Goal: Task Accomplishment & Management: Manage account settings

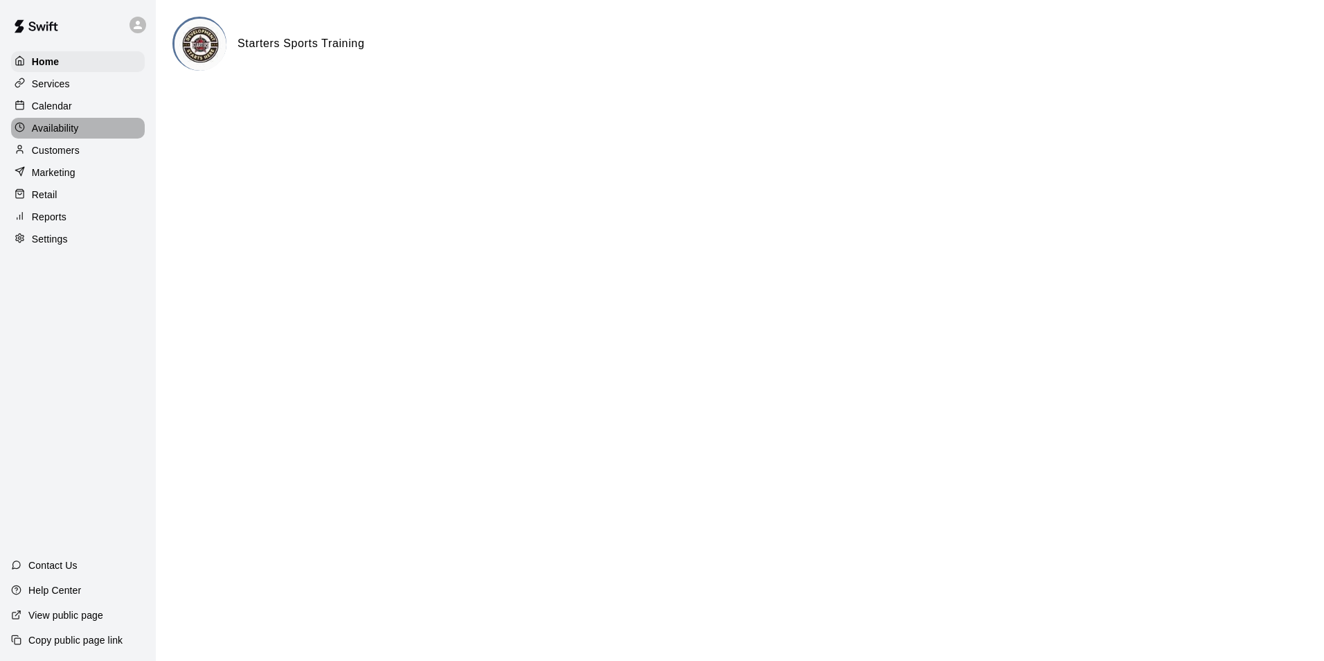
click at [50, 131] on p "Availability" at bounding box center [55, 128] width 47 height 14
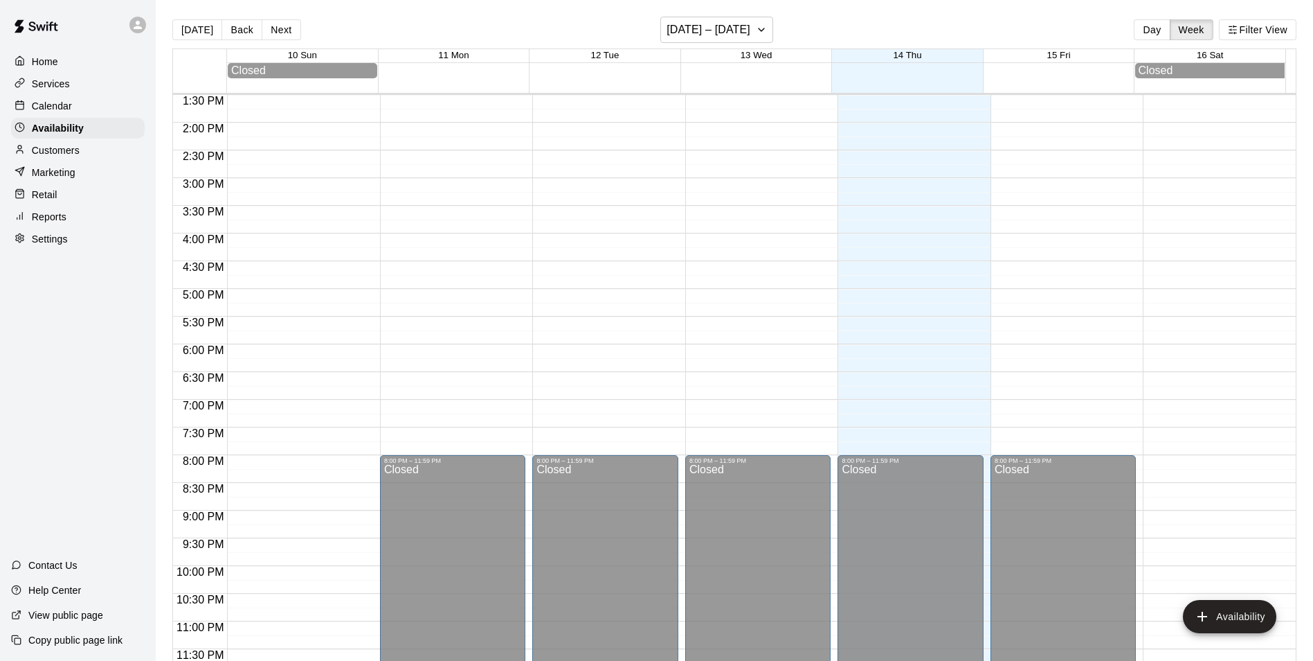
scroll to position [750, 0]
click at [72, 111] on div "Calendar" at bounding box center [78, 106] width 134 height 21
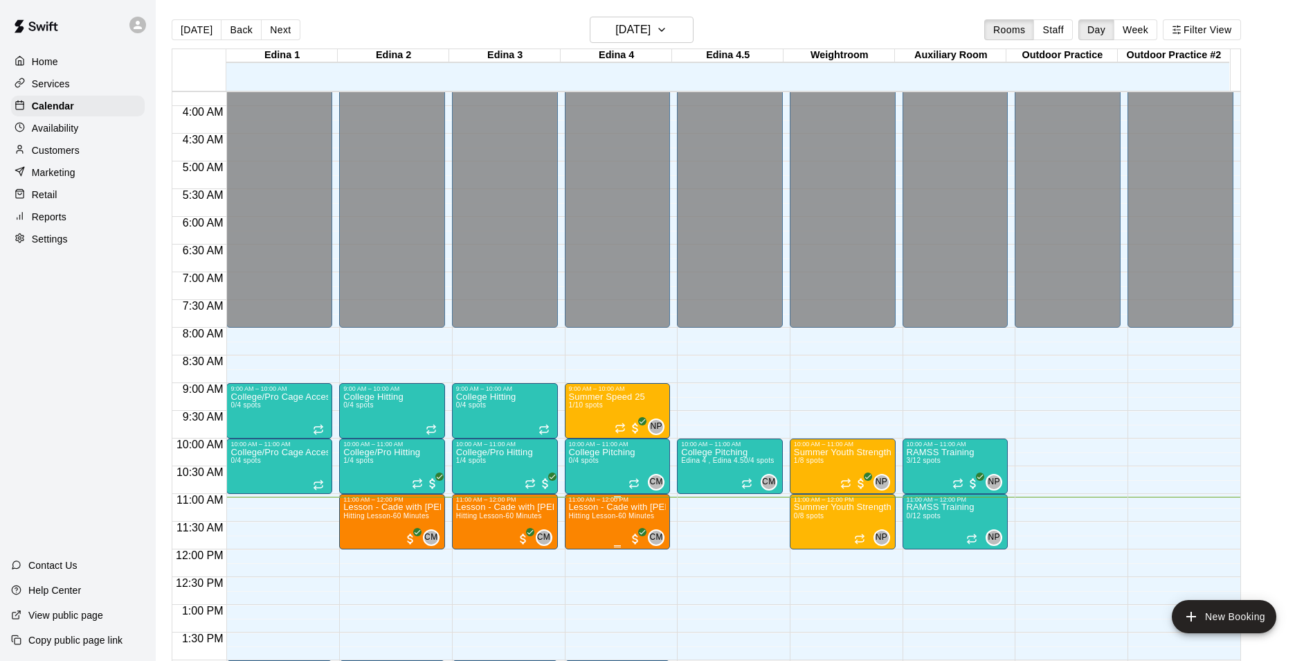
scroll to position [277, 0]
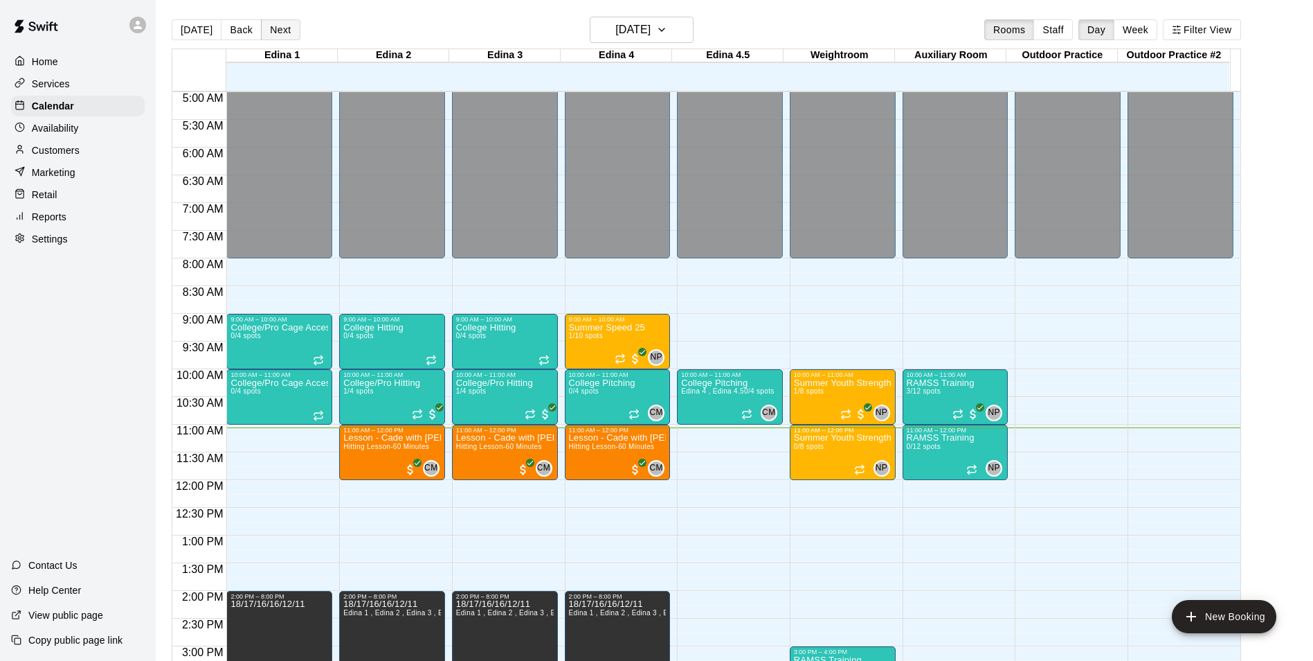
click at [267, 30] on button "Next" at bounding box center [280, 29] width 39 height 21
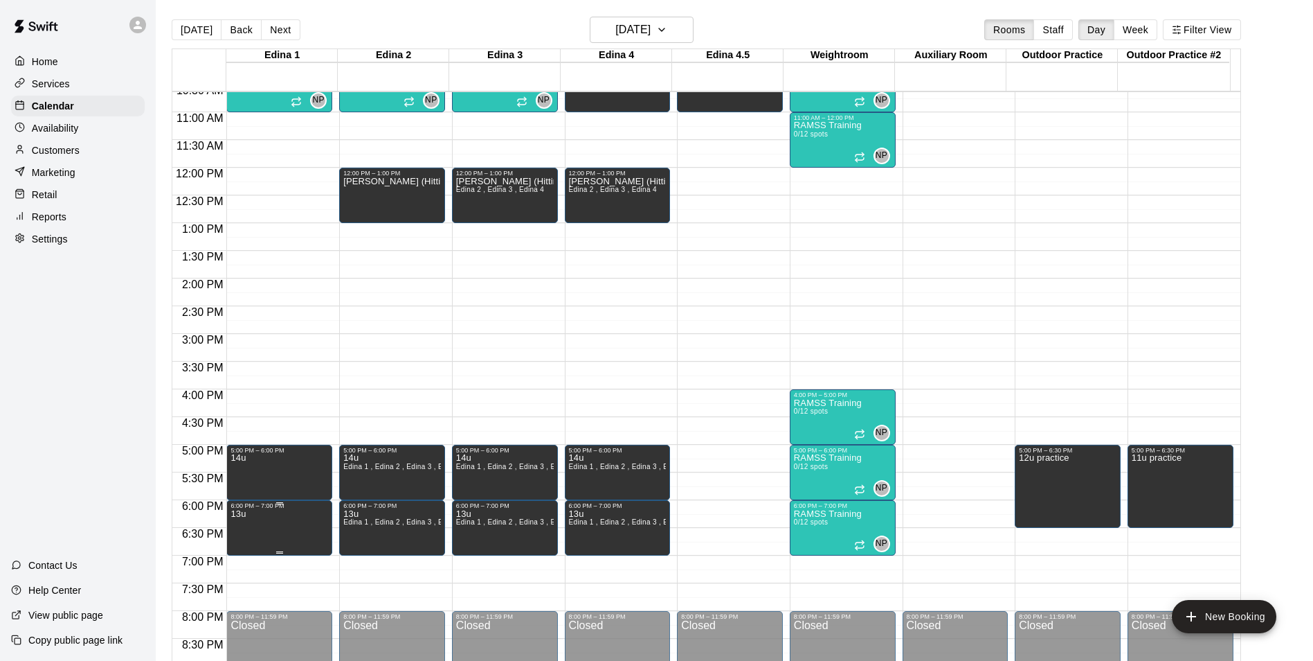
scroll to position [415, 0]
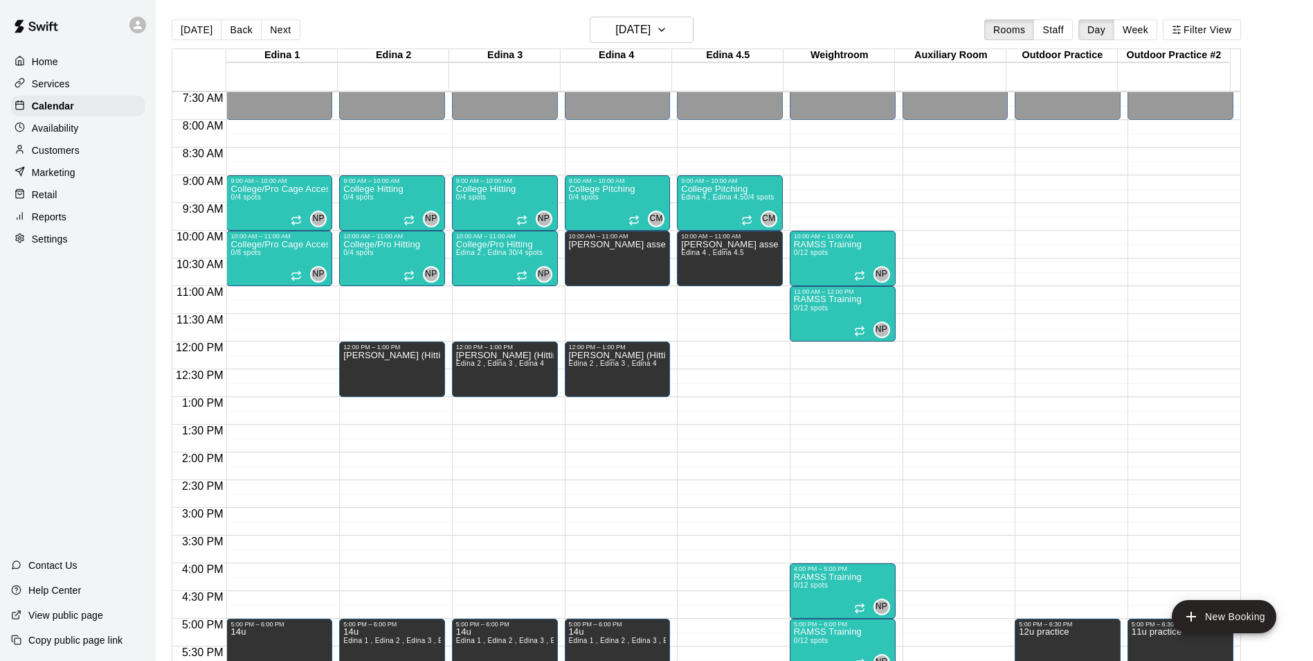
click at [250, 33] on button "Back" at bounding box center [241, 29] width 41 height 21
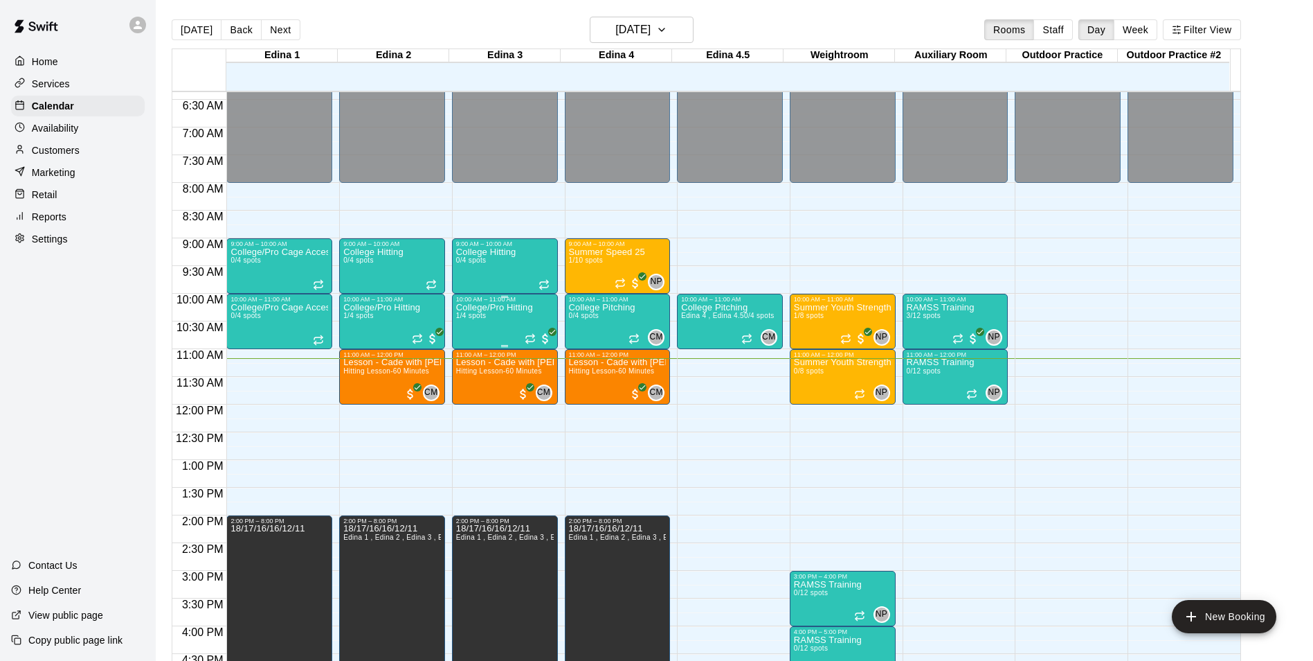
scroll to position [331, 0]
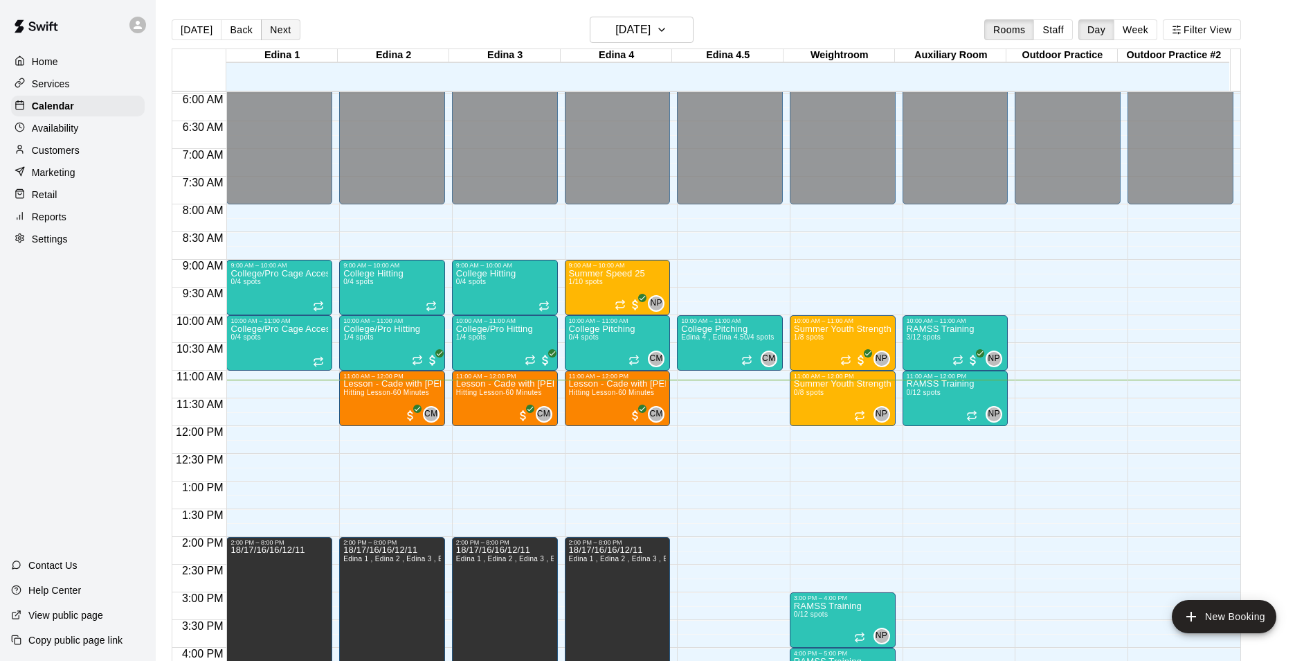
click at [277, 34] on button "Next" at bounding box center [280, 29] width 39 height 21
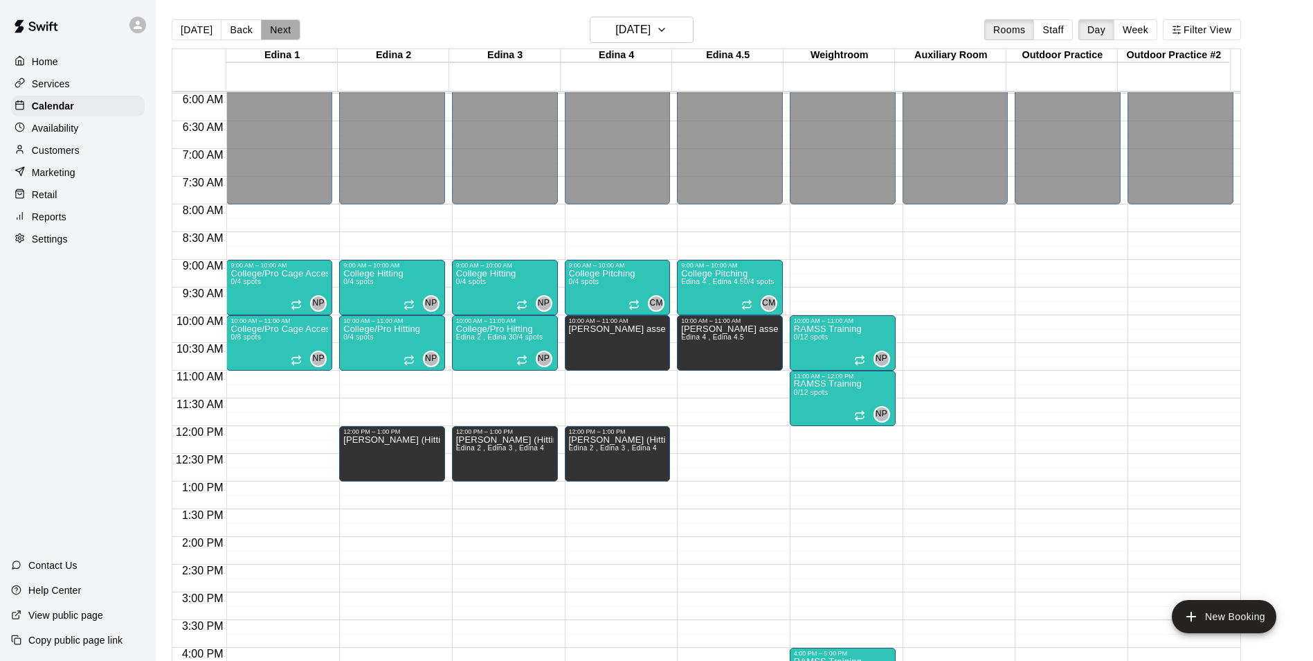
click at [277, 34] on button "Next" at bounding box center [280, 29] width 39 height 21
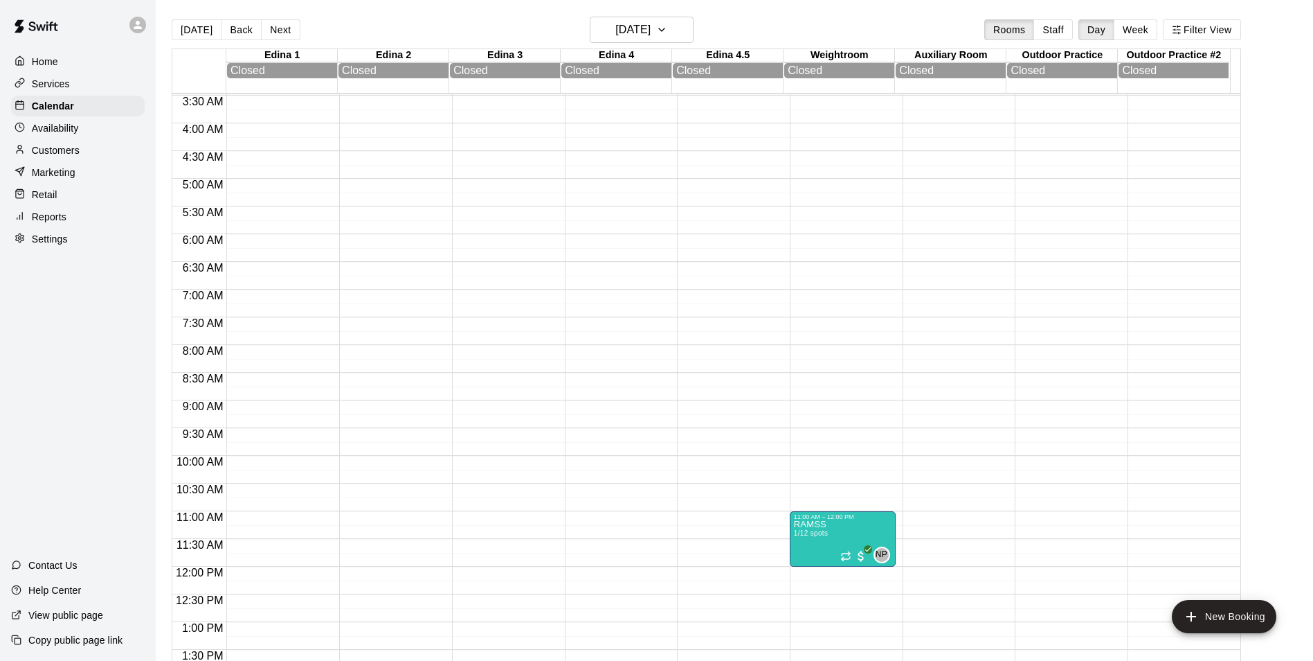
scroll to position [123, 0]
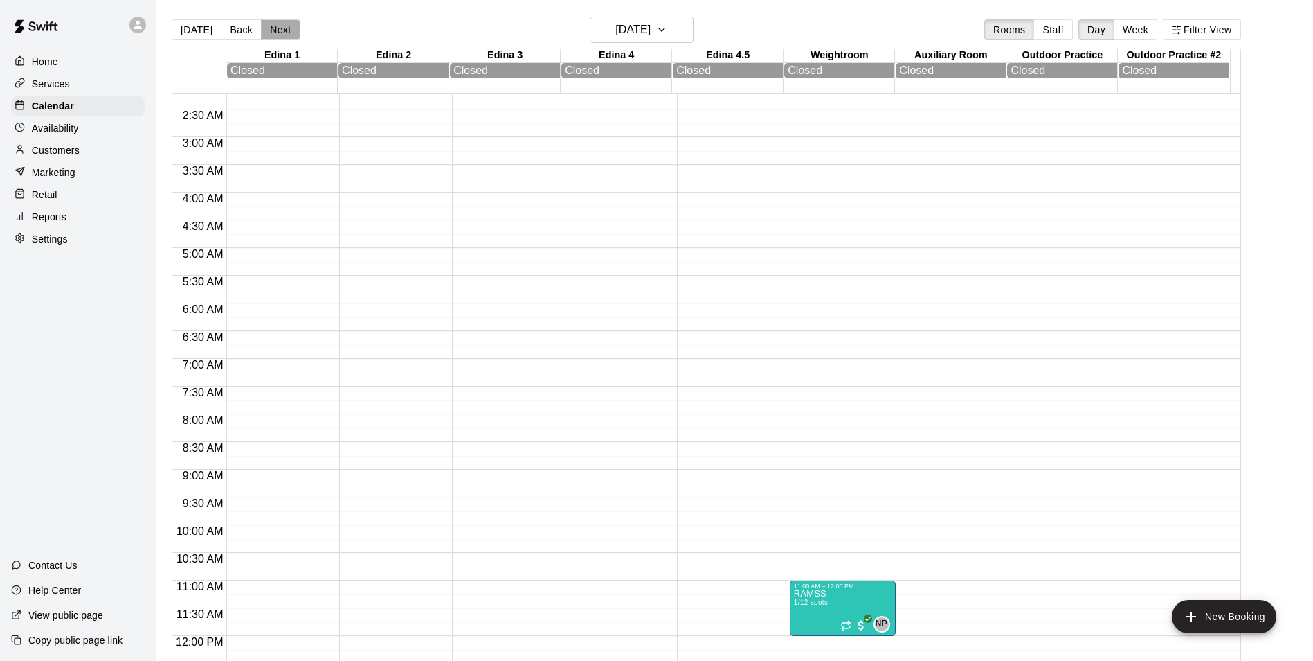
click at [268, 26] on button "Next" at bounding box center [280, 29] width 39 height 21
click at [242, 30] on button "Back" at bounding box center [241, 29] width 41 height 21
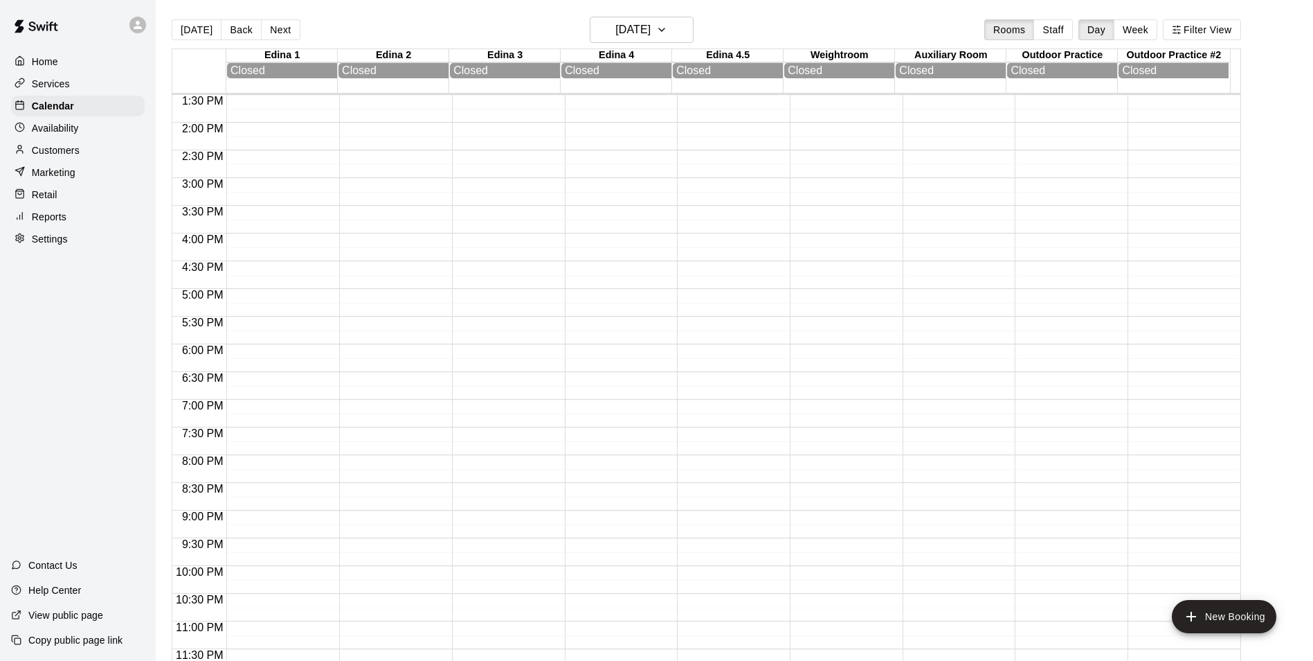
scroll to position [751, 0]
click at [273, 33] on button "Next" at bounding box center [280, 29] width 39 height 21
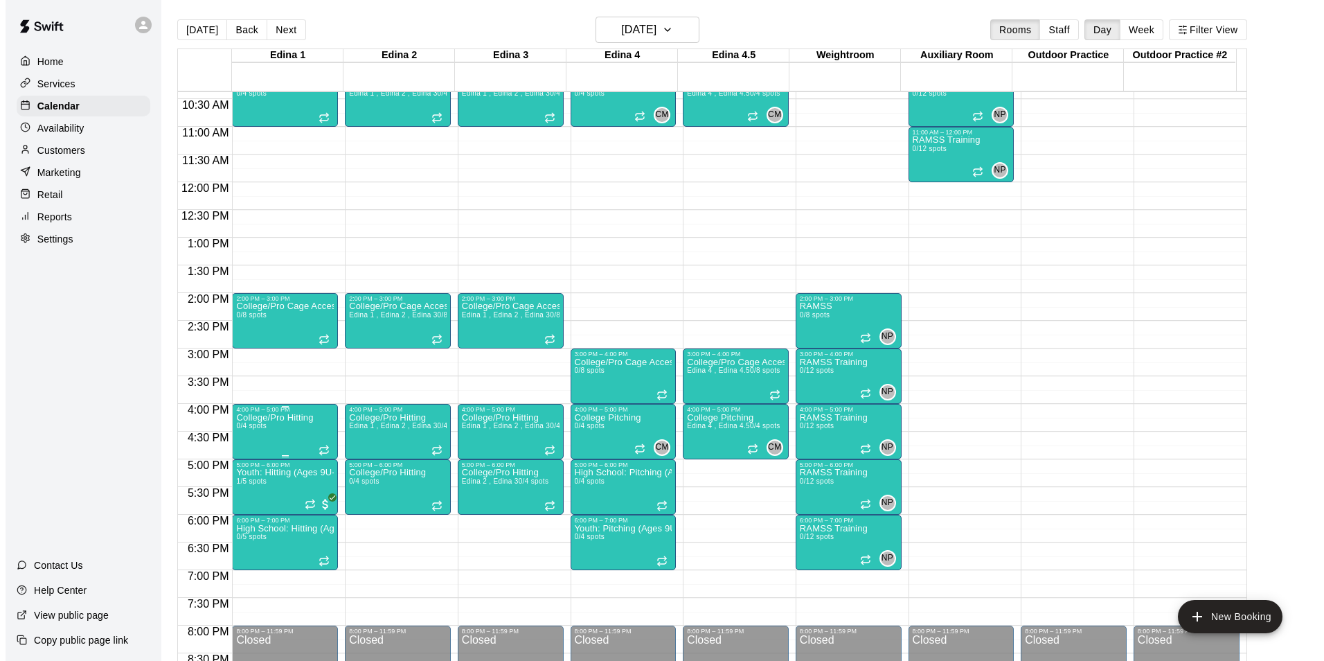
scroll to position [608, 0]
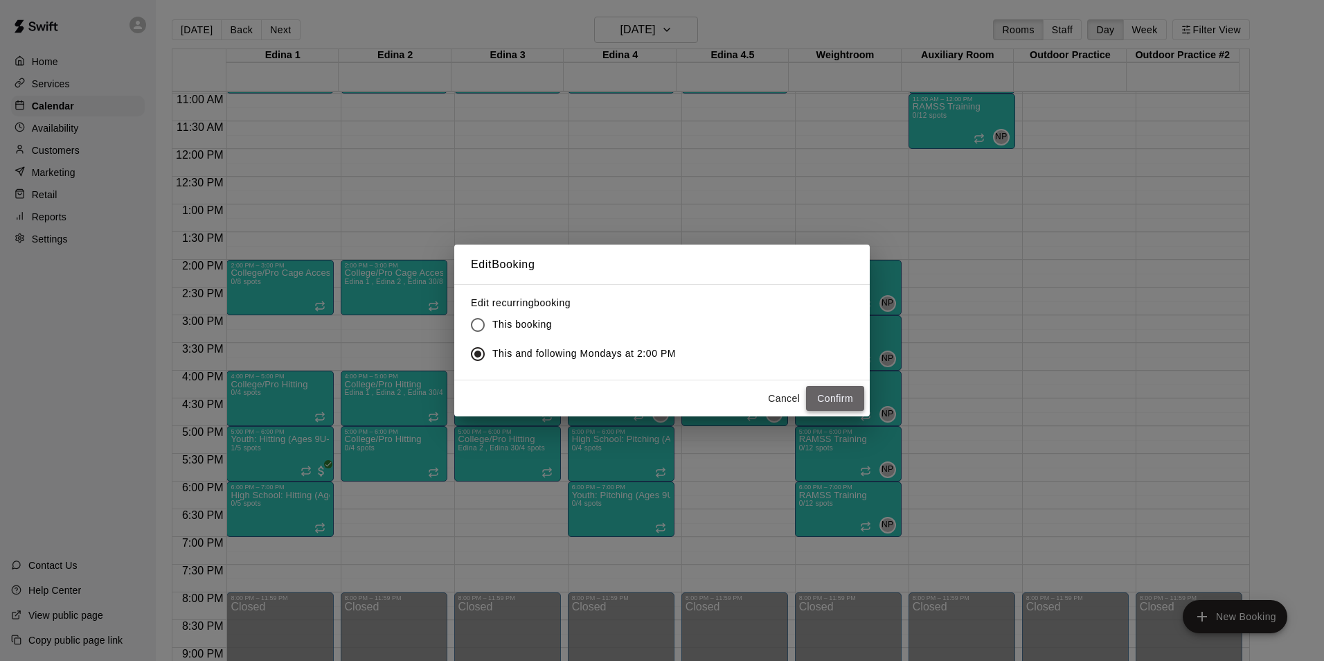
click at [847, 394] on button "Confirm" at bounding box center [835, 399] width 58 height 26
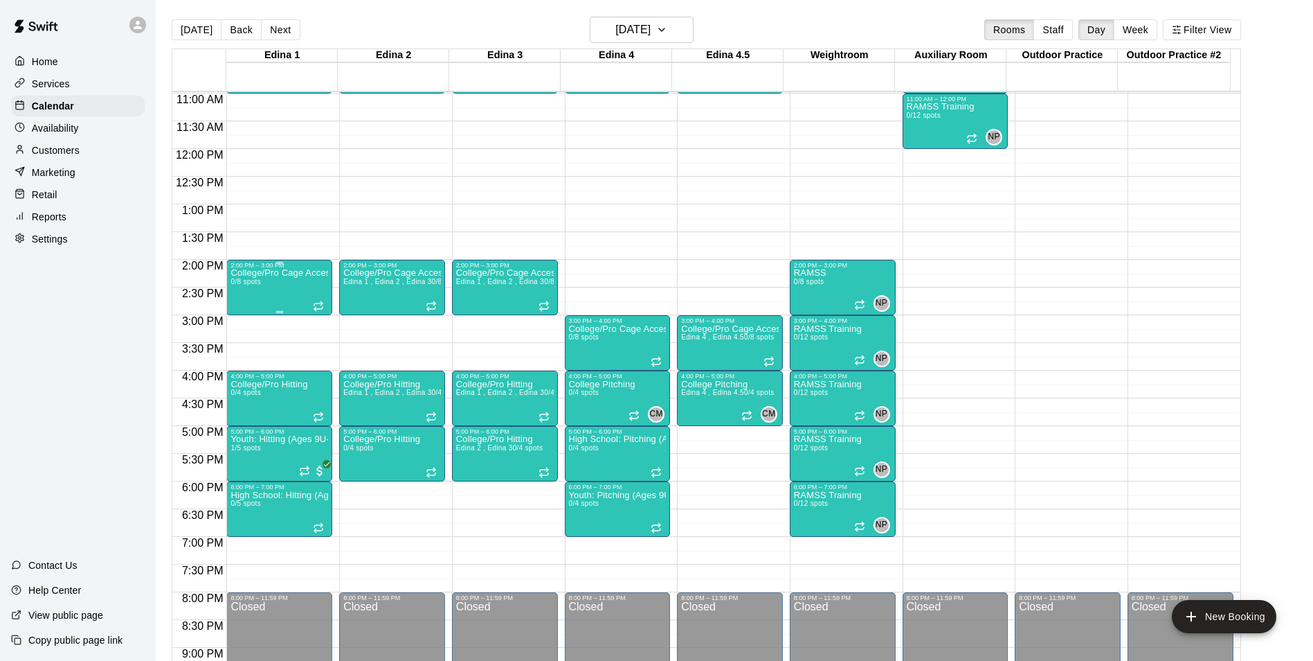
click at [275, 273] on p "College/Pro Cage Access (Hitting)" at bounding box center [280, 273] width 98 height 0
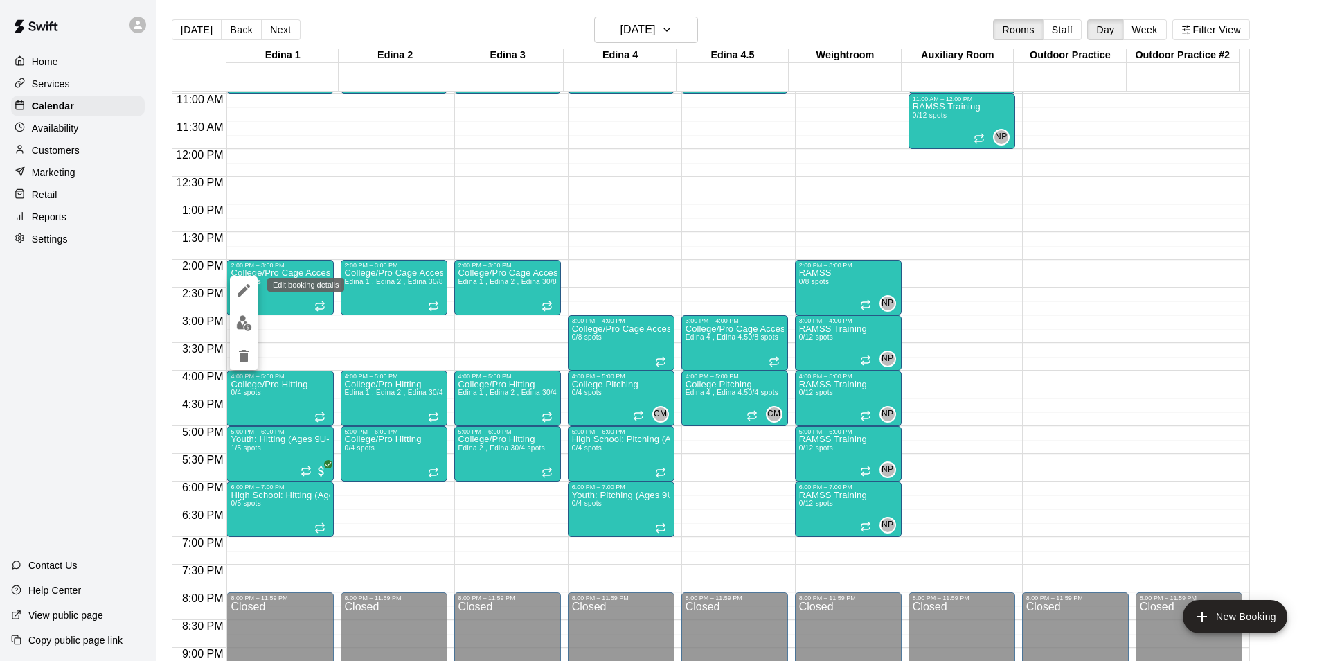
click at [253, 289] on button "edit" at bounding box center [244, 290] width 28 height 28
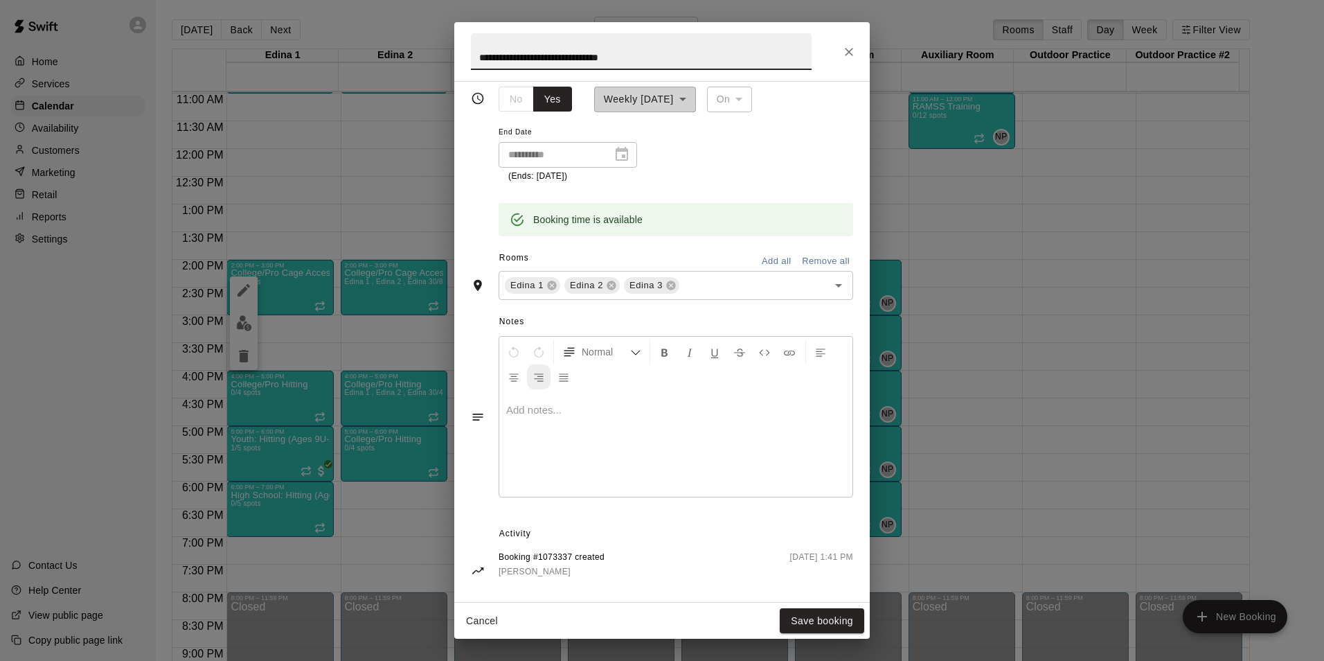
scroll to position [315, 0]
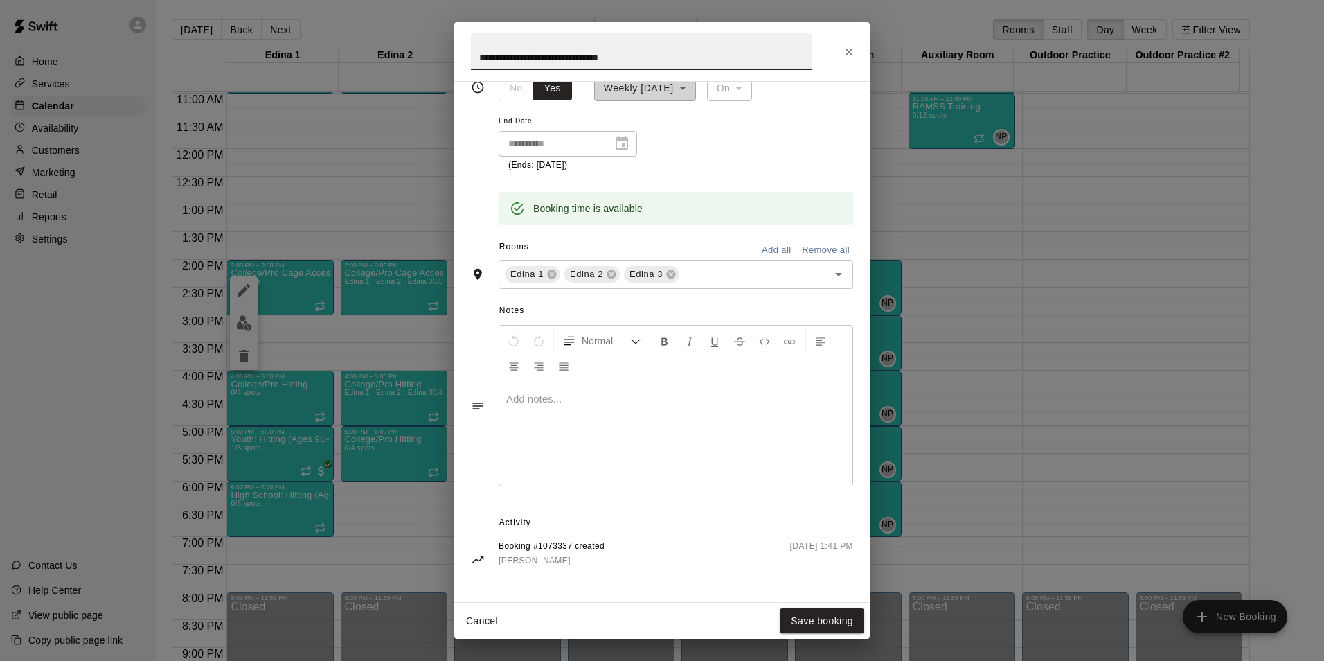
click at [527, 548] on span "Booking #1073337 created" at bounding box center [552, 546] width 106 height 14
click at [790, 546] on span "May 19 2025, 1:41 PM" at bounding box center [821, 553] width 63 height 28
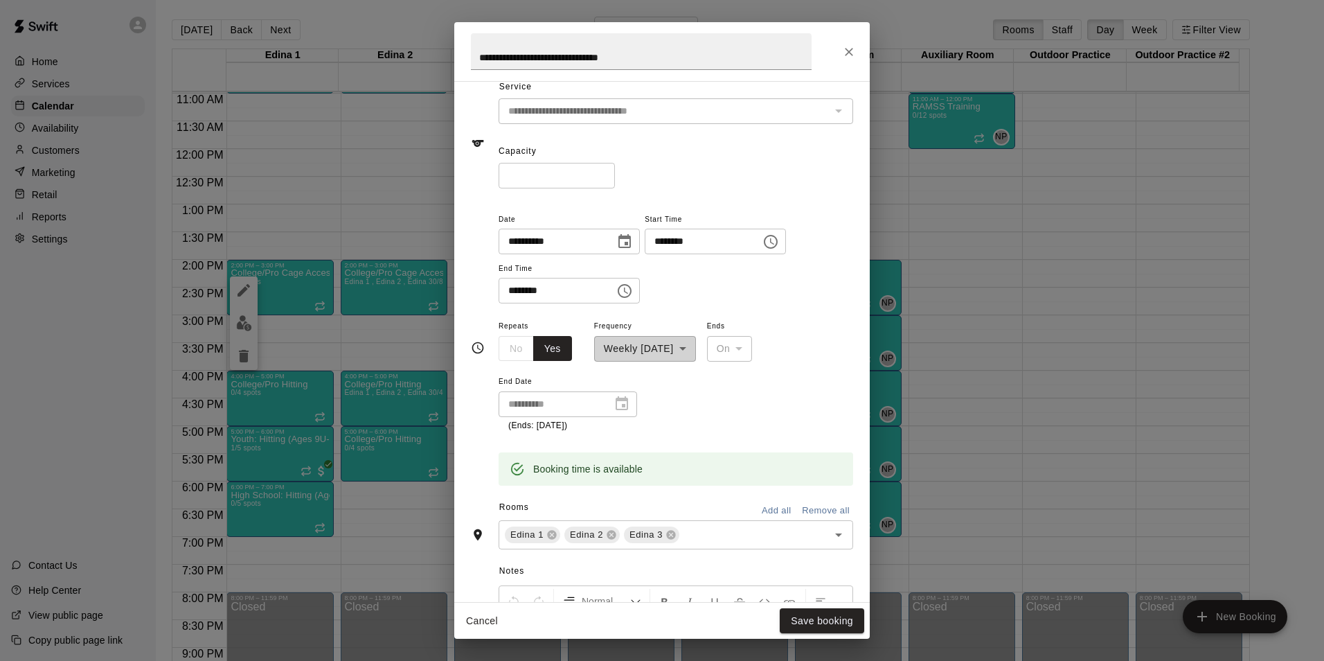
scroll to position [0, 0]
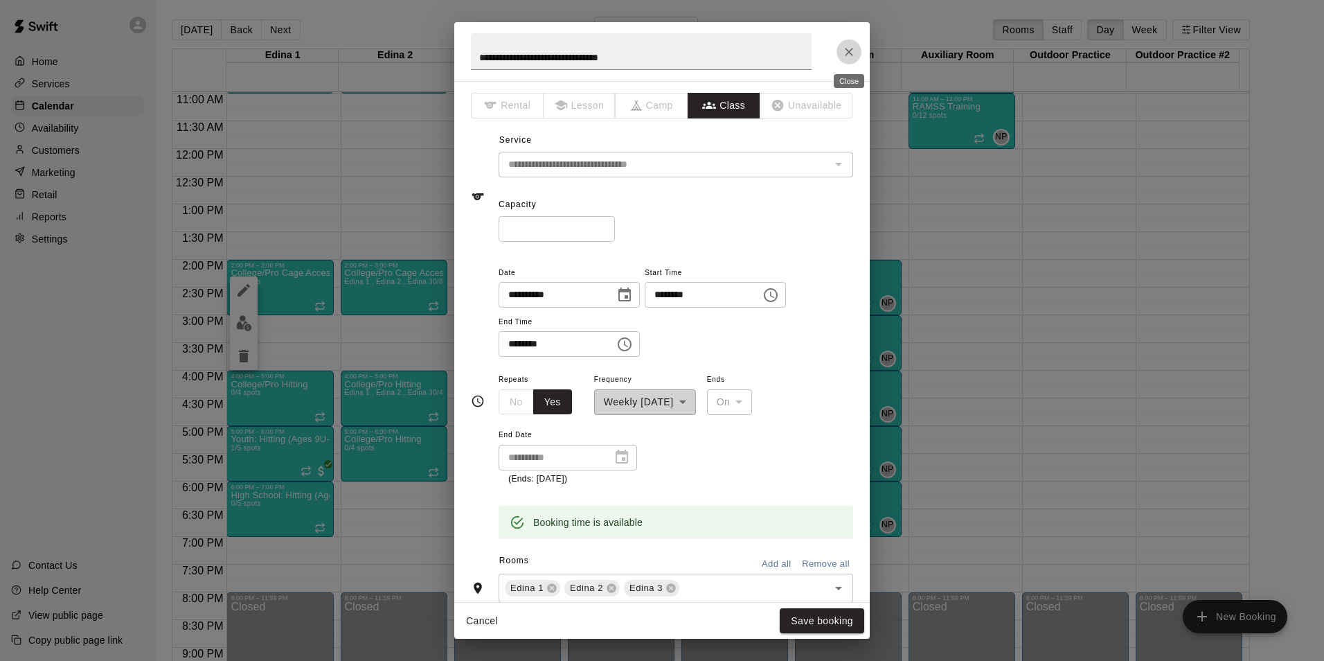
click at [852, 51] on icon "Close" at bounding box center [849, 52] width 14 height 14
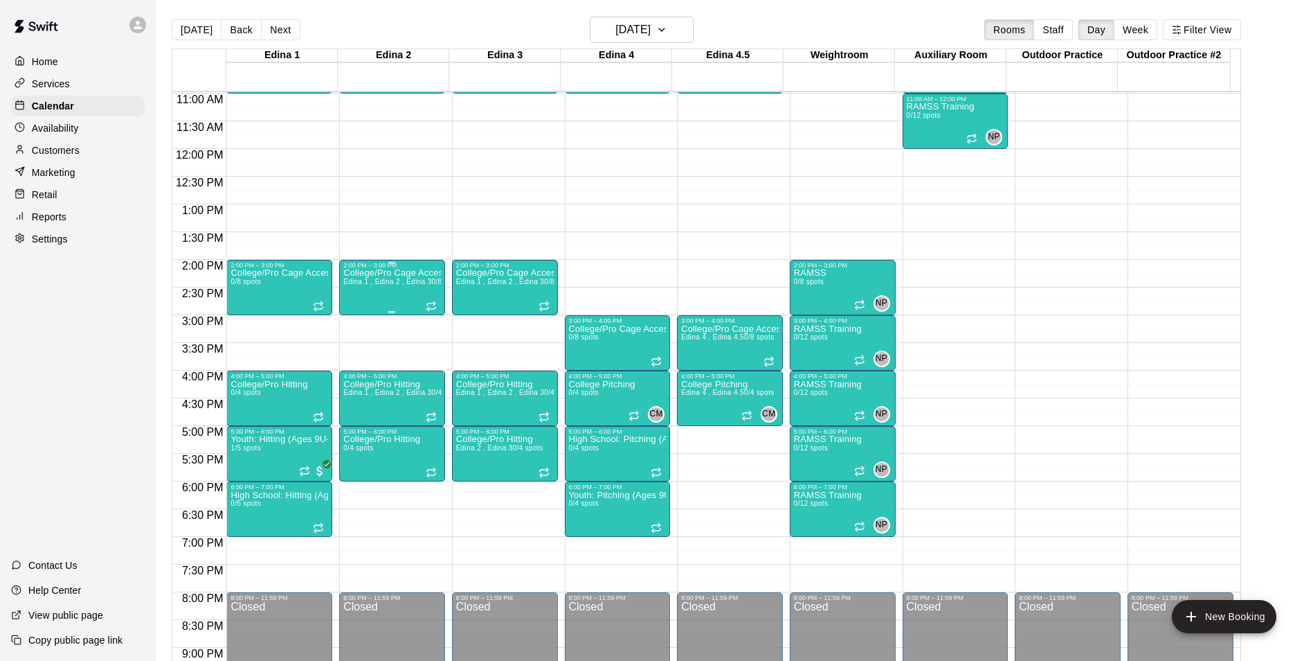
click at [386, 298] on div "College/Pro Cage Access (Hitting) Edina 1 , Edina 2 , Edina 3 0/8 spots" at bounding box center [392, 599] width 98 height 661
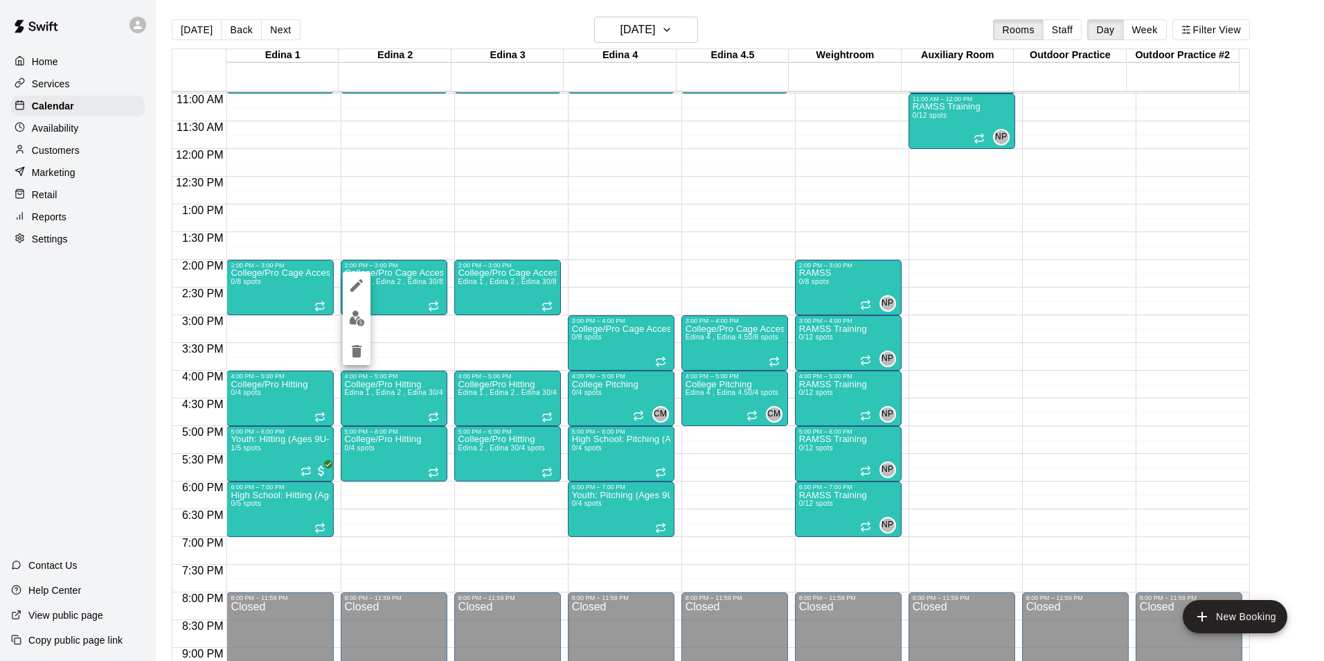
click at [284, 303] on div at bounding box center [662, 330] width 1324 height 661
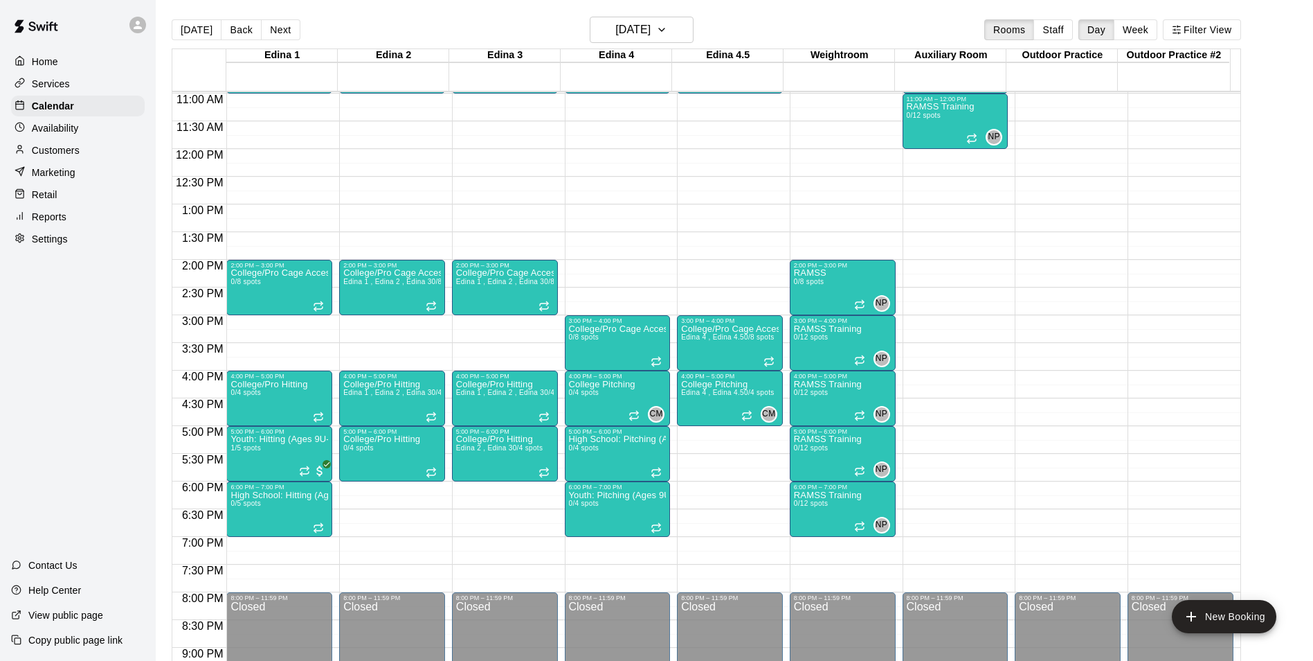
click at [284, 303] on div "College/Pro Cage Access (Hitting) 0/8 spots" at bounding box center [280, 599] width 98 height 661
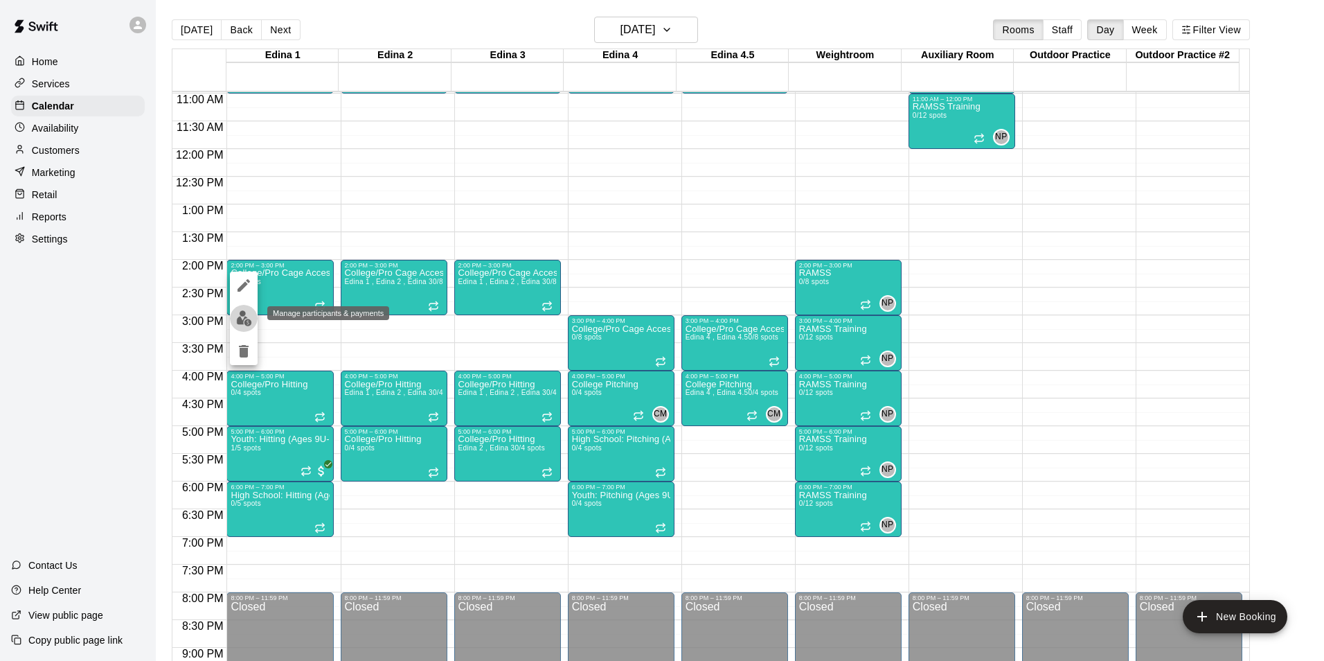
click at [249, 319] on img "edit" at bounding box center [244, 318] width 16 height 16
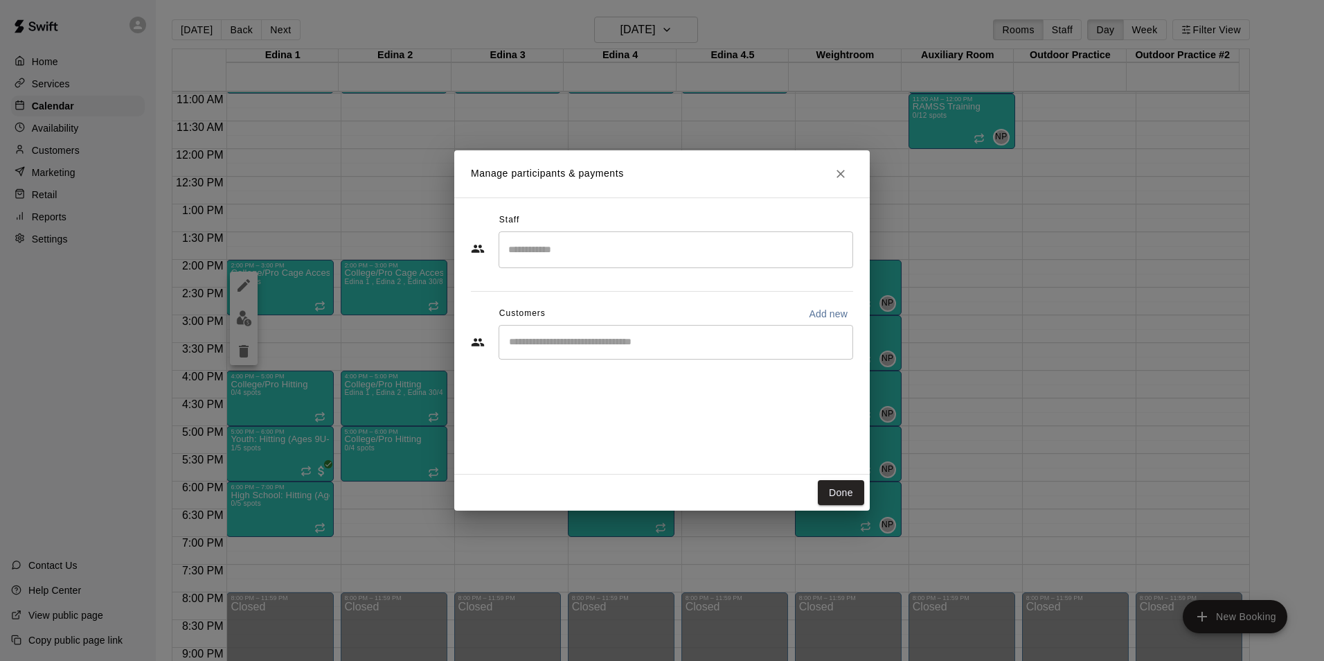
click at [598, 257] on input "Search staff" at bounding box center [676, 249] width 342 height 24
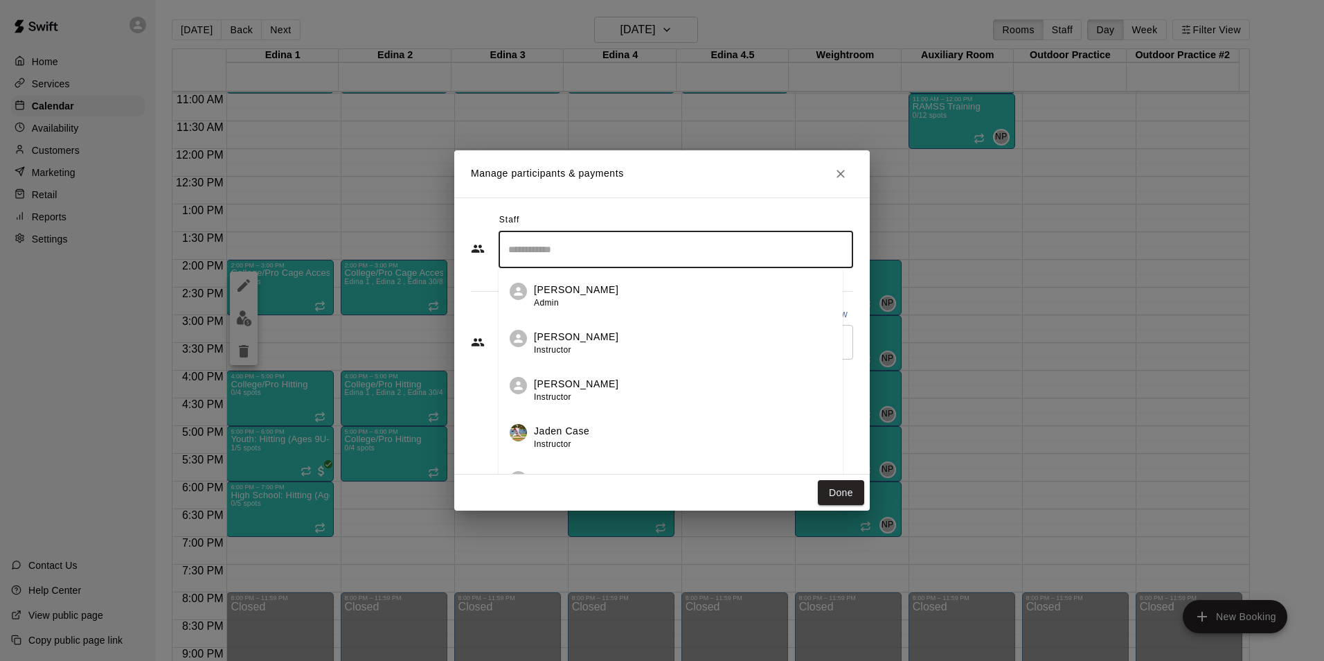
click at [566, 298] on div "[PERSON_NAME] Admin" at bounding box center [576, 295] width 84 height 27
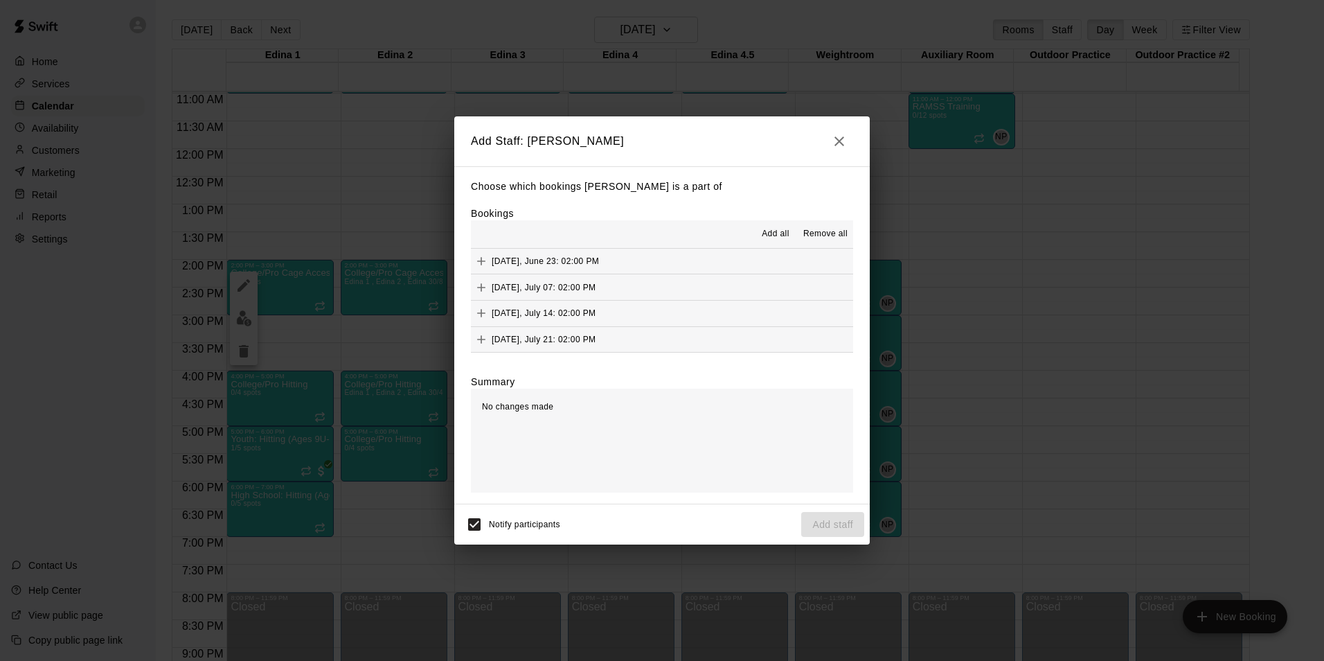
click at [770, 233] on span "Add all" at bounding box center [776, 234] width 28 height 14
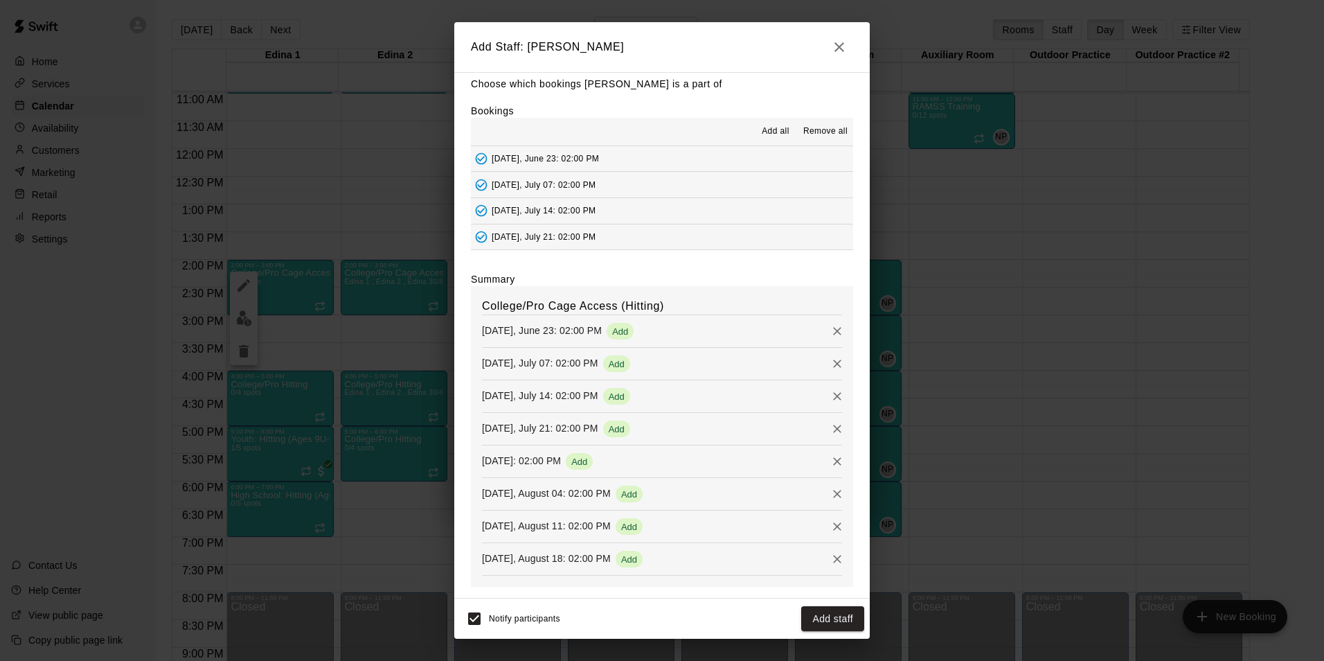
scroll to position [10, 0]
drag, startPoint x: 832, startPoint y: 622, endPoint x: 829, endPoint y: 629, distance: 7.9
click at [831, 628] on button "Add staff" at bounding box center [832, 619] width 63 height 26
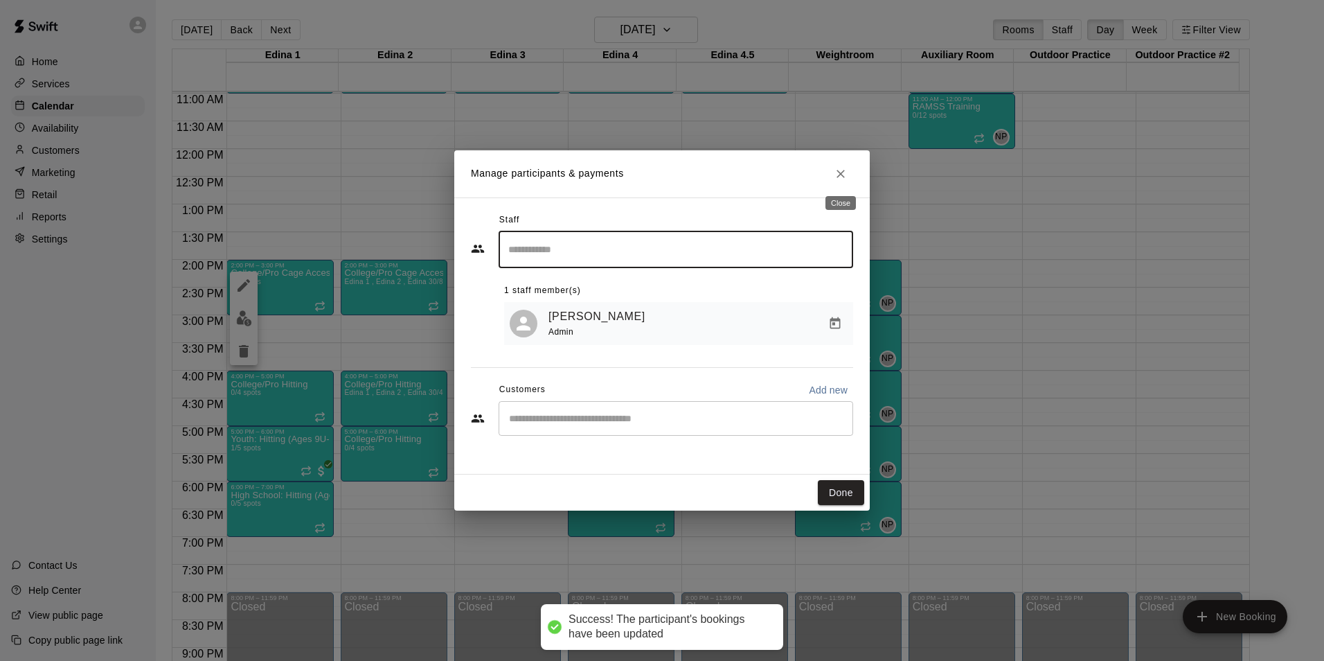
click at [841, 167] on icon "Close" at bounding box center [841, 174] width 14 height 14
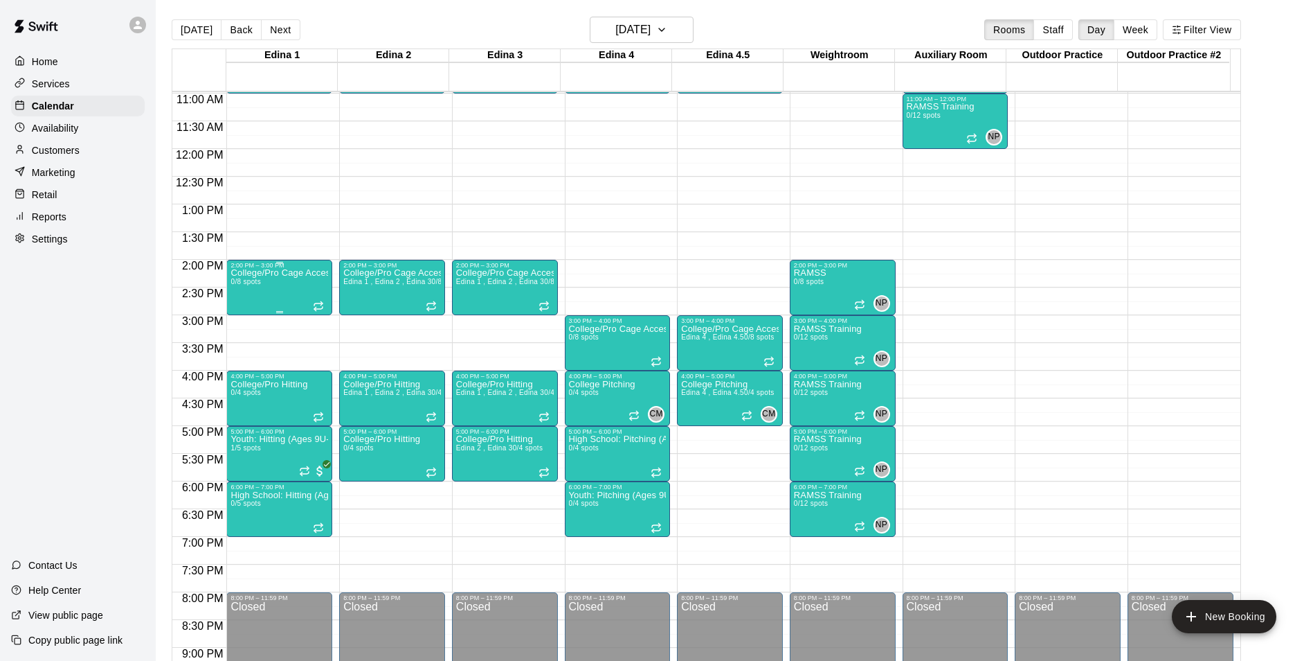
click at [271, 299] on div "College/Pro Cage Access (Hitting) 0/8 spots" at bounding box center [280, 599] width 98 height 661
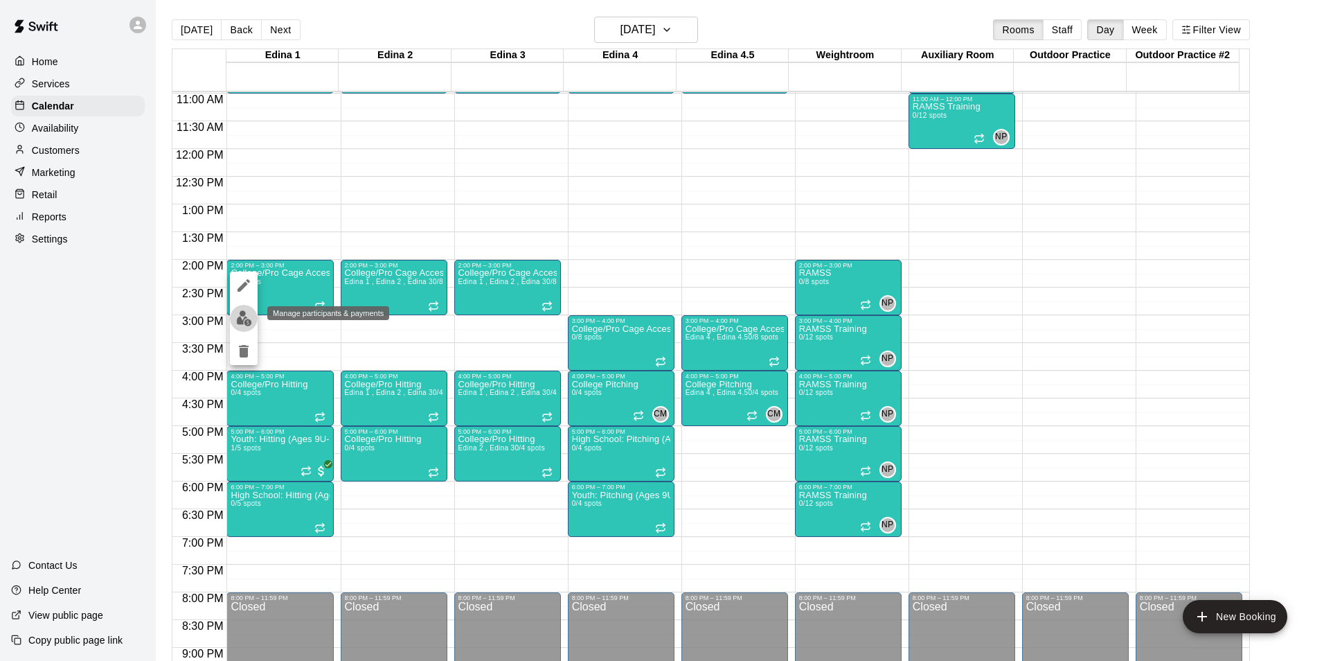
click at [245, 313] on img "edit" at bounding box center [244, 318] width 16 height 16
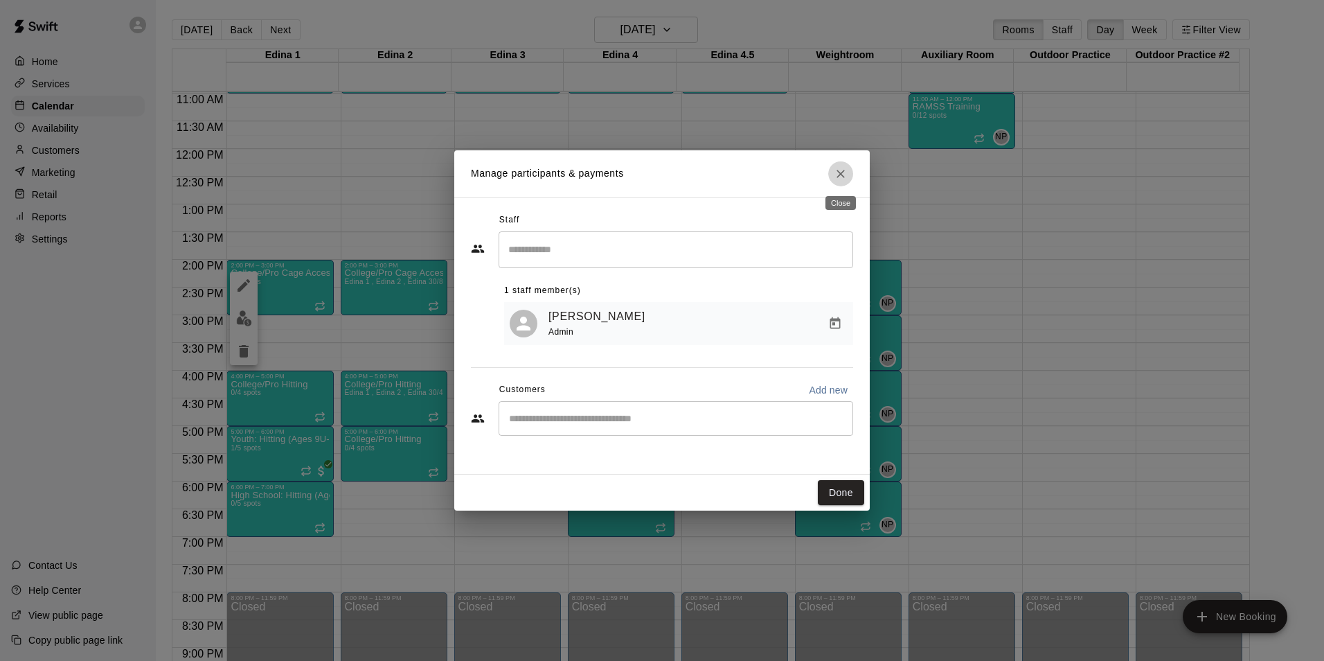
click at [838, 177] on icon "Close" at bounding box center [841, 174] width 14 height 14
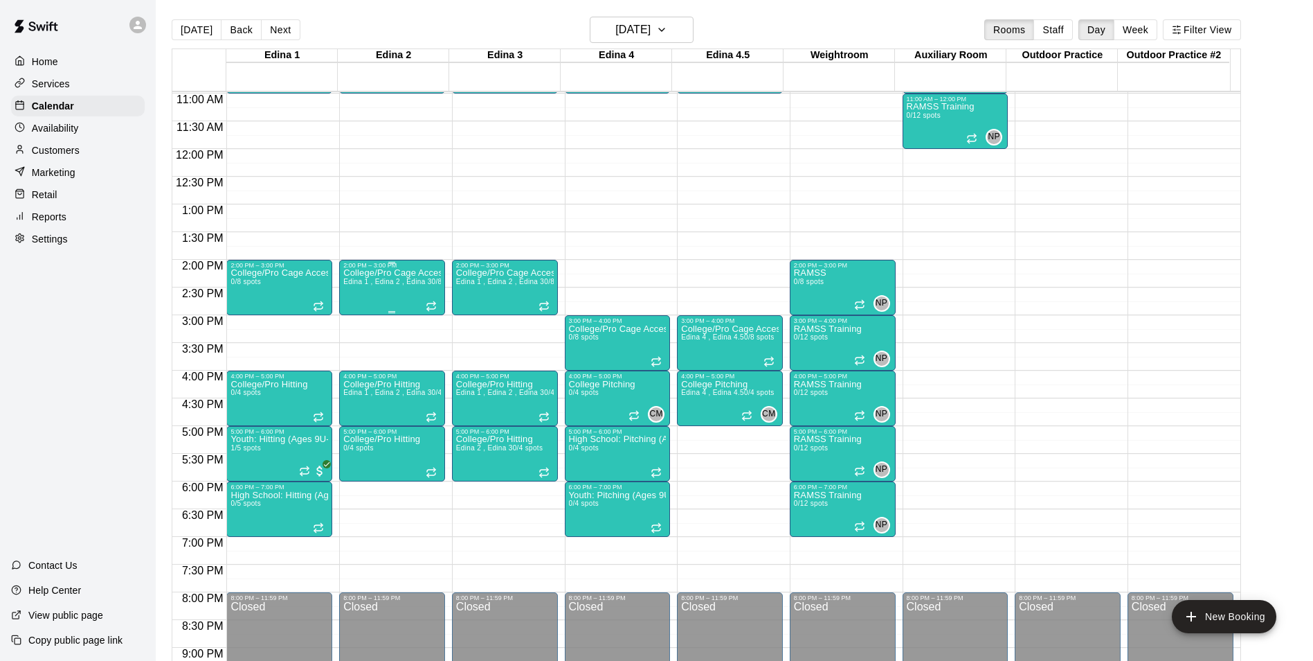
click at [381, 296] on div "College/Pro Cage Access (Hitting) Edina 1 , Edina 2 , Edina 3 0/8 spots" at bounding box center [392, 599] width 98 height 661
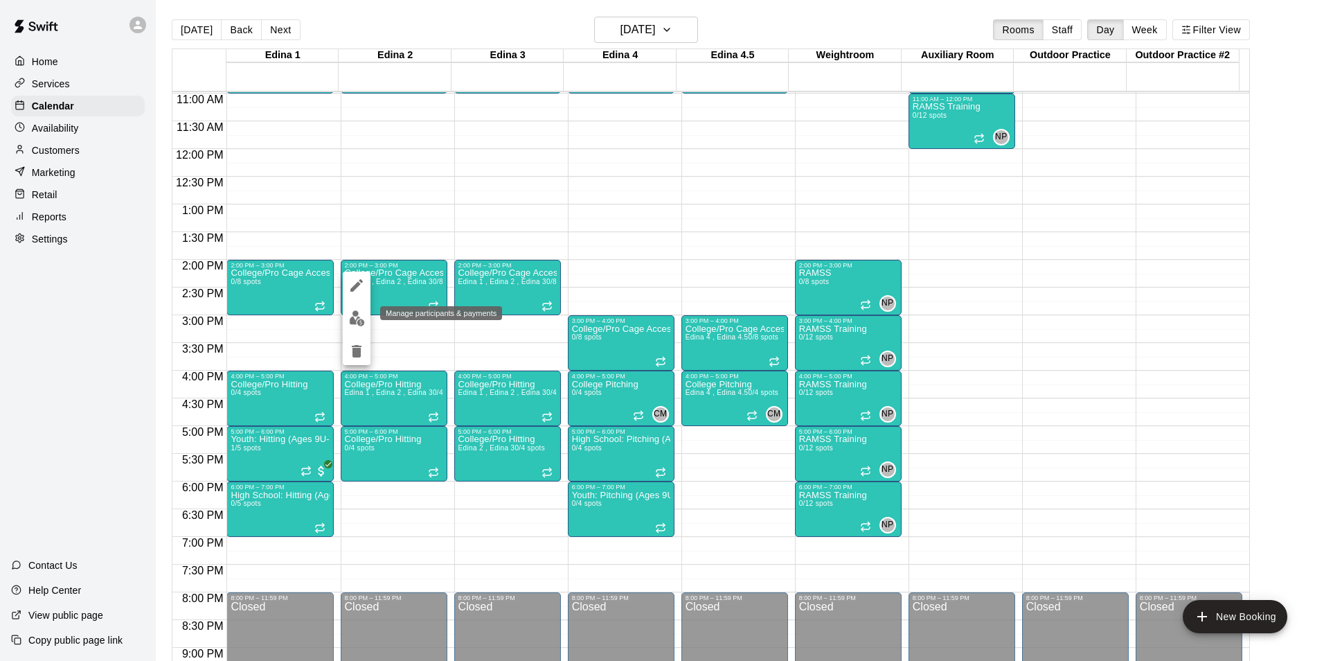
click at [358, 315] on img "edit" at bounding box center [357, 318] width 16 height 16
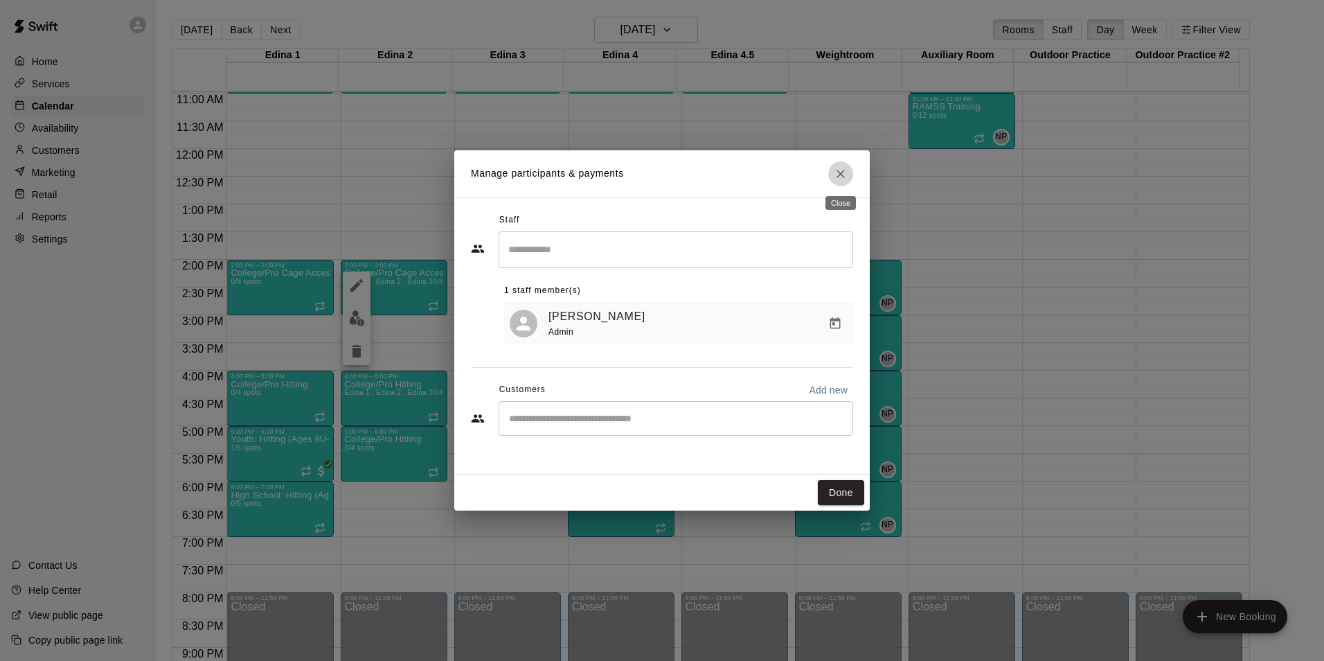
click at [836, 173] on icon "Close" at bounding box center [841, 174] width 14 height 14
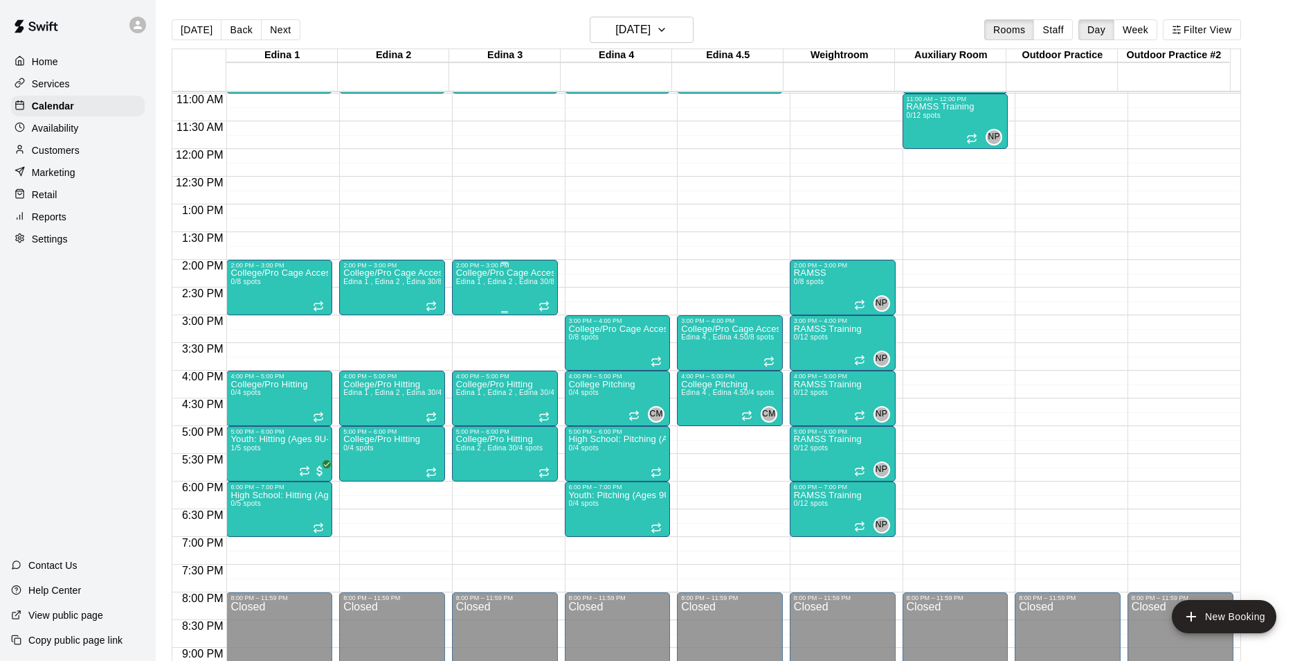
click at [470, 273] on p "College/Pro Cage Access (Hitting)" at bounding box center [505, 273] width 98 height 0
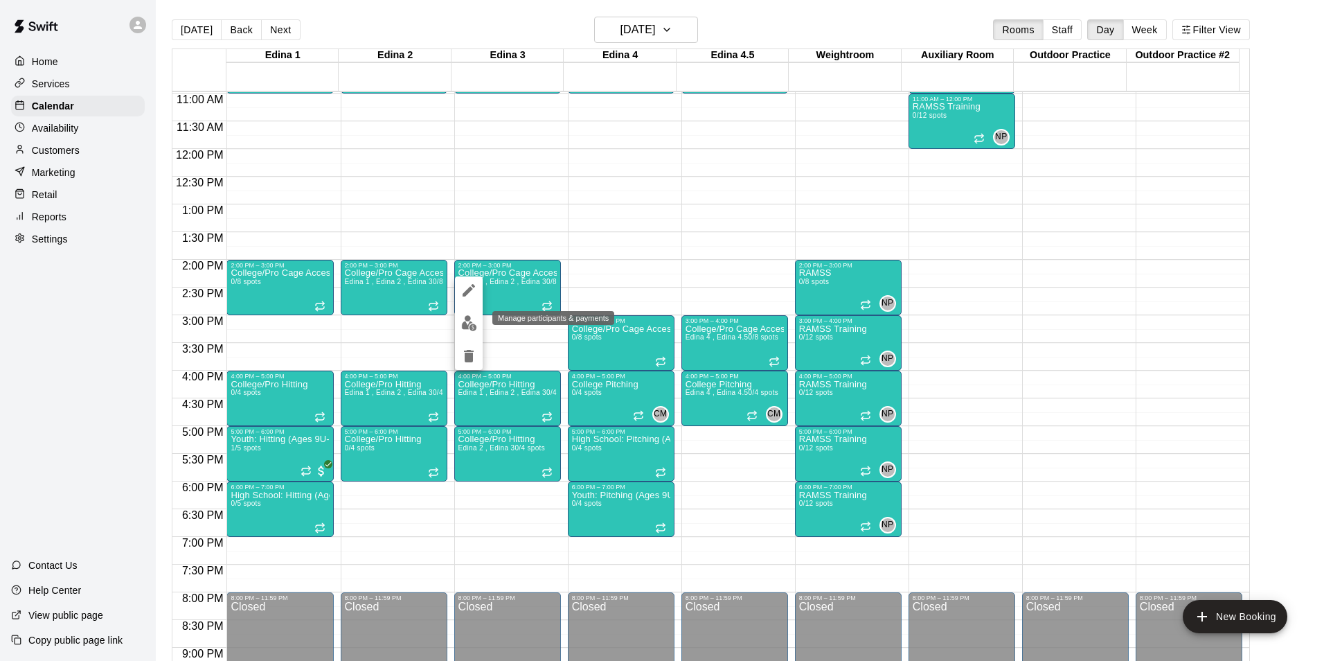
click at [476, 313] on button "edit" at bounding box center [469, 323] width 28 height 27
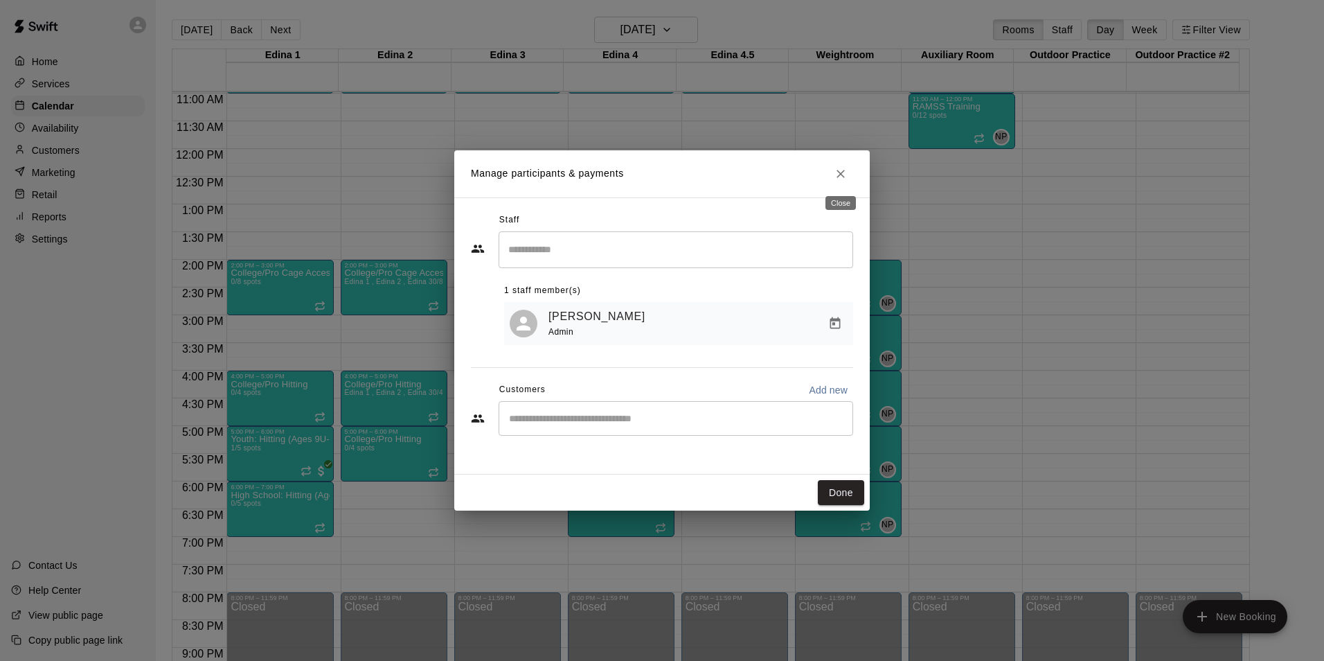
click at [842, 175] on icon "Close" at bounding box center [840, 174] width 8 height 8
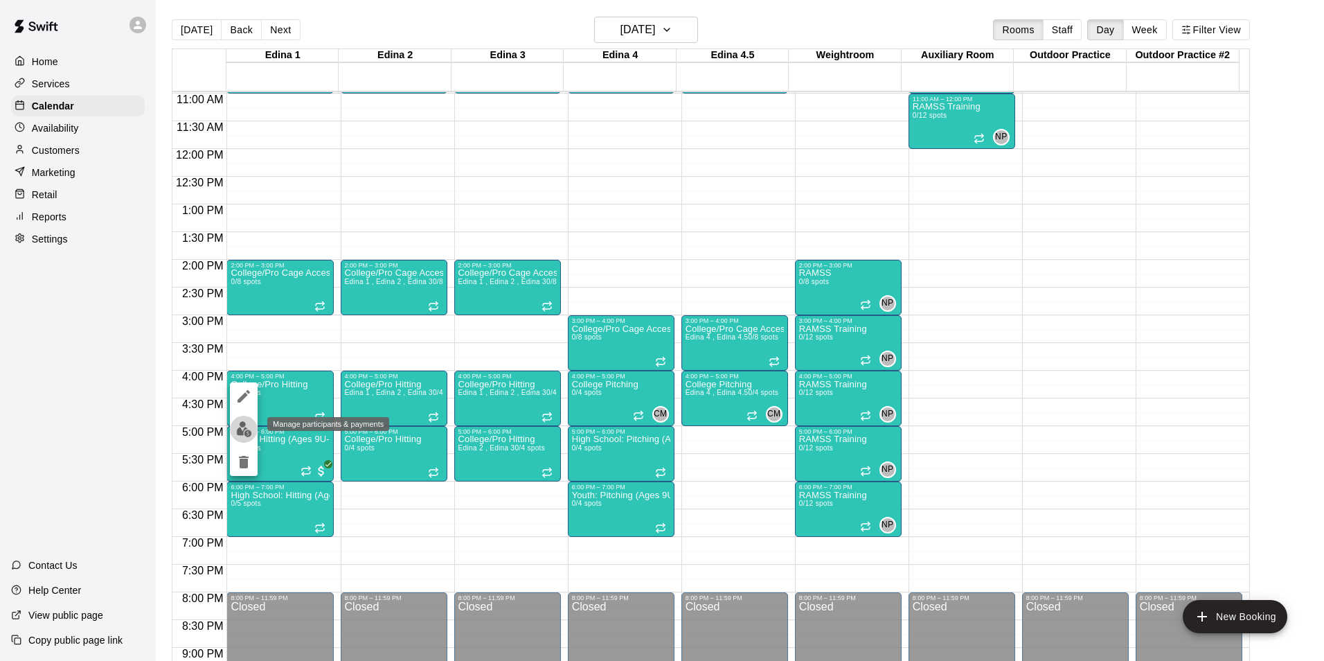
click at [237, 432] on img "edit" at bounding box center [244, 429] width 16 height 16
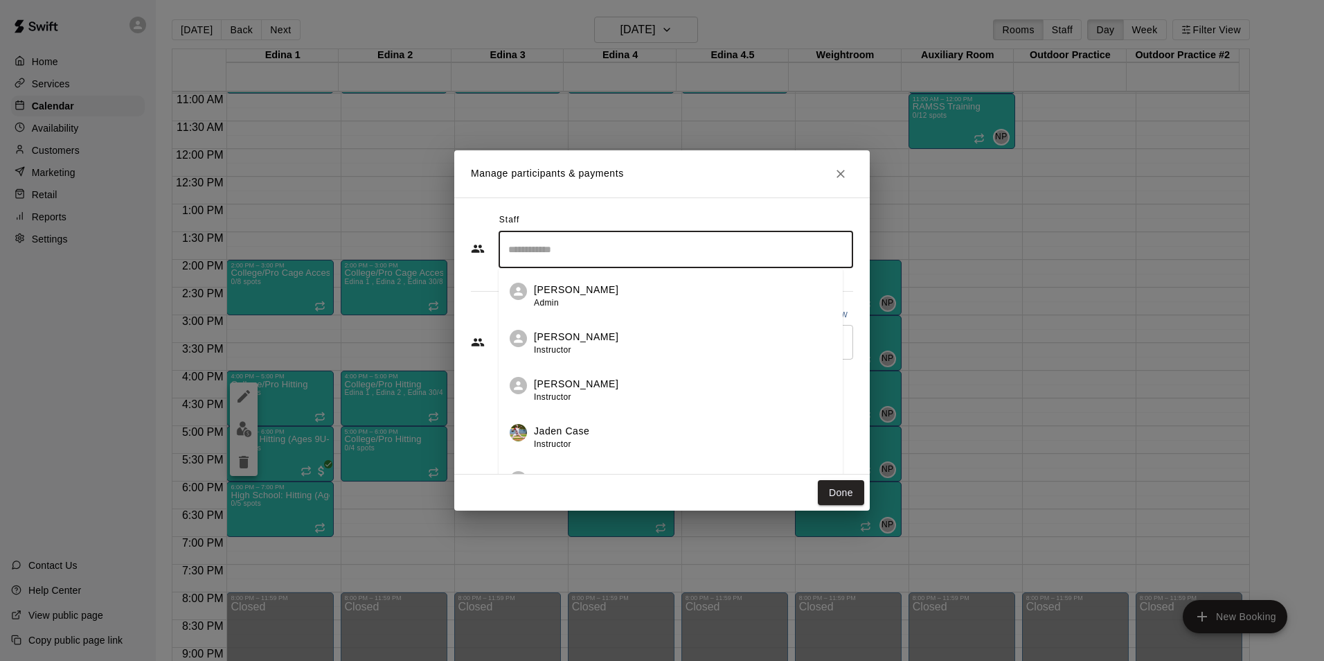
click at [529, 252] on input "Search staff" at bounding box center [676, 249] width 342 height 24
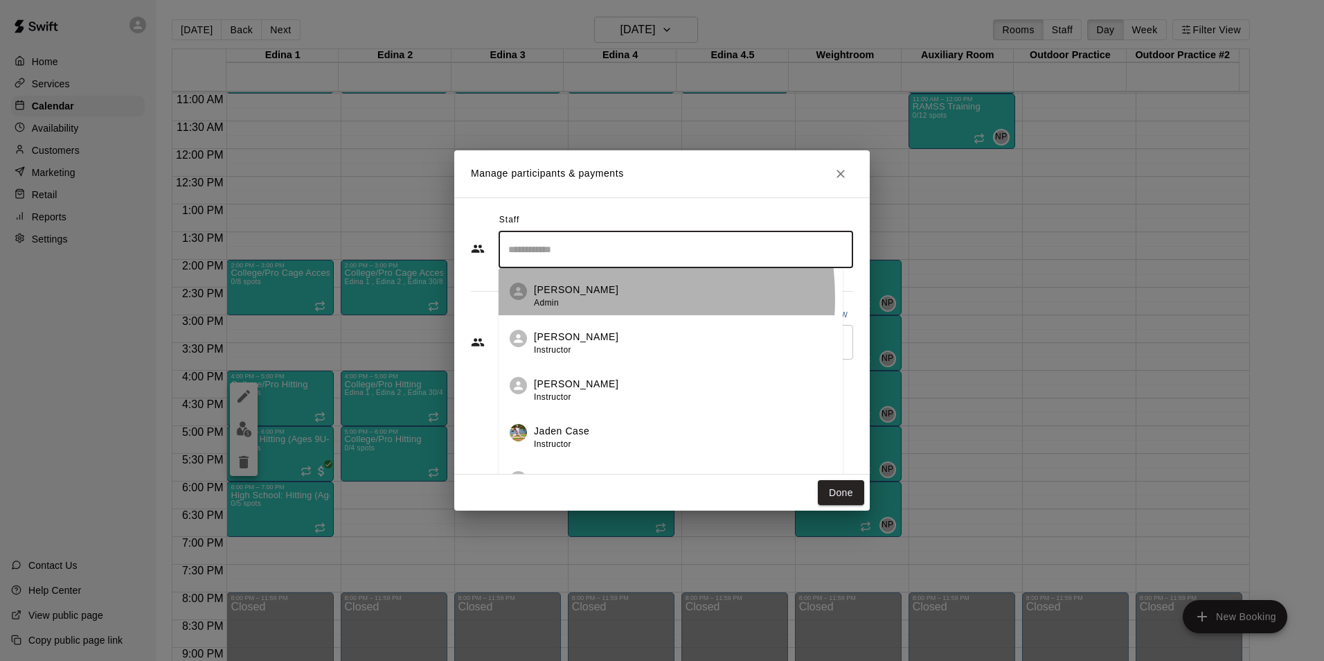
click at [553, 298] on span "Admin" at bounding box center [546, 303] width 25 height 10
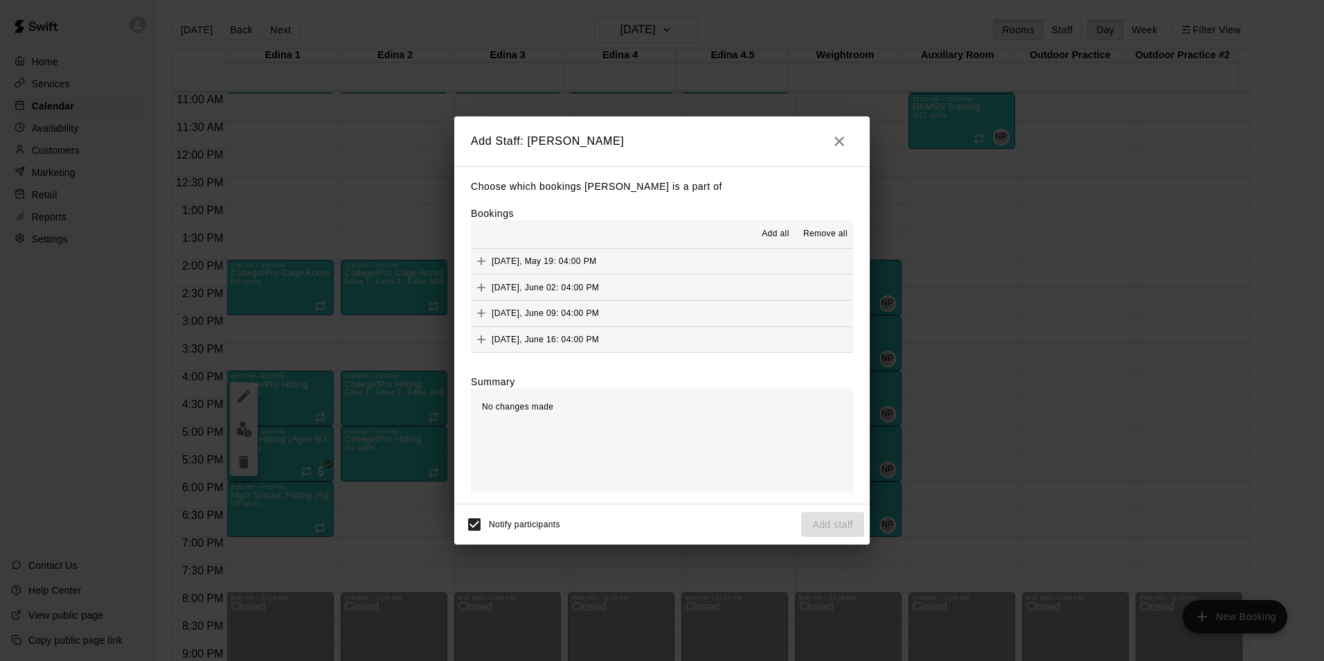
click at [766, 228] on span "Add all" at bounding box center [776, 234] width 28 height 14
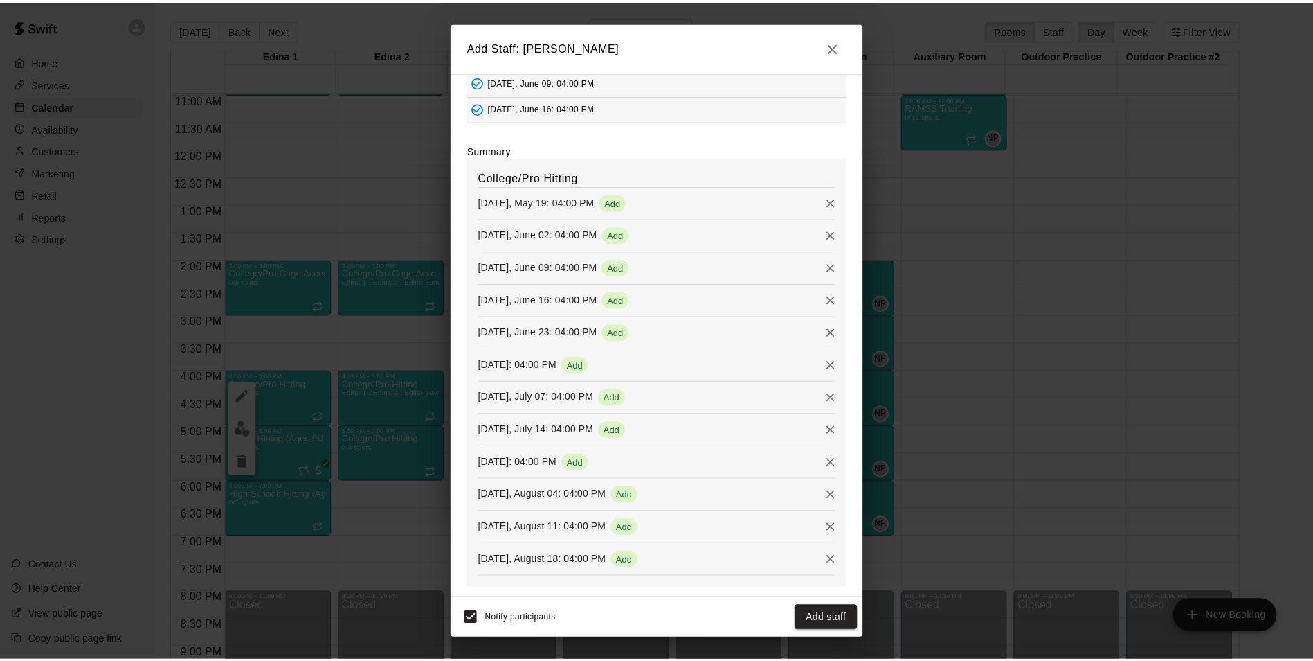
scroll to position [141, 0]
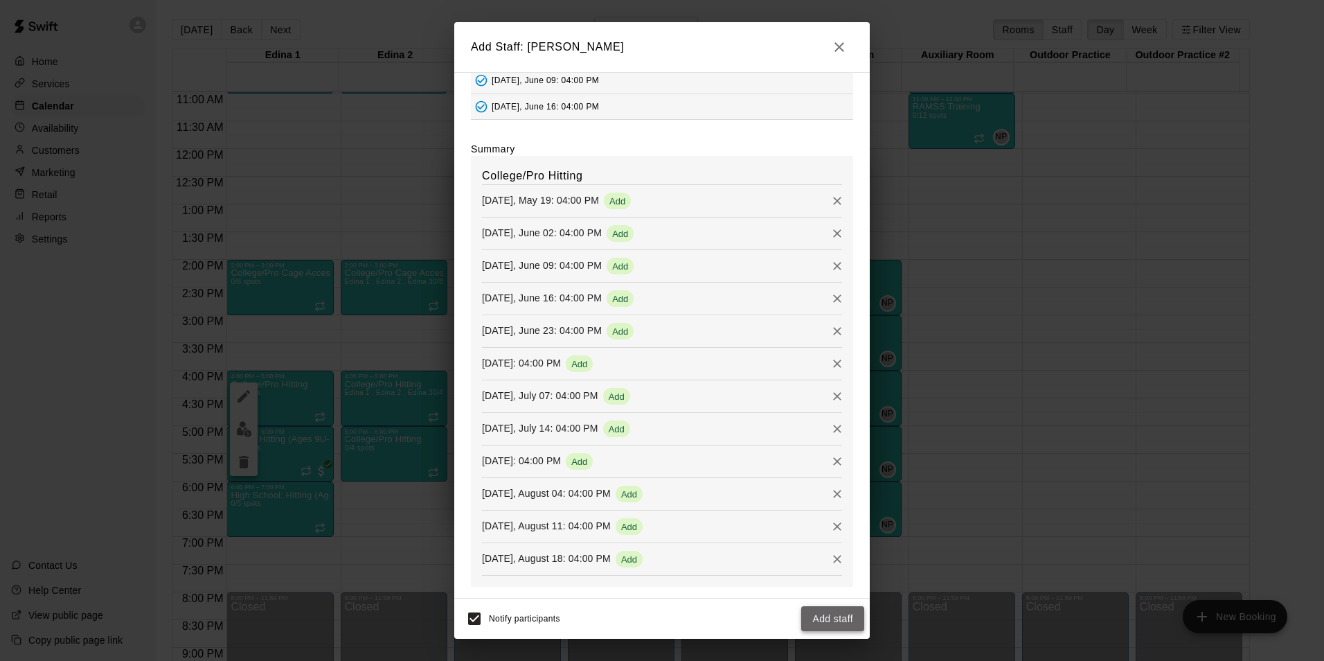
click at [838, 613] on button "Add staff" at bounding box center [832, 619] width 63 height 26
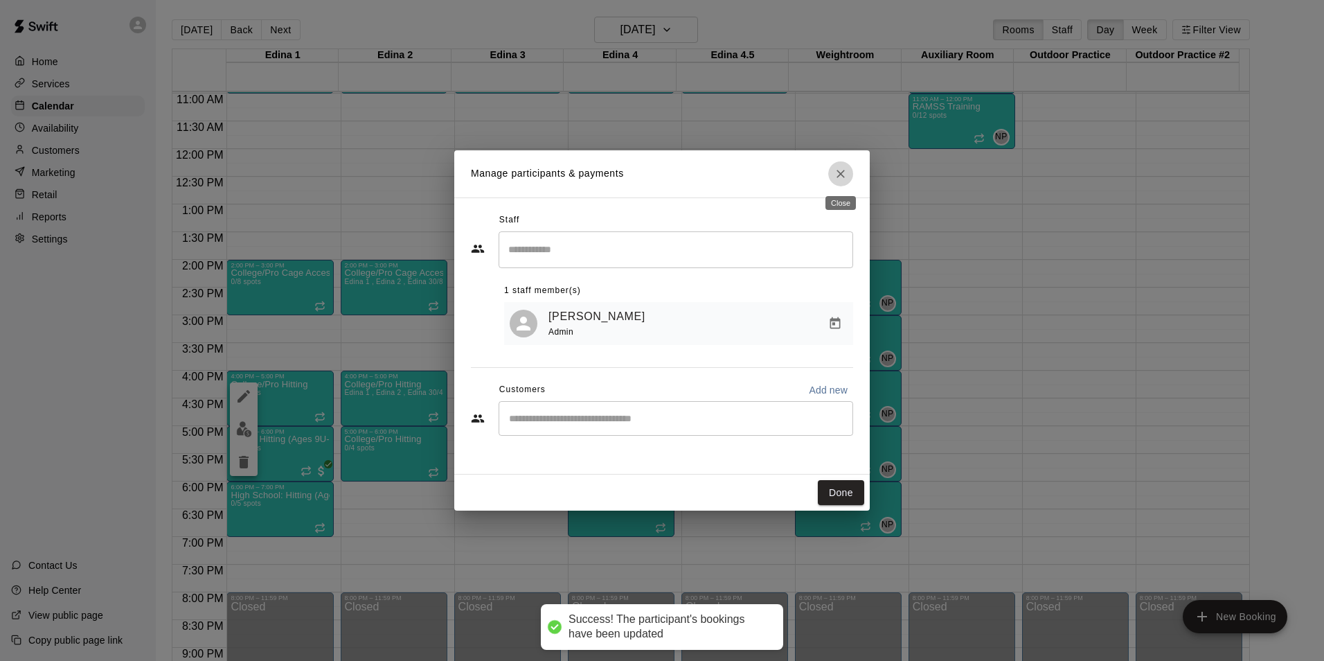
click at [843, 169] on icon "Close" at bounding box center [841, 174] width 14 height 14
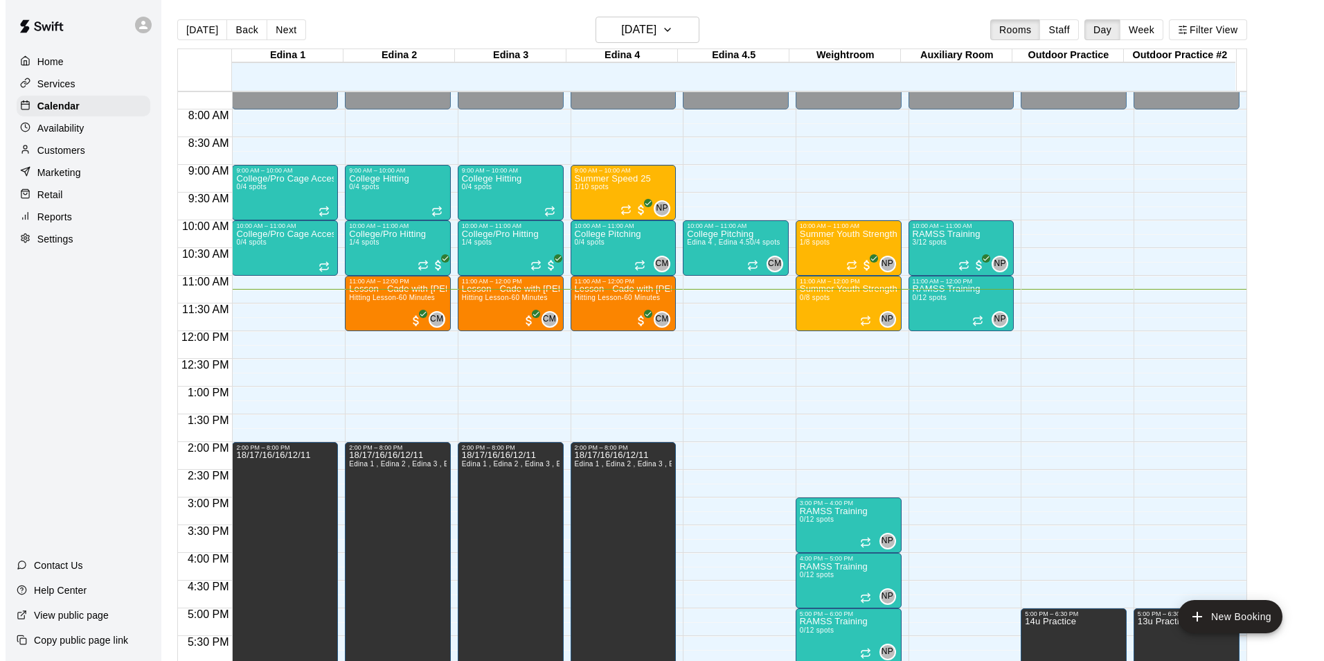
scroll to position [346, 0]
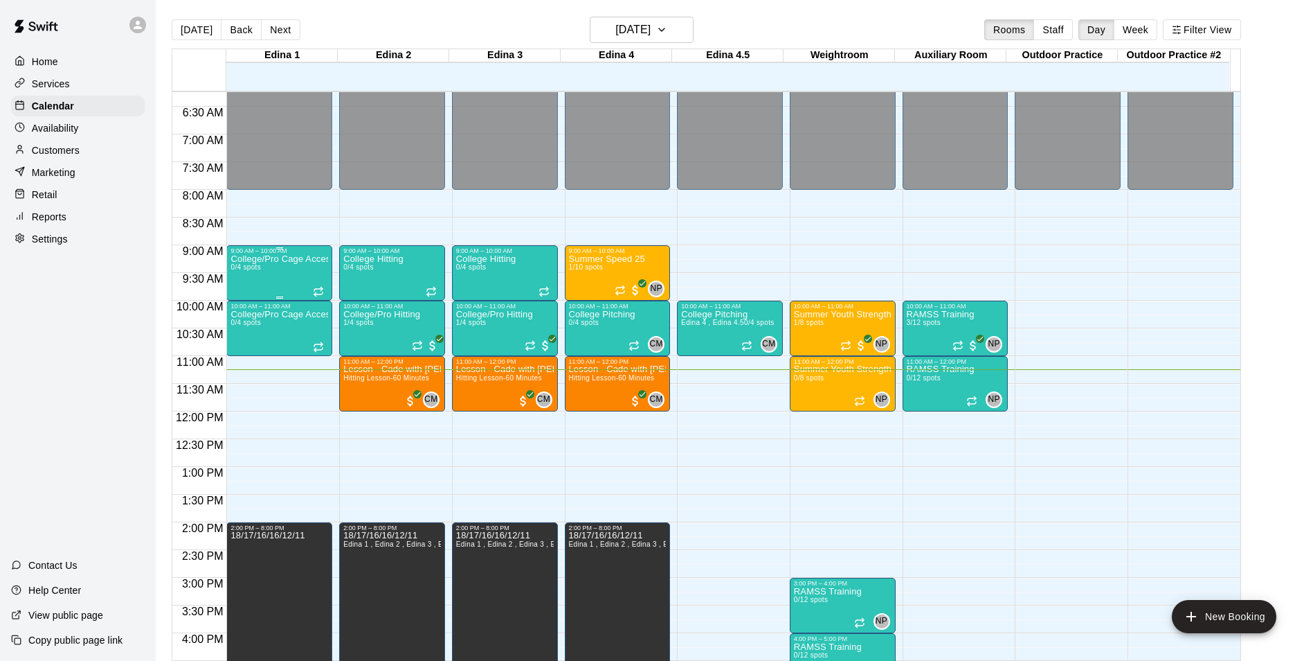
click at [267, 281] on div "College/Pro Cage Access (Hitting) 0/4 spots" at bounding box center [280, 584] width 98 height 661
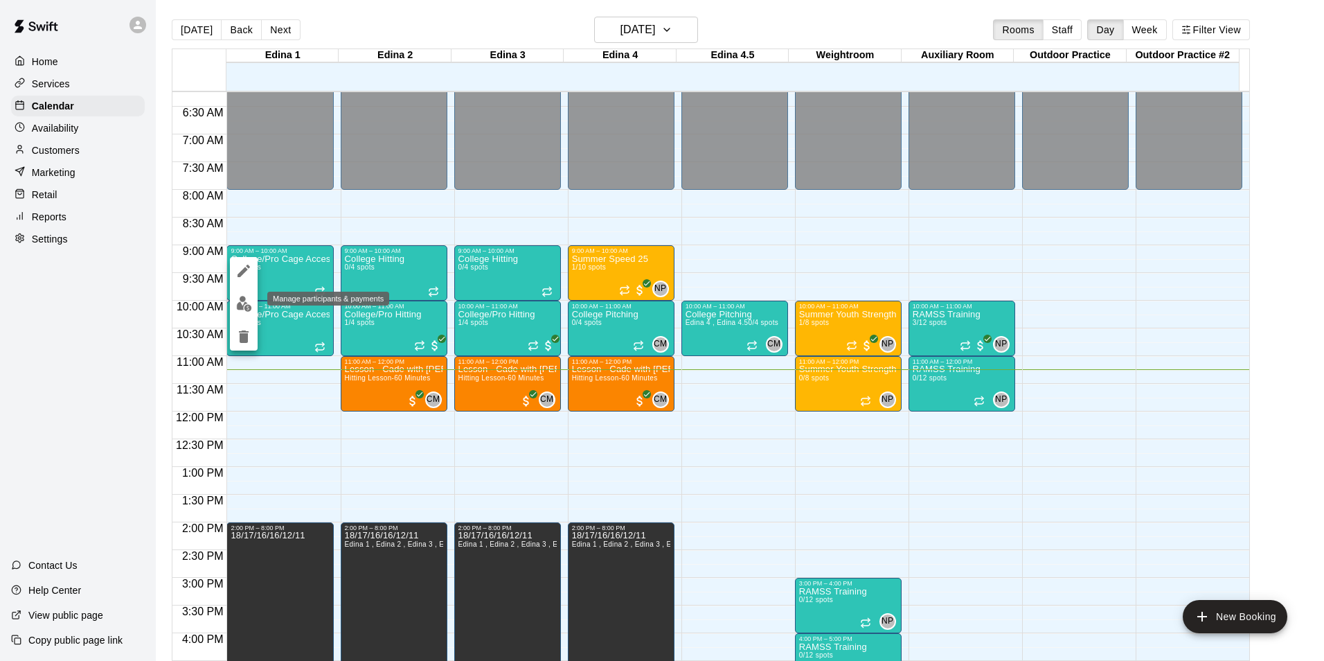
click at [251, 307] on img "edit" at bounding box center [244, 304] width 16 height 16
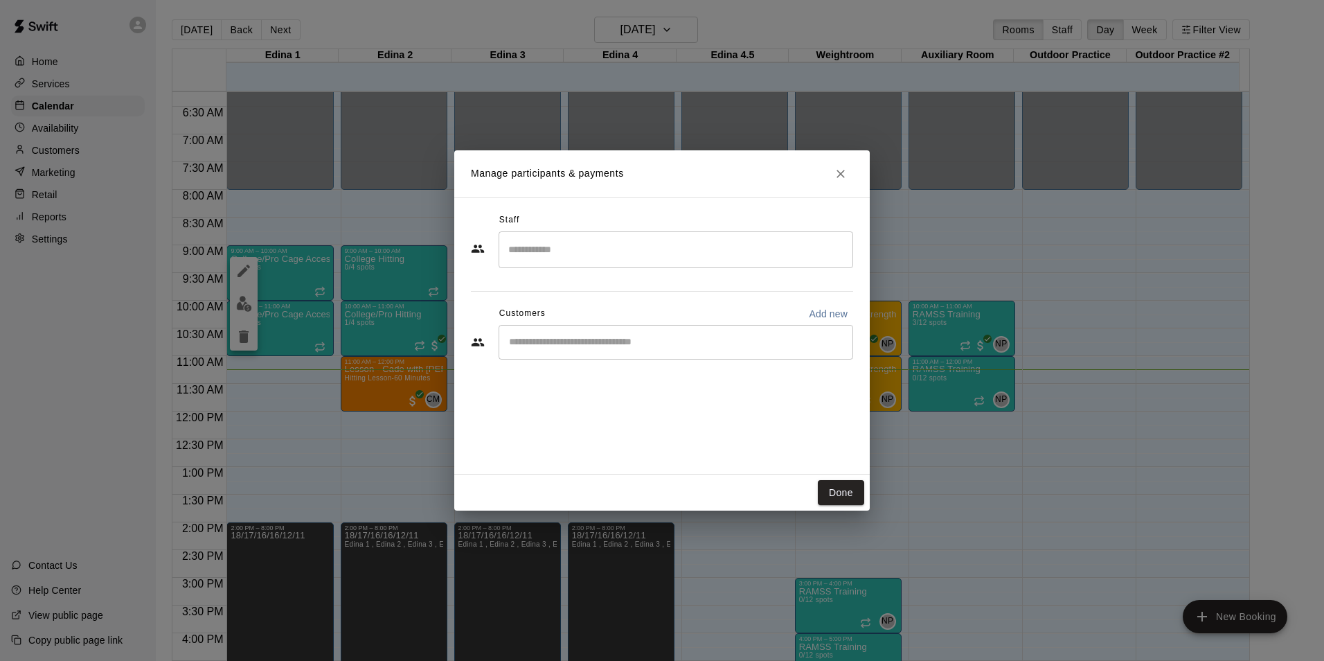
click at [533, 253] on input "Search staff" at bounding box center [676, 249] width 342 height 24
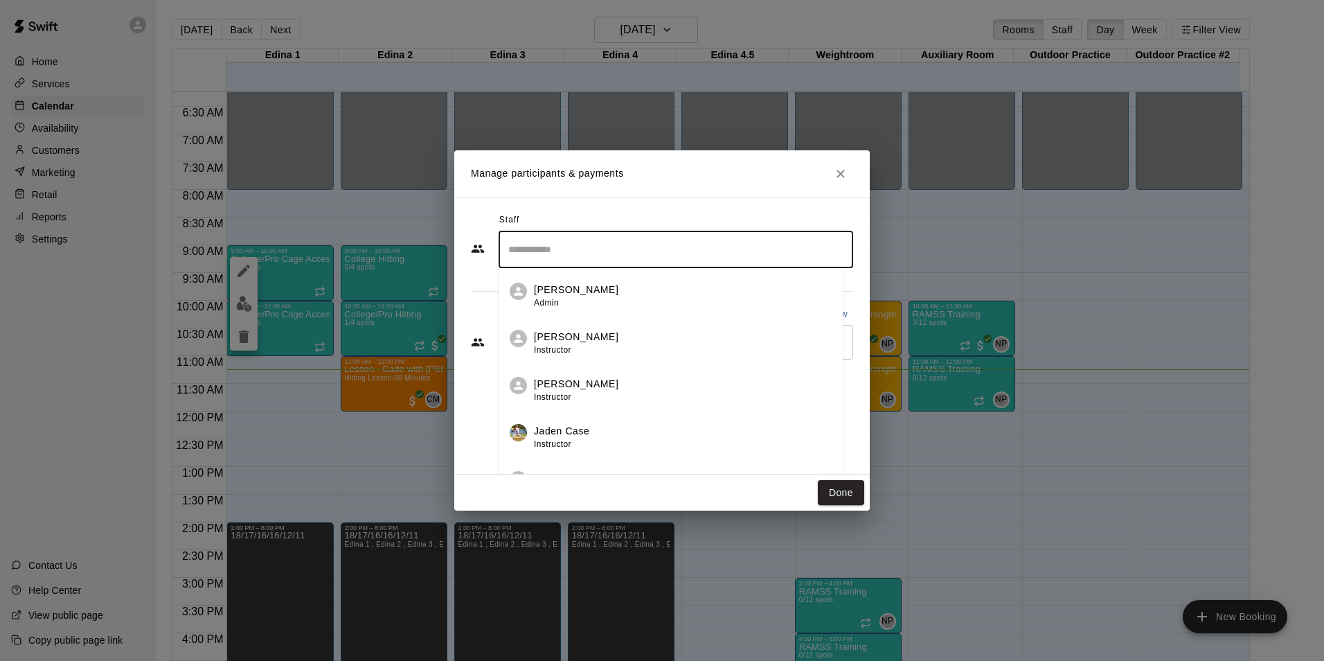
click at [548, 286] on p "[PERSON_NAME]" at bounding box center [576, 289] width 84 height 15
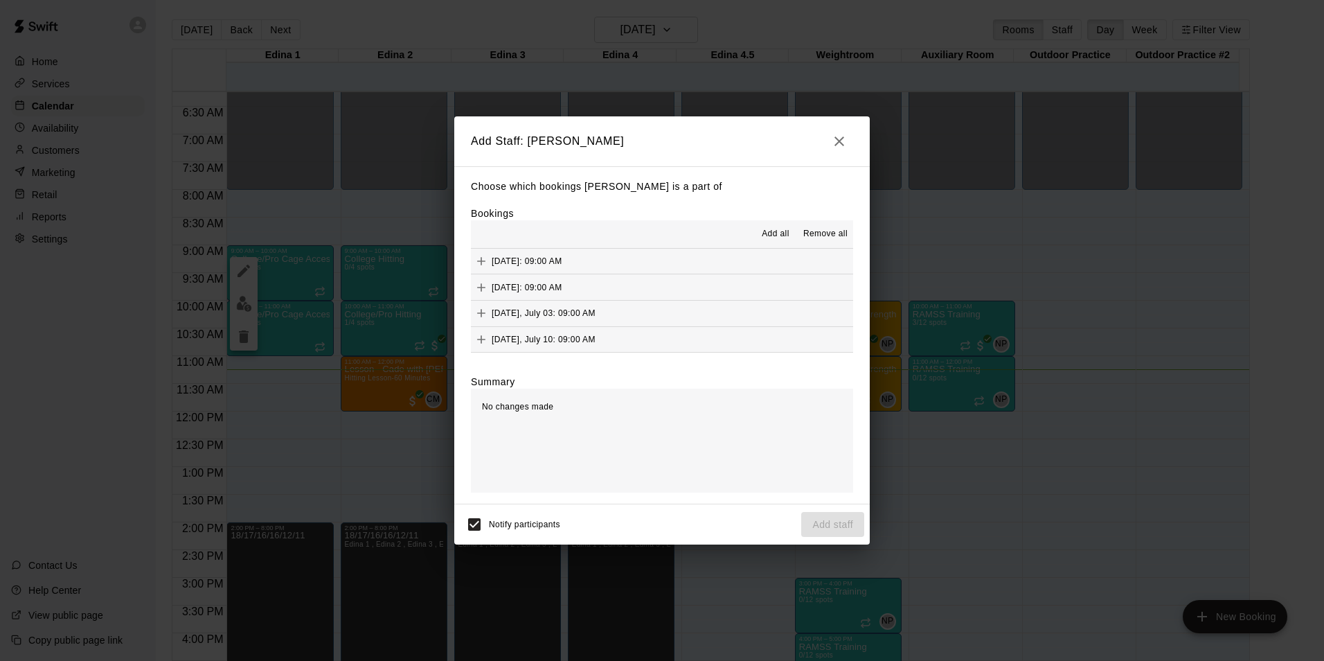
click at [766, 235] on span "Add all" at bounding box center [776, 234] width 28 height 14
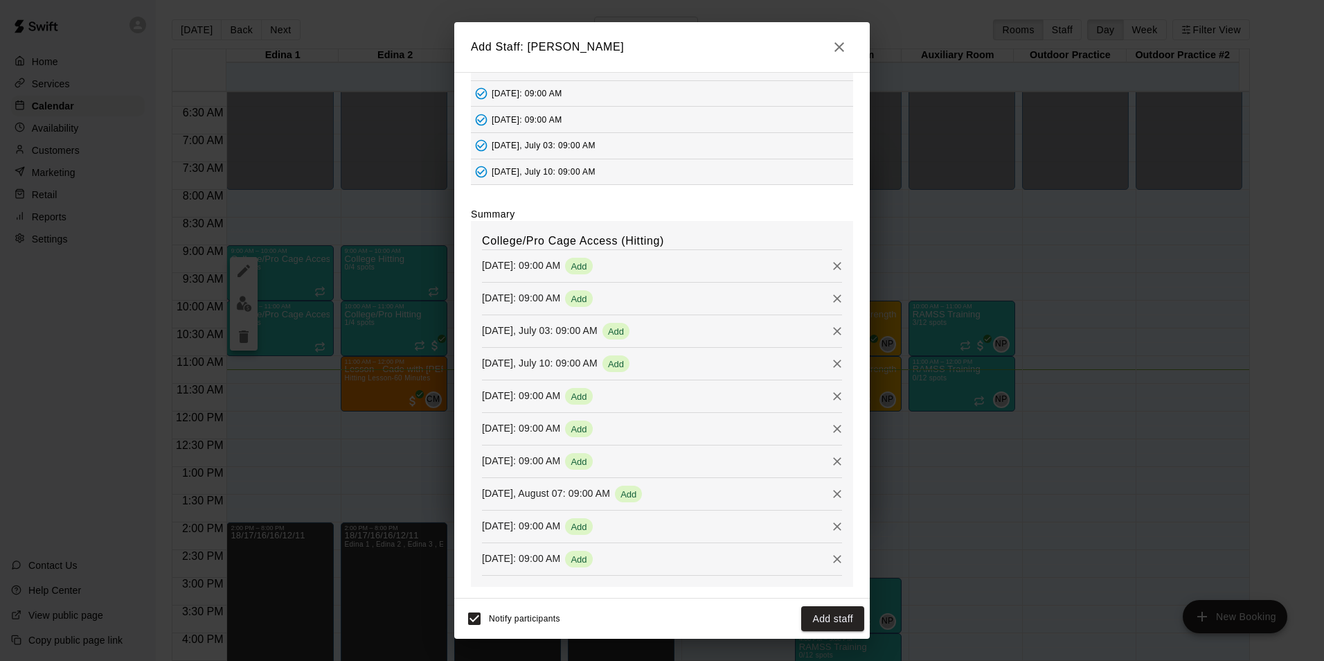
scroll to position [75, 0]
click at [815, 622] on button "Add staff" at bounding box center [832, 619] width 63 height 26
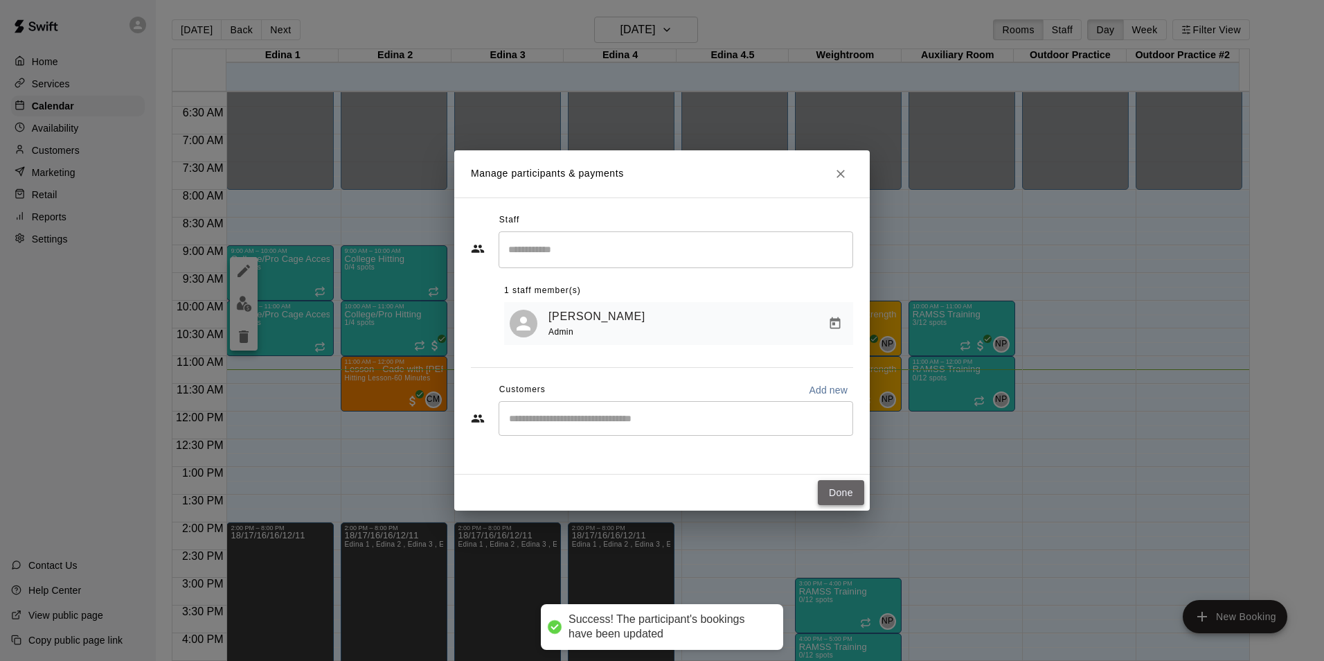
click at [827, 490] on button "Done" at bounding box center [841, 493] width 46 height 26
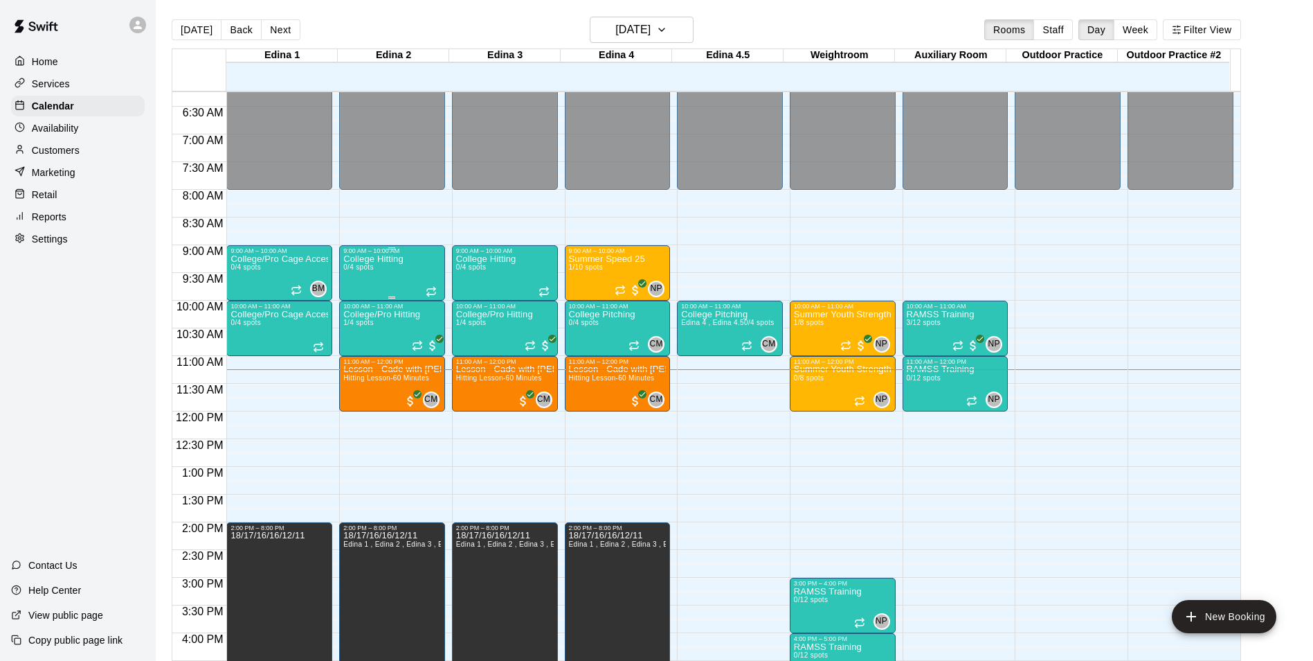
click at [378, 276] on div "College Hitting 0/4 spots" at bounding box center [373, 584] width 60 height 661
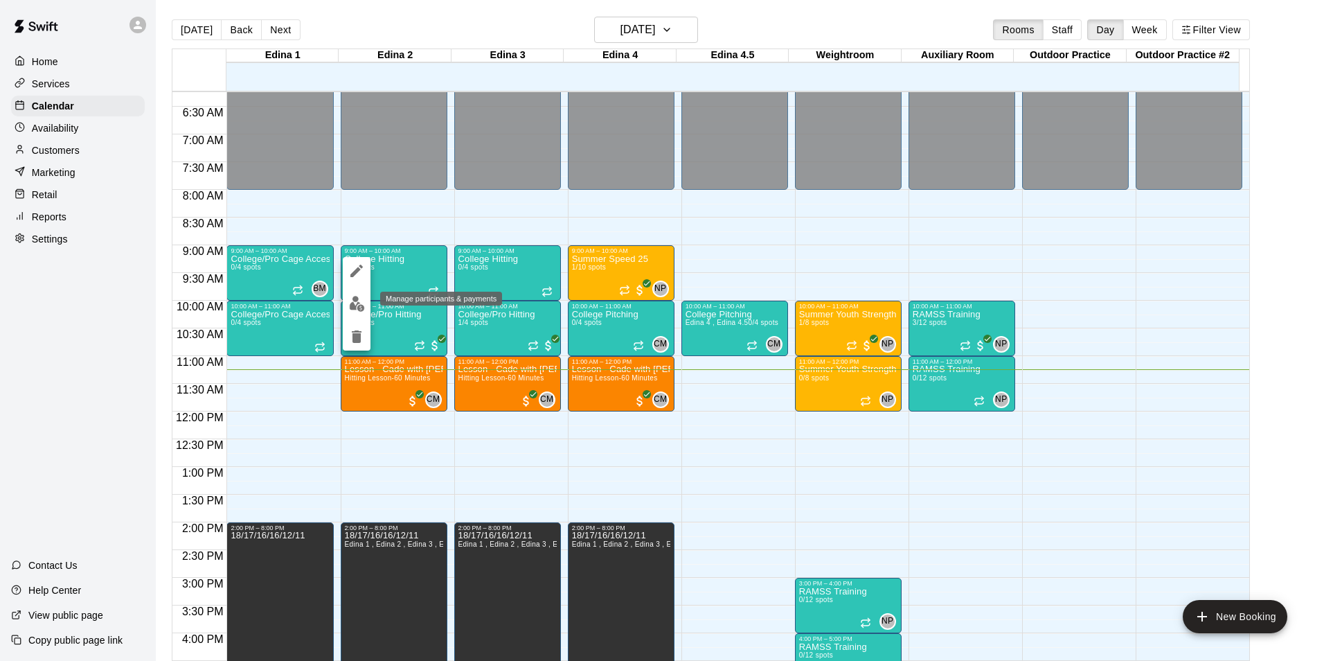
click at [356, 304] on img "edit" at bounding box center [357, 304] width 16 height 16
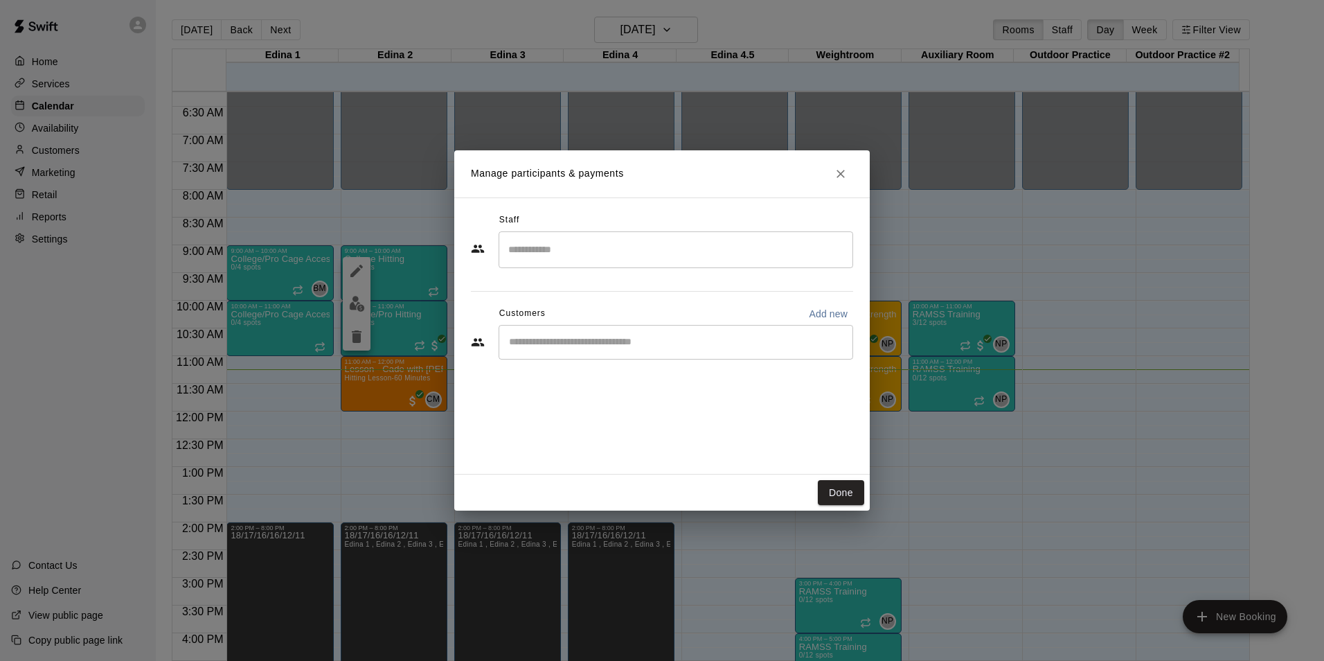
click at [522, 253] on input "Search staff" at bounding box center [676, 249] width 342 height 24
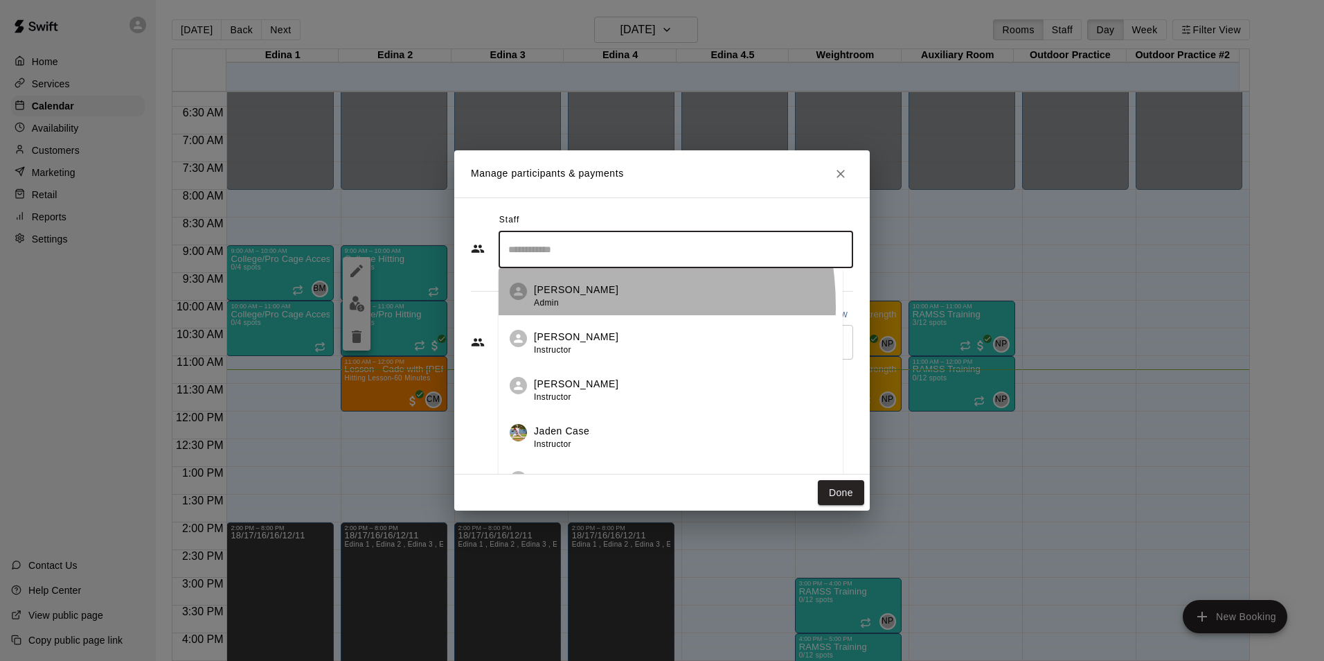
click at [546, 306] on span "Admin" at bounding box center [546, 303] width 25 height 10
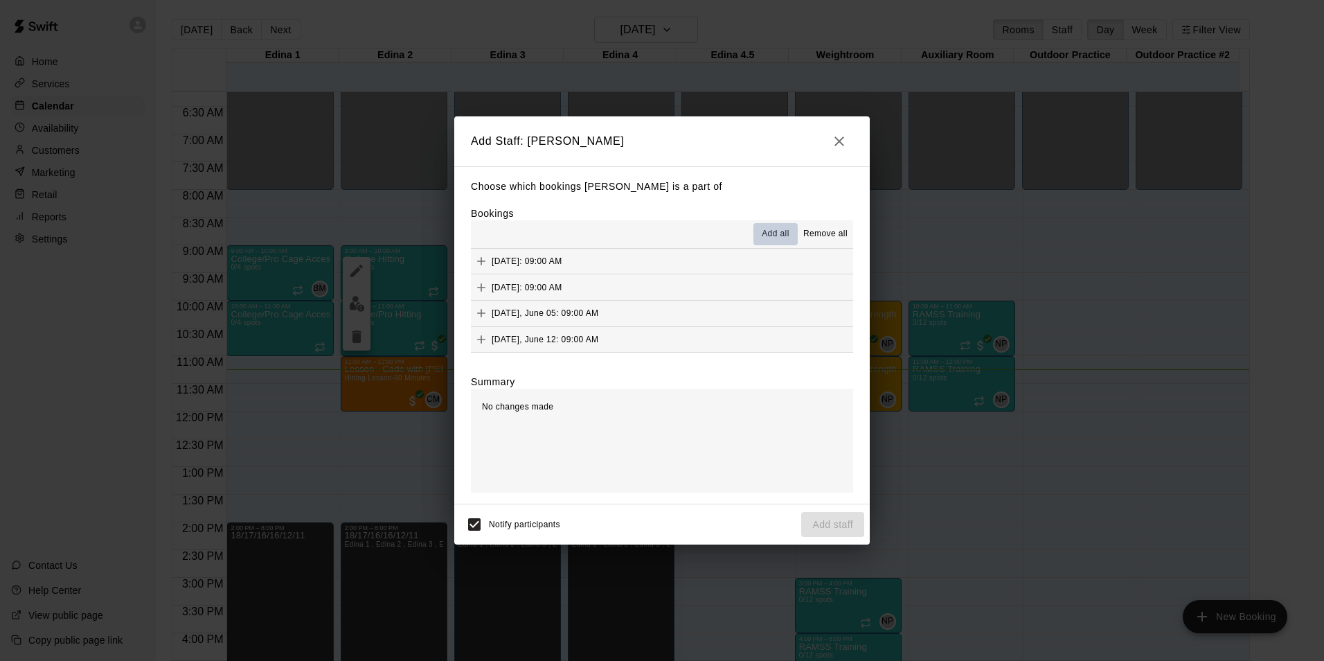
click at [774, 240] on span "Add all" at bounding box center [776, 234] width 28 height 14
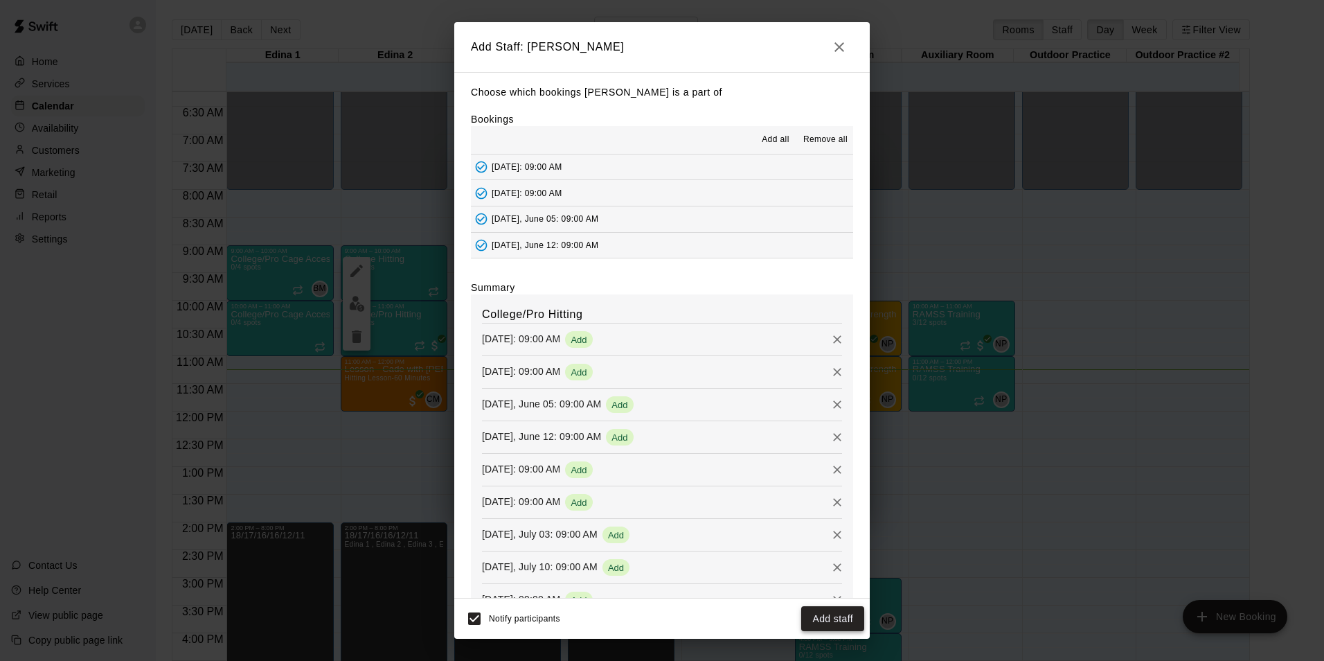
click at [832, 612] on button "Add staff" at bounding box center [832, 619] width 63 height 26
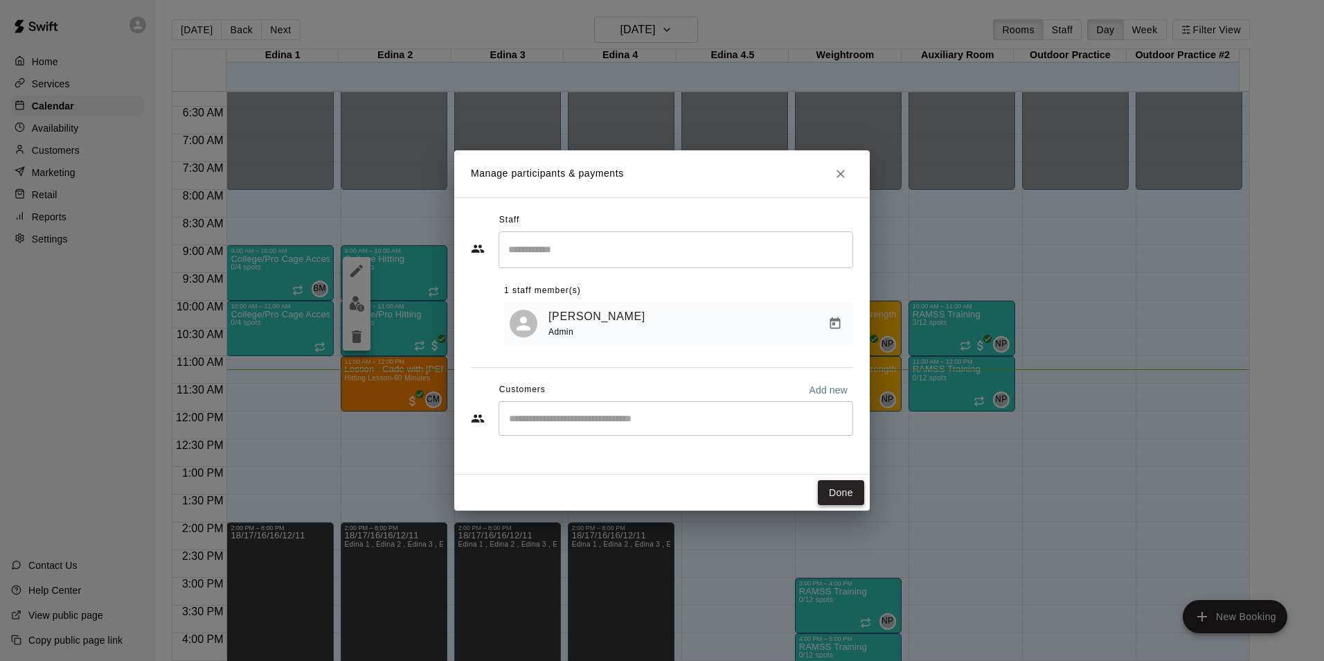
click at [842, 480] on button "Done" at bounding box center [841, 493] width 46 height 26
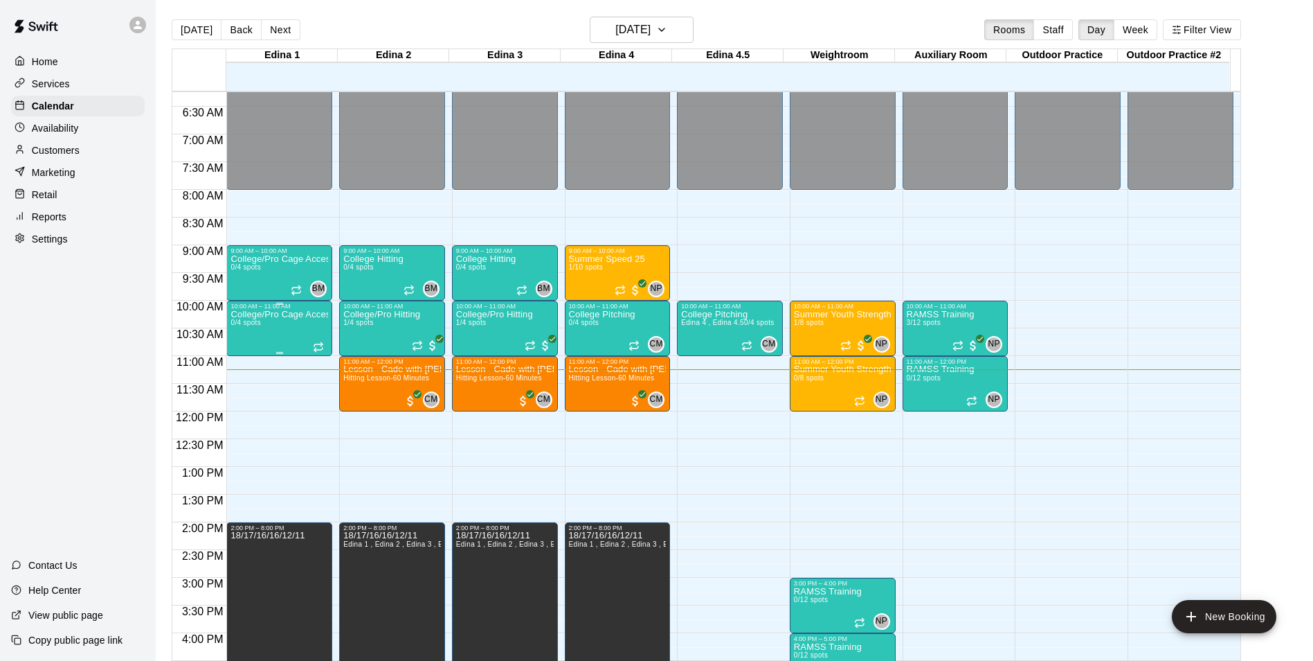
click at [275, 322] on div "College/Pro Cage Access (Hitting) 0/4 spots" at bounding box center [280, 640] width 98 height 661
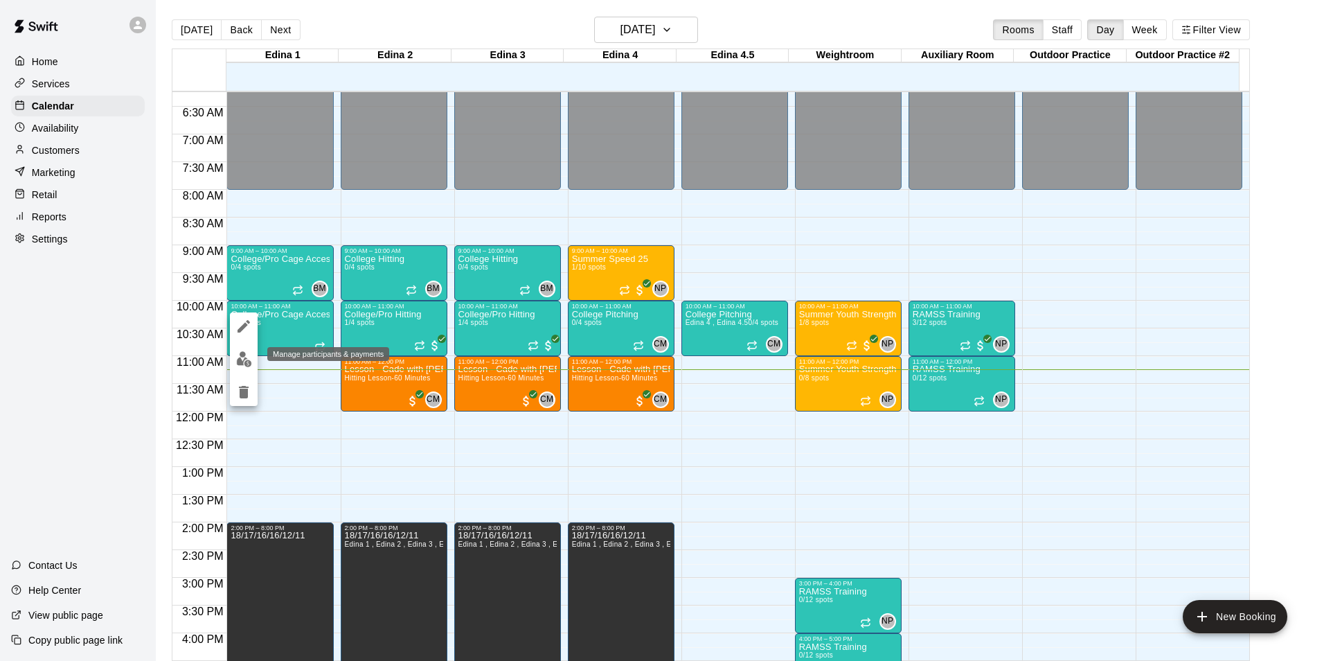
click at [238, 355] on img "edit" at bounding box center [244, 359] width 16 height 16
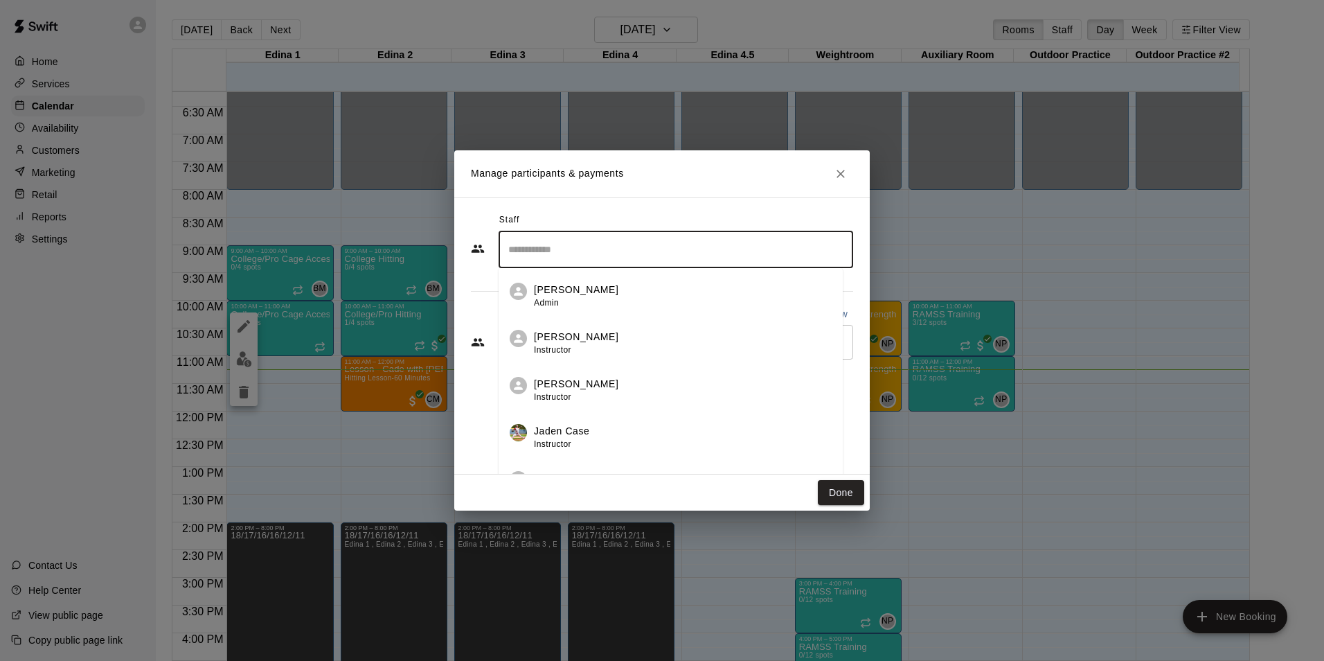
click at [526, 249] on input "Search staff" at bounding box center [676, 249] width 342 height 24
click at [572, 303] on div "[PERSON_NAME] Admin" at bounding box center [576, 295] width 84 height 27
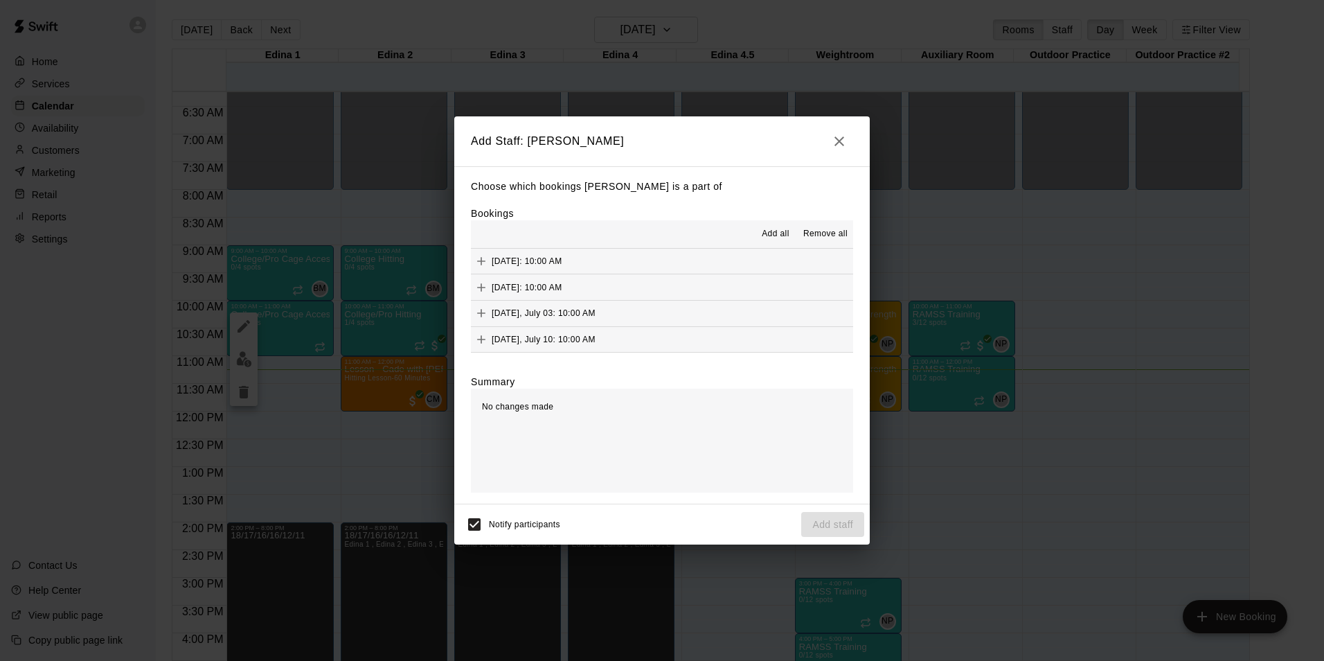
click at [780, 242] on button "Add all" at bounding box center [775, 234] width 44 height 22
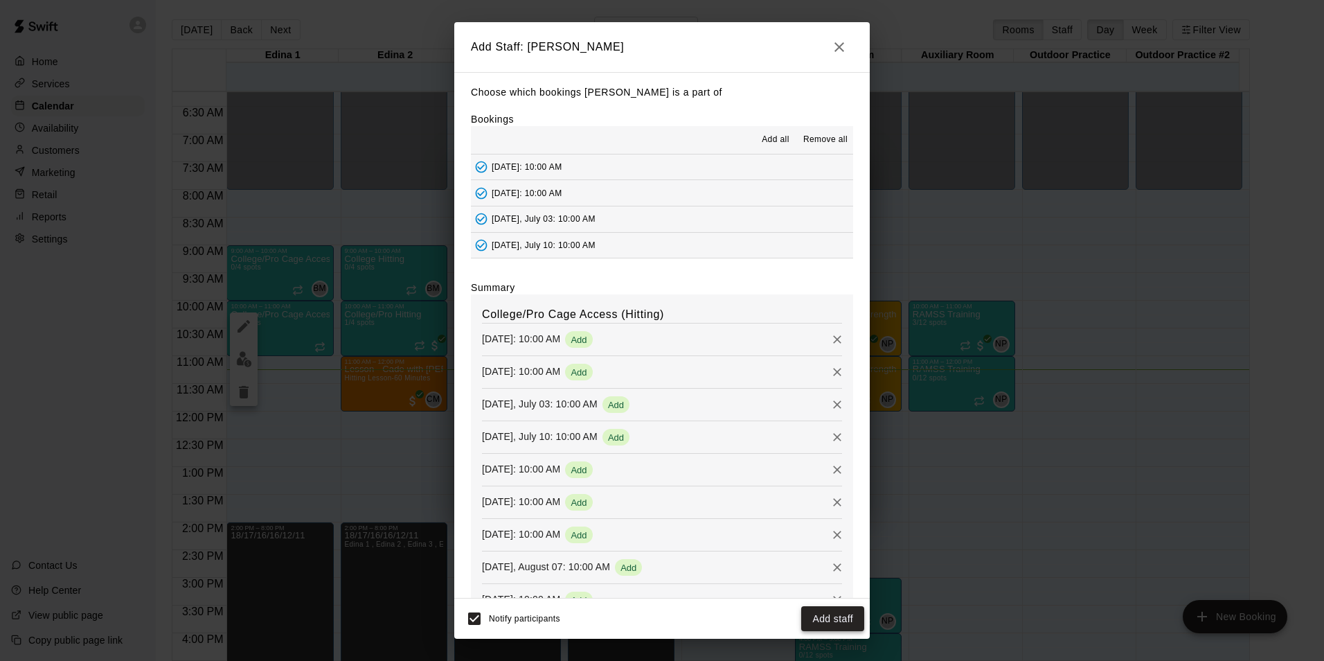
click at [842, 613] on button "Add staff" at bounding box center [832, 619] width 63 height 26
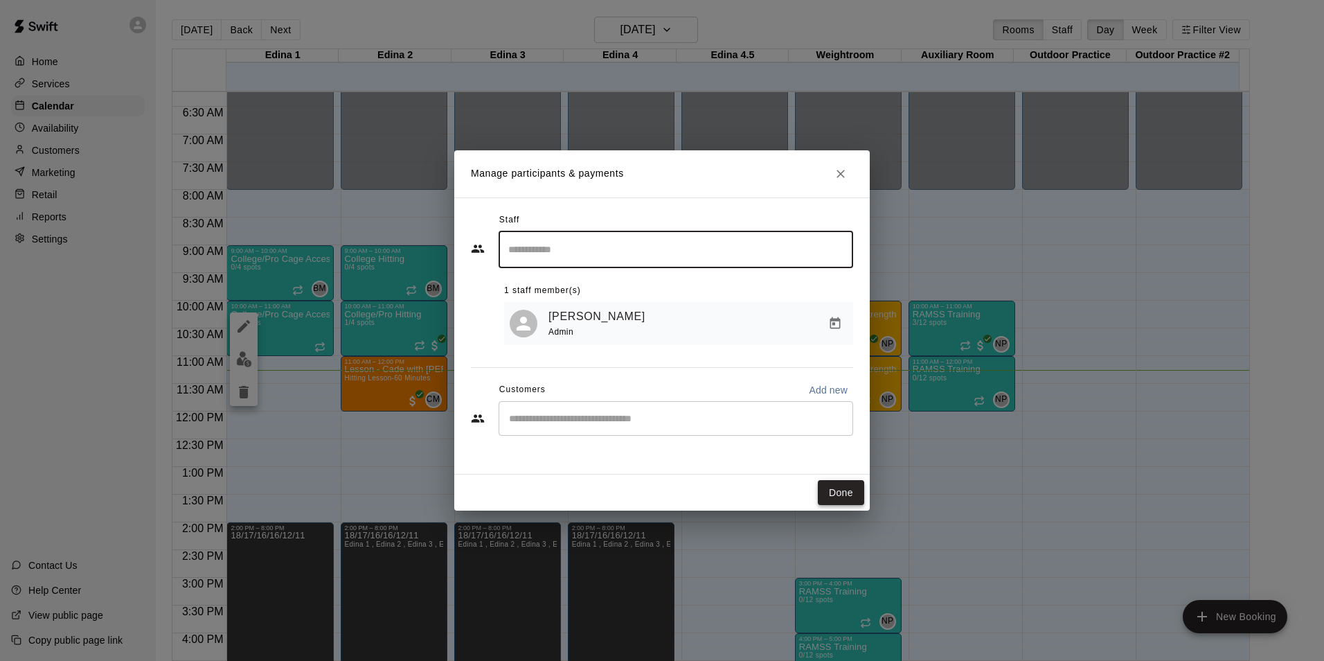
click at [832, 495] on button "Done" at bounding box center [841, 493] width 46 height 26
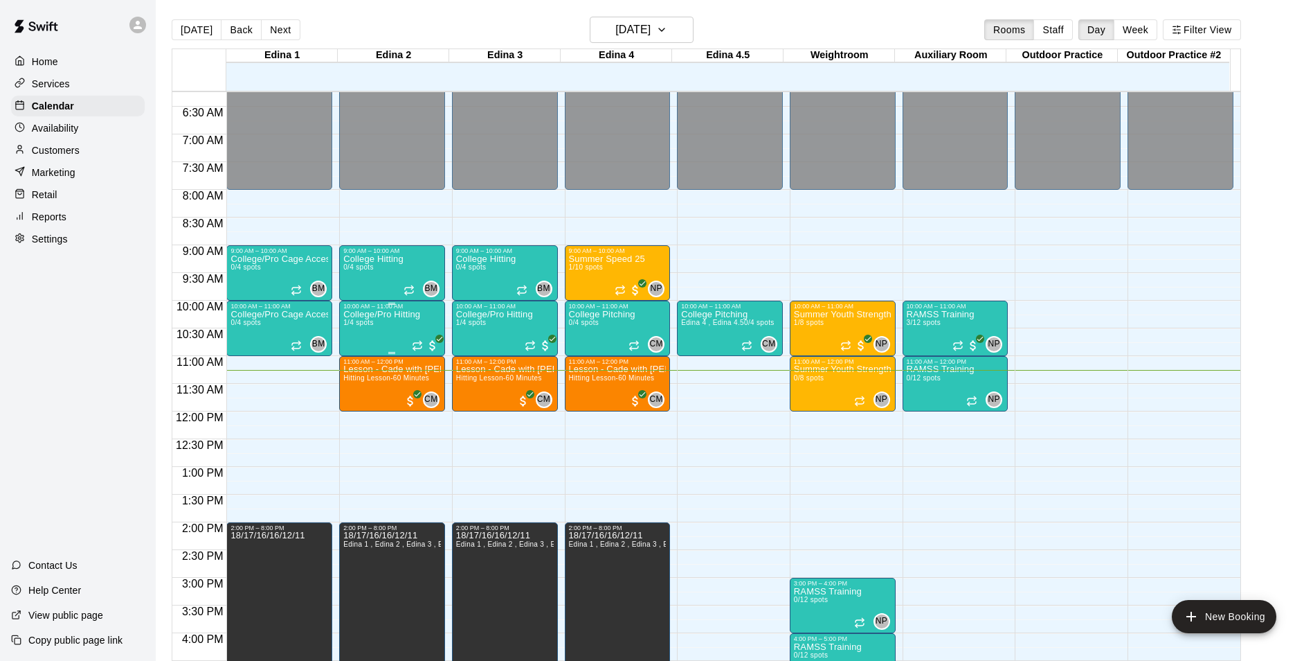
click at [391, 314] on p "College/Pro Hitting" at bounding box center [381, 314] width 77 height 0
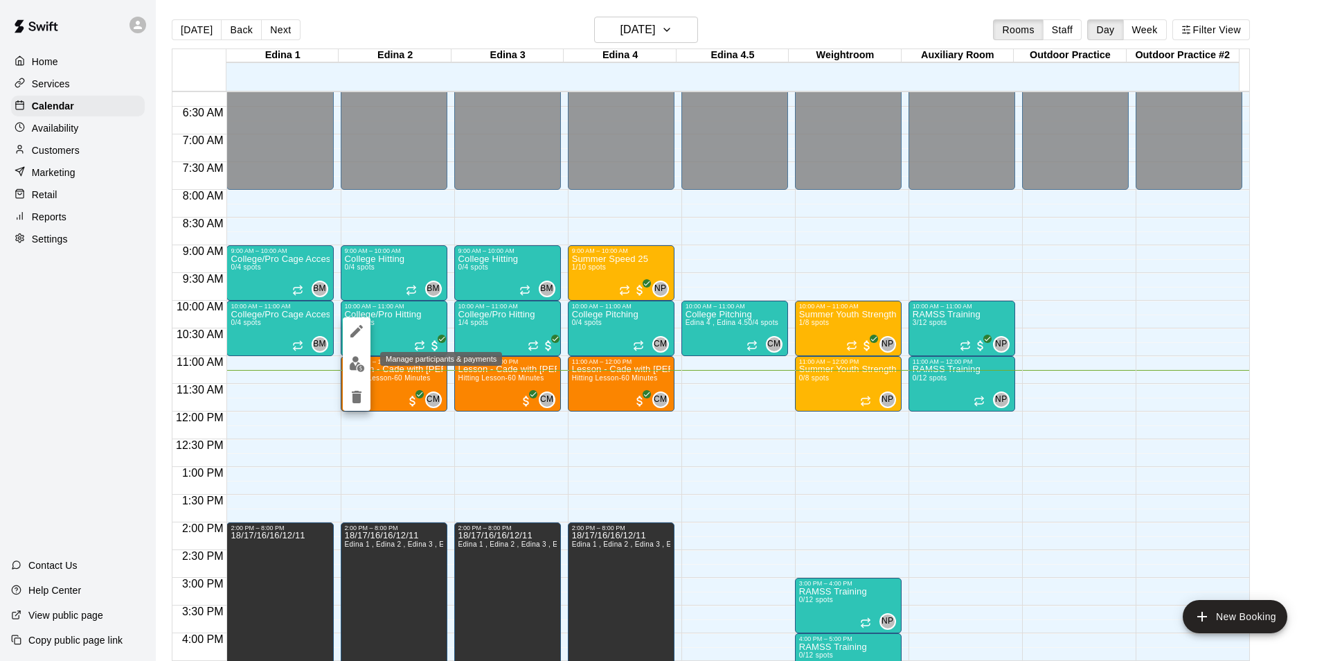
click at [350, 370] on img "edit" at bounding box center [357, 364] width 16 height 16
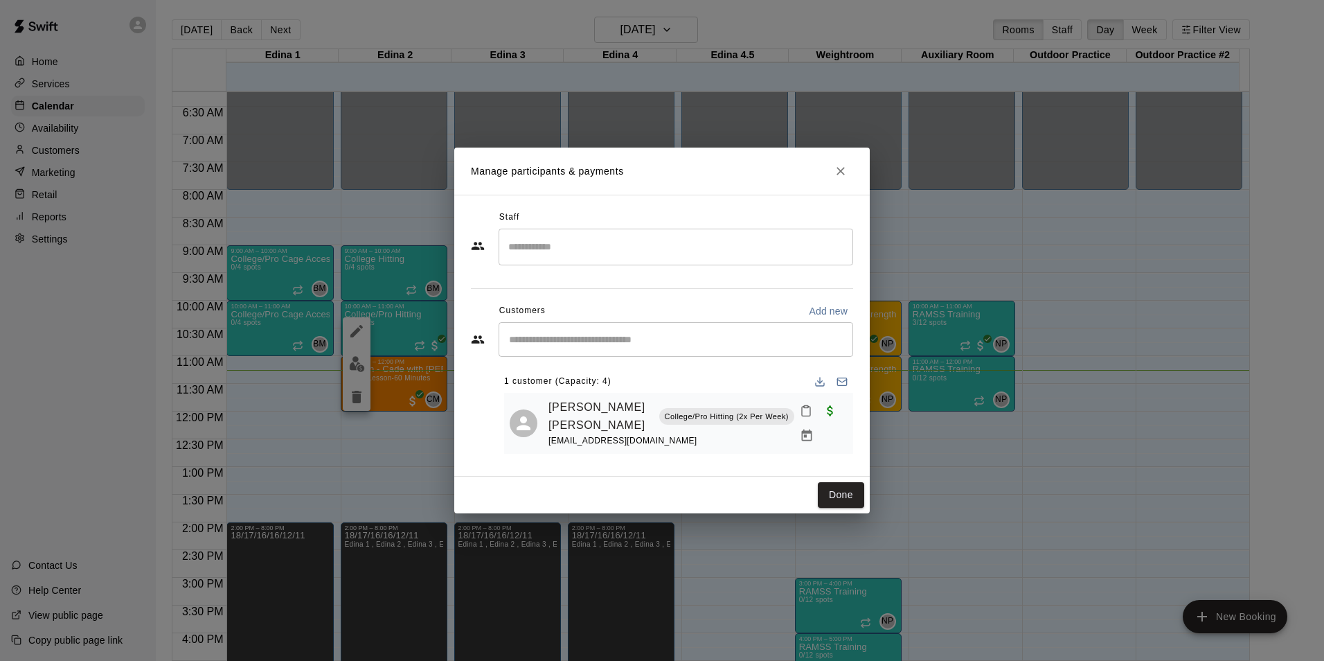
click at [539, 254] on input "Search staff" at bounding box center [676, 247] width 342 height 24
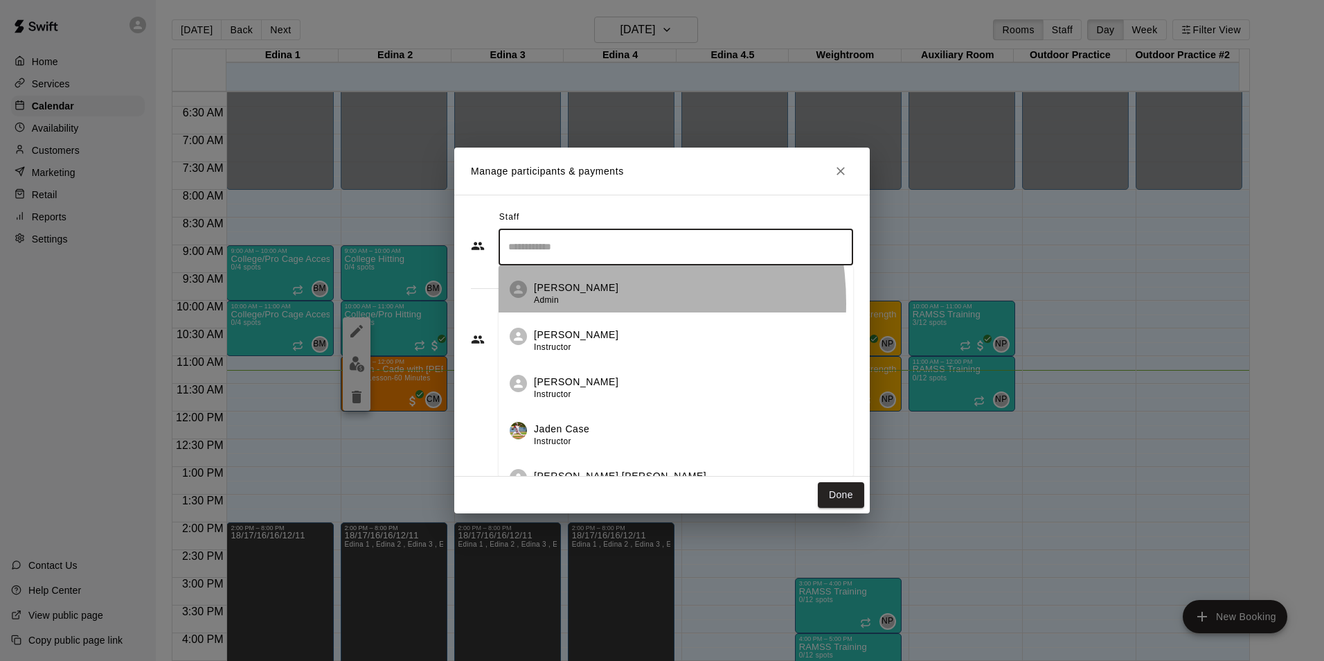
click at [553, 302] on span "Admin" at bounding box center [546, 300] width 25 height 10
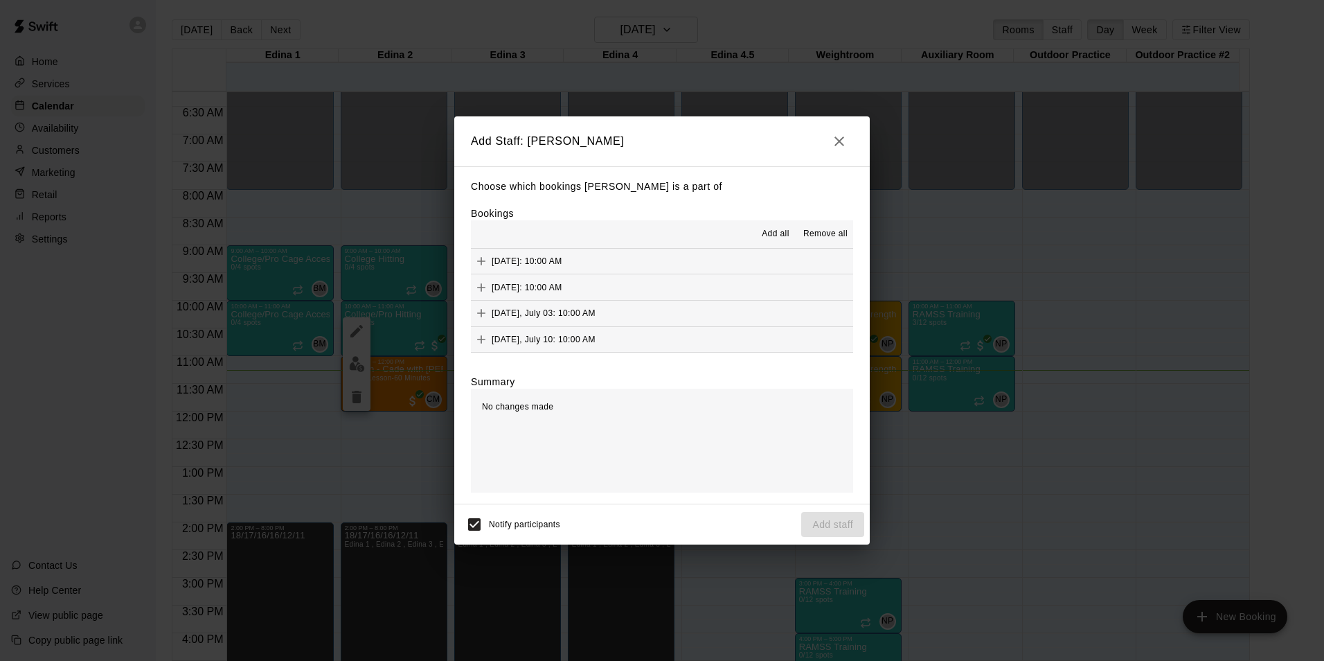
click at [774, 230] on span "Add all" at bounding box center [776, 234] width 28 height 14
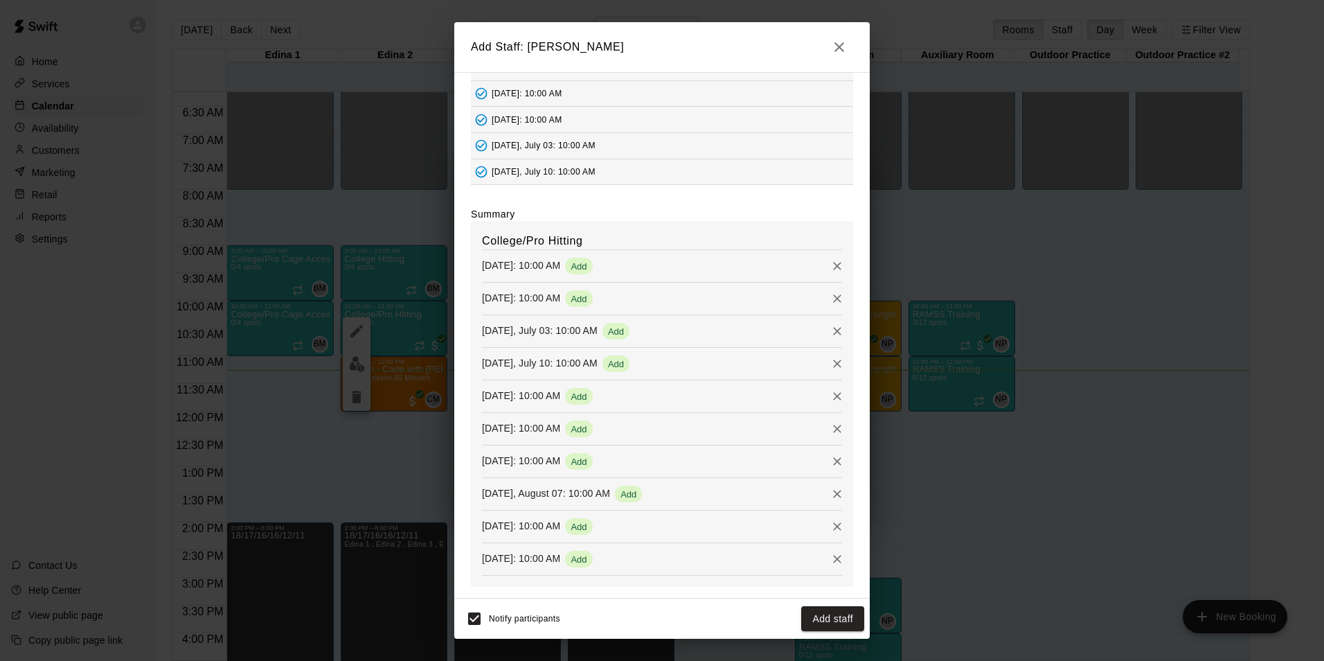
click at [814, 611] on button "Add staff" at bounding box center [832, 619] width 63 height 26
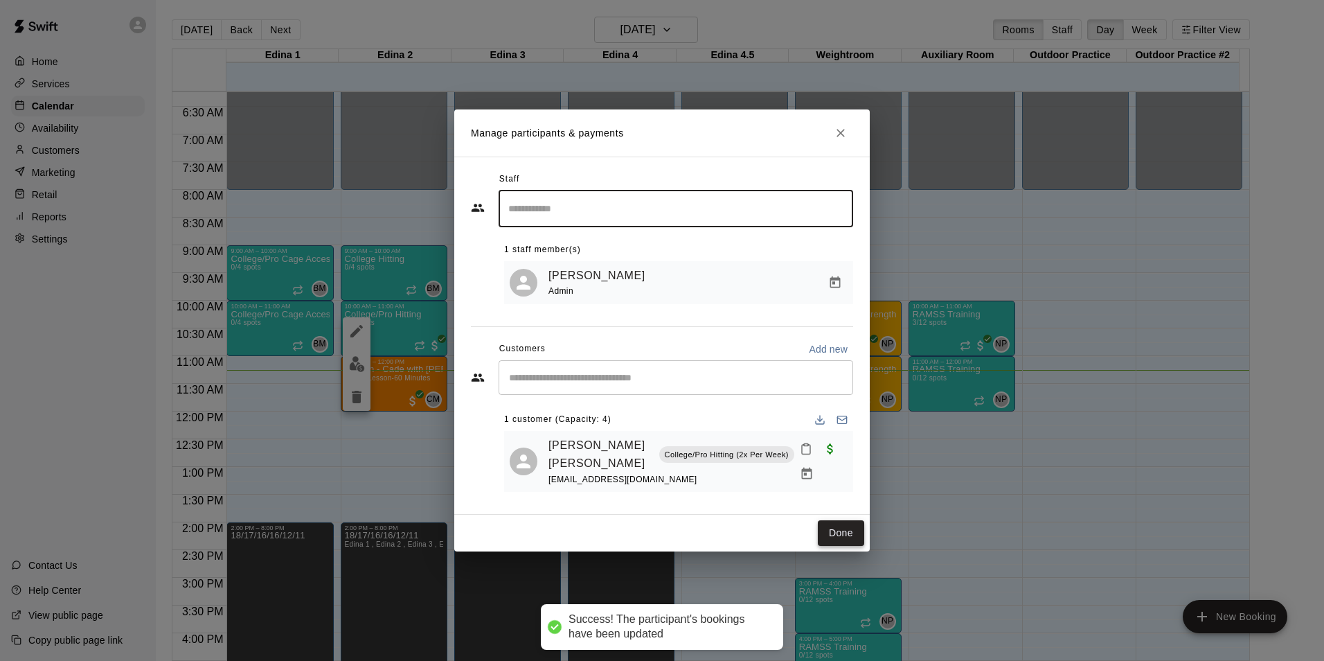
click at [836, 544] on button "Done" at bounding box center [841, 533] width 46 height 26
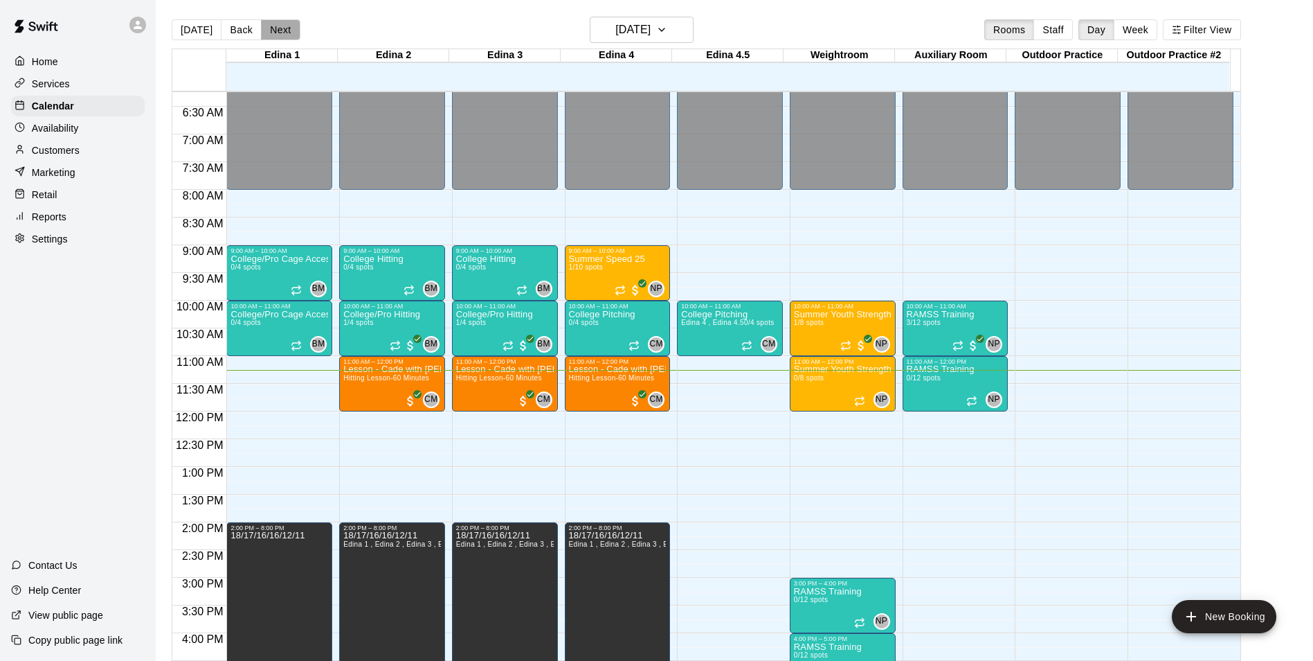
click at [268, 22] on button "Next" at bounding box center [280, 29] width 39 height 21
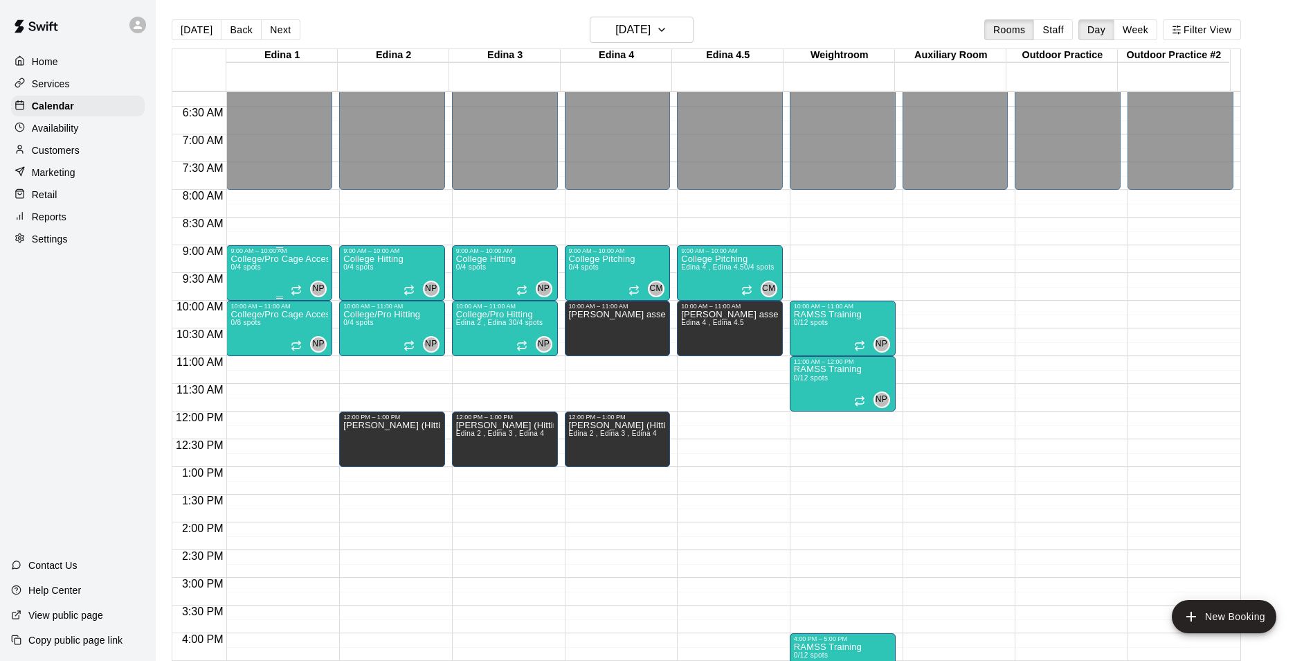
click at [275, 273] on div "College/Pro Cage Access (Hitting) 0/4 spots" at bounding box center [280, 584] width 98 height 661
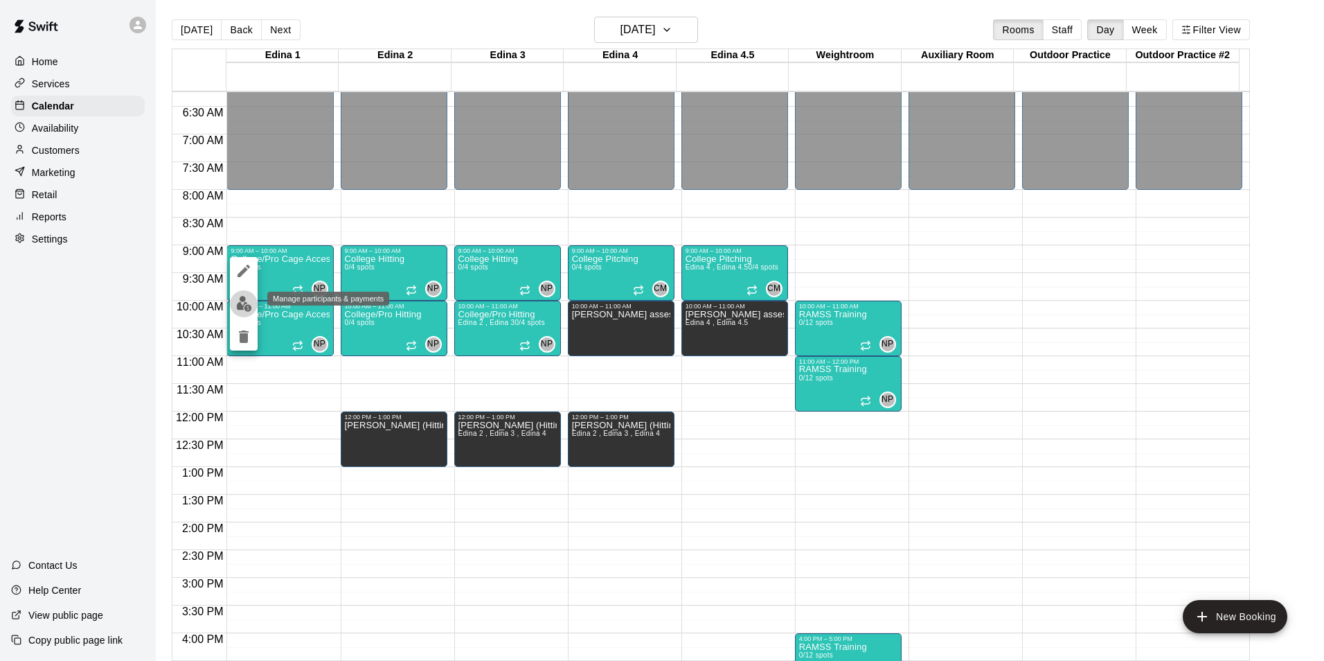
click at [240, 303] on img "edit" at bounding box center [244, 304] width 16 height 16
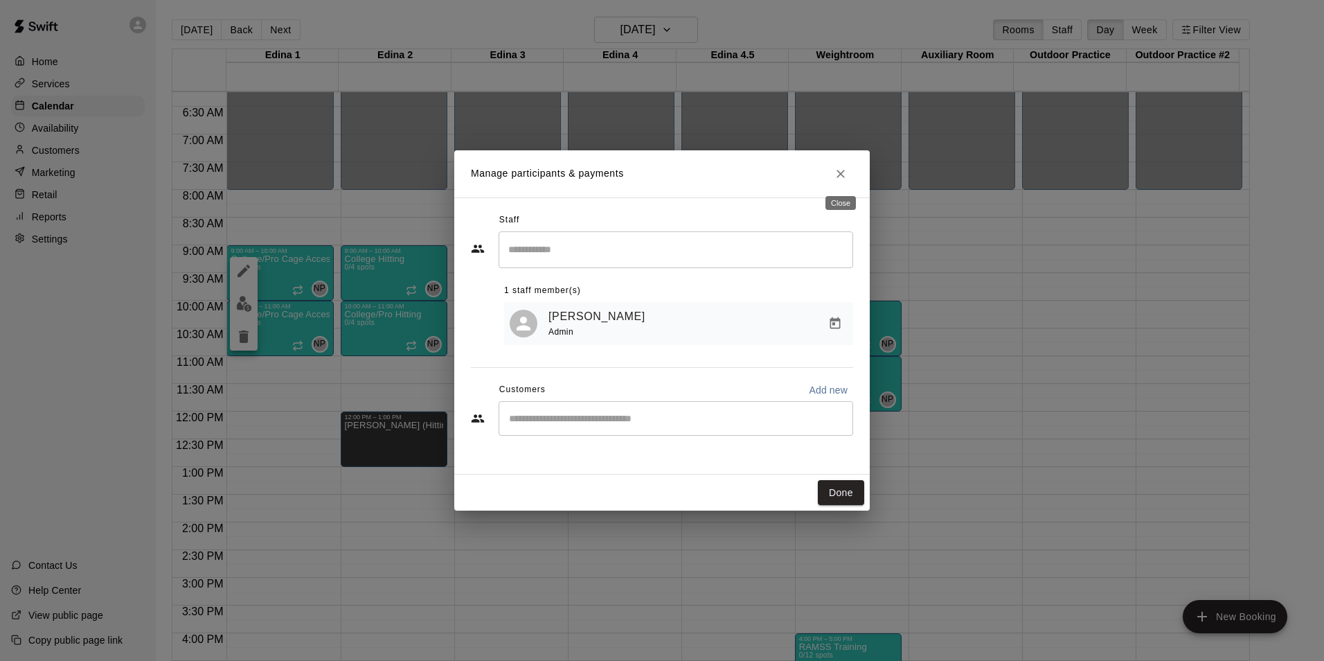
click at [839, 174] on icon "Close" at bounding box center [840, 174] width 8 height 8
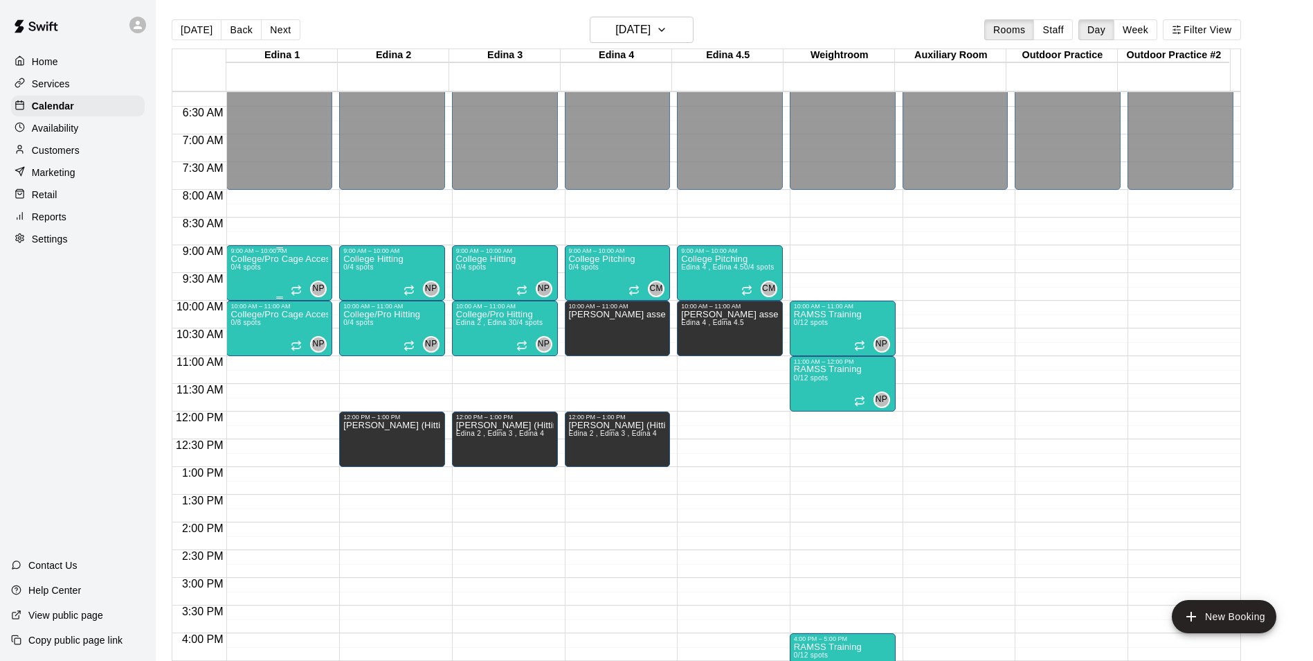
click at [294, 275] on div "College/Pro Cage Access (Hitting) 0/4 spots" at bounding box center [280, 584] width 98 height 661
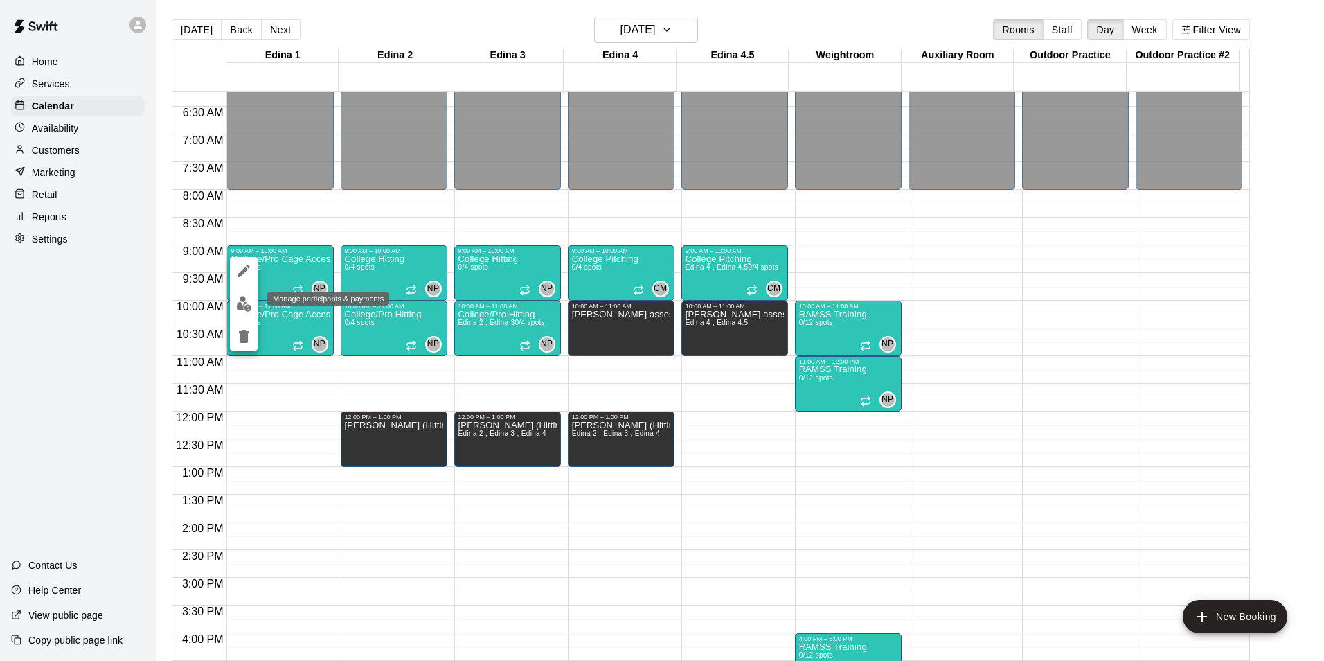
click at [233, 301] on button "edit" at bounding box center [244, 303] width 28 height 27
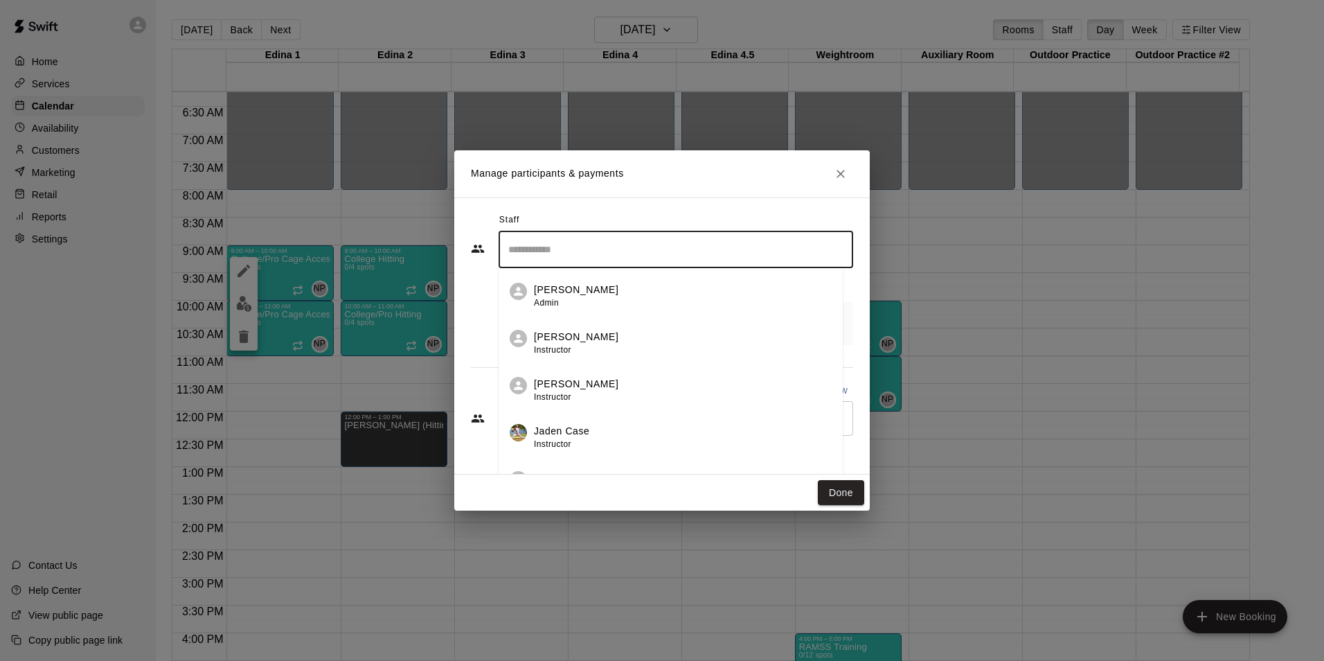
click at [689, 240] on input "Search staff" at bounding box center [676, 249] width 342 height 24
click at [593, 294] on p "[PERSON_NAME]" at bounding box center [576, 289] width 84 height 15
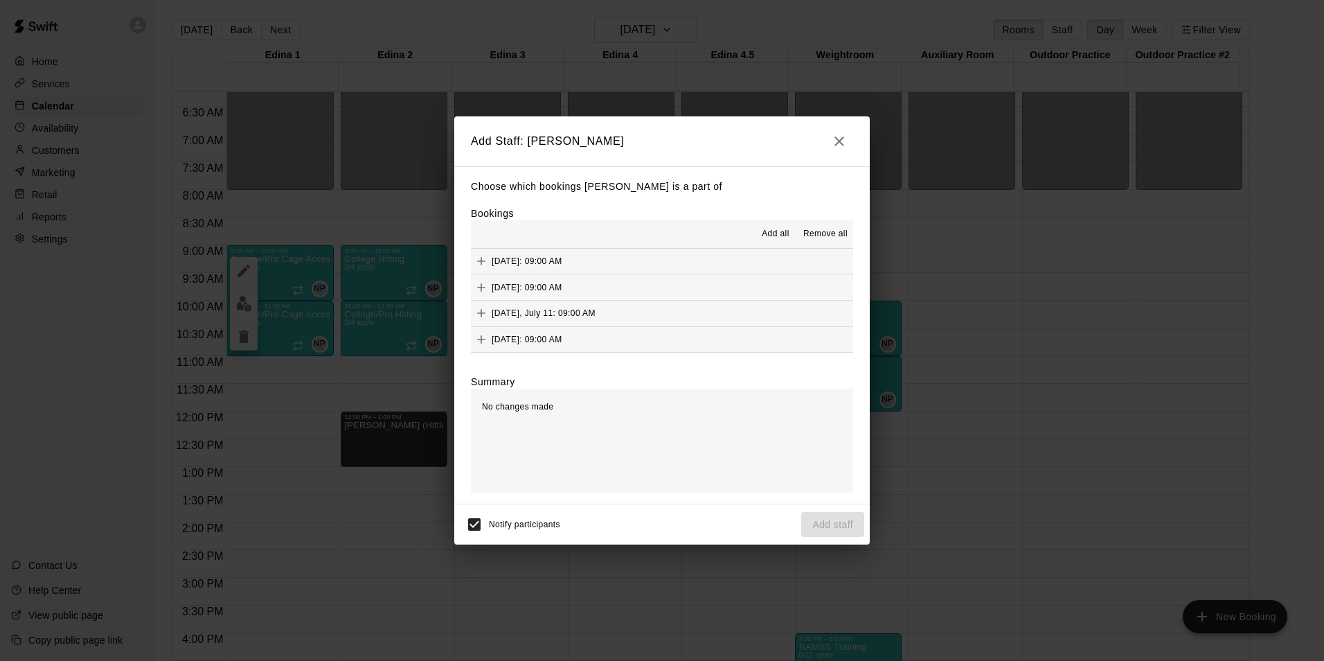
click at [778, 226] on button "Add all" at bounding box center [775, 234] width 44 height 22
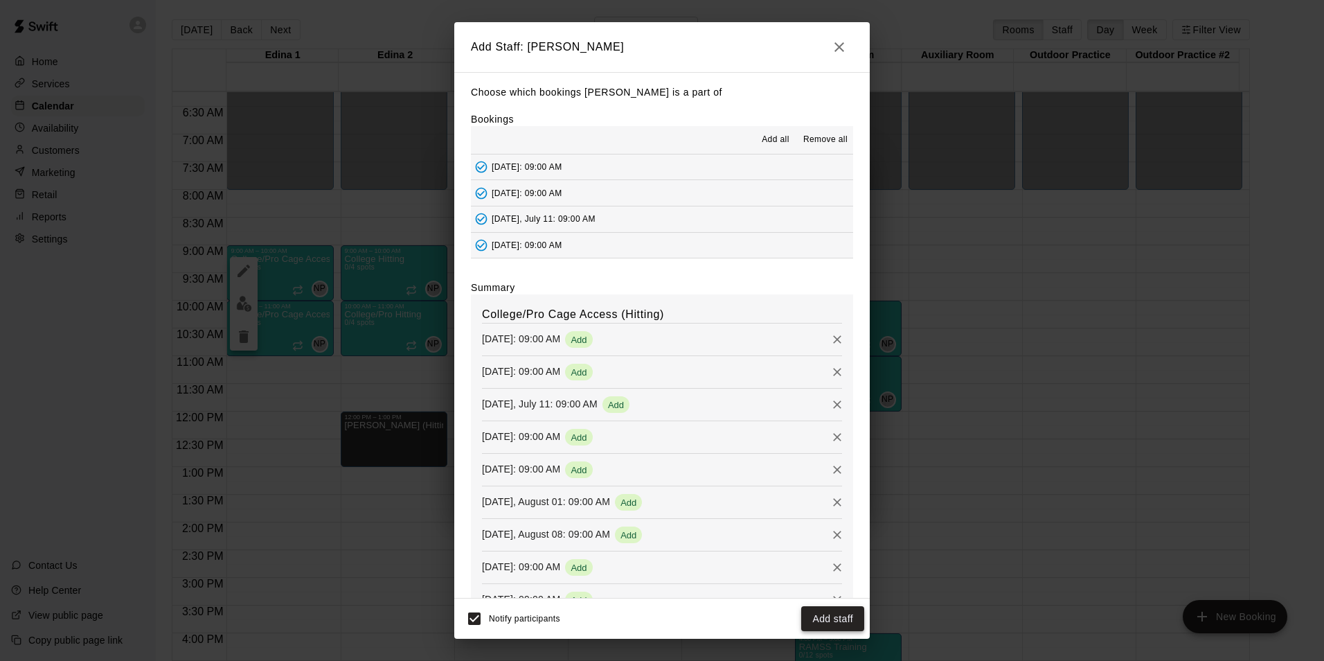
click at [843, 622] on button "Add staff" at bounding box center [832, 619] width 63 height 26
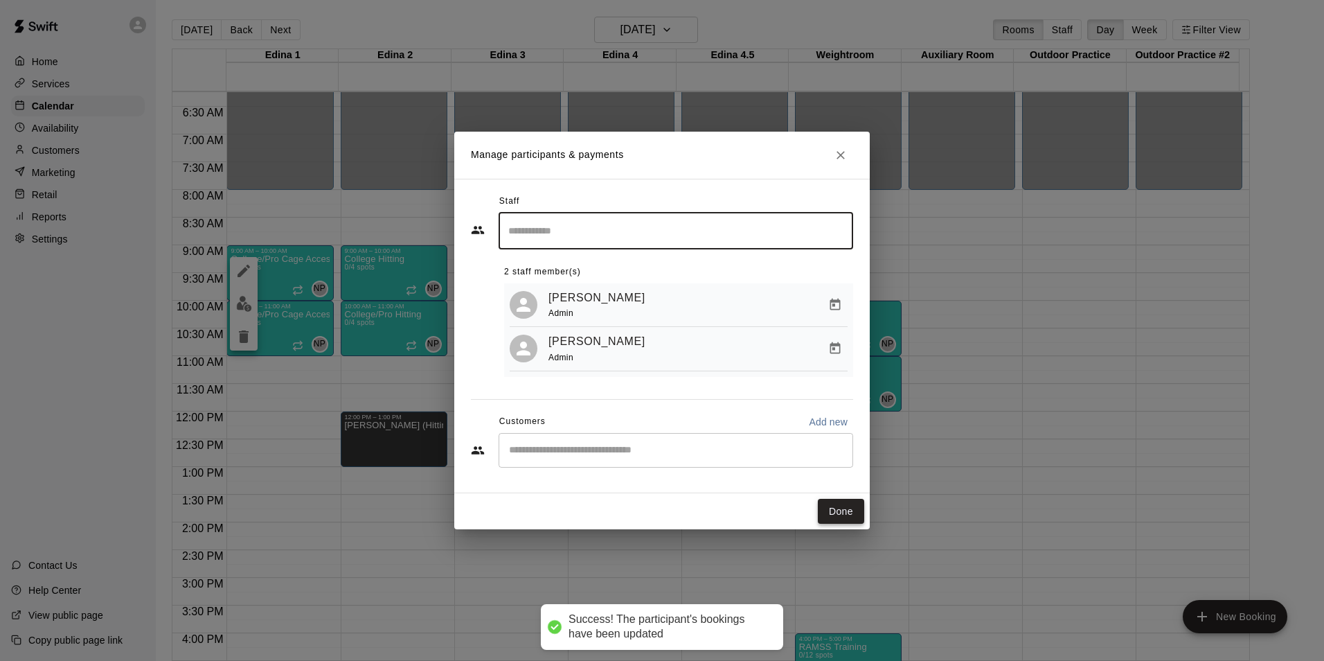
click at [830, 519] on button "Done" at bounding box center [841, 512] width 46 height 26
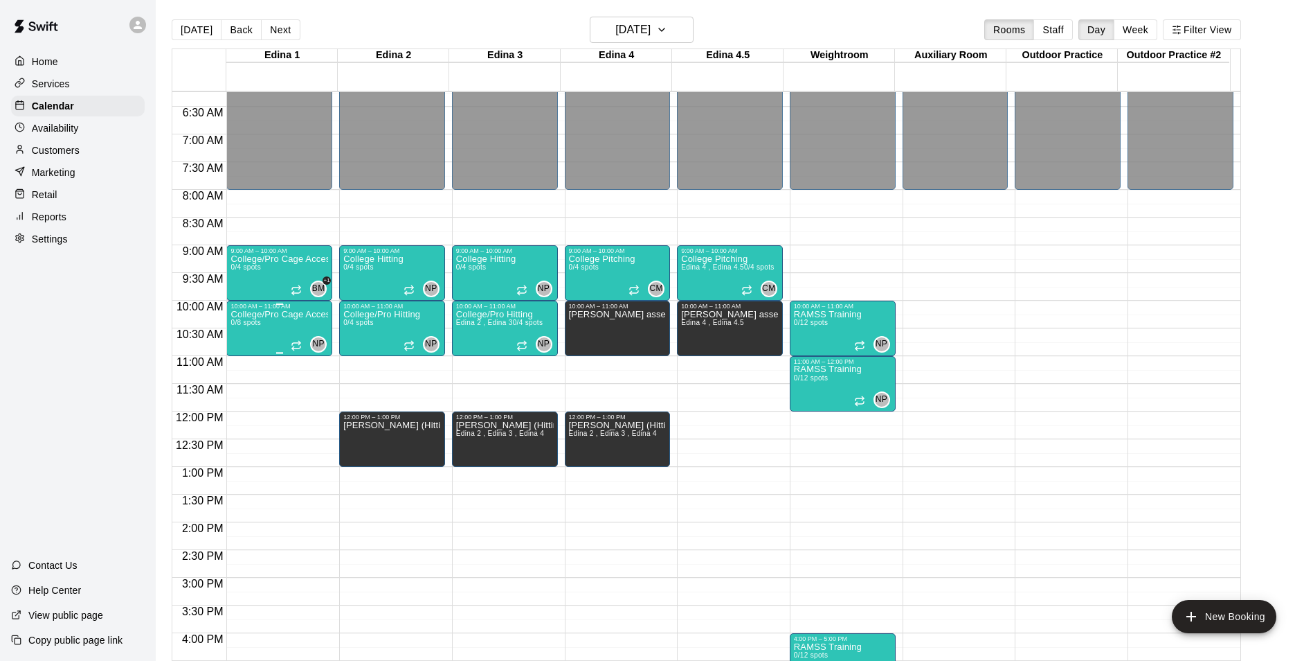
click at [271, 331] on div "College/Pro Cage Access (Hitting) 0/8 spots" at bounding box center [280, 640] width 98 height 661
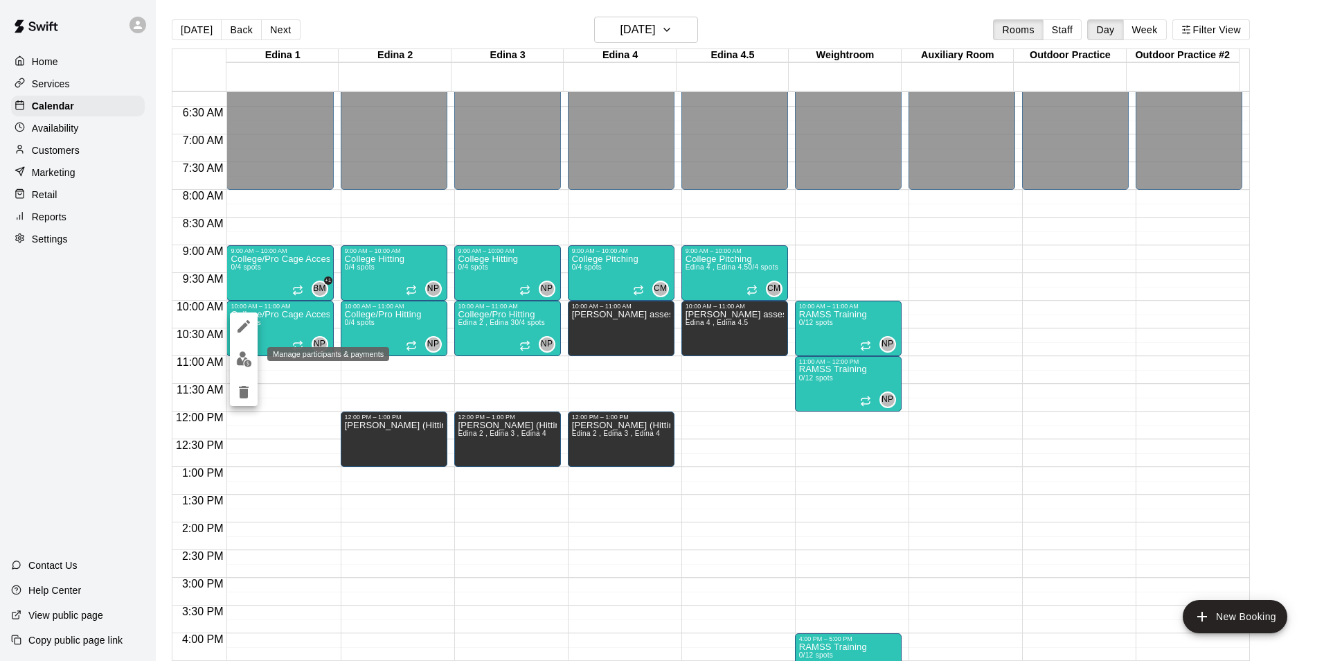
click at [246, 353] on img "edit" at bounding box center [244, 359] width 16 height 16
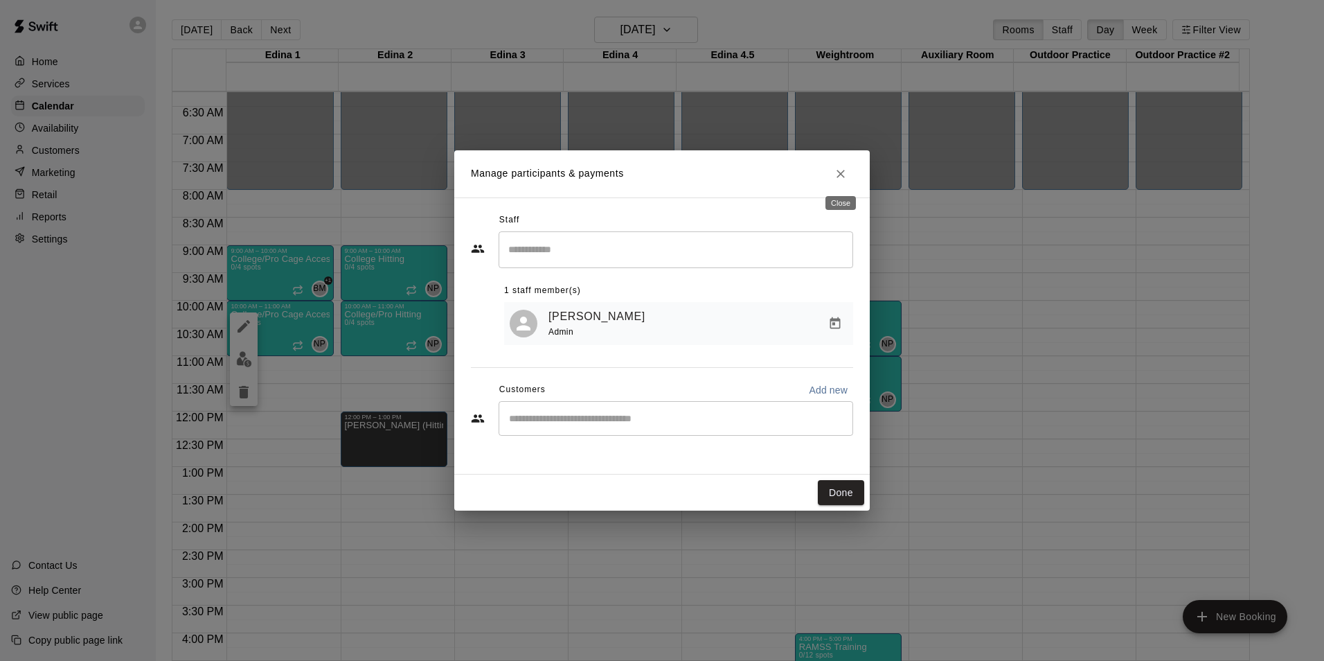
click at [838, 168] on icon "Close" at bounding box center [841, 174] width 14 height 14
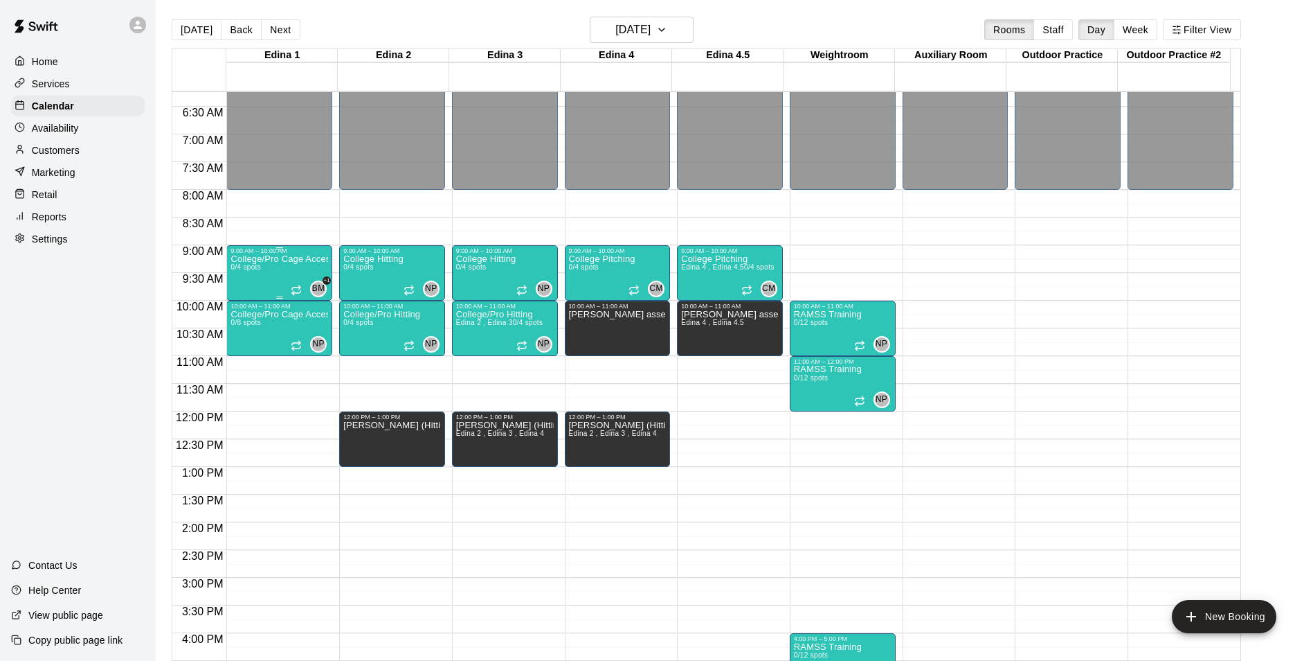
click at [235, 278] on div "College/Pro Cage Access (Hitting) 0/4 spots" at bounding box center [280, 584] width 98 height 661
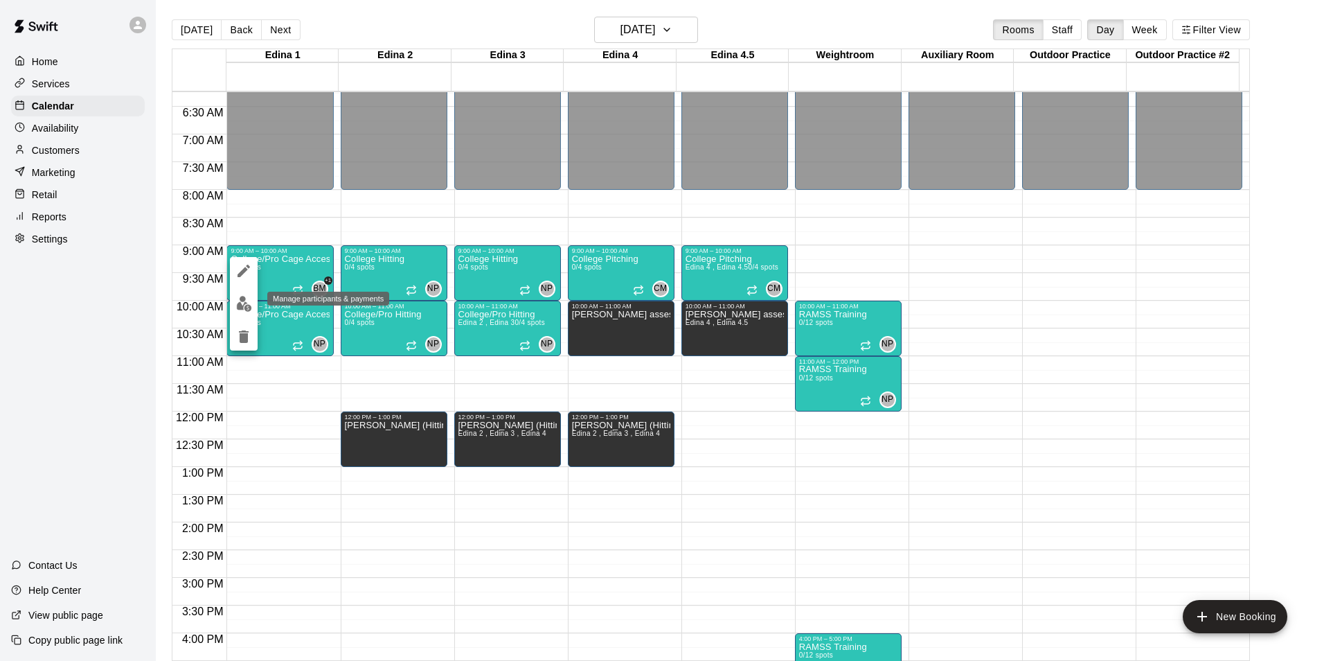
click at [247, 298] on img "edit" at bounding box center [244, 304] width 16 height 16
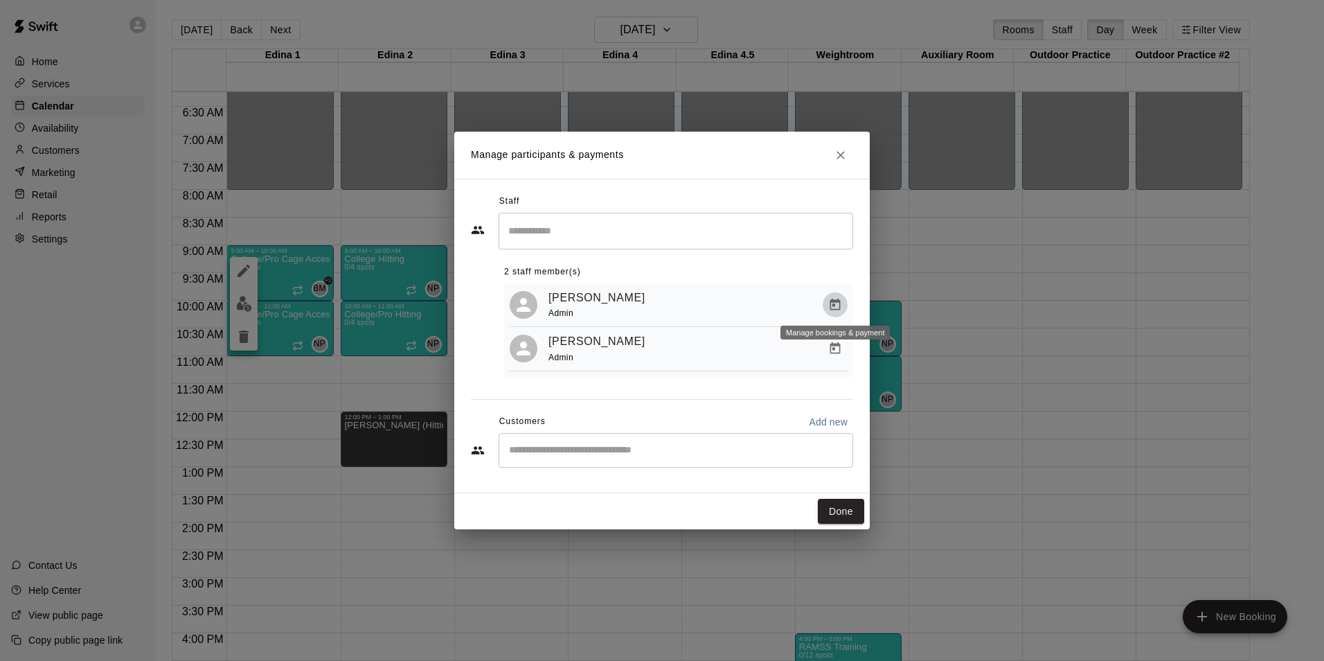
click at [836, 298] on icon "Manage bookings & payment" at bounding box center [835, 305] width 14 height 14
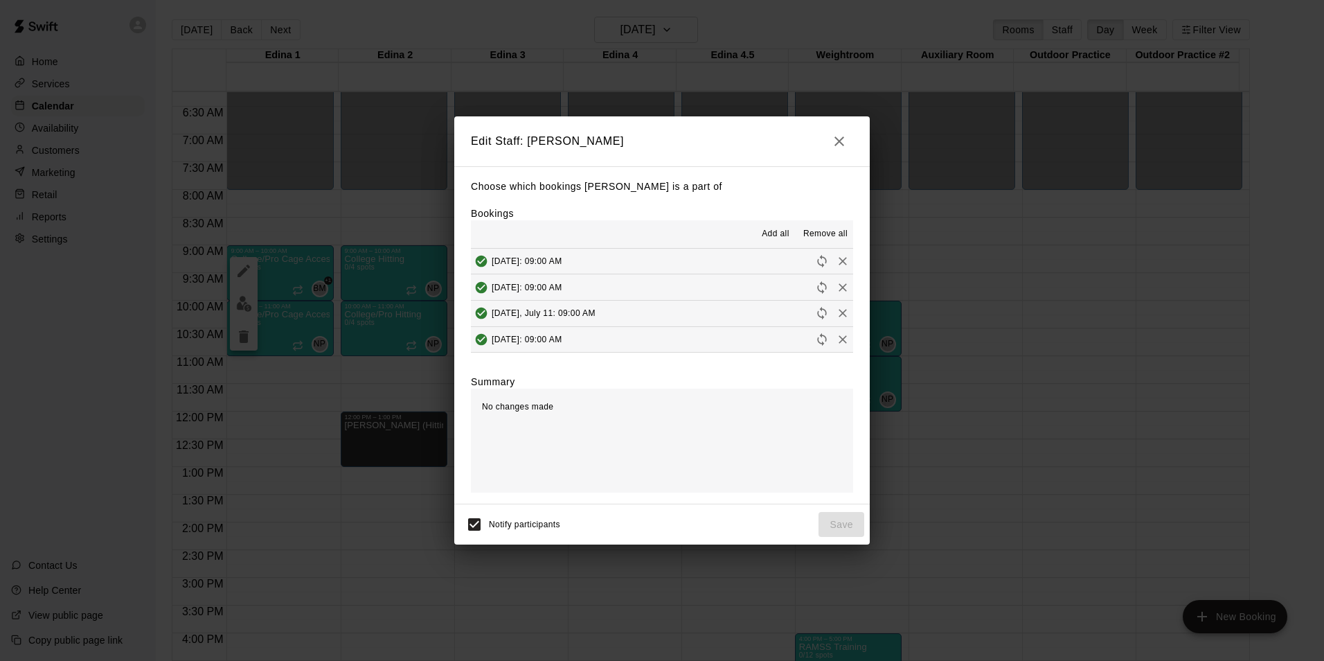
click at [841, 141] on icon "button" at bounding box center [839, 141] width 10 height 10
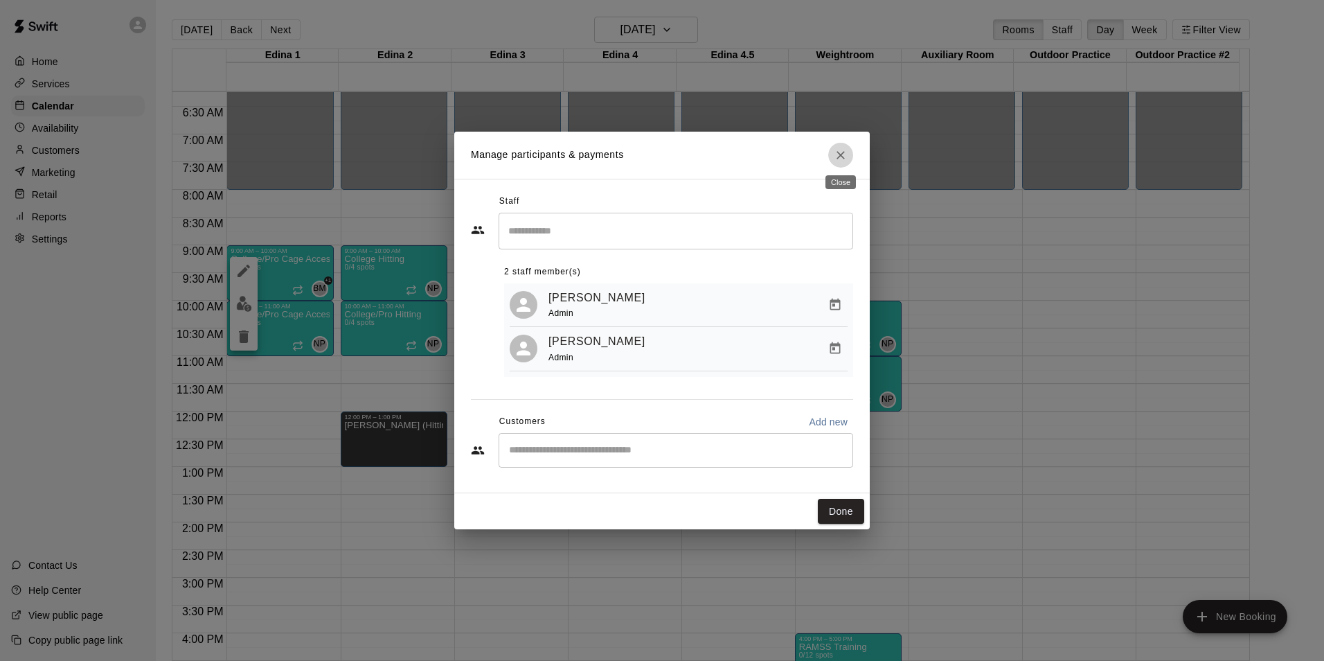
click at [837, 156] on icon "Close" at bounding box center [840, 155] width 8 height 8
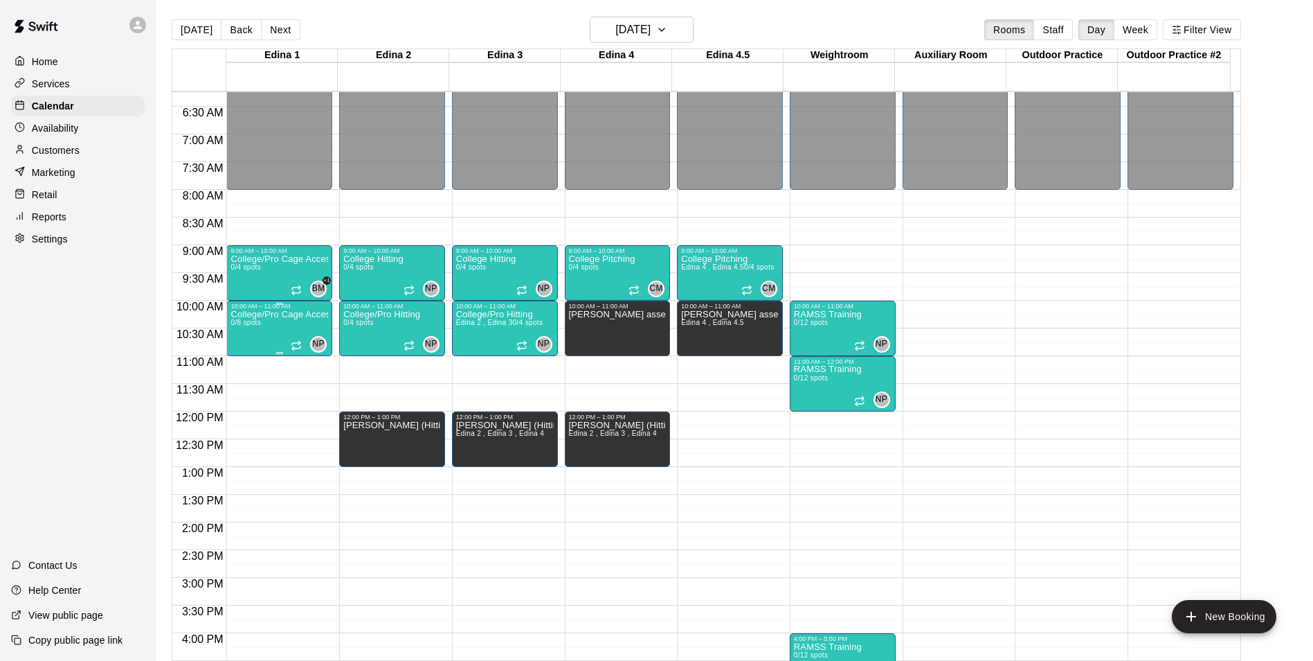
click at [264, 328] on div "College/Pro Cage Access (Hitting) 0/8 spots" at bounding box center [280, 640] width 98 height 661
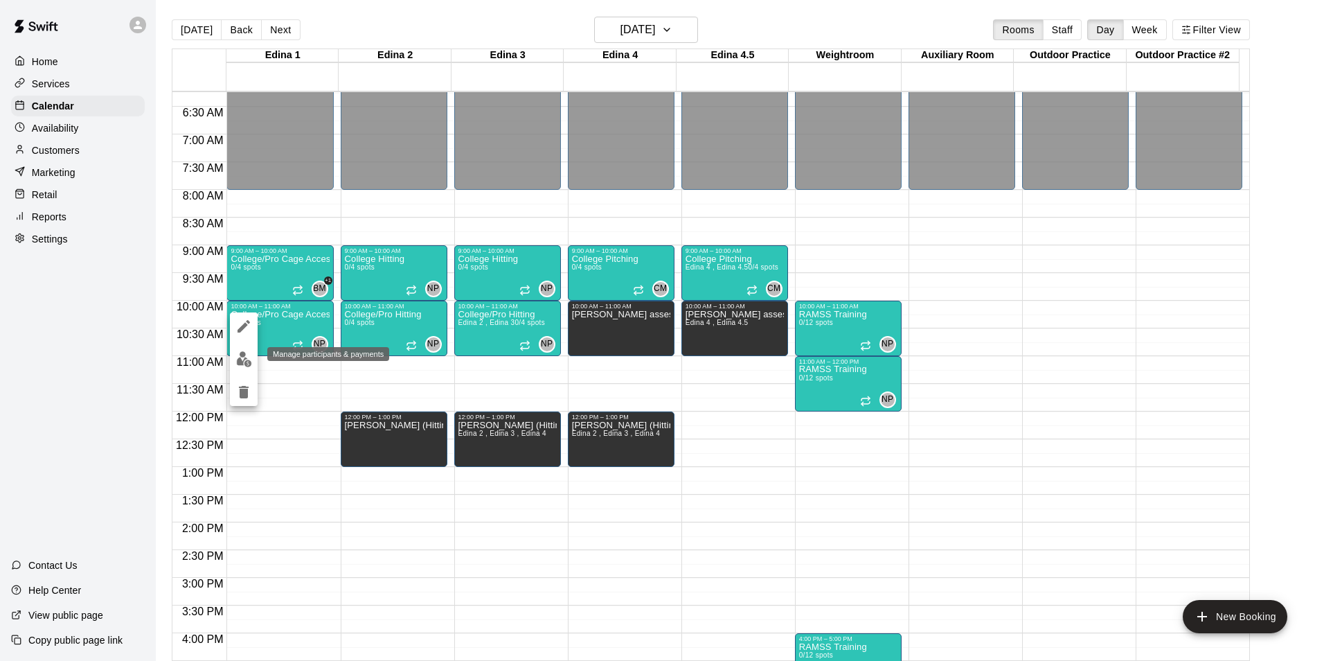
click at [246, 353] on img "edit" at bounding box center [244, 359] width 16 height 16
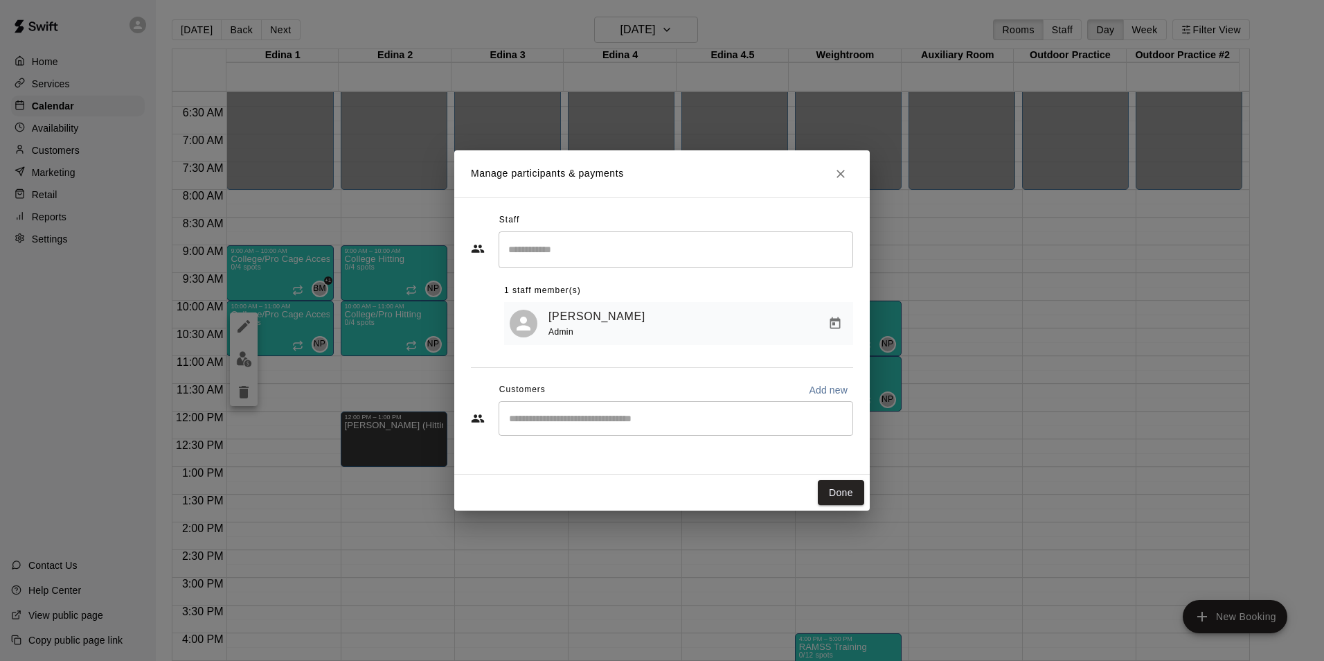
click at [546, 249] on input "Search staff" at bounding box center [676, 249] width 342 height 24
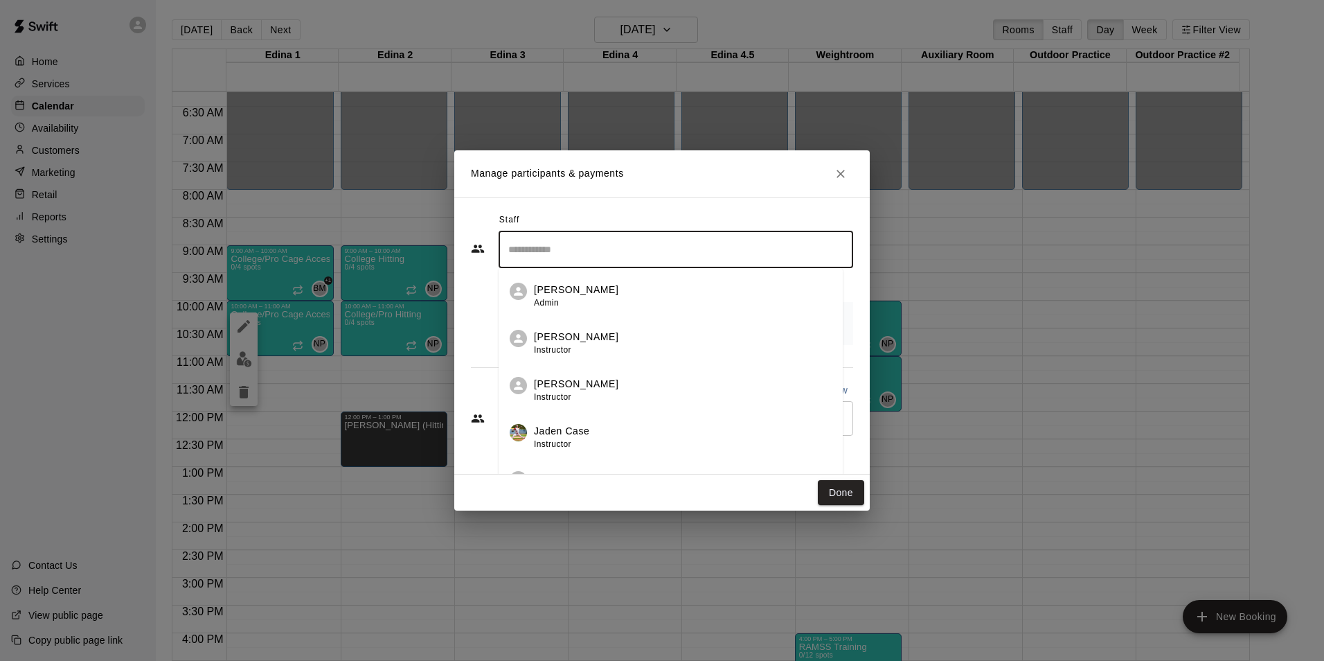
click at [544, 293] on p "[PERSON_NAME]" at bounding box center [576, 289] width 84 height 15
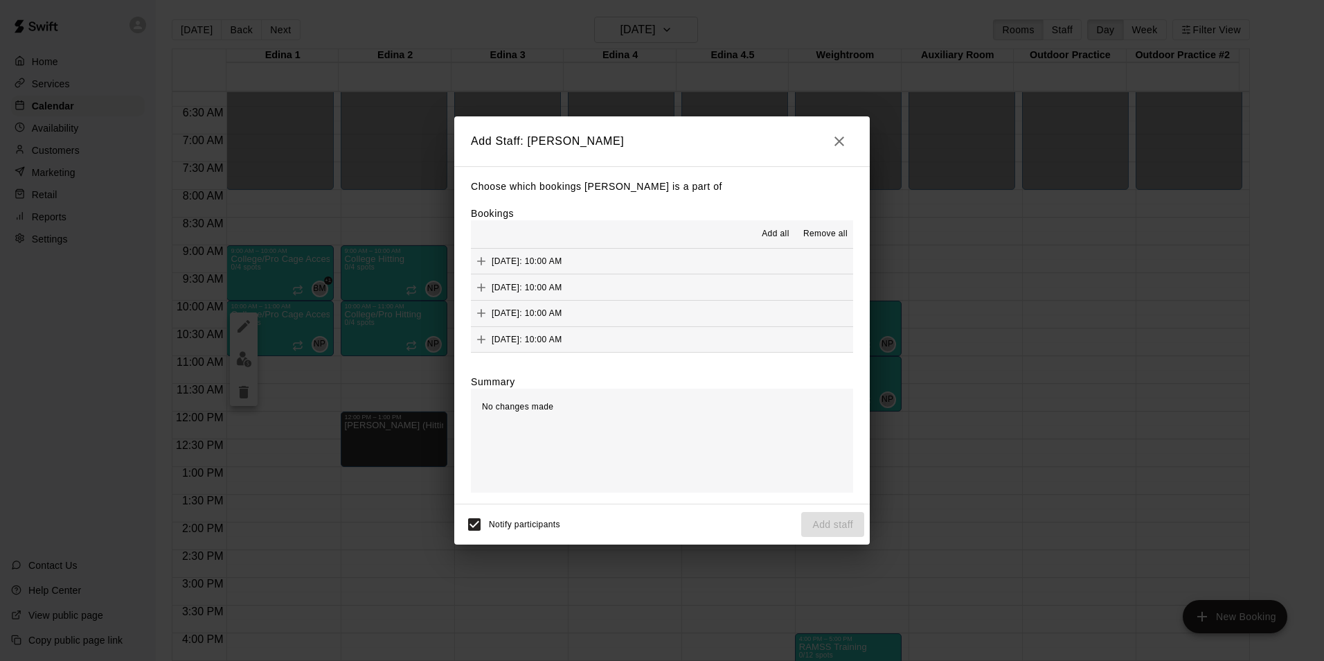
click at [771, 241] on span "Add all" at bounding box center [776, 234] width 28 height 14
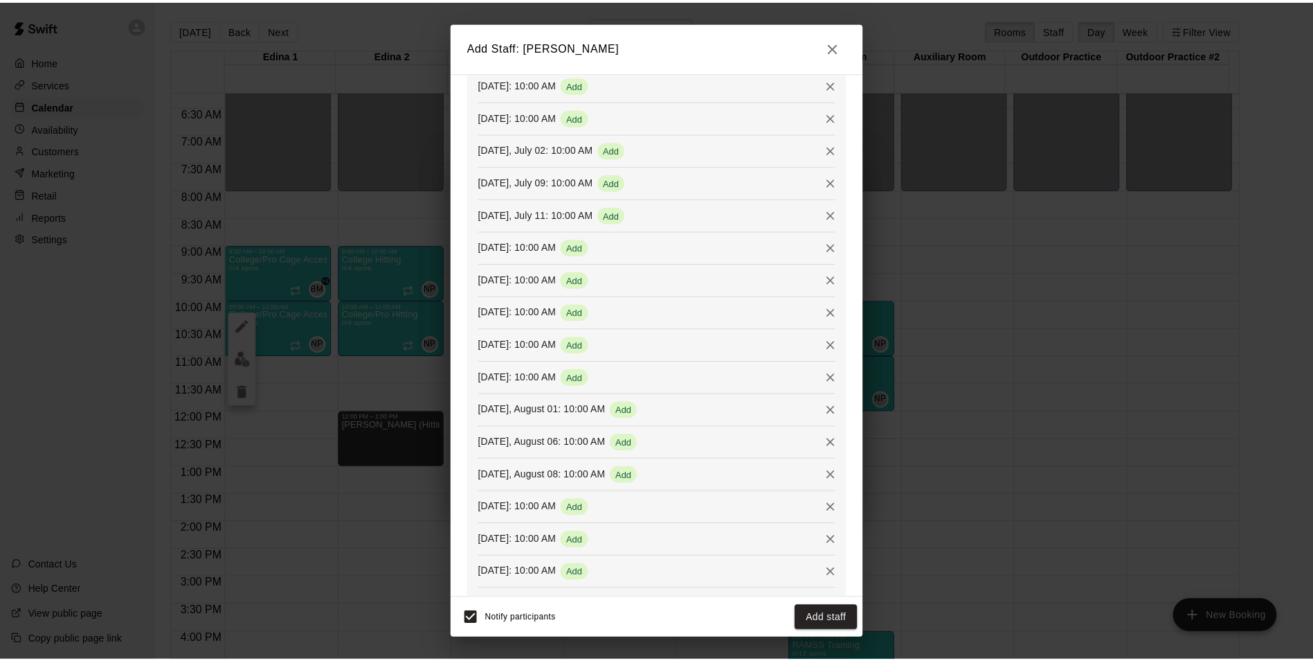
scroll to position [368, 0]
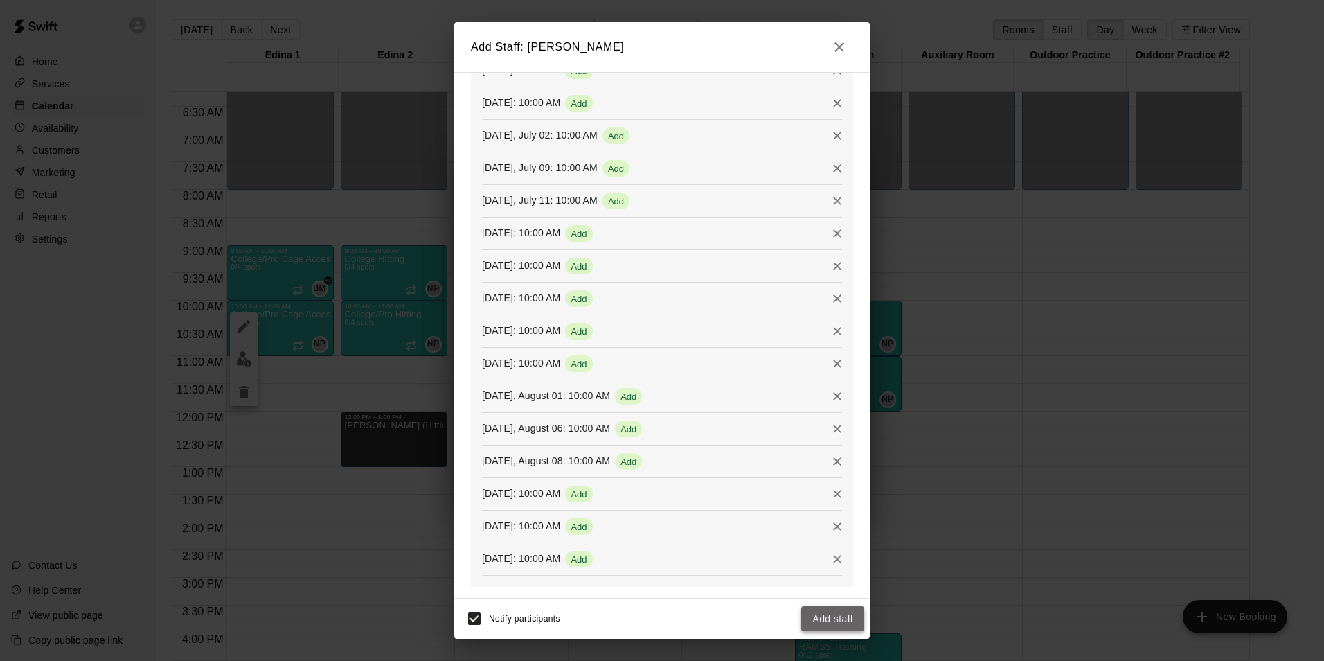
click at [819, 622] on button "Add staff" at bounding box center [832, 619] width 63 height 26
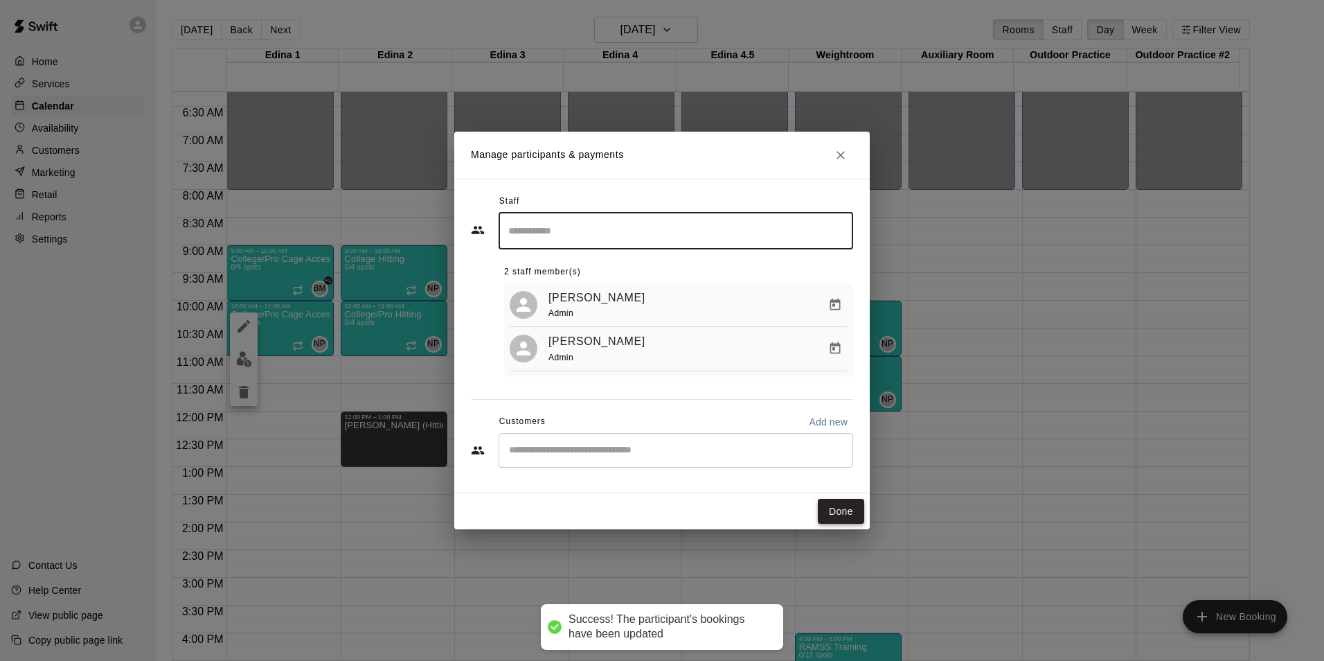
drag, startPoint x: 840, startPoint y: 516, endPoint x: 829, endPoint y: 501, distance: 18.4
click at [840, 516] on button "Done" at bounding box center [841, 512] width 46 height 26
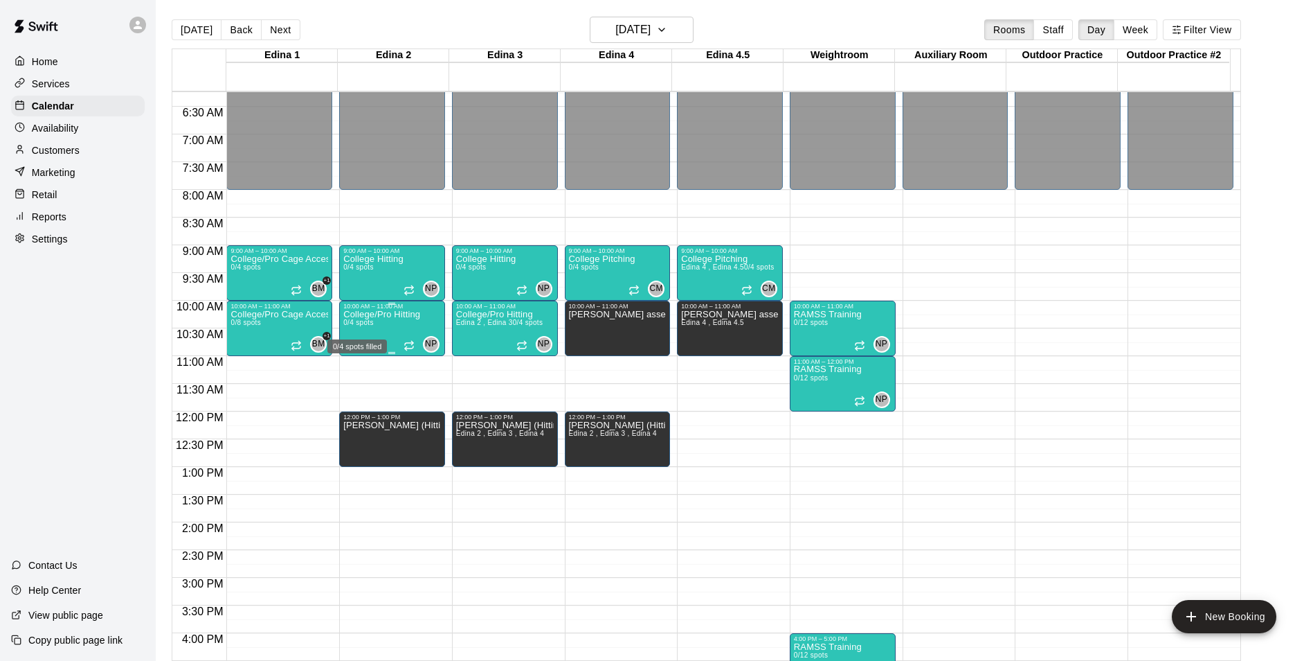
click at [373, 321] on span "0/4 spots" at bounding box center [358, 323] width 30 height 8
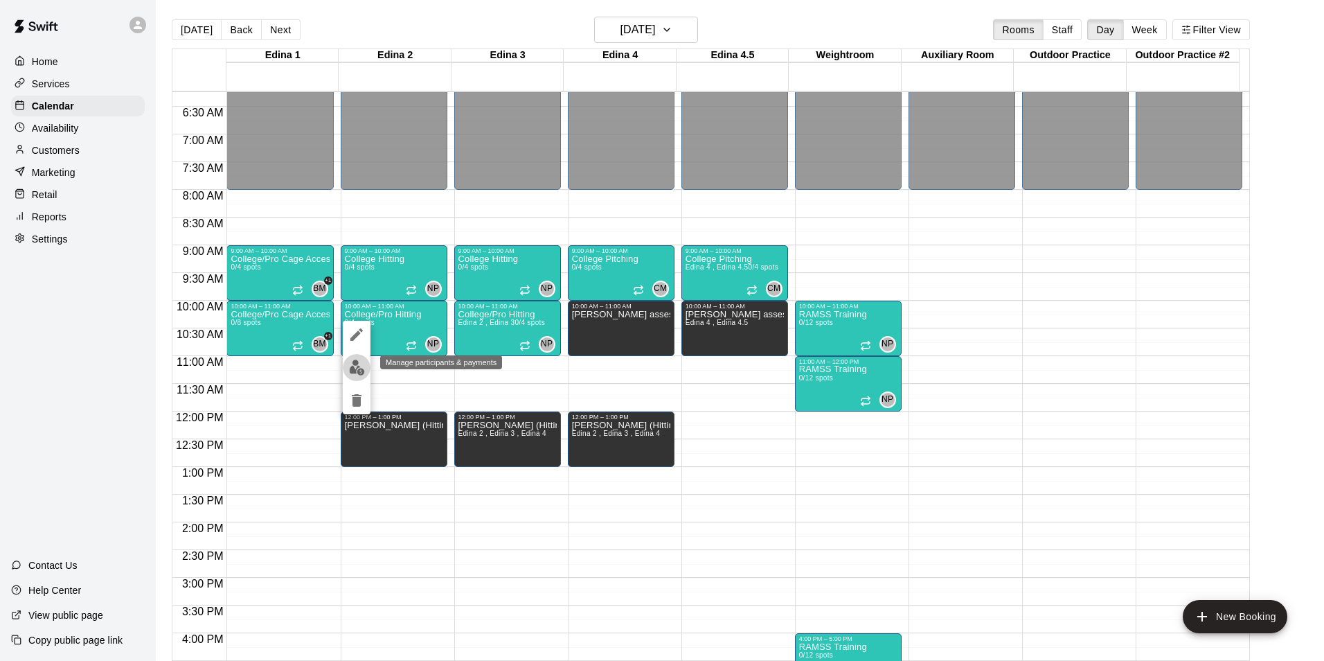
click at [352, 370] on img "edit" at bounding box center [357, 367] width 16 height 16
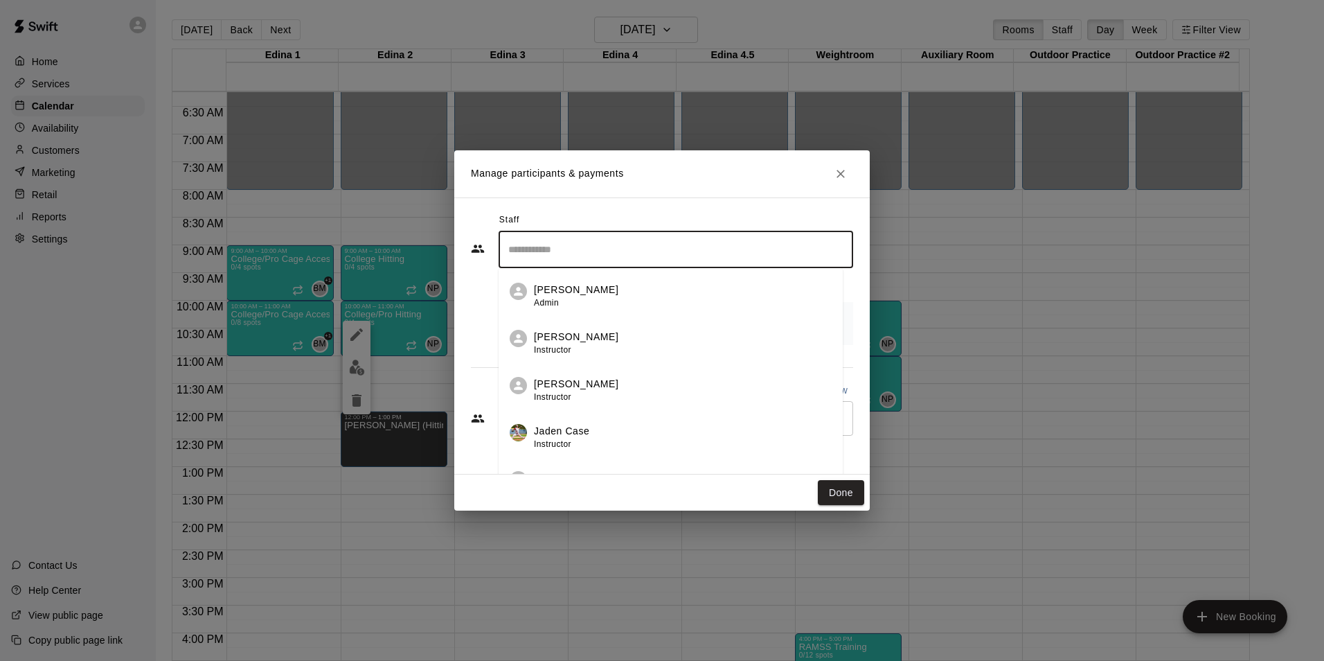
click at [540, 249] on input "Search staff" at bounding box center [676, 249] width 342 height 24
click at [561, 307] on div "[PERSON_NAME] Admin" at bounding box center [576, 295] width 84 height 27
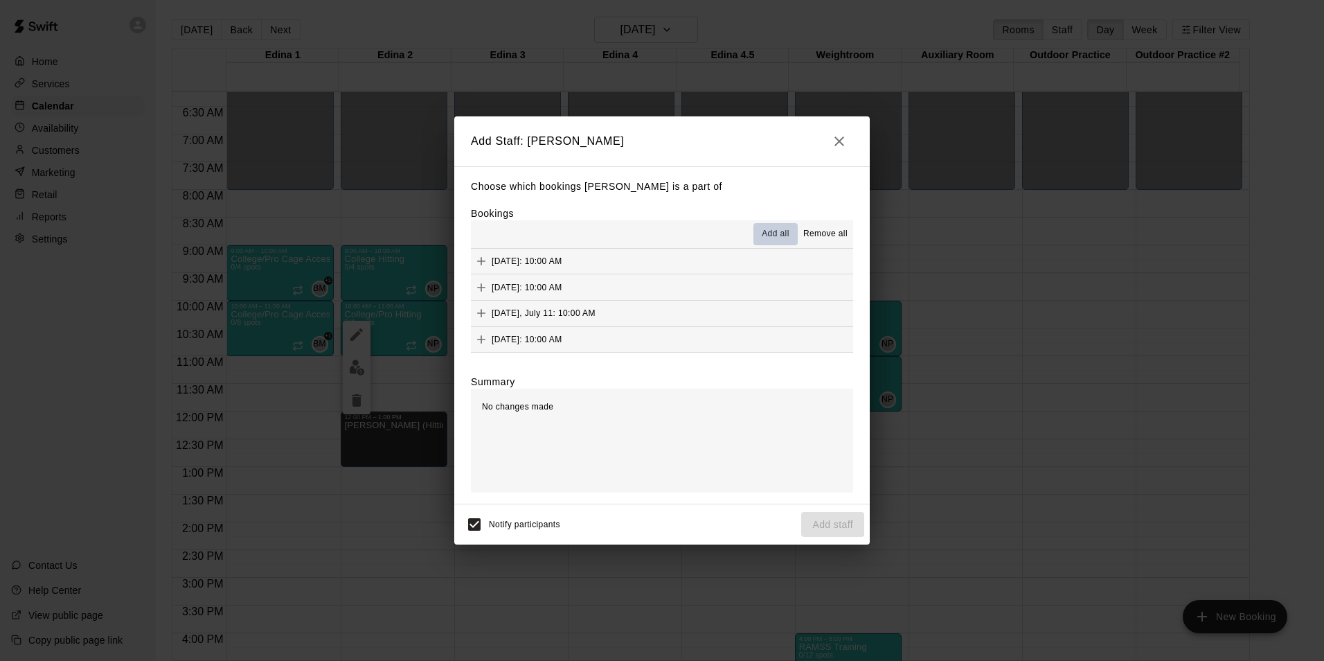
click at [773, 231] on span "Add all" at bounding box center [776, 234] width 28 height 14
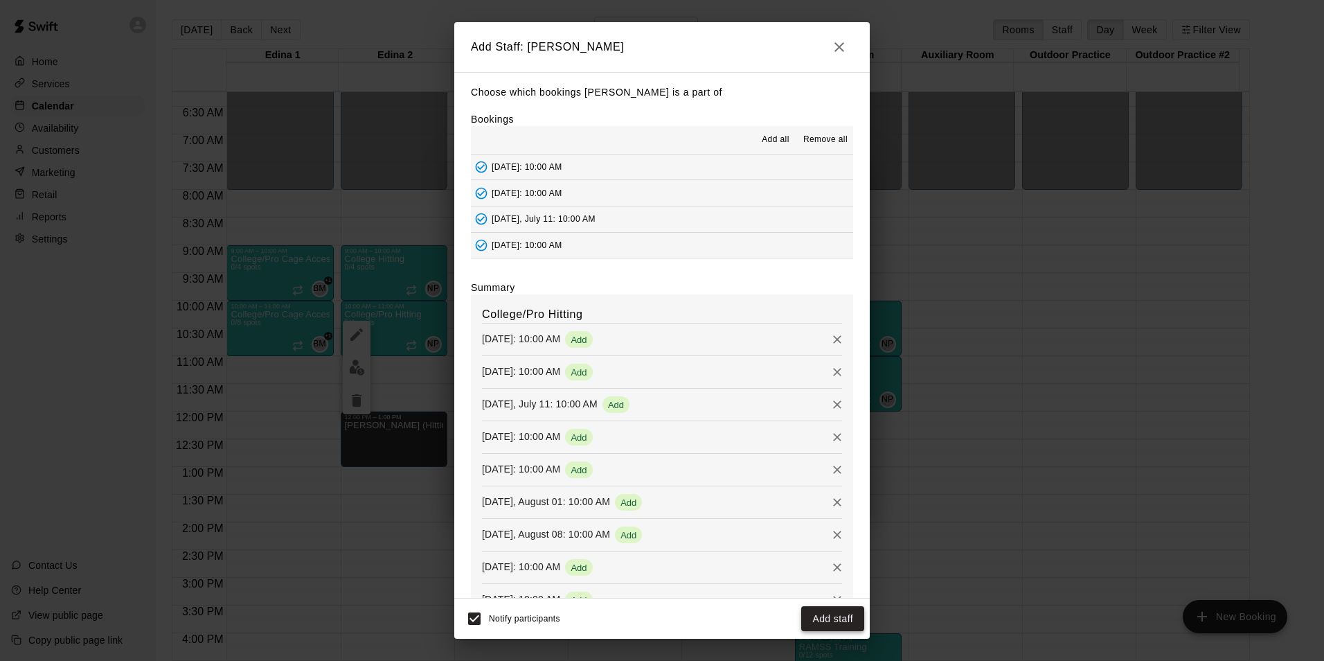
click at [825, 623] on button "Add staff" at bounding box center [832, 619] width 63 height 26
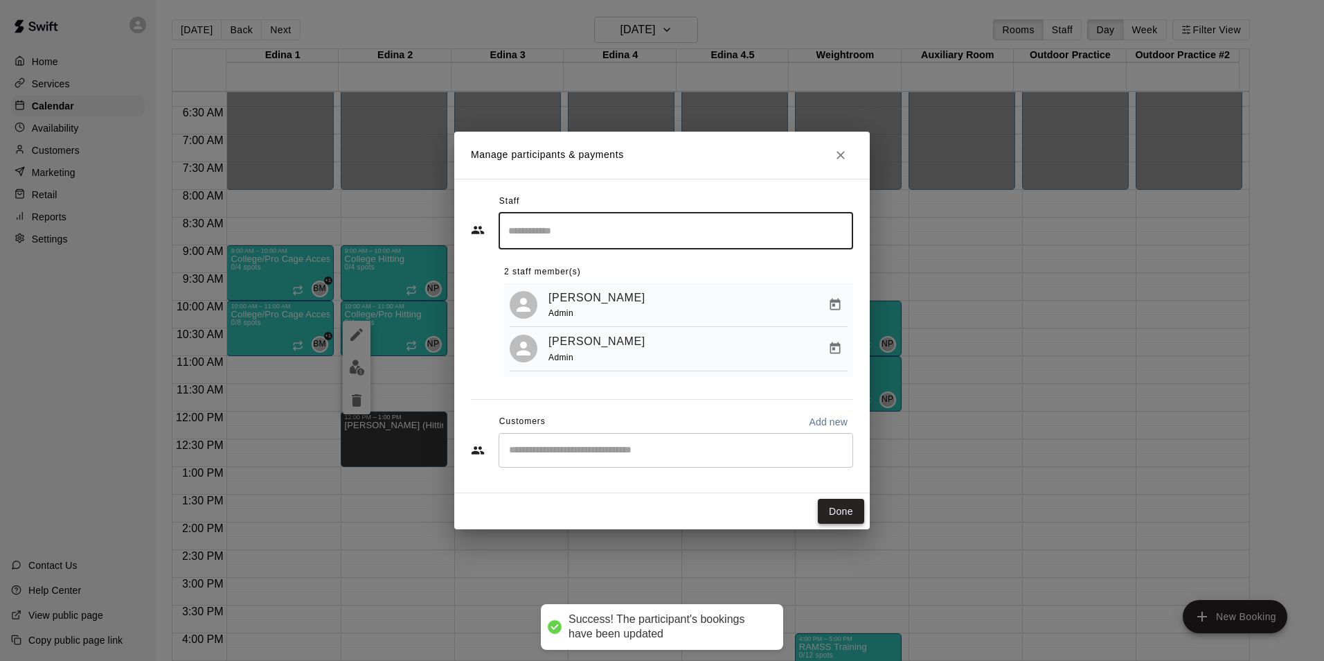
click at [835, 510] on button "Done" at bounding box center [841, 512] width 46 height 26
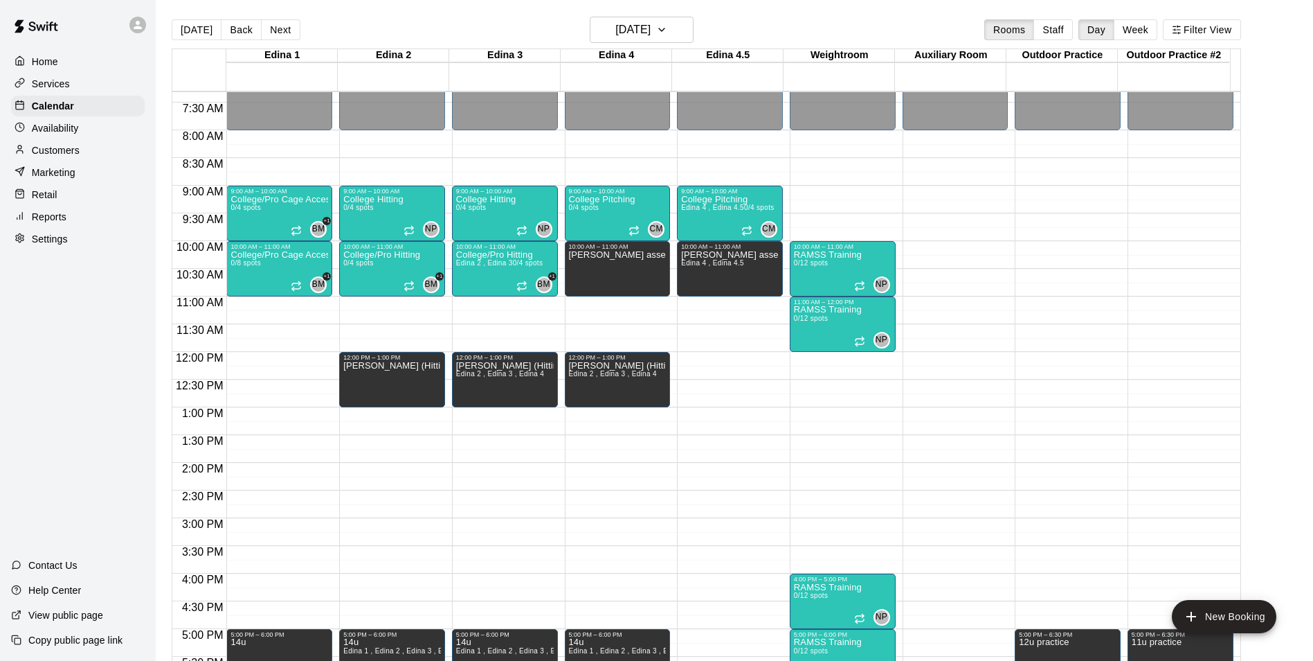
scroll to position [400, 0]
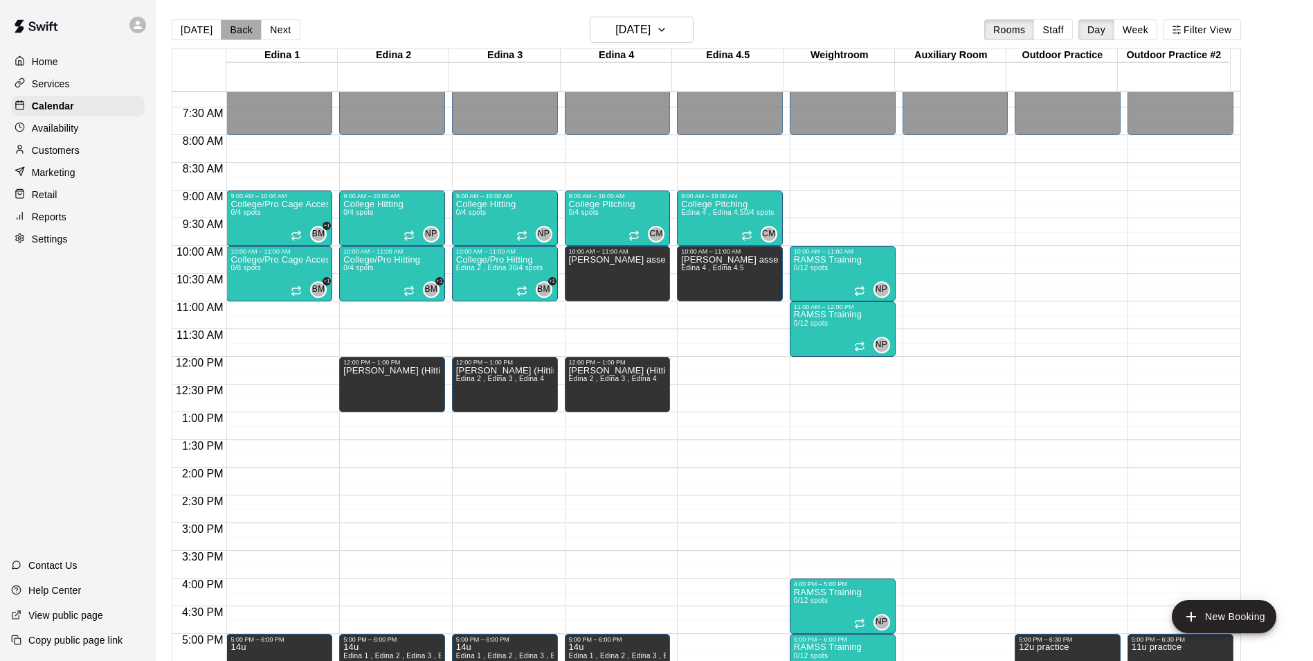
click at [237, 31] on button "Back" at bounding box center [241, 29] width 41 height 21
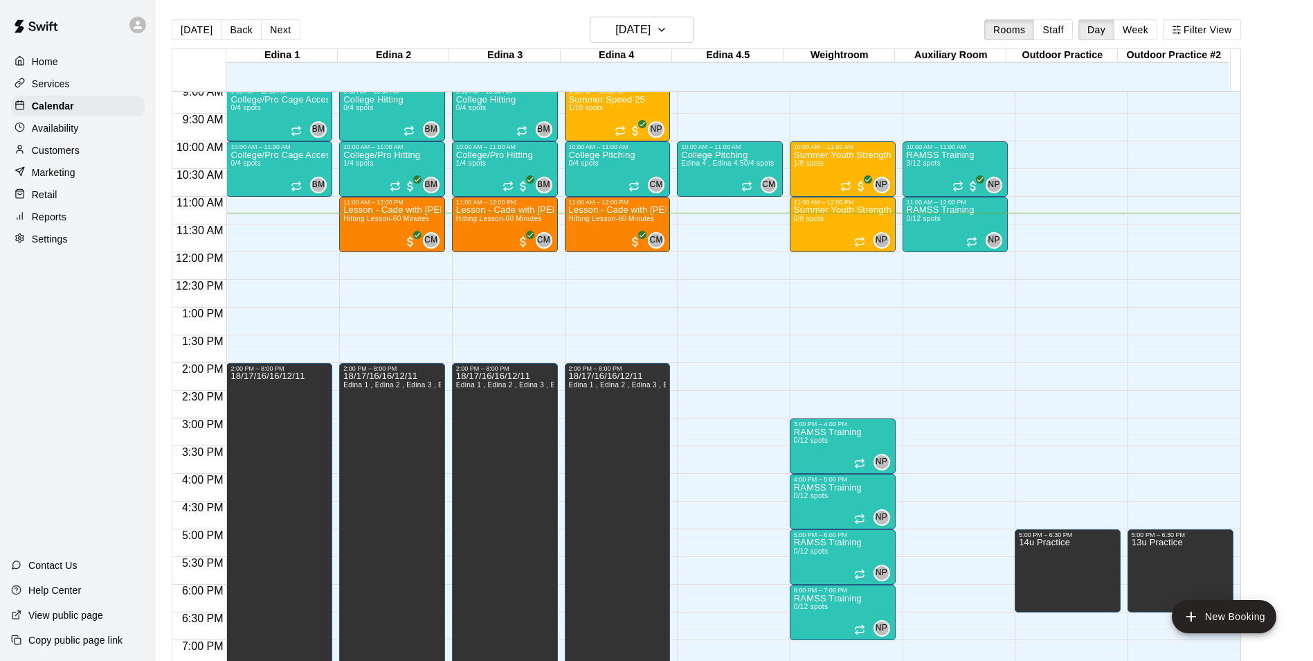
scroll to position [469, 0]
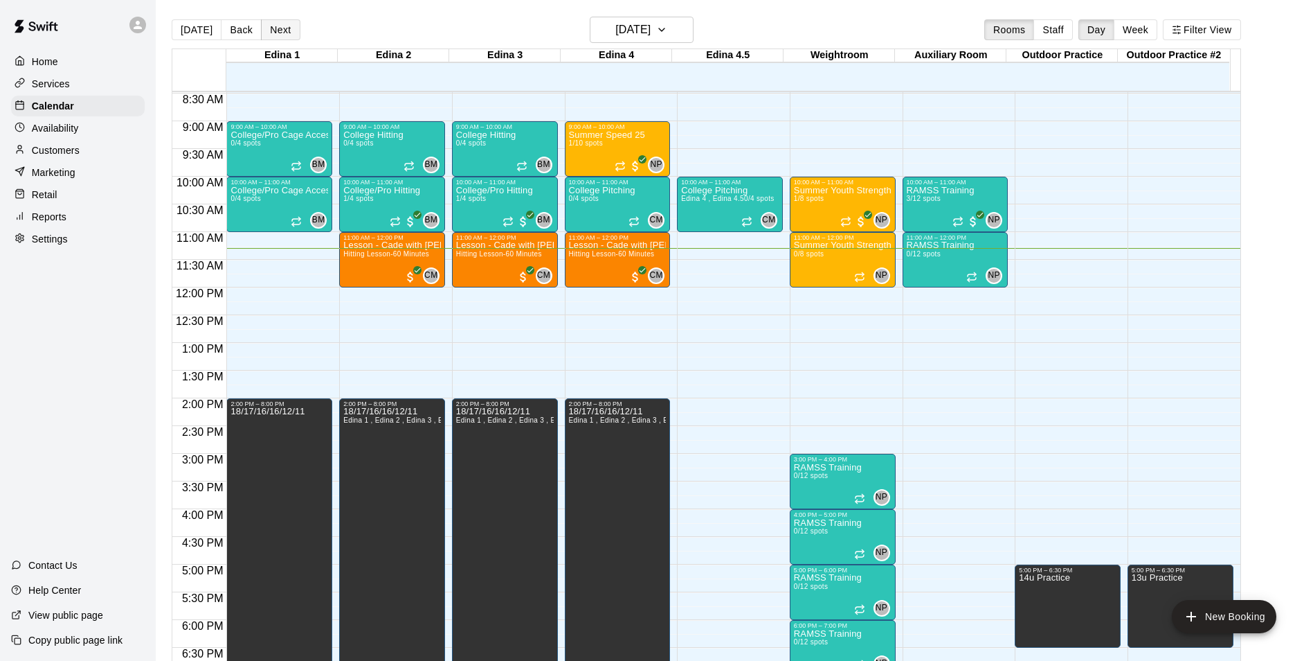
click at [271, 26] on button "Next" at bounding box center [280, 29] width 39 height 21
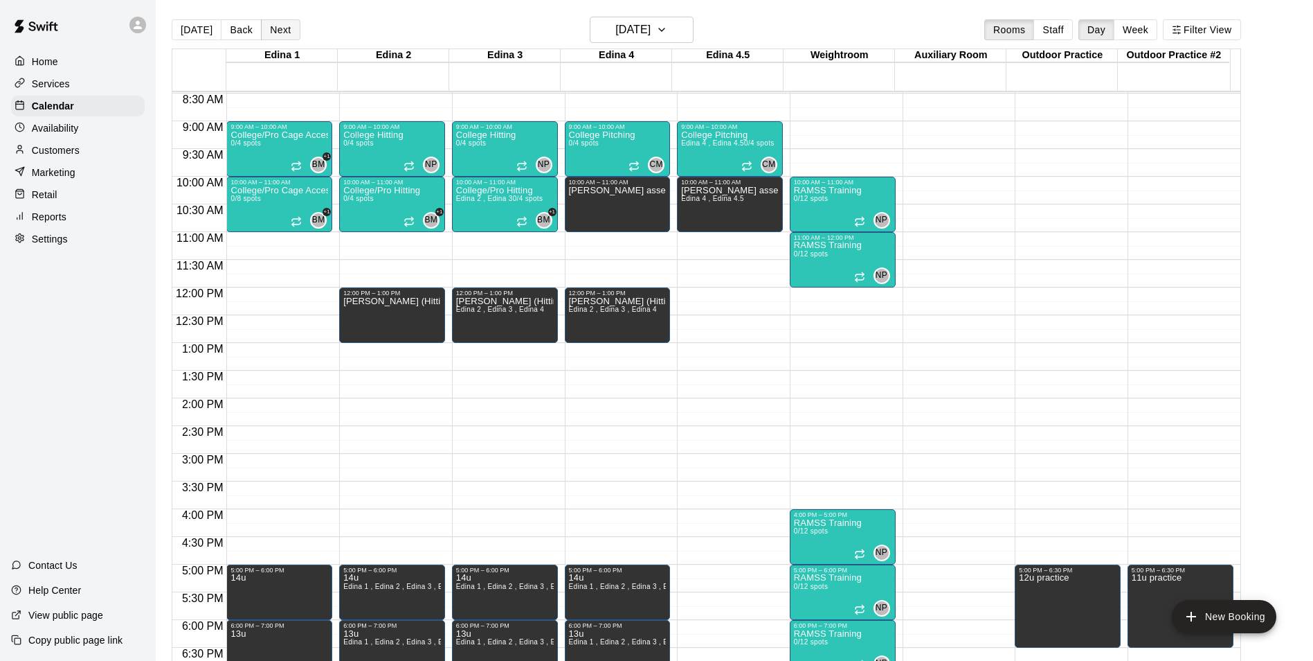
click at [271, 26] on button "Next" at bounding box center [280, 29] width 39 height 21
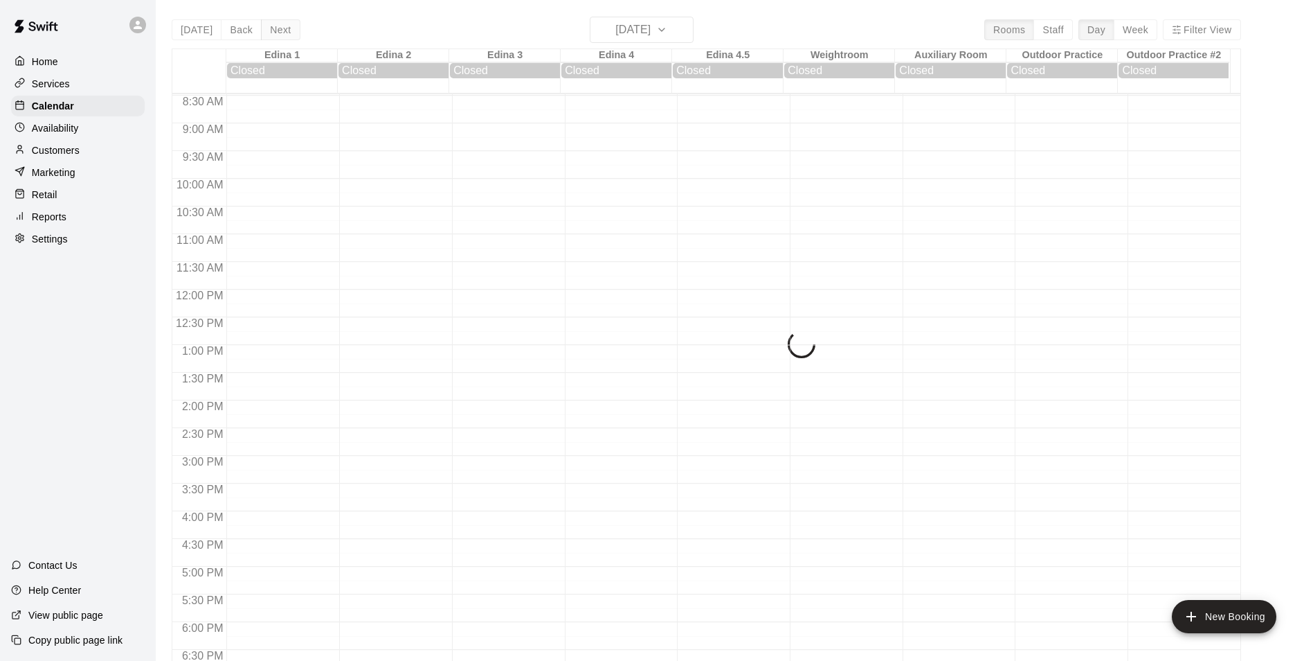
click at [271, 26] on div "[DATE] Back [DATE][DATE] Rooms Staff Day Week Filter View Edina 1 16 Sat Closed…" at bounding box center [707, 347] width 1070 height 661
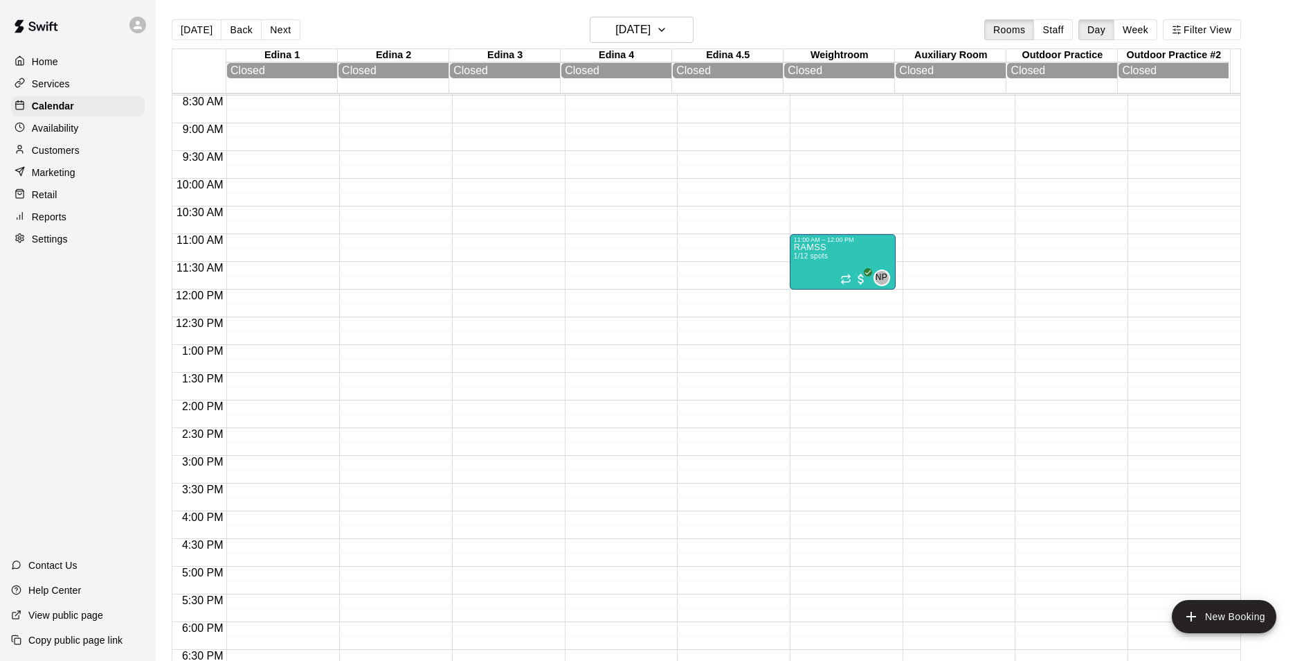
click at [273, 24] on button "Next" at bounding box center [280, 29] width 39 height 21
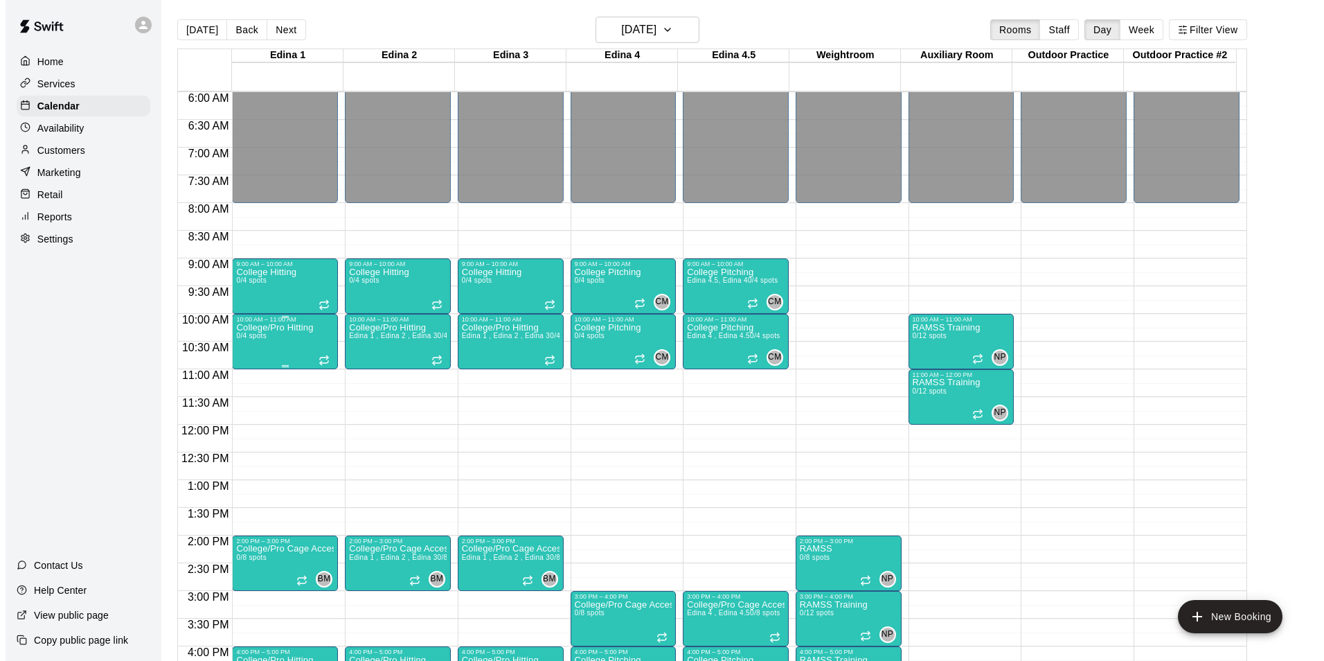
scroll to position [331, 0]
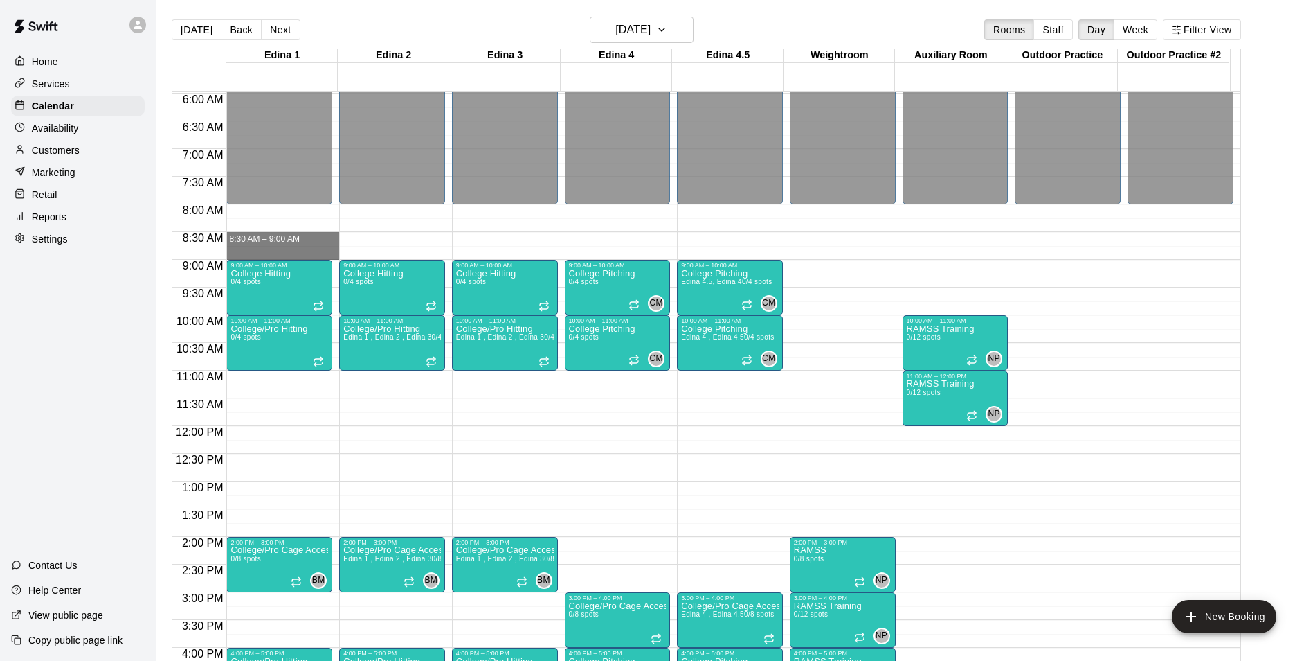
drag, startPoint x: 284, startPoint y: 242, endPoint x: 667, endPoint y: 251, distance: 383.0
click at [701, 257] on div "12:00 AM 12:30 AM 1:00 AM 1:30 AM 2:00 AM 2:30 AM 3:00 AM 3:30 AM 4:00 AM 4:30 …" at bounding box center [706, 384] width 1068 height 586
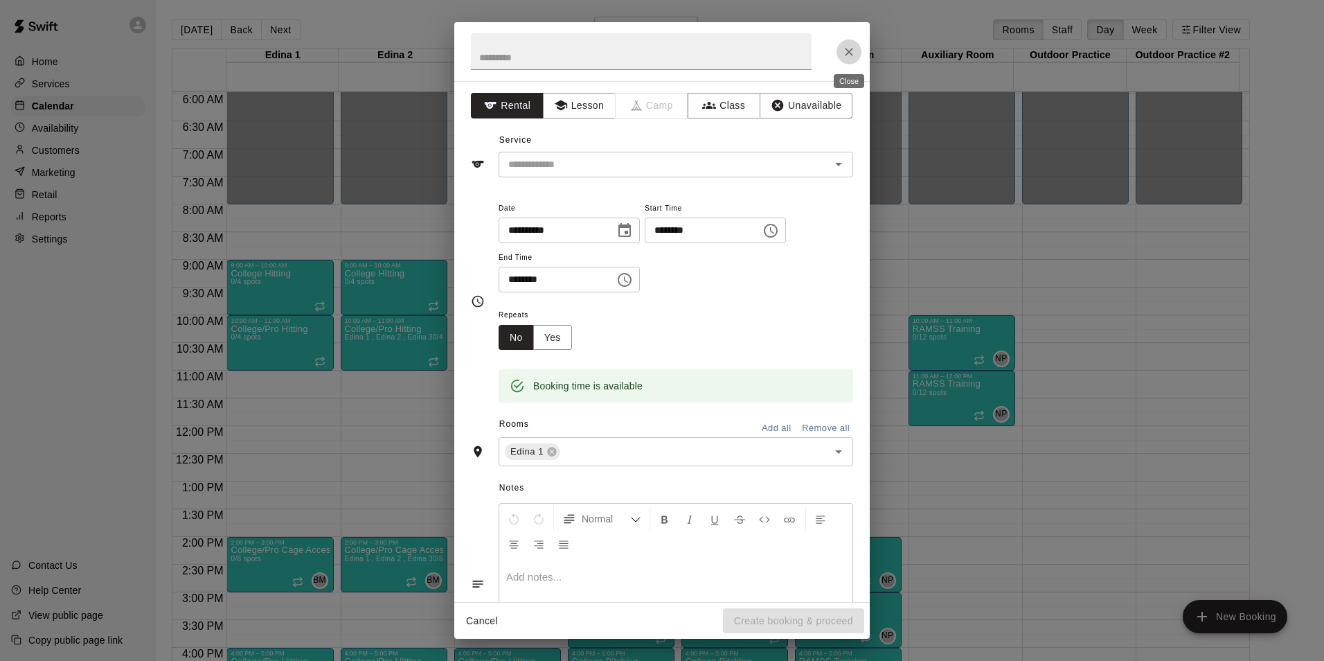
click at [844, 51] on icon "Close" at bounding box center [849, 52] width 14 height 14
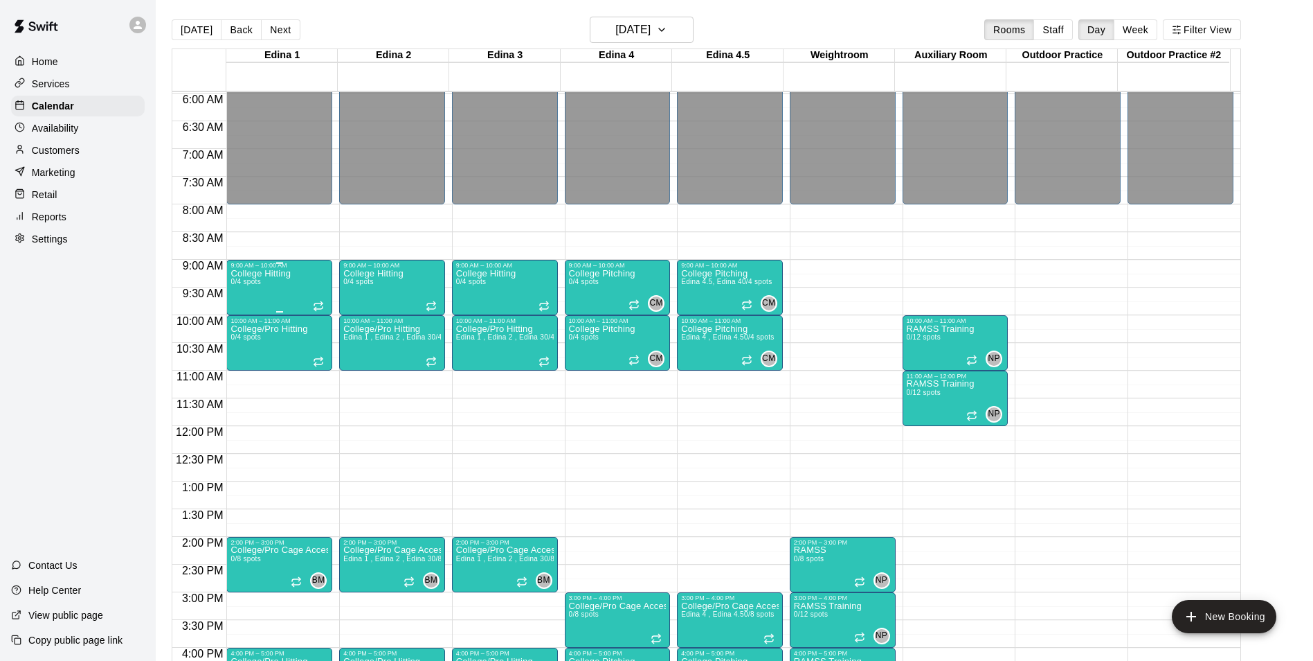
click at [263, 301] on div "College Hitting 0/4 spots" at bounding box center [261, 599] width 60 height 661
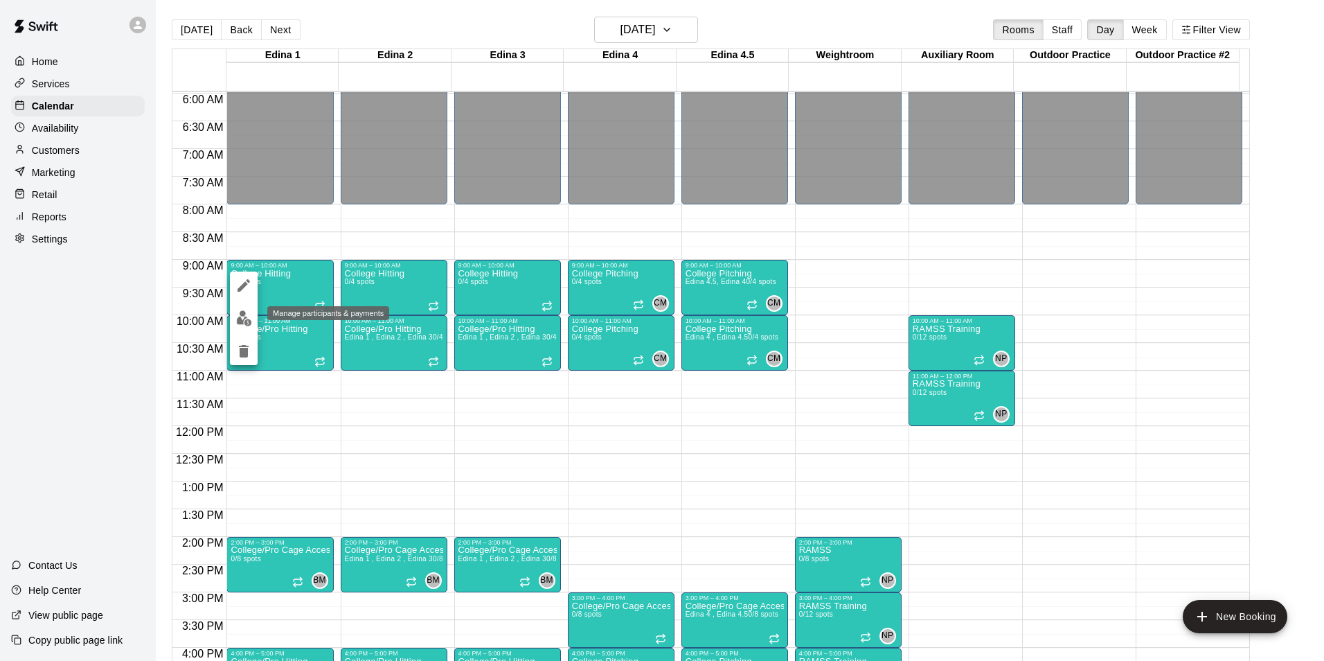
click at [249, 318] on img "edit" at bounding box center [244, 318] width 16 height 16
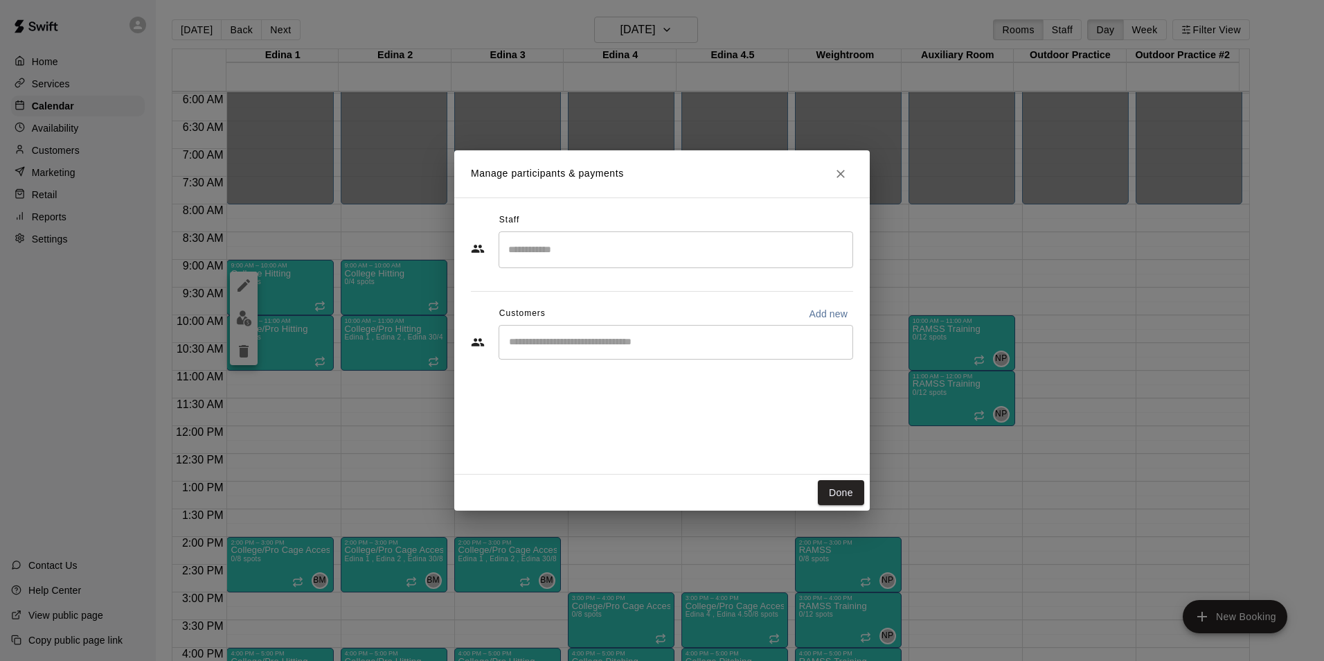
click at [540, 269] on div "Staff ​ Customers Add new ​" at bounding box center [662, 291] width 382 height 164
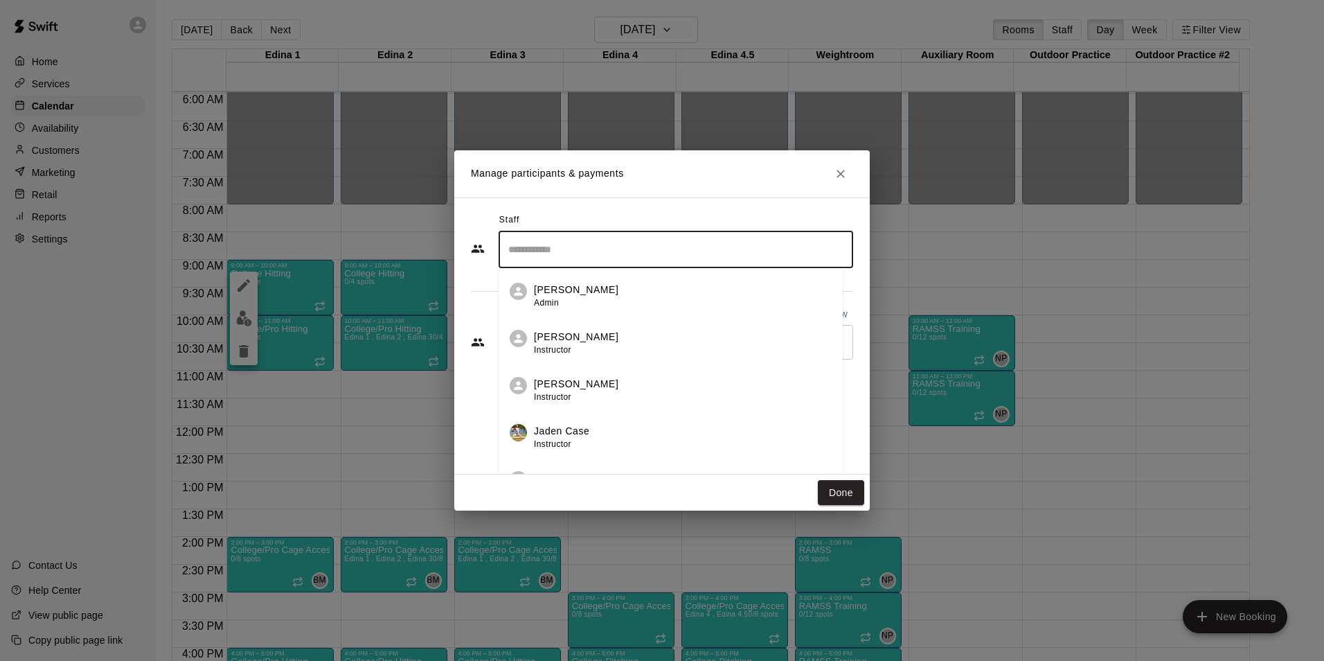
click at [544, 254] on input "Search staff" at bounding box center [676, 249] width 342 height 24
click at [541, 290] on p "[PERSON_NAME]" at bounding box center [576, 289] width 84 height 15
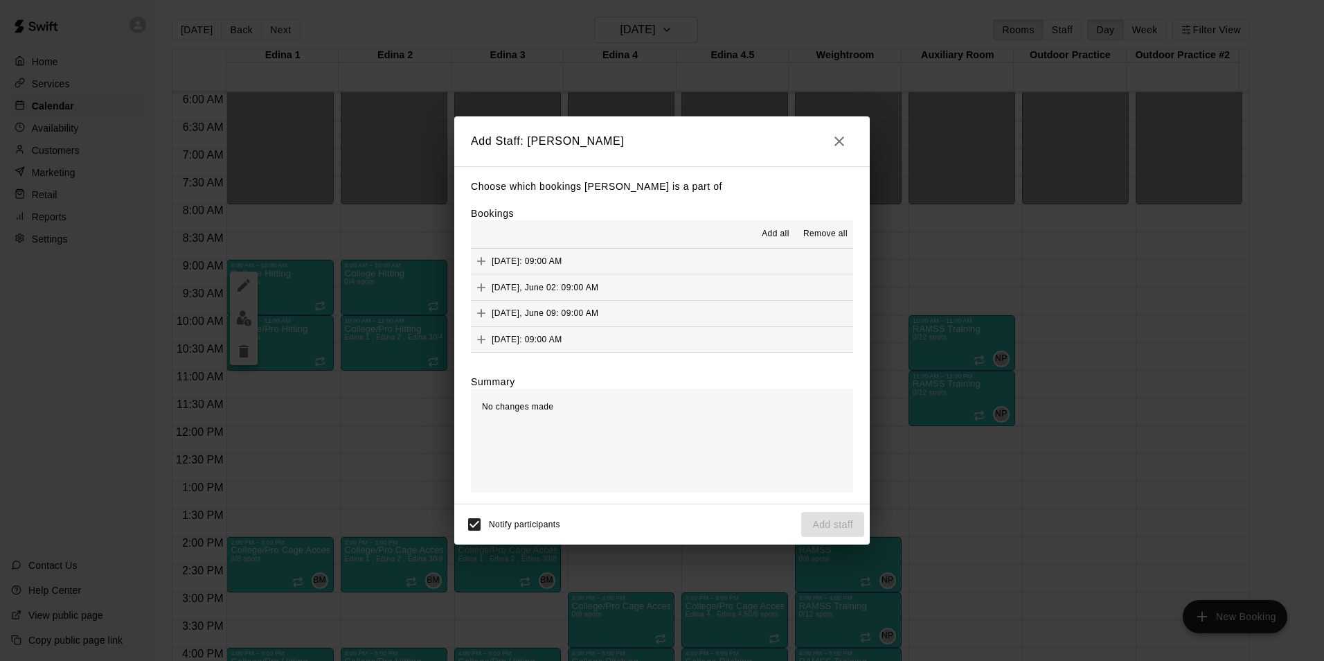
click at [758, 230] on button "Add all" at bounding box center [775, 234] width 44 height 22
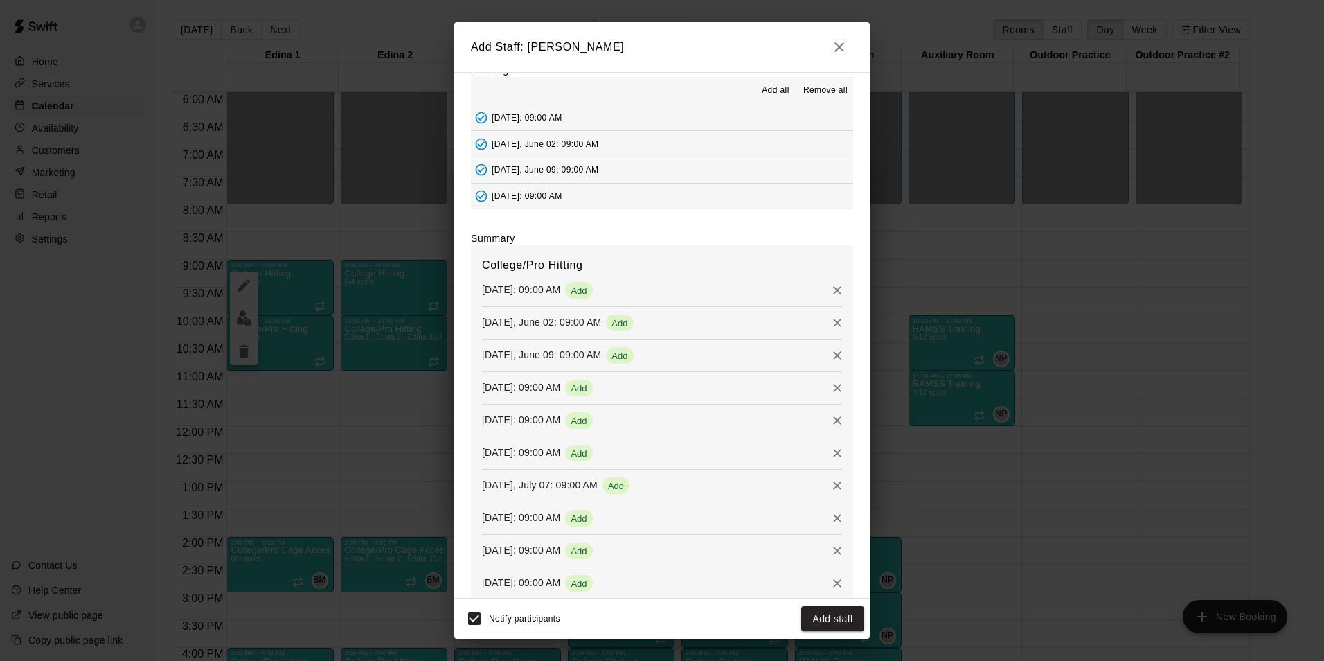
scroll to position [173, 0]
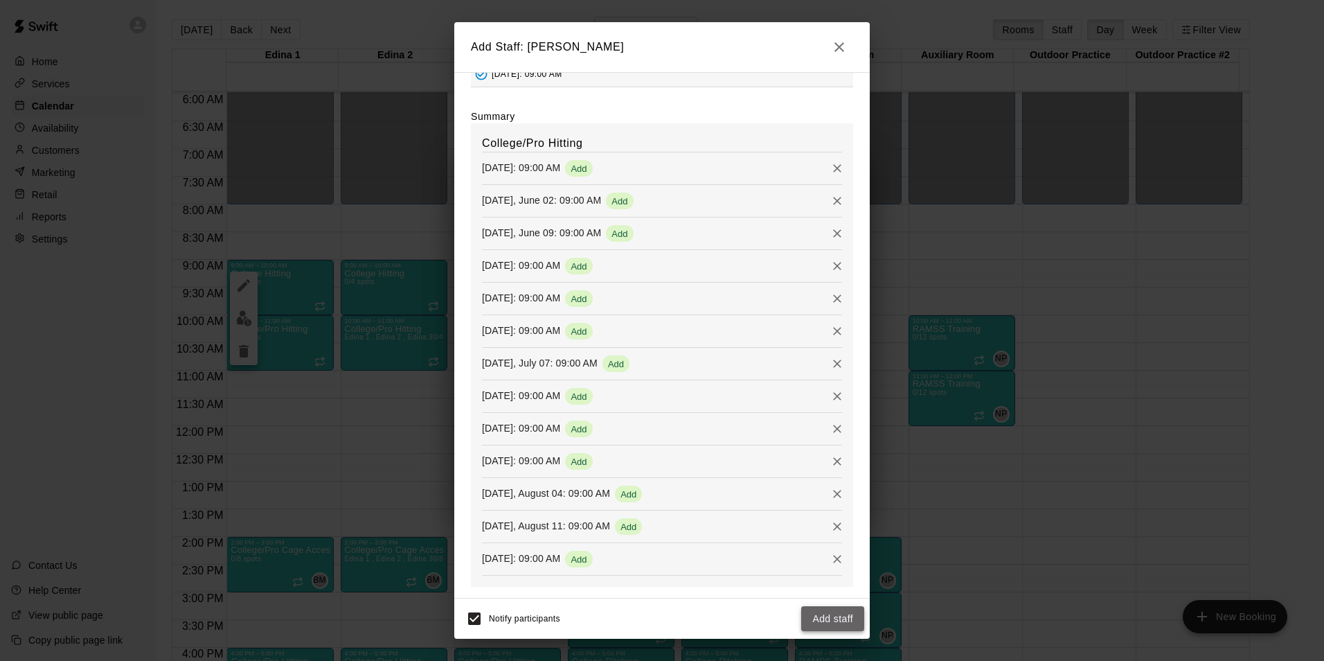
click at [836, 625] on button "Add staff" at bounding box center [832, 619] width 63 height 26
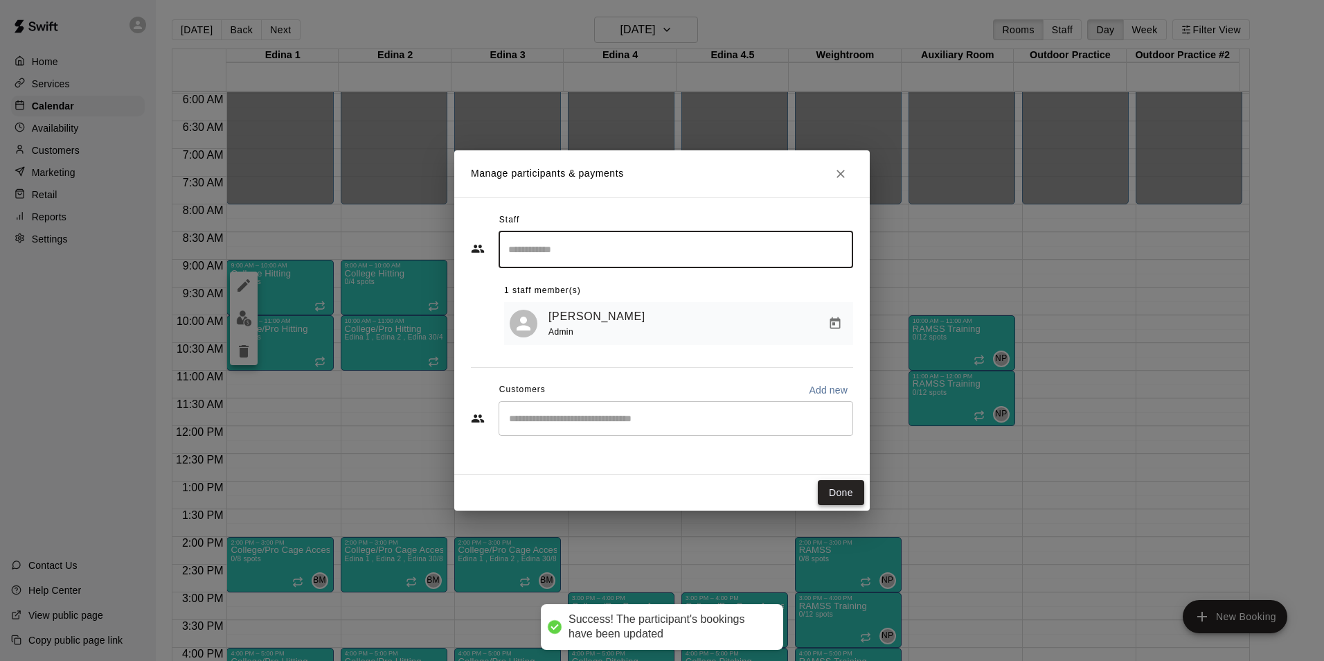
click at [827, 490] on button "Done" at bounding box center [841, 493] width 46 height 26
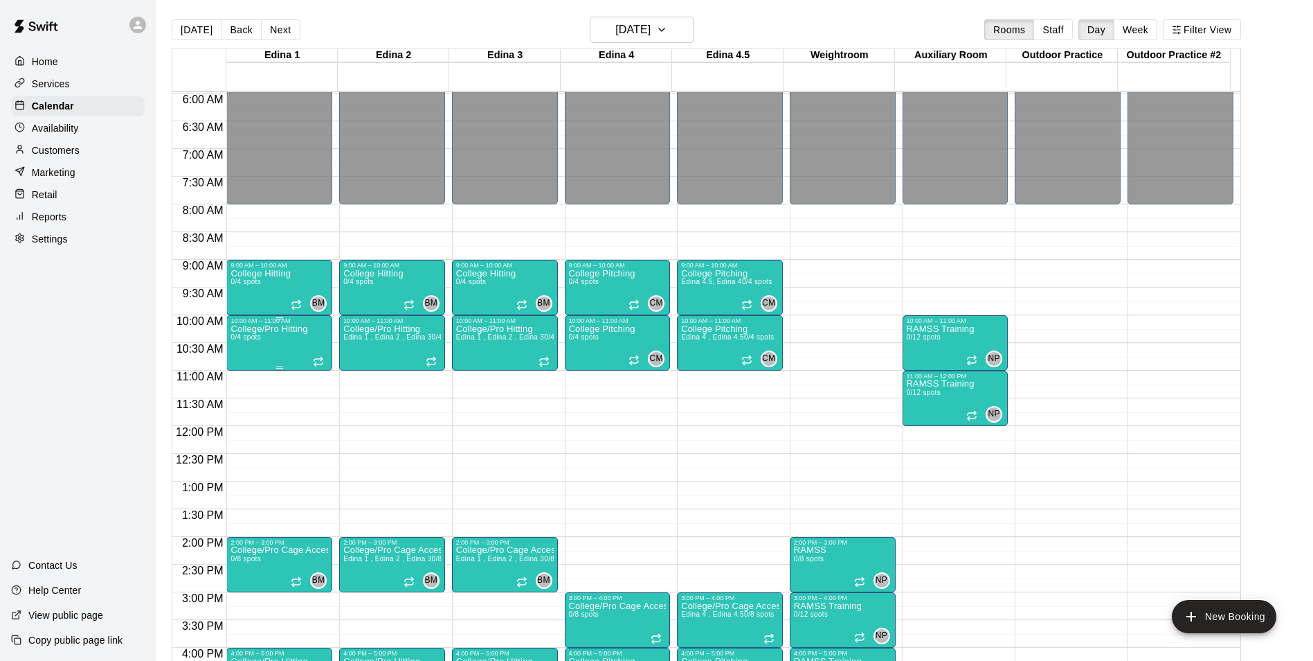
click at [267, 345] on div "College/Pro Hitting 0/4 spots" at bounding box center [269, 654] width 77 height 661
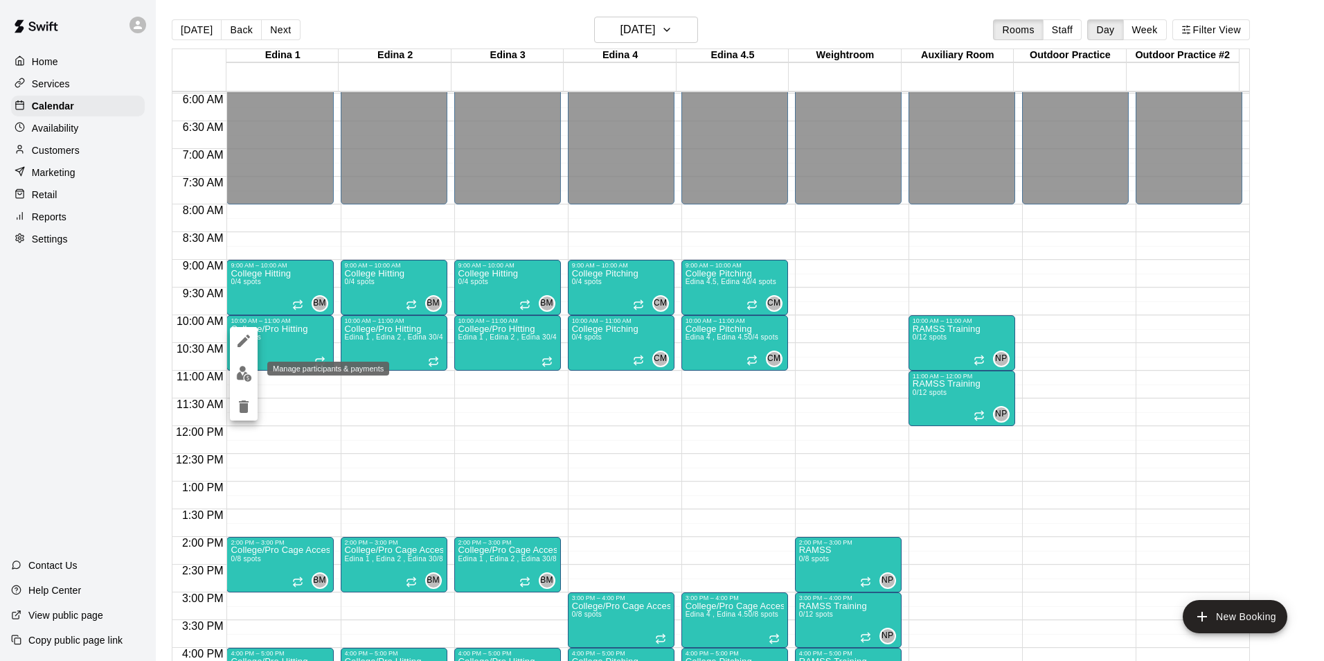
click at [246, 379] on img "edit" at bounding box center [244, 374] width 16 height 16
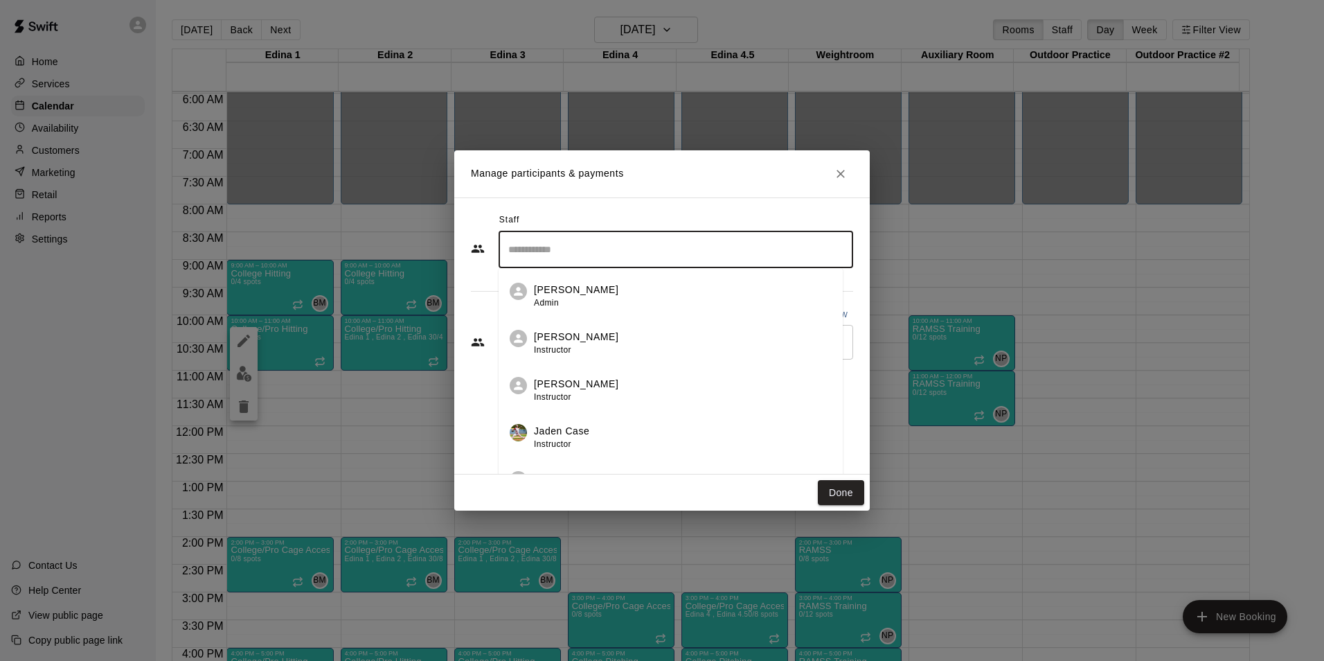
click at [565, 259] on input "Search staff" at bounding box center [676, 249] width 342 height 24
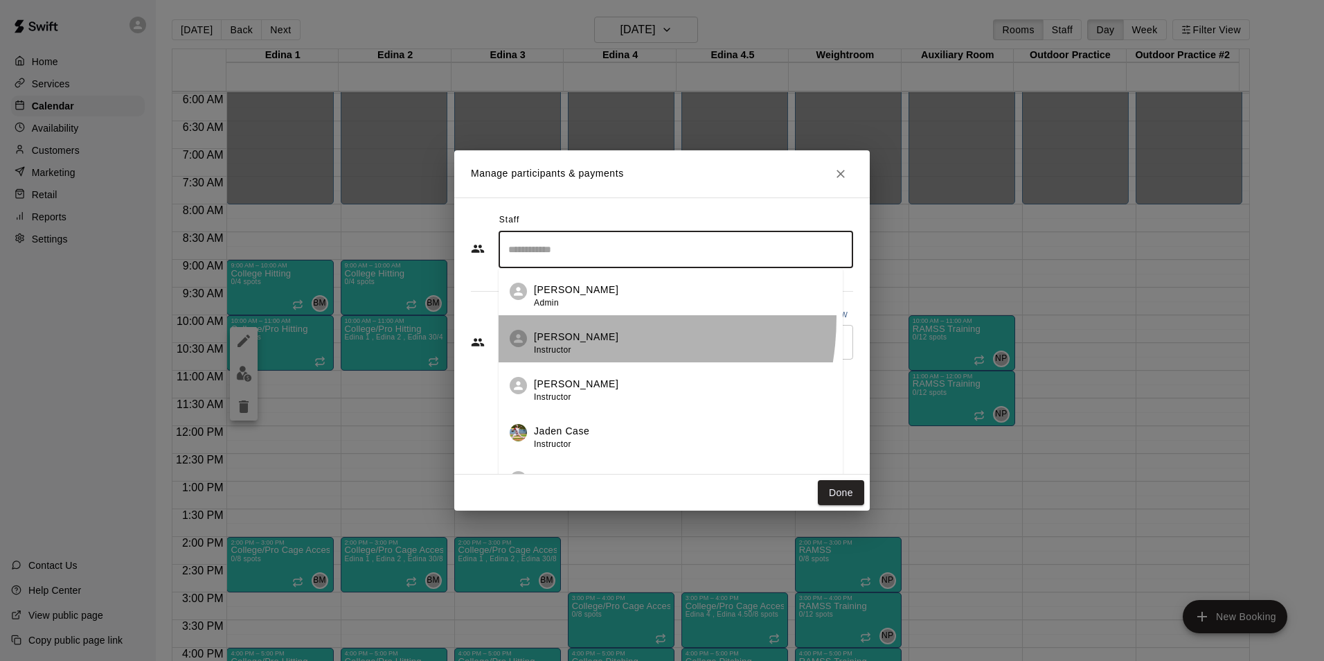
click at [554, 317] on li "[PERSON_NAME] Instructor" at bounding box center [671, 338] width 344 height 47
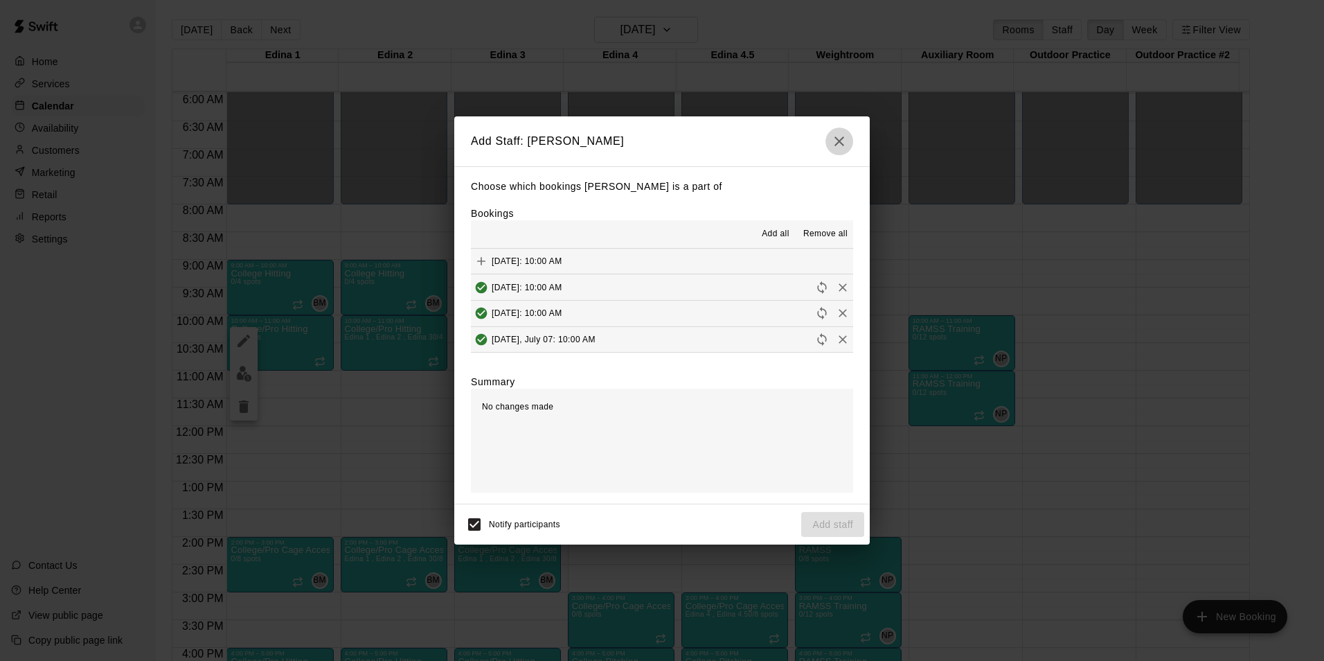
click at [843, 150] on button "button" at bounding box center [839, 141] width 28 height 28
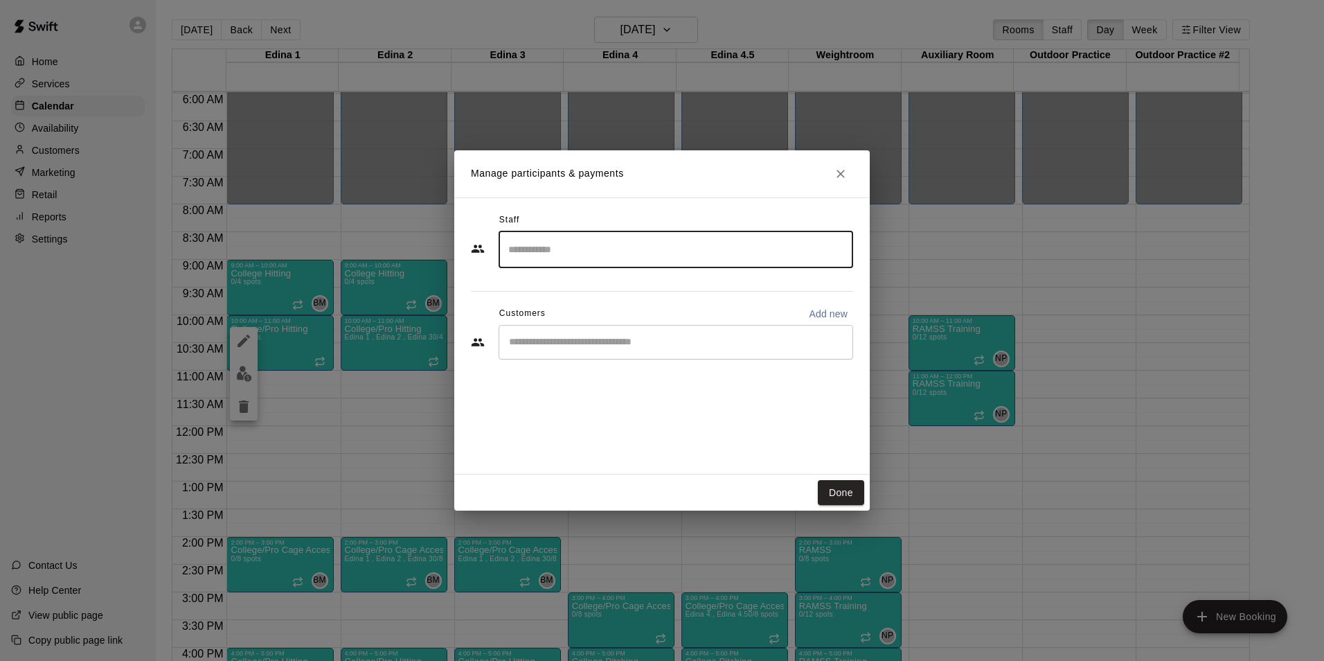
click at [563, 244] on input "Search staff" at bounding box center [676, 249] width 342 height 24
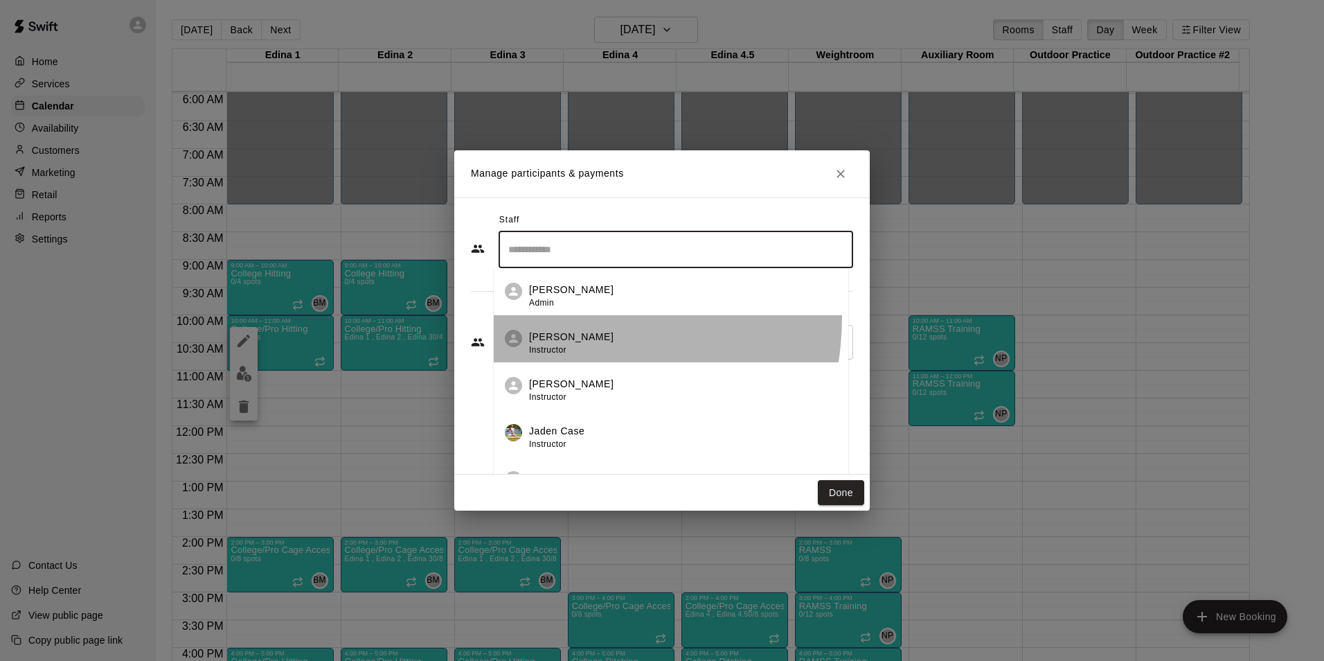
click at [532, 316] on li "[PERSON_NAME] Instructor" at bounding box center [671, 338] width 355 height 47
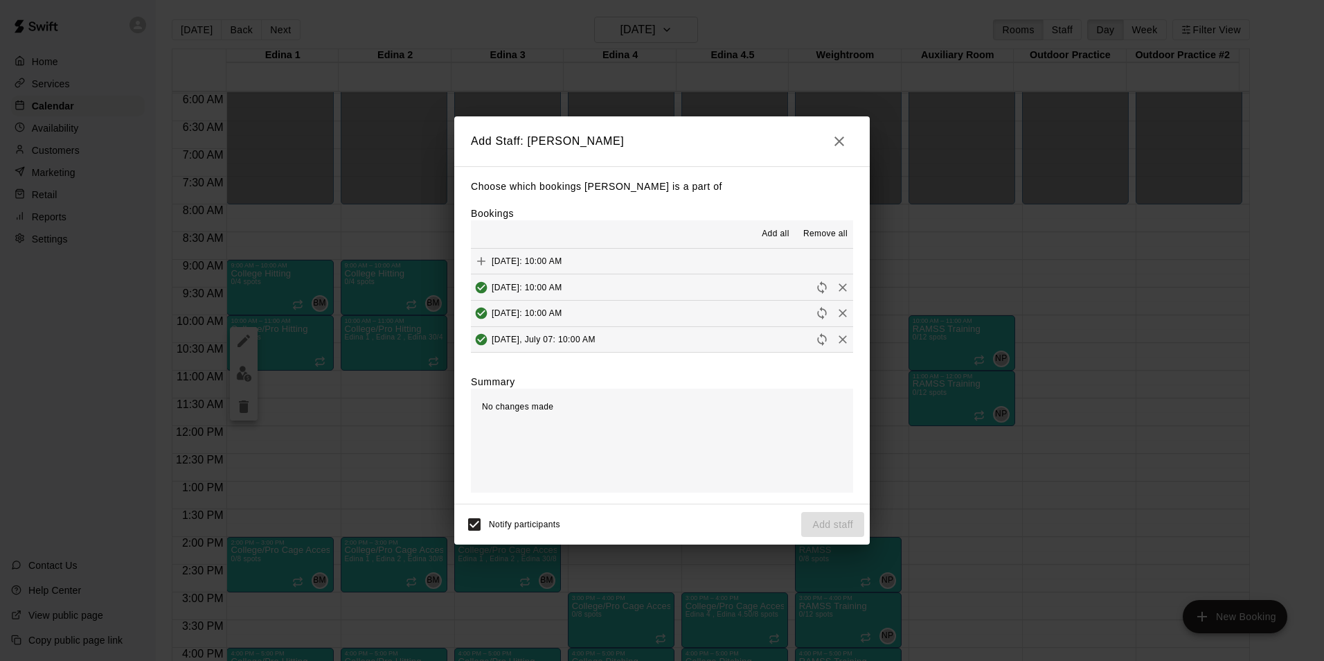
click at [834, 144] on icon "button" at bounding box center [839, 141] width 17 height 17
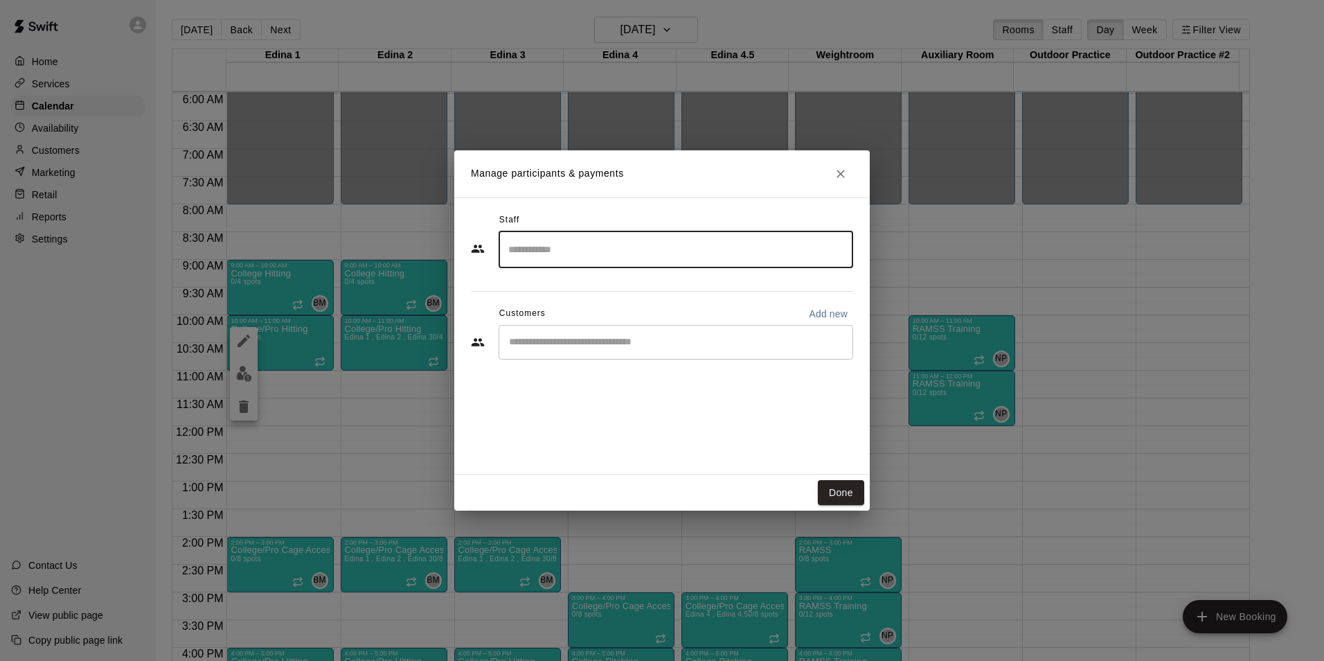
click at [575, 251] on input "Search staff" at bounding box center [676, 249] width 342 height 24
click at [558, 284] on p "[PERSON_NAME]" at bounding box center [571, 289] width 84 height 15
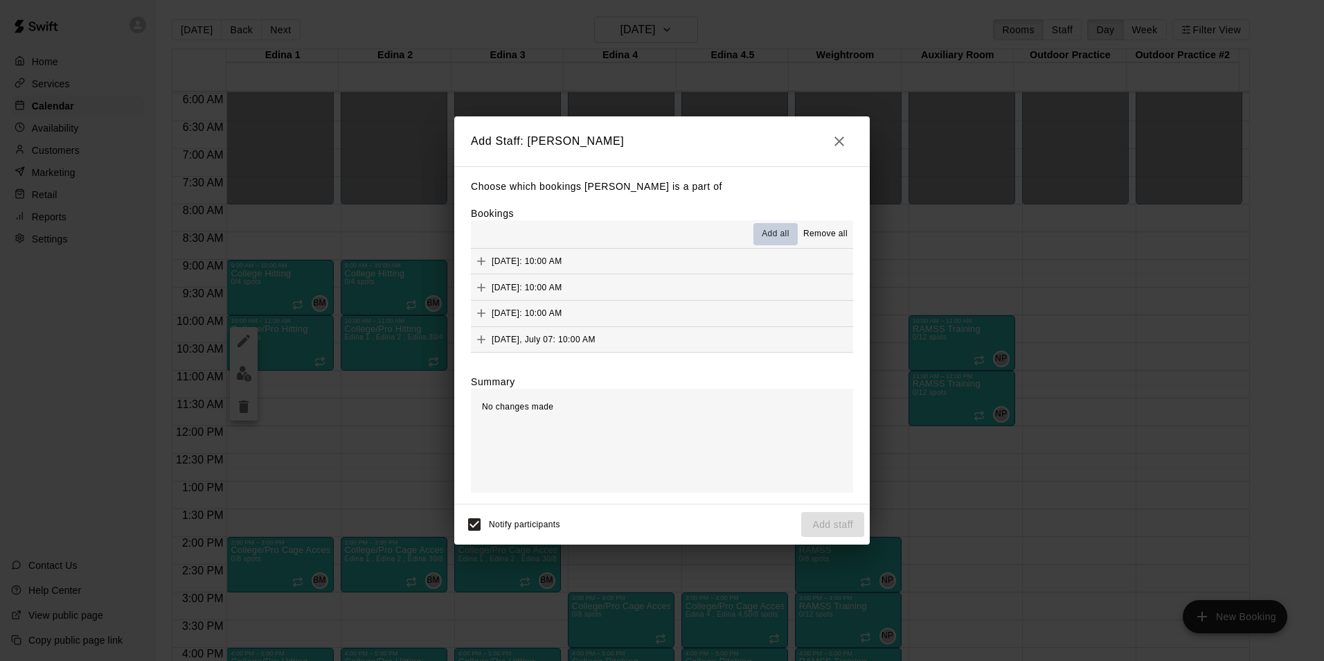
click at [771, 232] on span "Add all" at bounding box center [776, 234] width 28 height 14
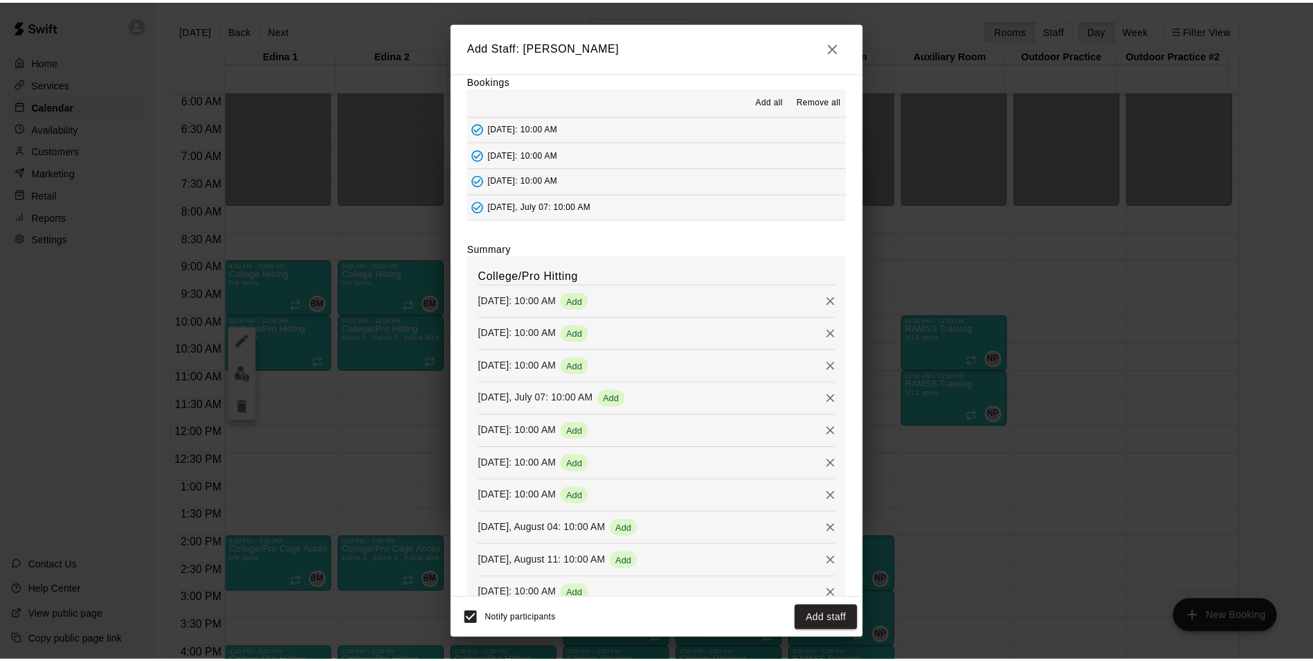
scroll to position [75, 0]
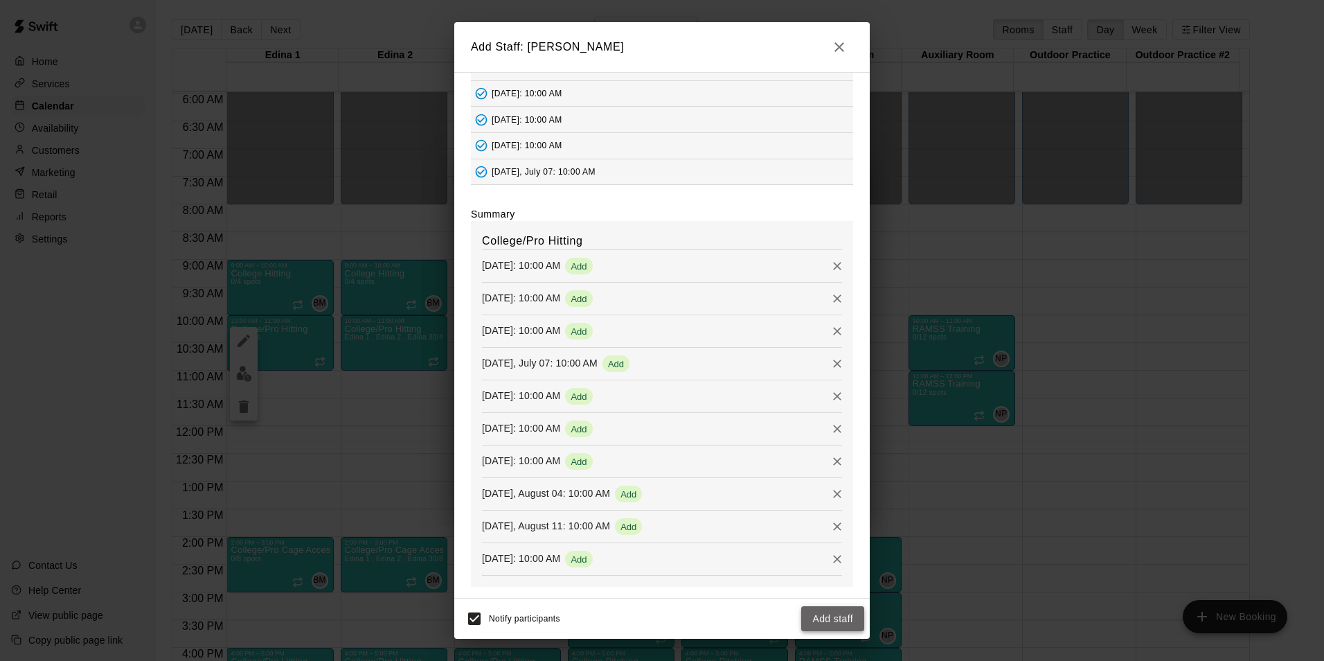
click at [838, 609] on button "Add staff" at bounding box center [832, 619] width 63 height 26
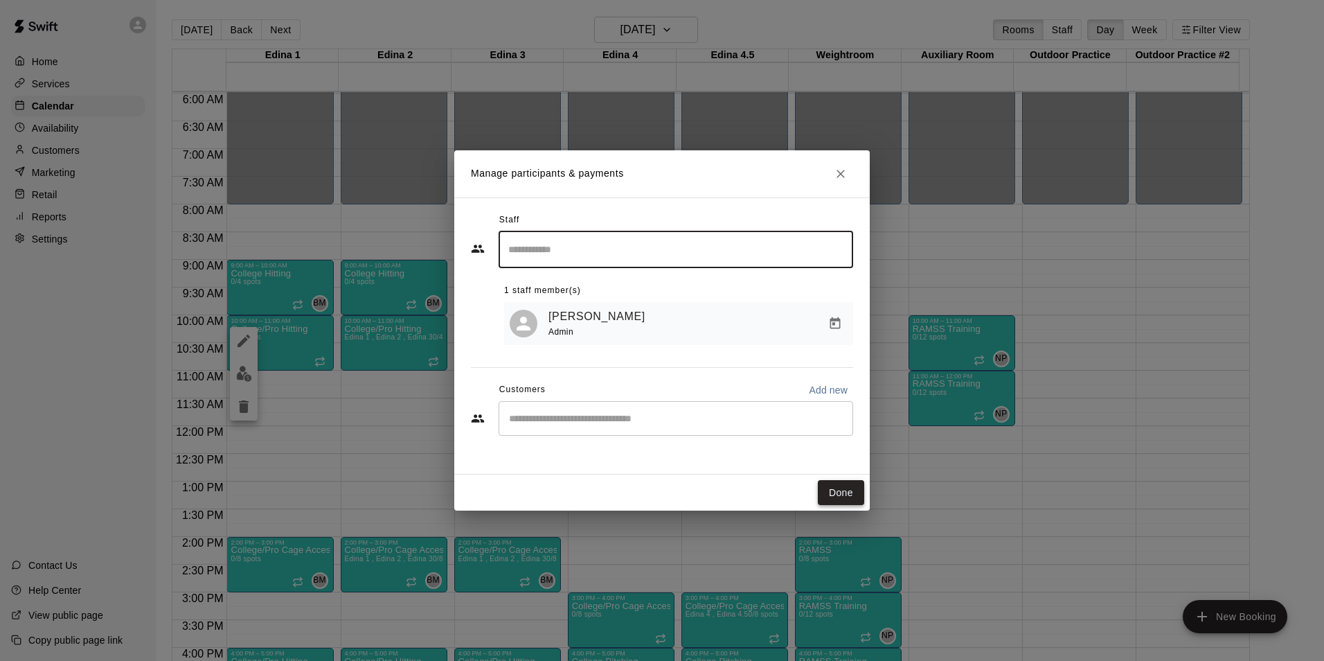
click at [854, 498] on button "Done" at bounding box center [841, 493] width 46 height 26
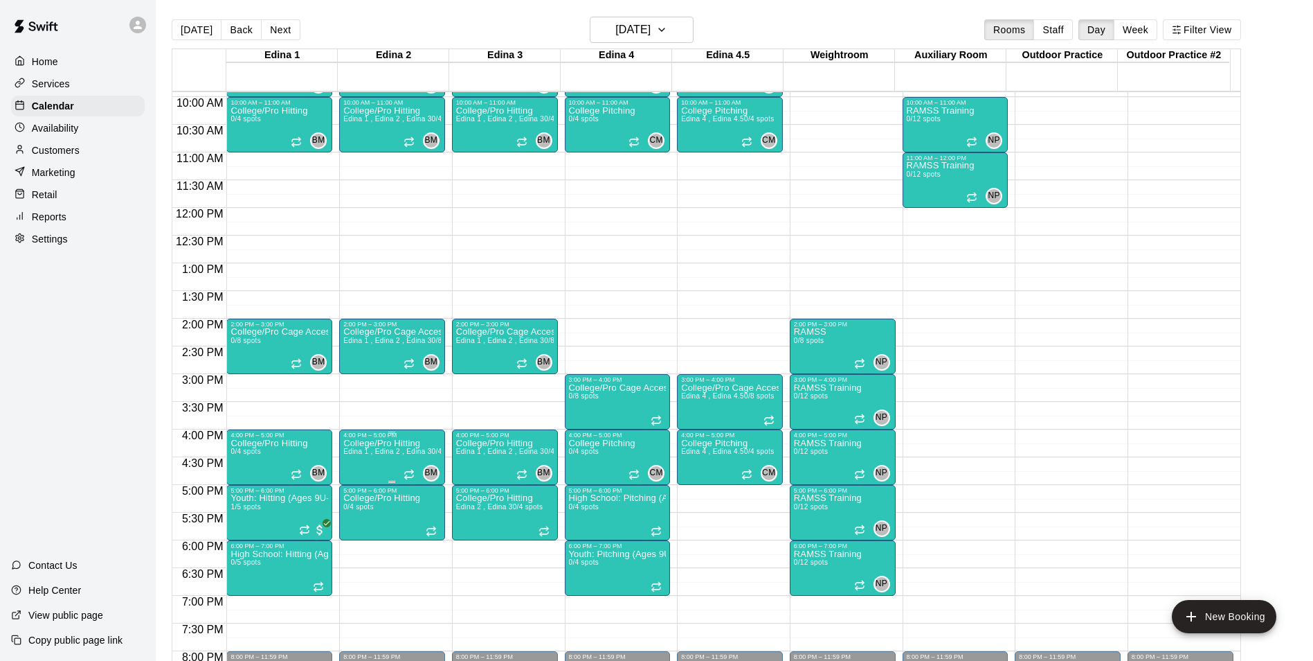
scroll to position [608, 0]
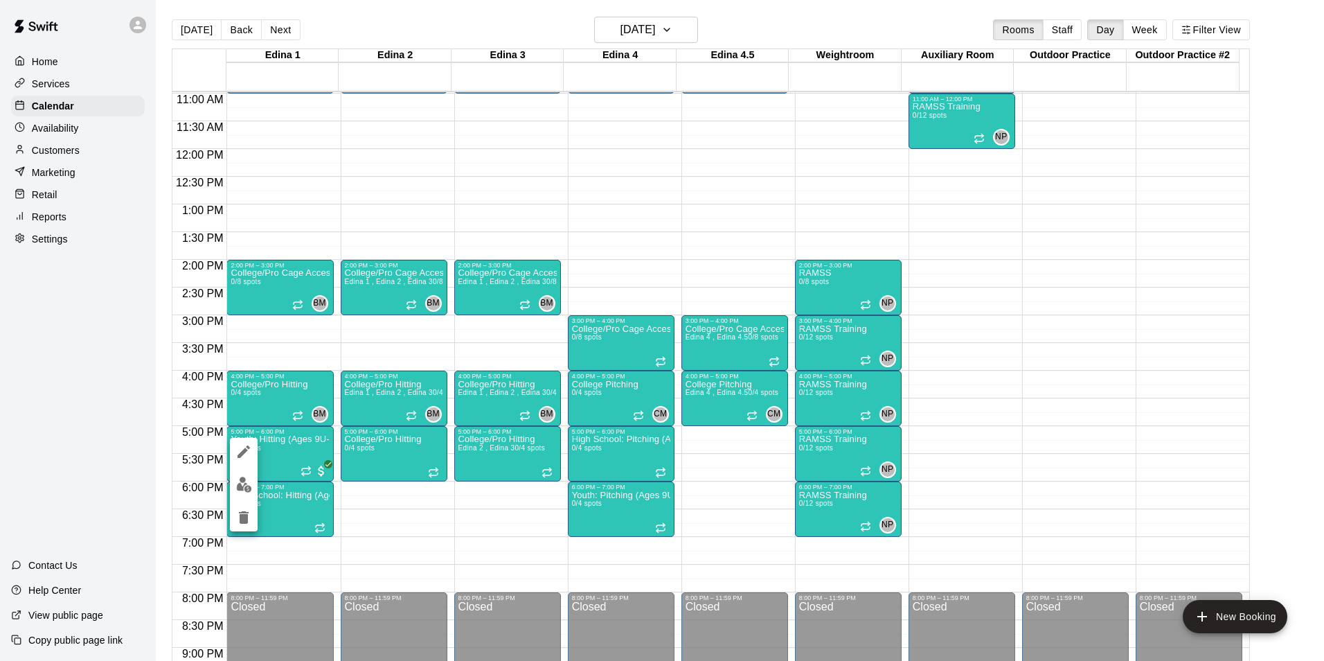
click at [233, 496] on div at bounding box center [244, 484] width 28 height 93
click at [245, 480] on img "edit" at bounding box center [244, 484] width 16 height 16
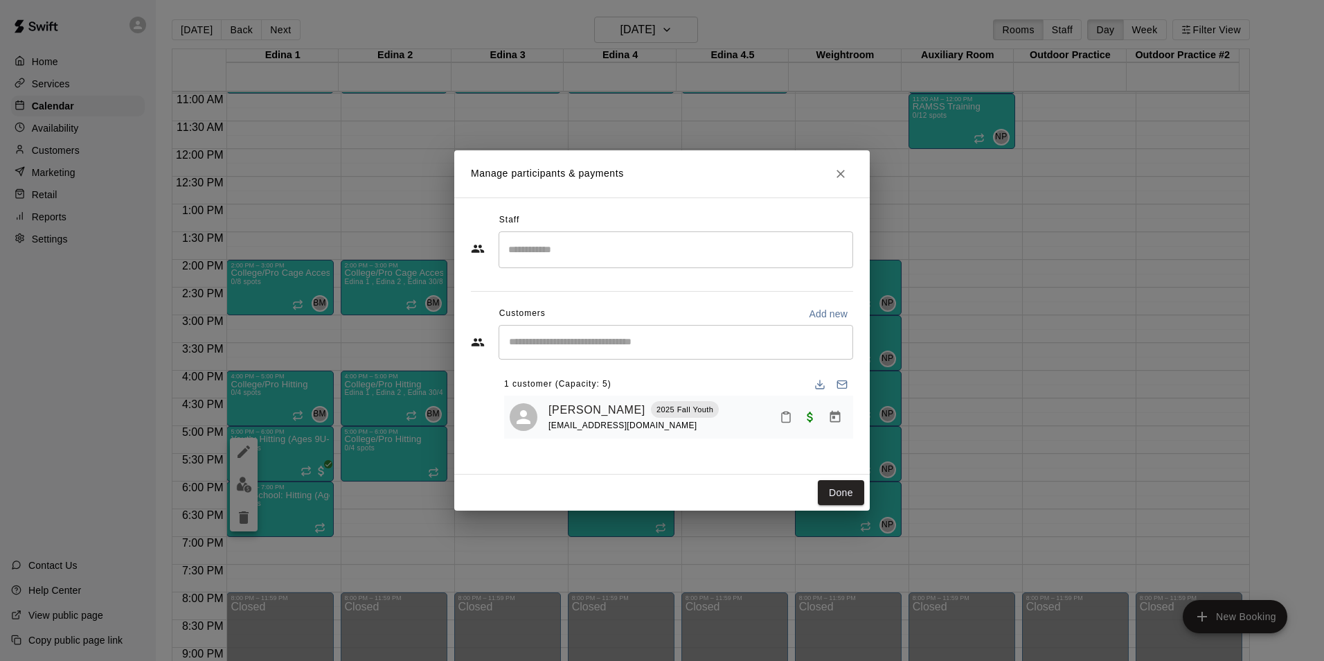
click at [530, 260] on input "Search staff" at bounding box center [676, 249] width 342 height 24
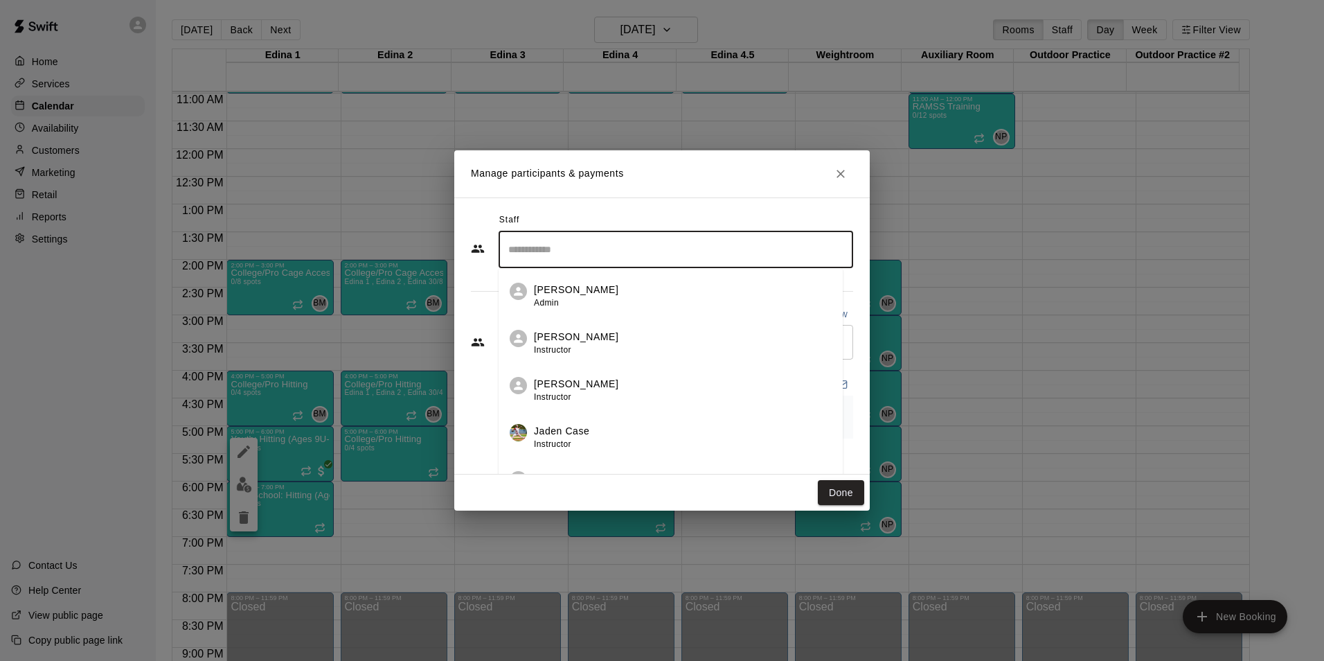
click at [535, 293] on p "[PERSON_NAME]" at bounding box center [576, 289] width 84 height 15
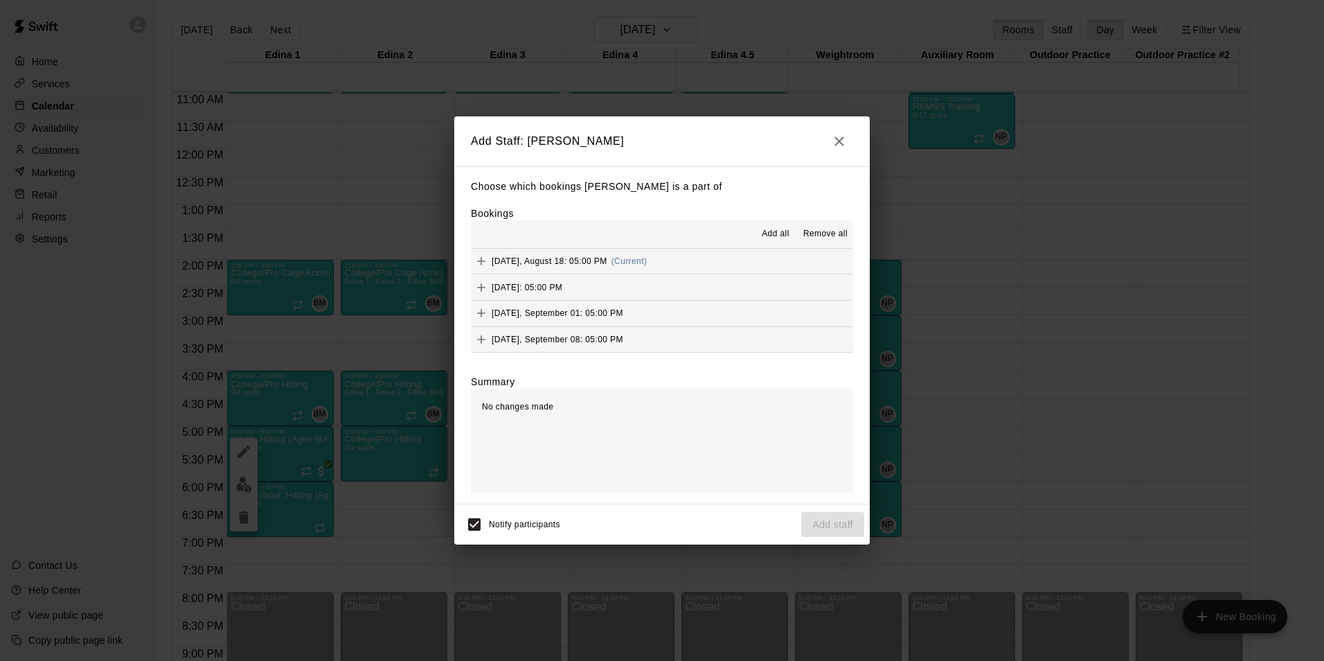
click at [782, 231] on span "Add all" at bounding box center [776, 234] width 28 height 14
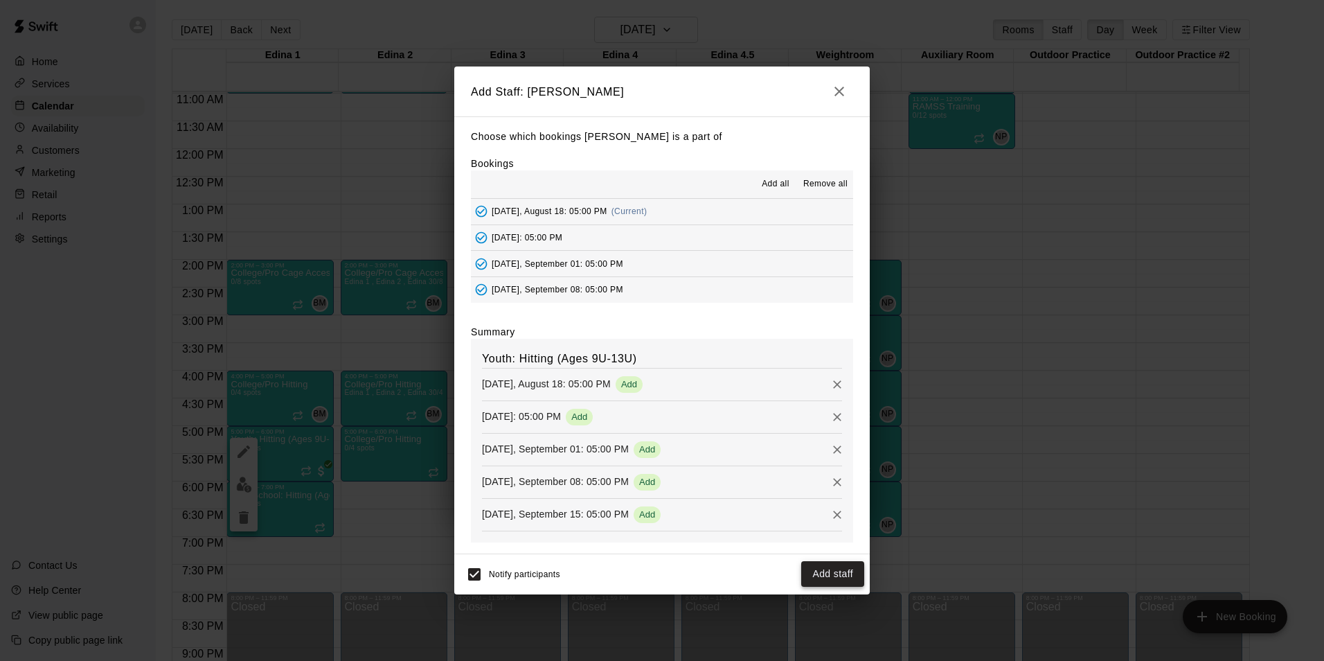
click at [823, 575] on button "Add staff" at bounding box center [832, 574] width 63 height 26
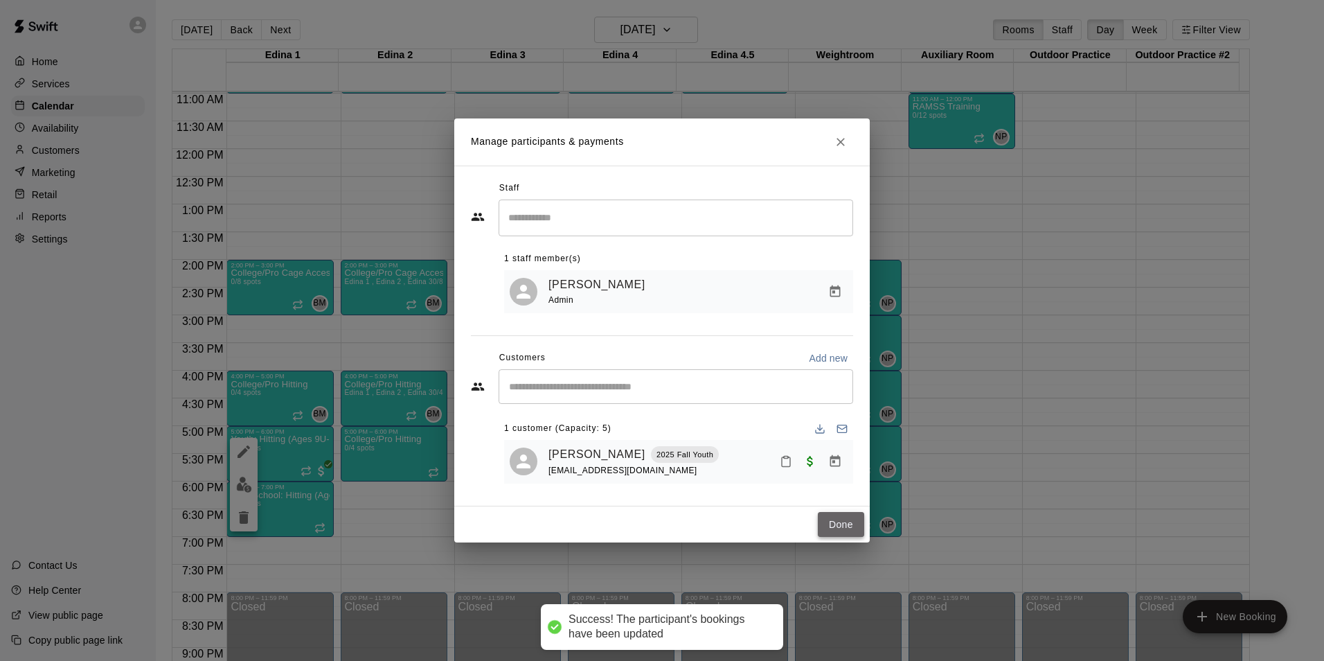
click at [846, 530] on button "Done" at bounding box center [841, 525] width 46 height 26
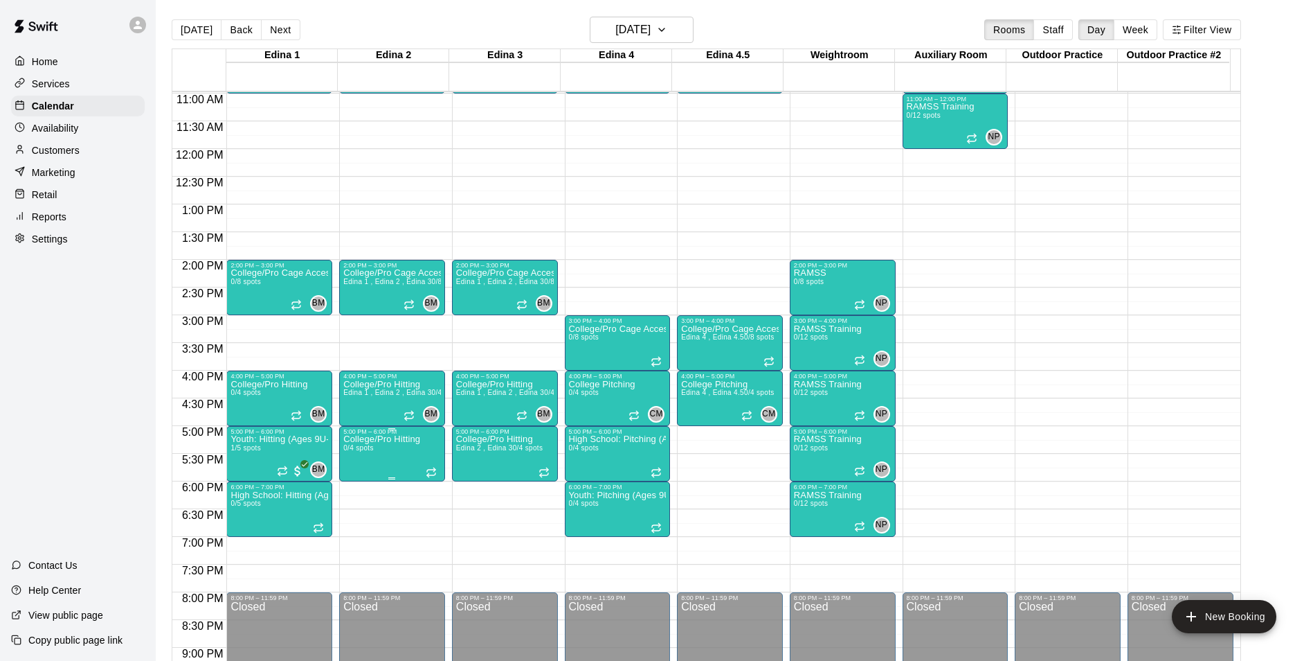
click at [375, 439] on p "College/Pro Hitting" at bounding box center [381, 439] width 77 height 0
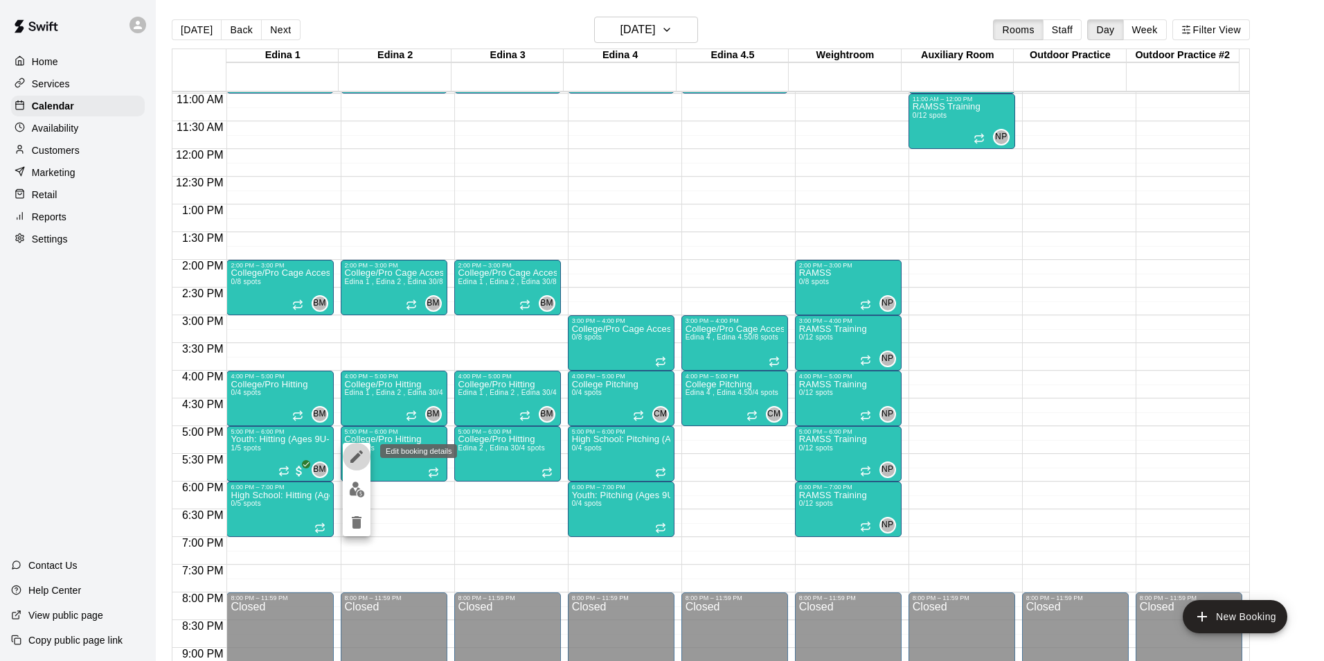
click at [349, 450] on icon "edit" at bounding box center [356, 456] width 17 height 17
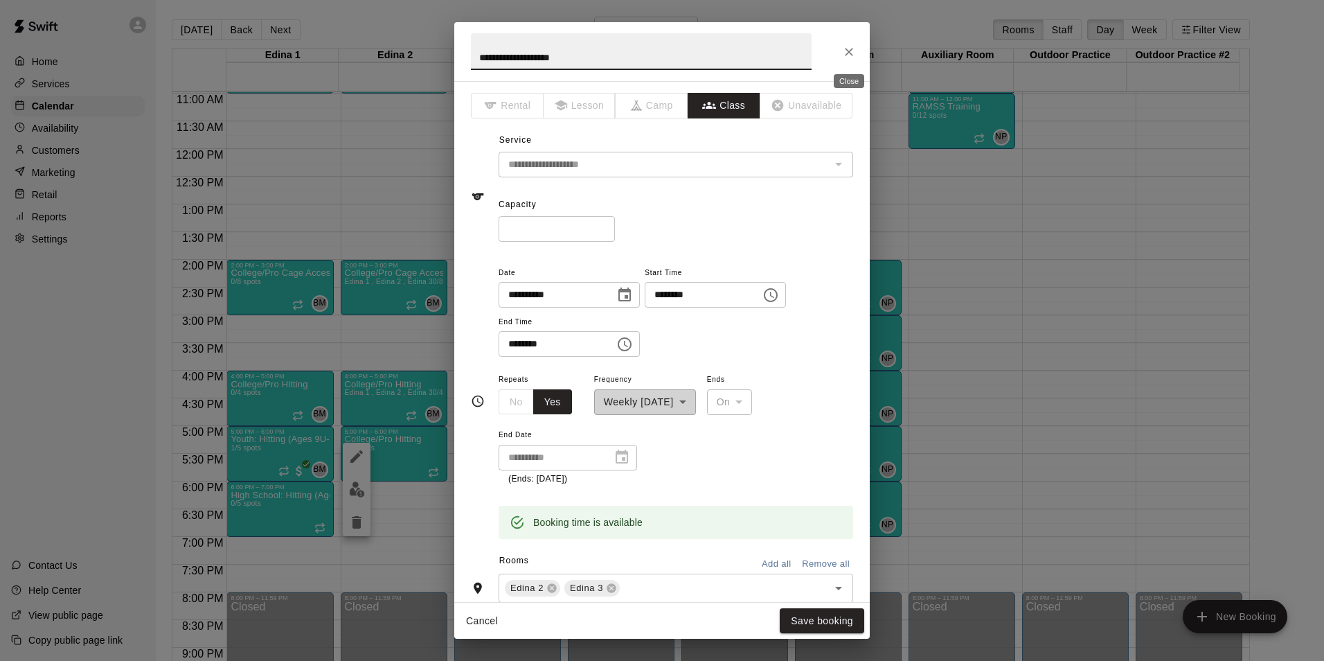
click at [853, 57] on icon "Close" at bounding box center [849, 52] width 14 height 14
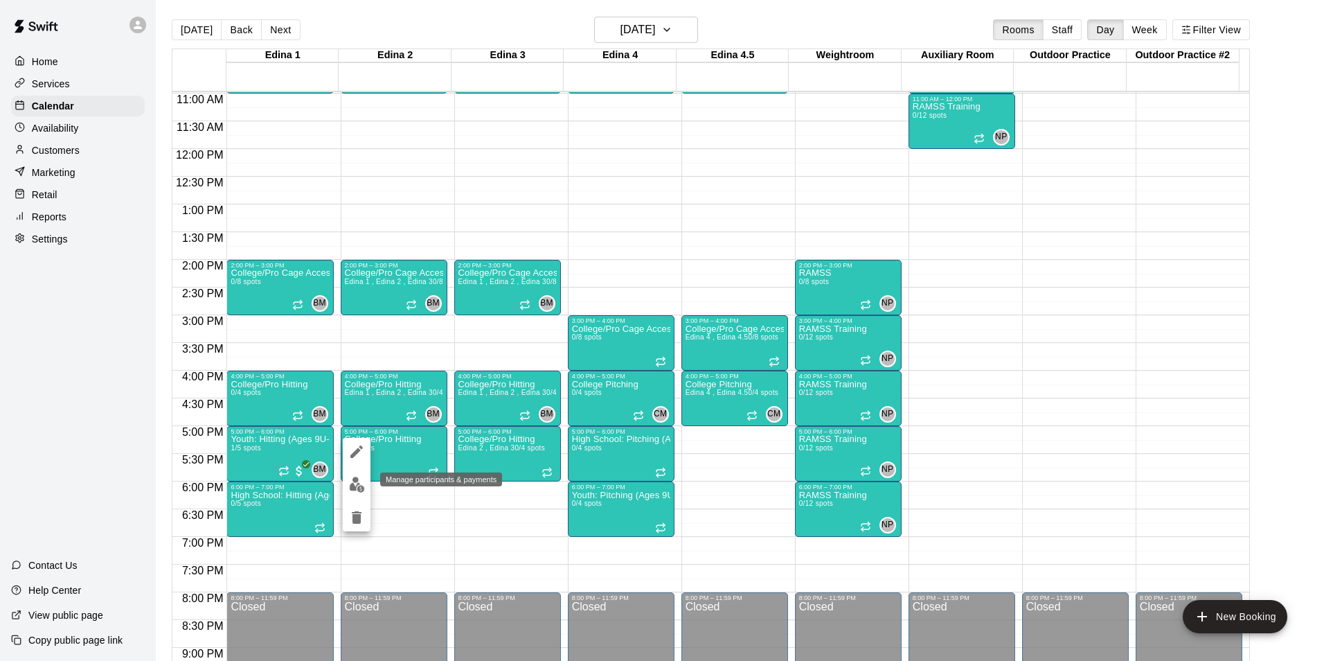
click at [351, 484] on img "edit" at bounding box center [357, 484] width 16 height 16
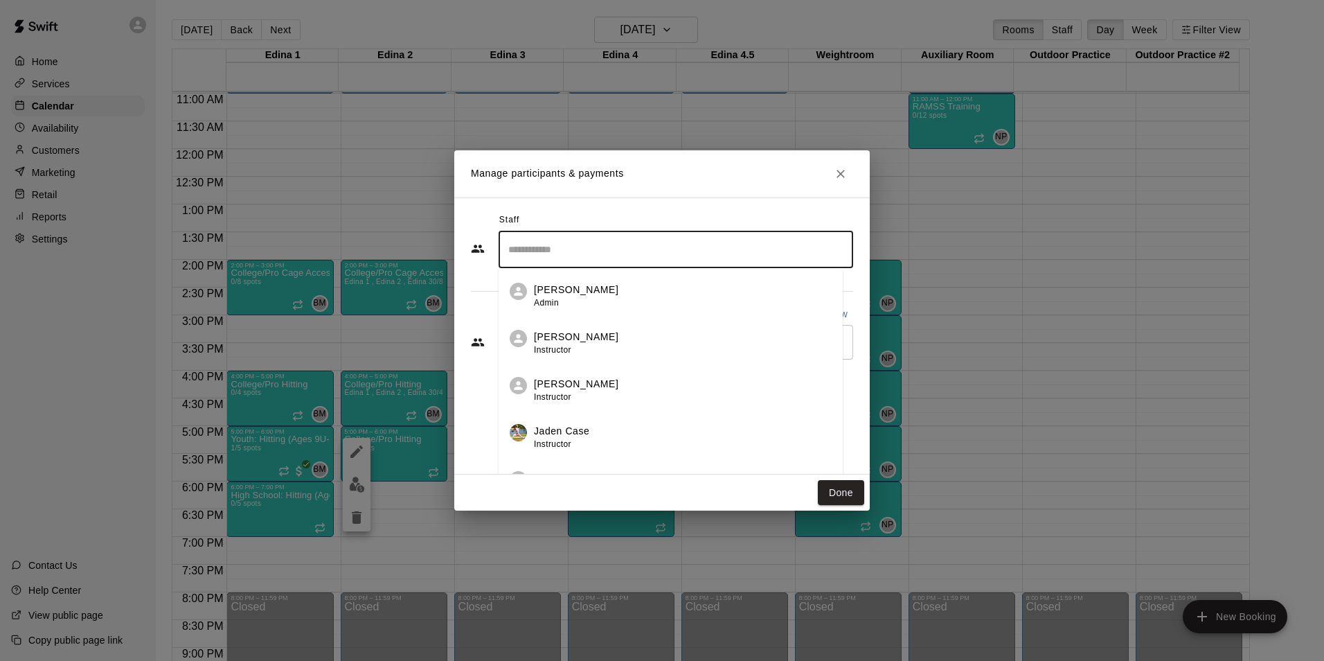
click at [593, 259] on input "Search staff" at bounding box center [676, 249] width 342 height 24
click at [581, 291] on p "[PERSON_NAME]" at bounding box center [576, 289] width 84 height 15
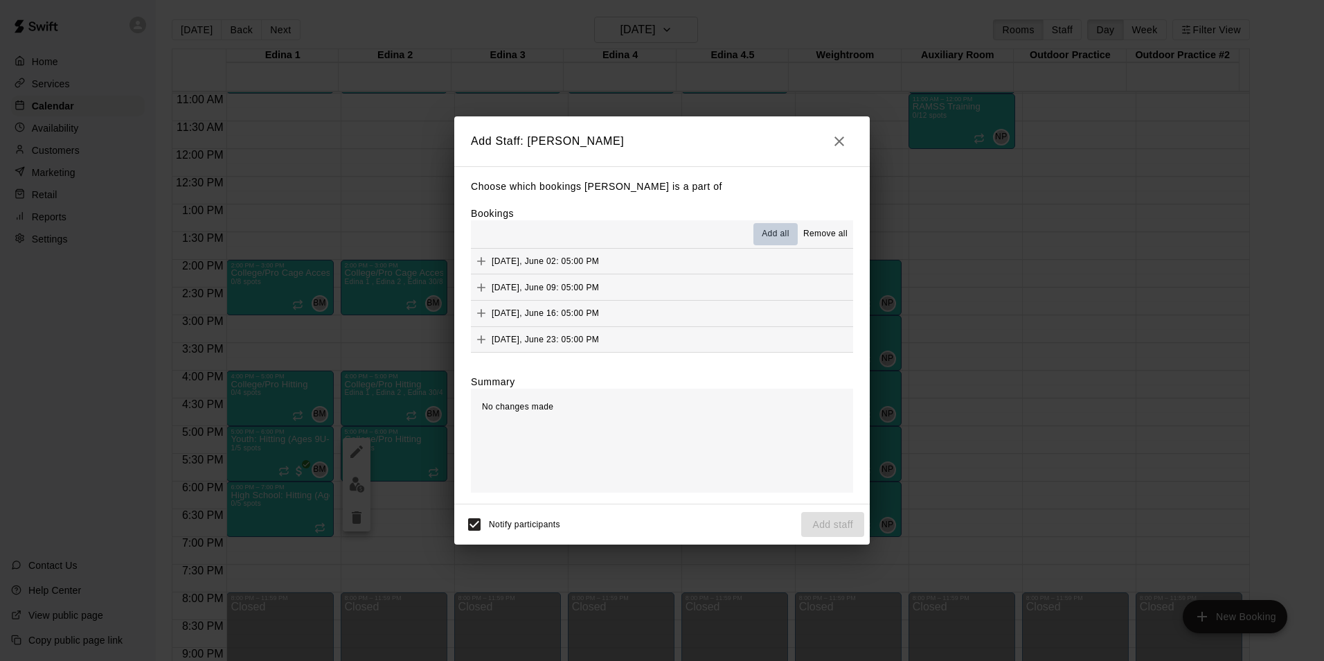
click at [771, 227] on button "Add all" at bounding box center [775, 234] width 44 height 22
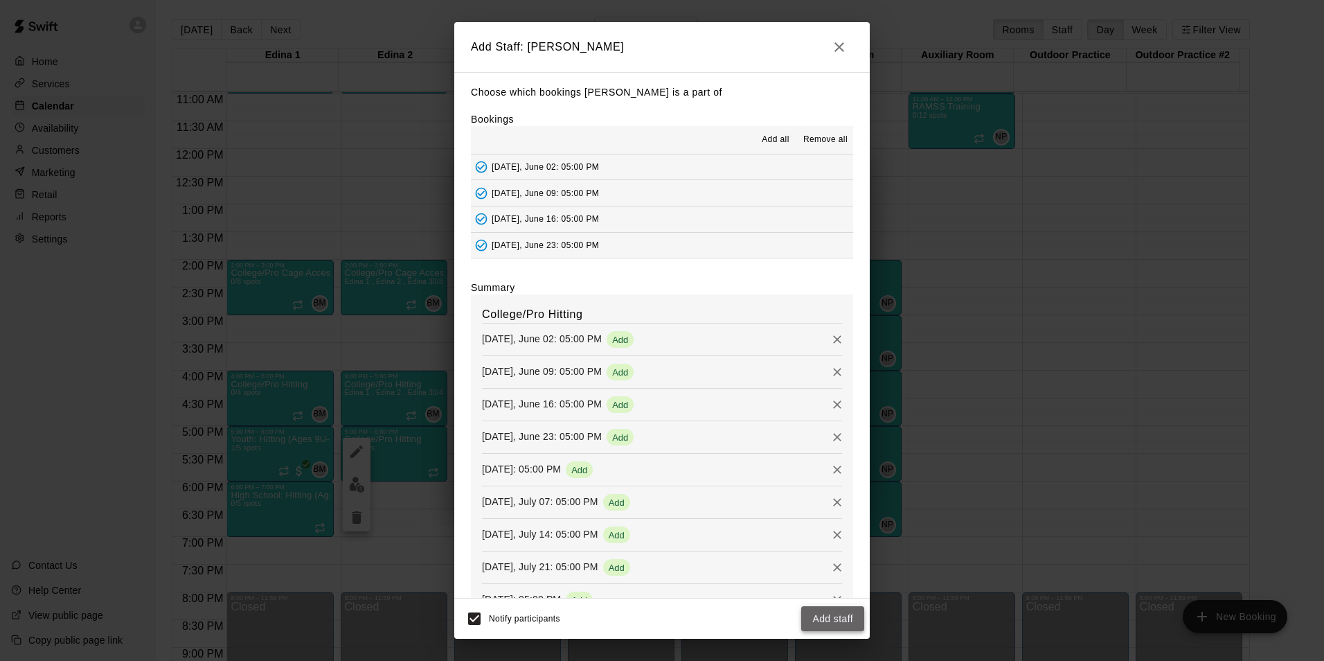
click at [826, 623] on button "Add staff" at bounding box center [832, 619] width 63 height 26
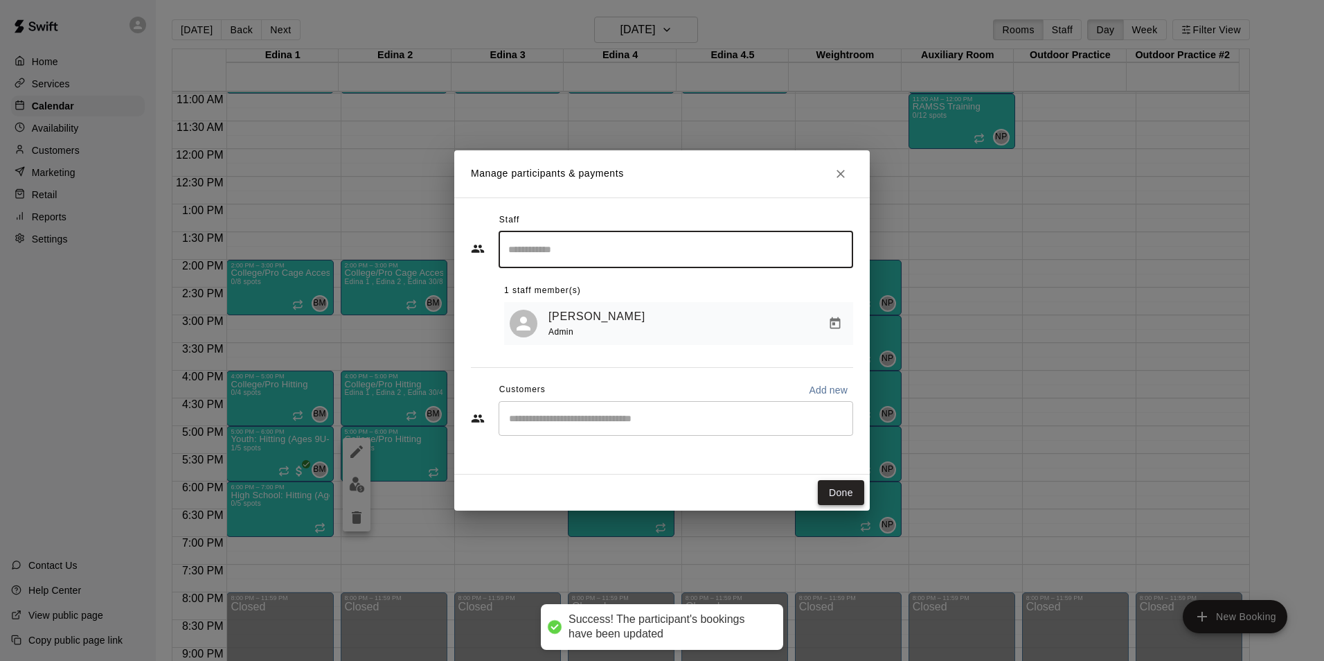
click at [845, 485] on button "Done" at bounding box center [841, 493] width 46 height 26
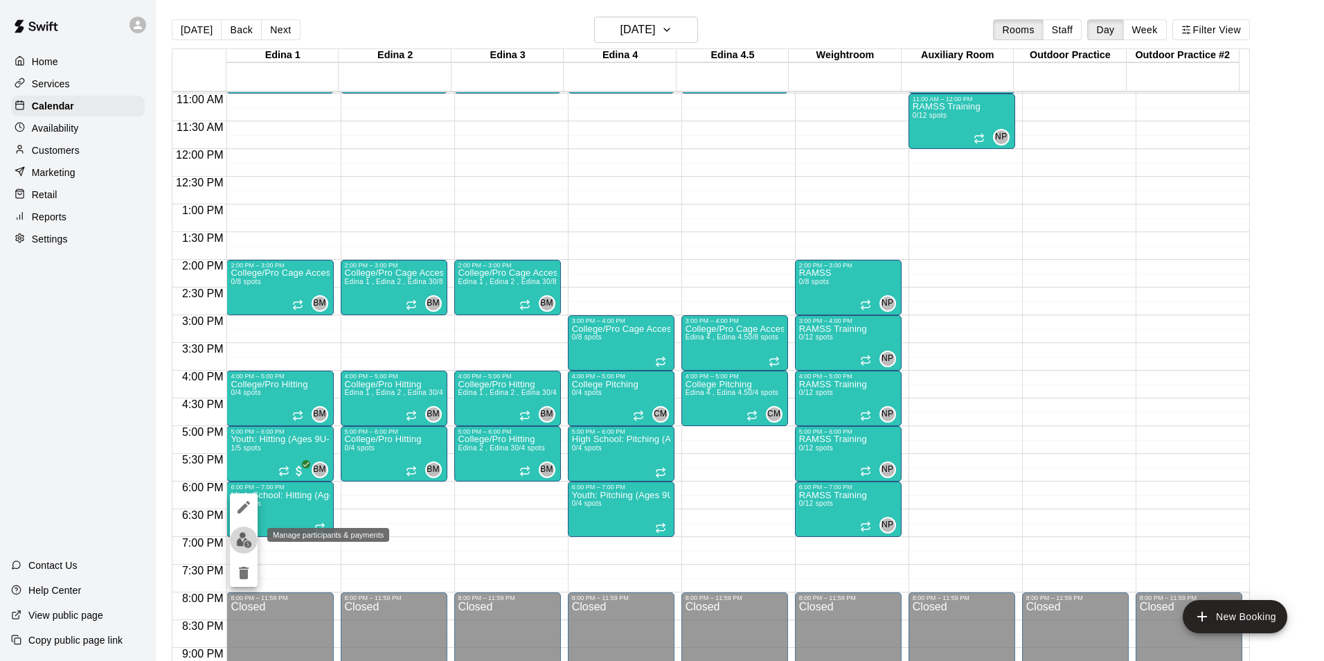
click at [240, 543] on img "edit" at bounding box center [244, 540] width 16 height 16
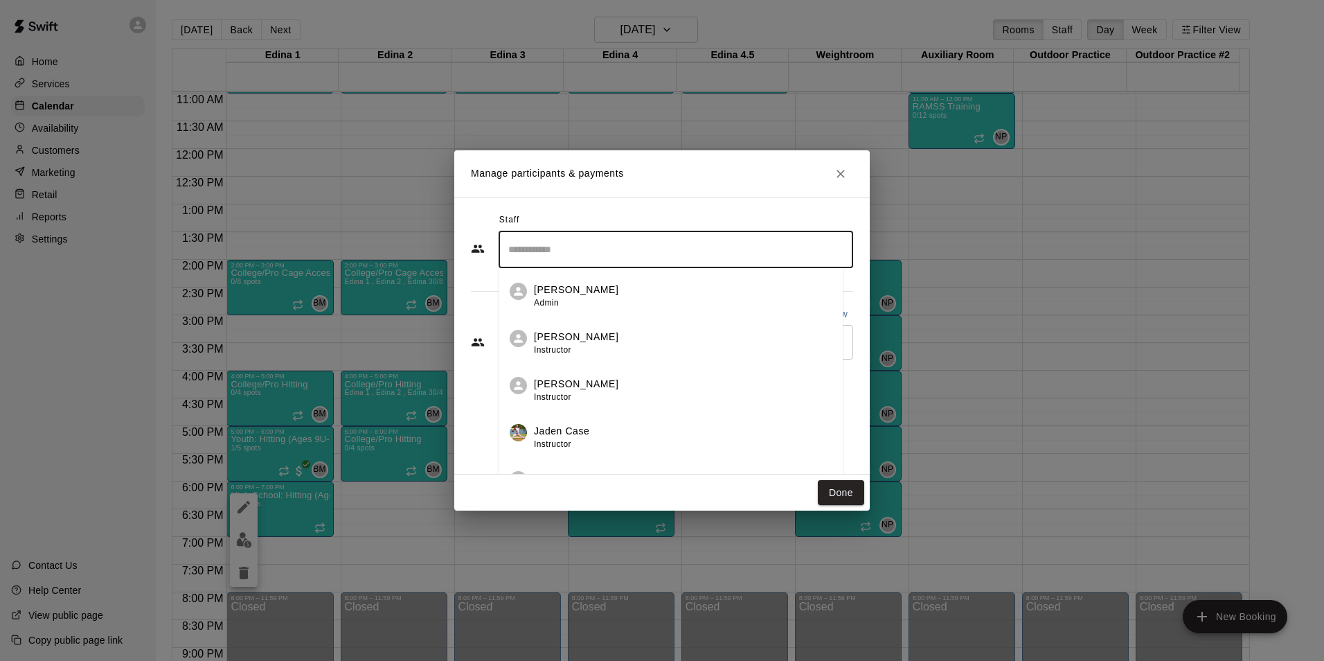
click at [537, 238] on input "Search staff" at bounding box center [676, 249] width 342 height 24
click at [541, 303] on span "Admin" at bounding box center [546, 303] width 25 height 10
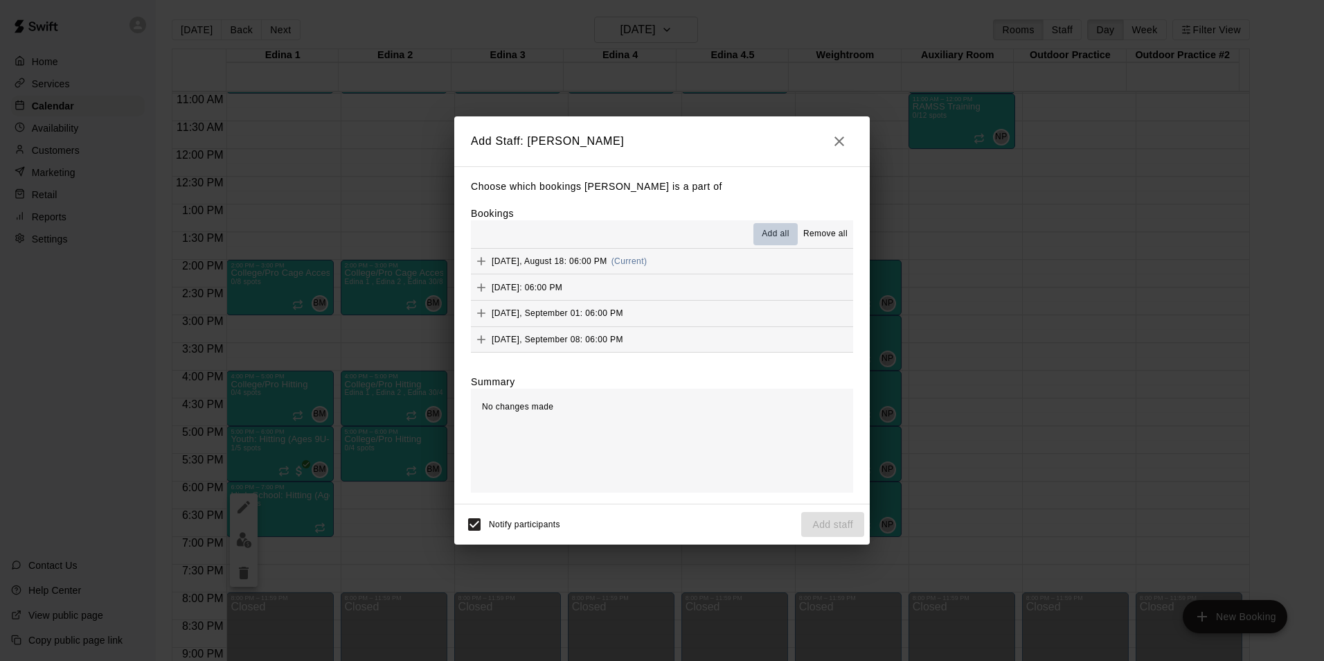
click at [771, 232] on span "Add all" at bounding box center [776, 234] width 28 height 14
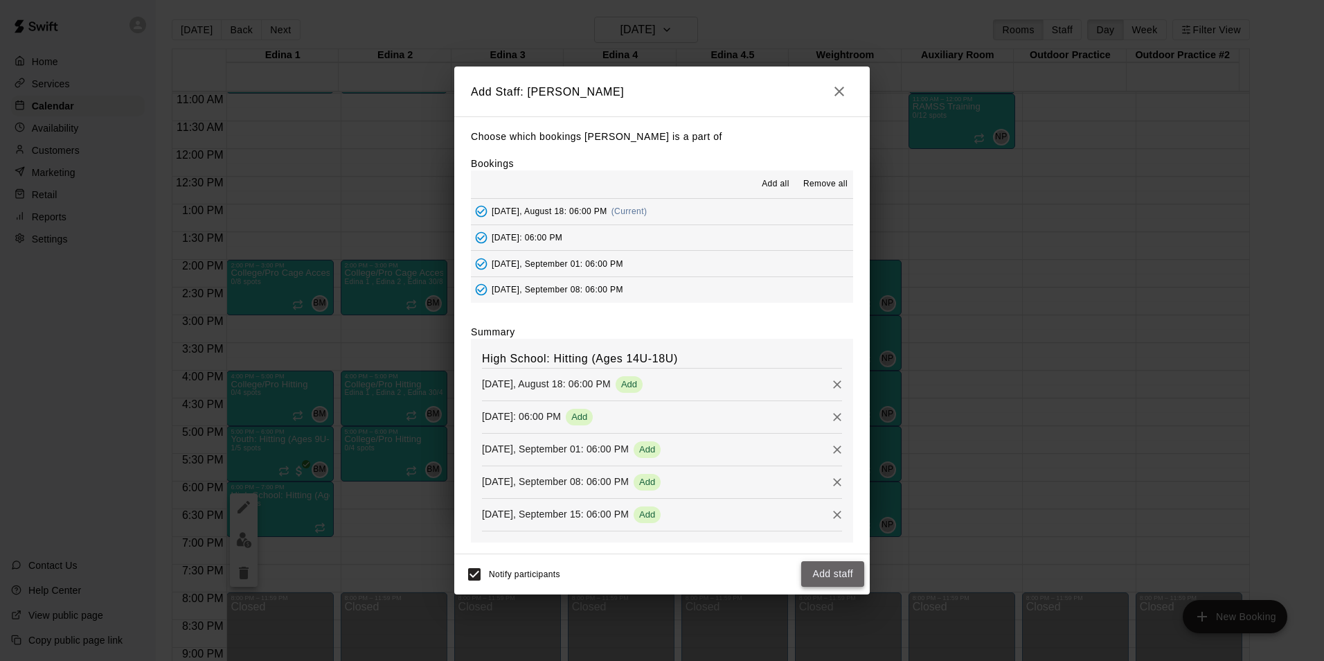
click at [820, 572] on button "Add staff" at bounding box center [832, 574] width 63 height 26
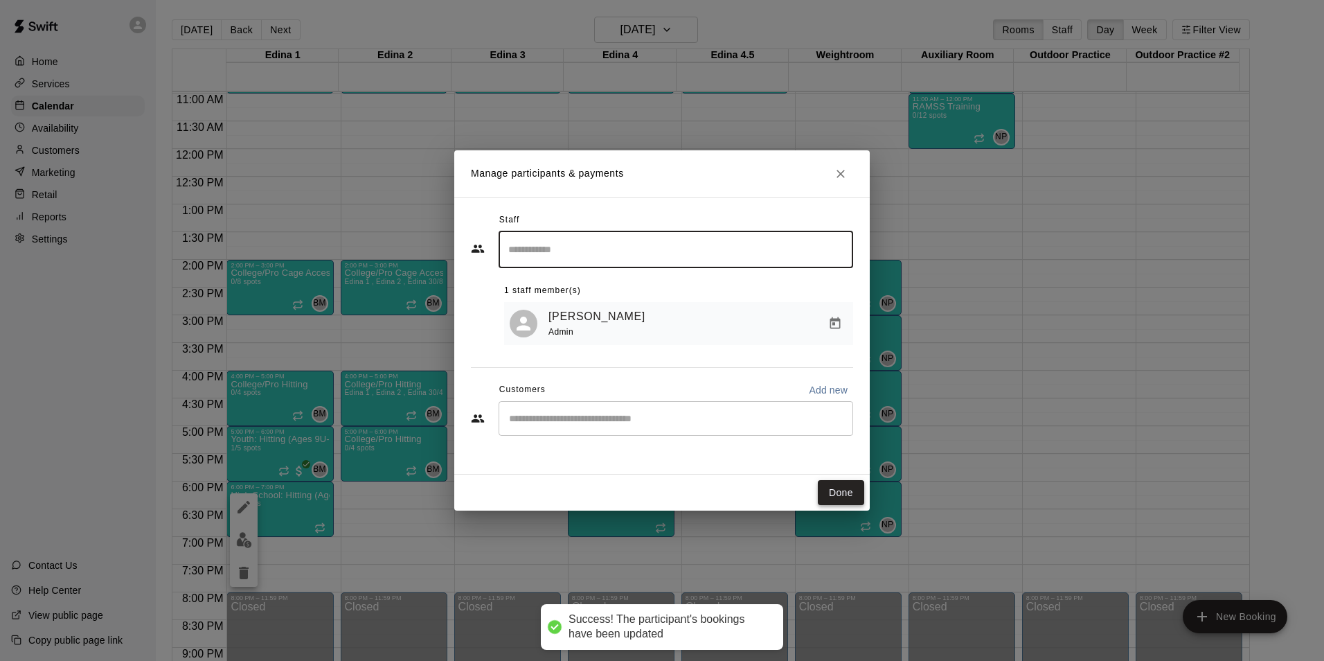
click at [850, 494] on button "Done" at bounding box center [841, 493] width 46 height 26
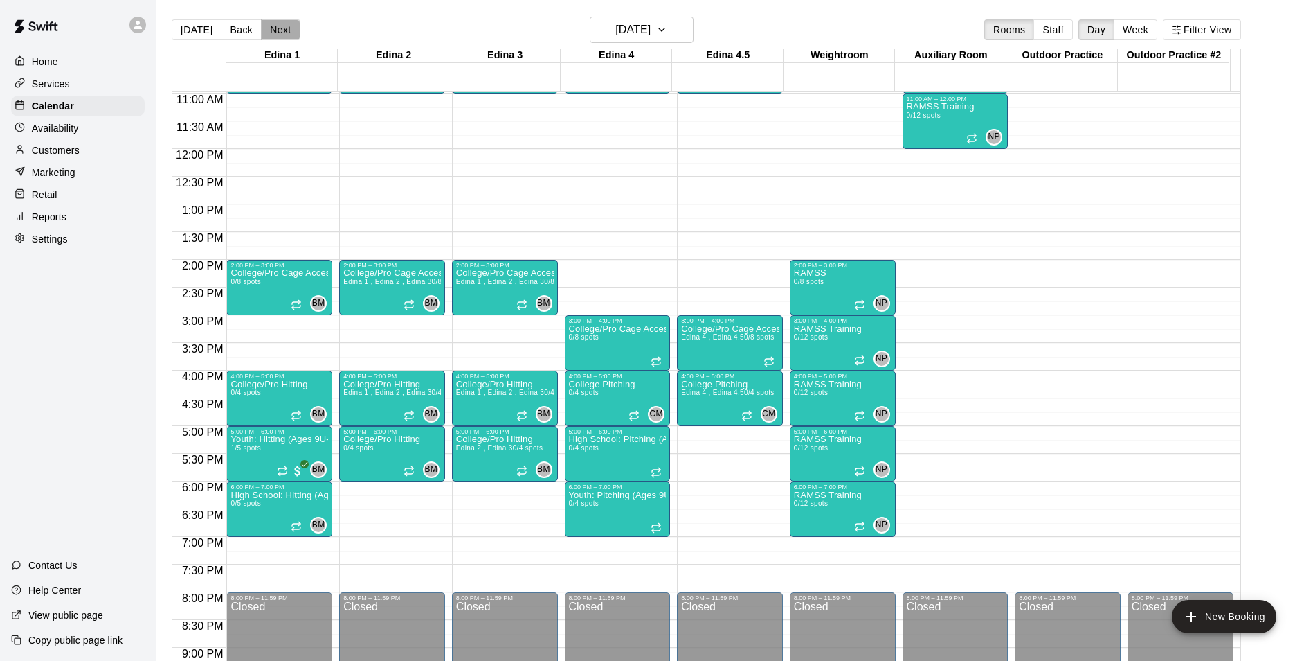
click at [276, 33] on button "Next" at bounding box center [280, 29] width 39 height 21
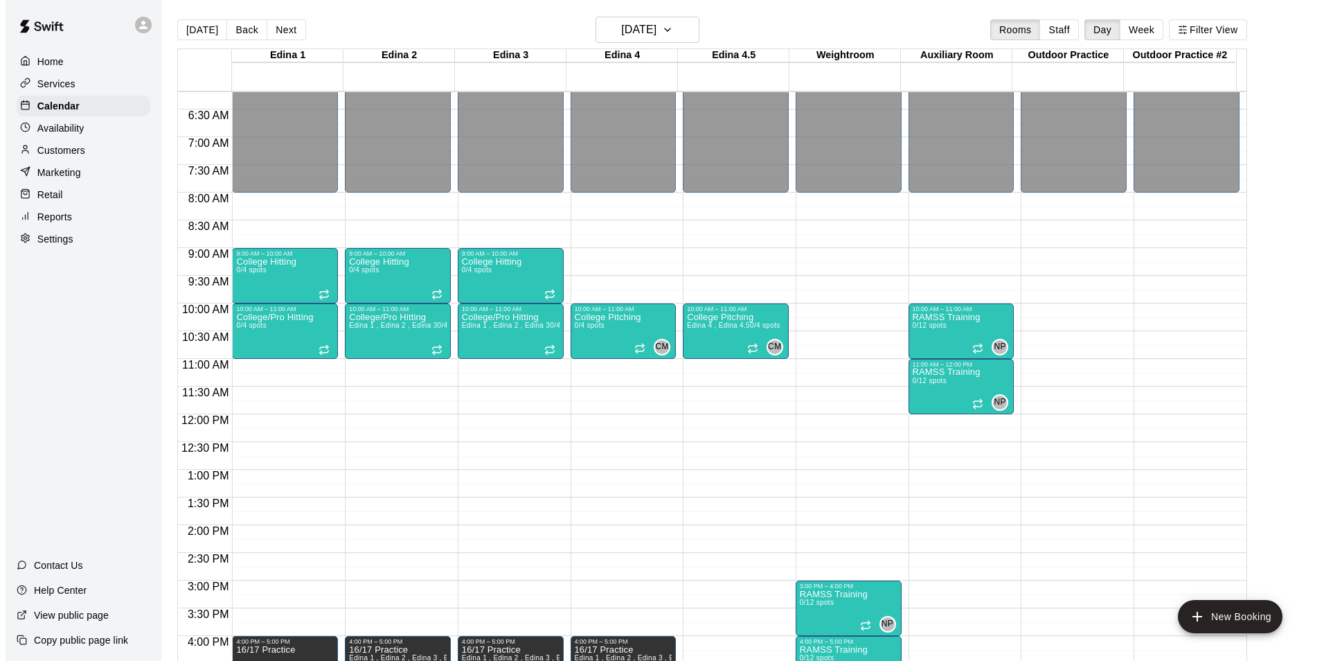
scroll to position [331, 0]
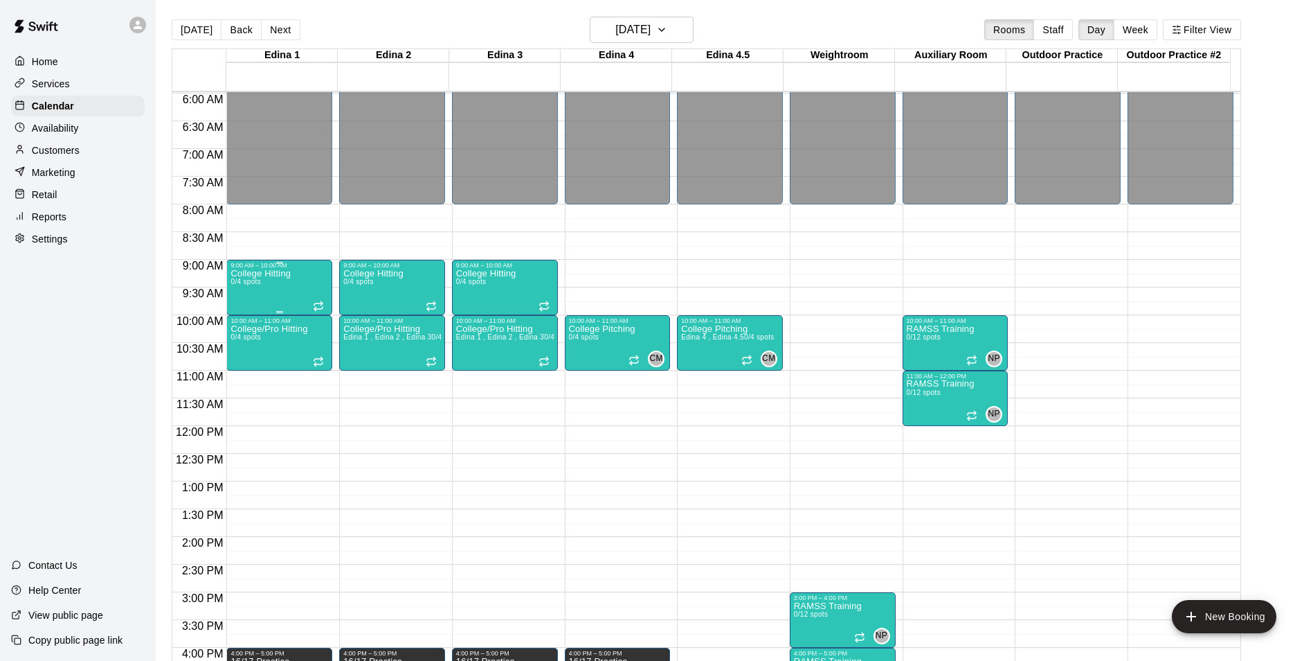
click at [272, 287] on div "College Hitting 0/4 spots" at bounding box center [261, 599] width 60 height 661
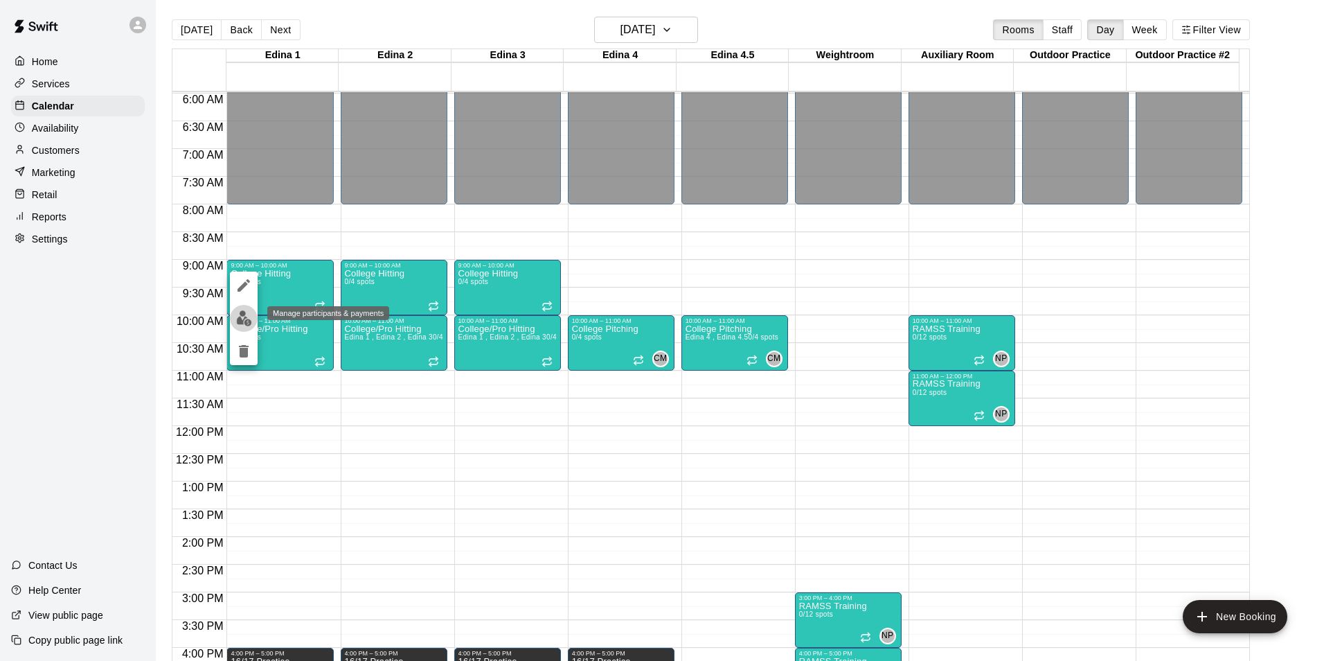
click at [251, 316] on img "edit" at bounding box center [244, 318] width 16 height 16
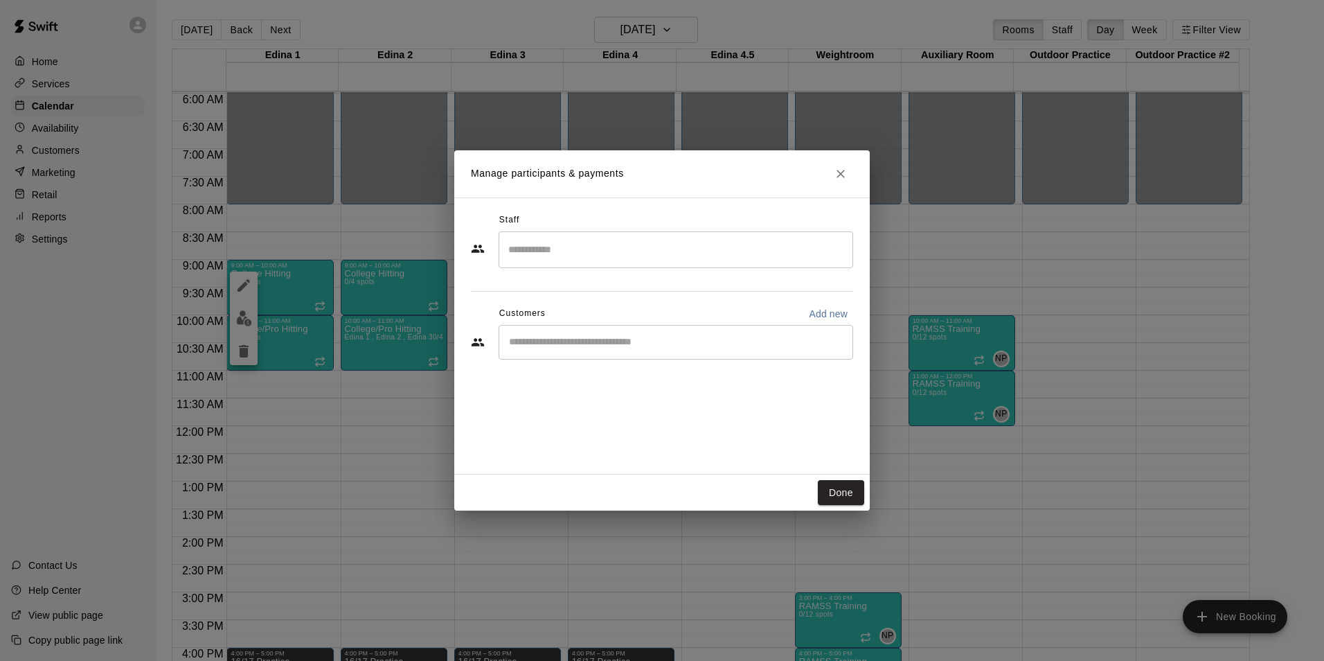
click at [530, 240] on input "Search staff" at bounding box center [676, 249] width 342 height 24
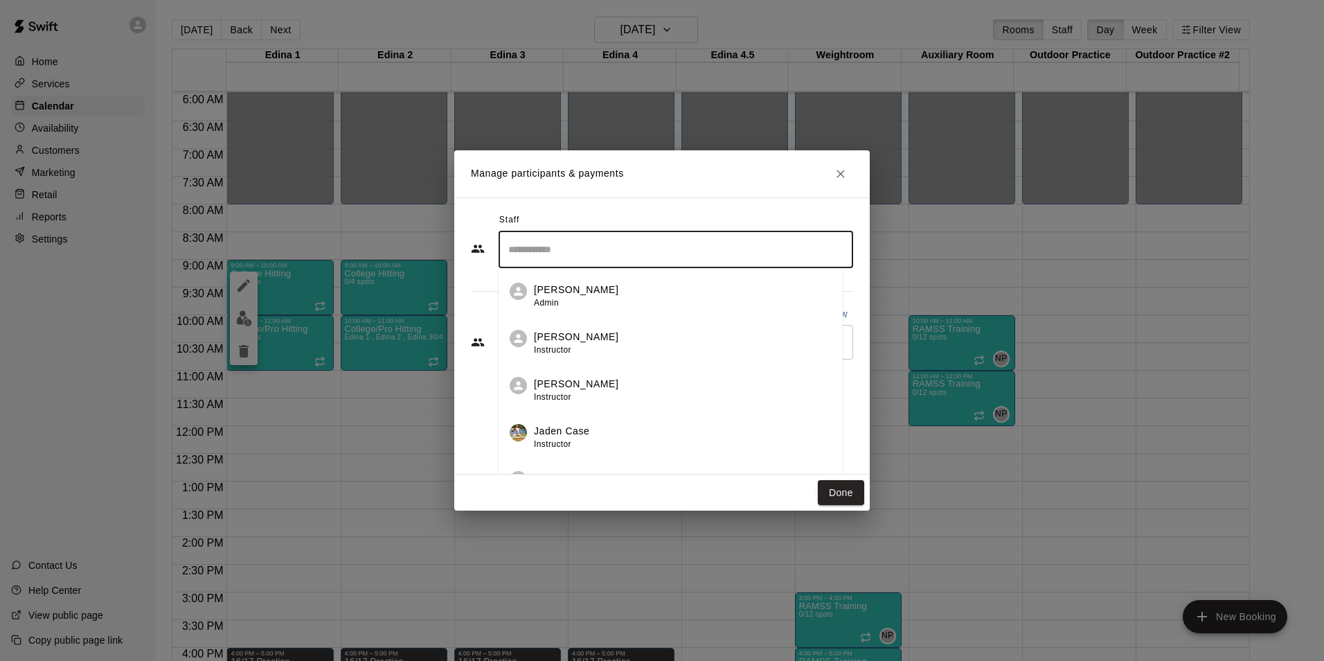
click at [560, 310] on li "[PERSON_NAME] Admin" at bounding box center [671, 291] width 344 height 47
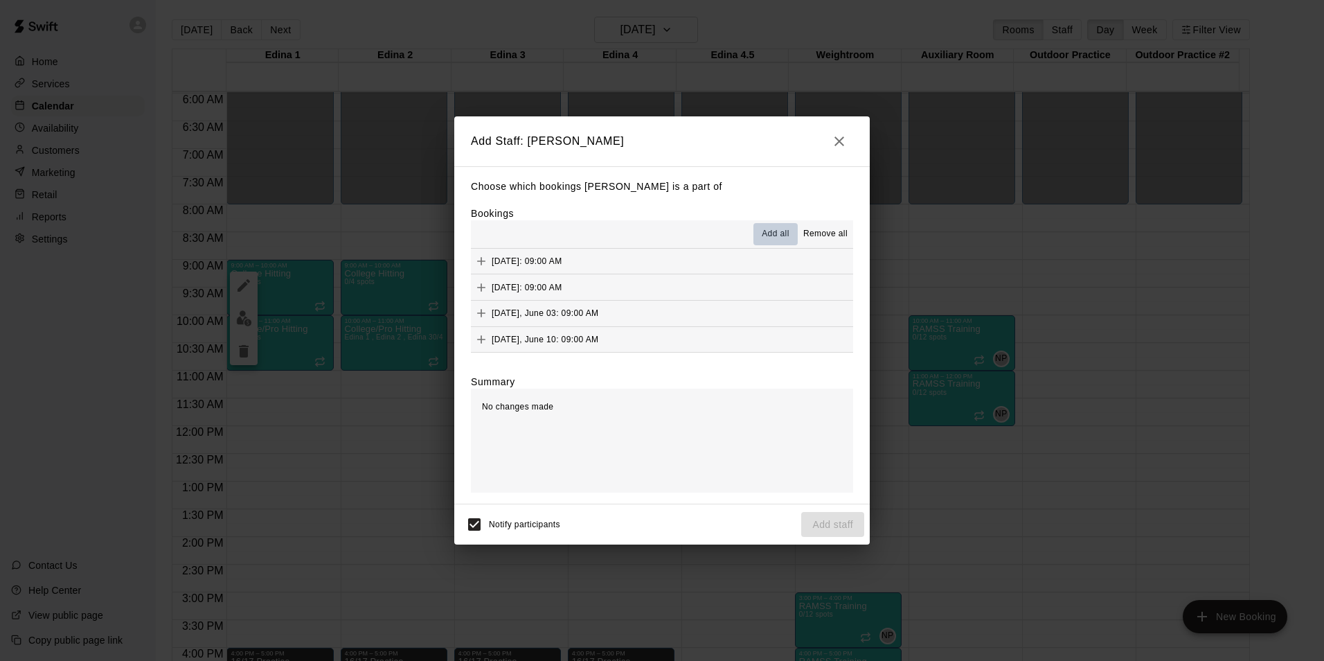
click at [762, 231] on button "Add all" at bounding box center [775, 234] width 44 height 22
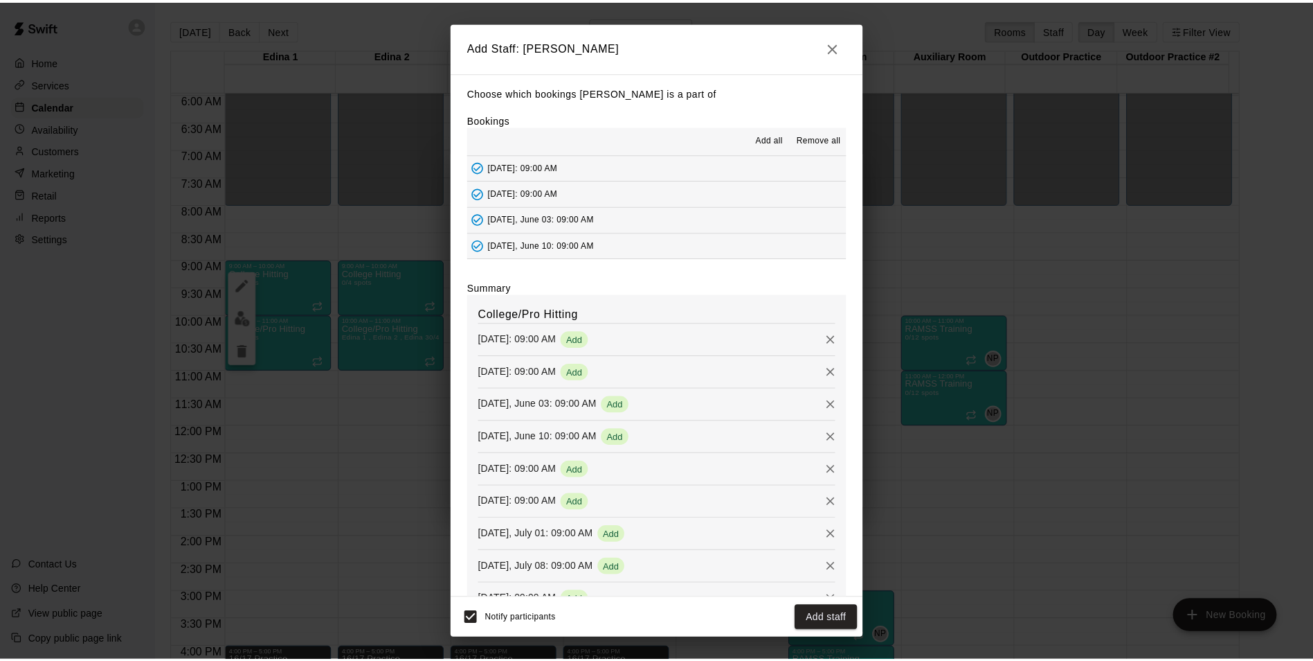
scroll to position [206, 0]
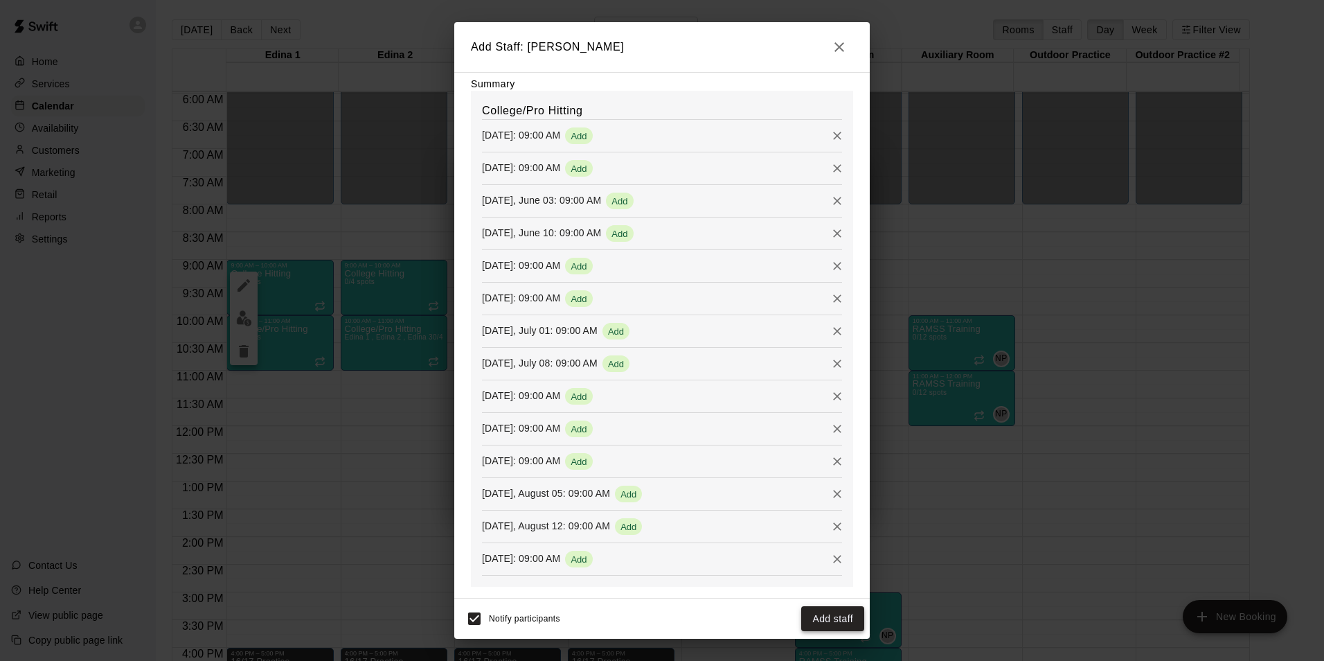
click at [824, 625] on button "Add staff" at bounding box center [832, 619] width 63 height 26
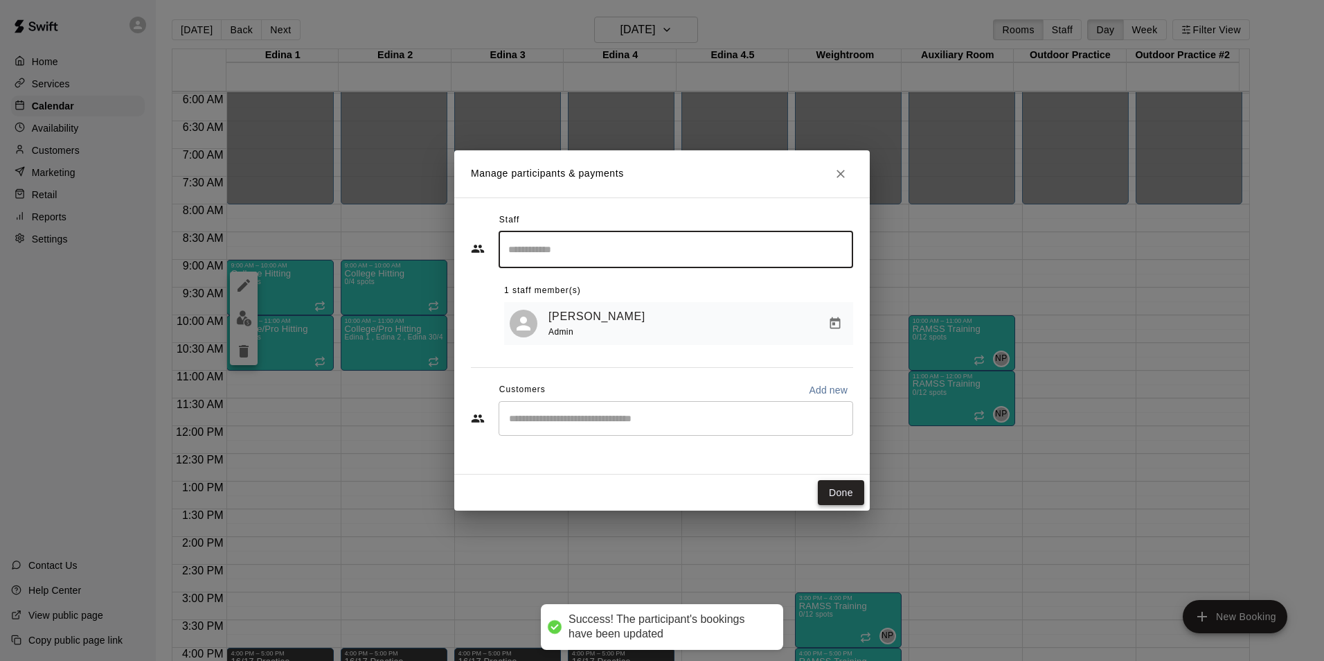
click at [840, 497] on button "Done" at bounding box center [841, 493] width 46 height 26
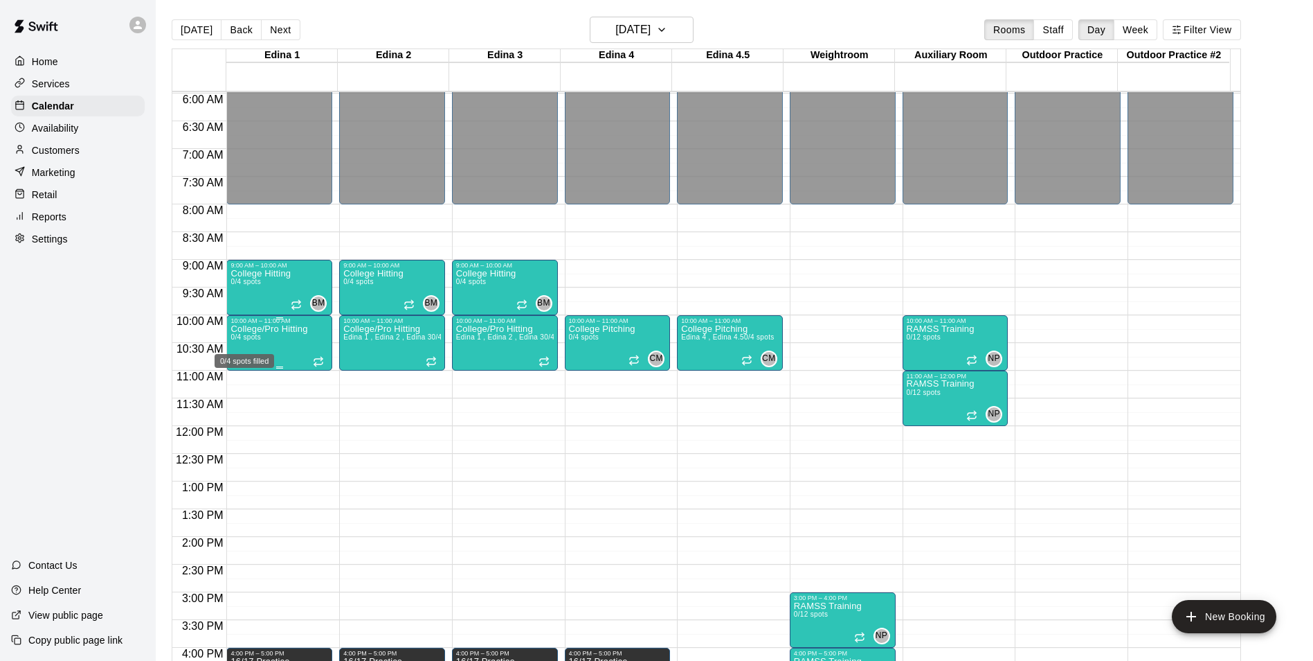
click at [258, 335] on span "0/4 spots" at bounding box center [246, 337] width 30 height 8
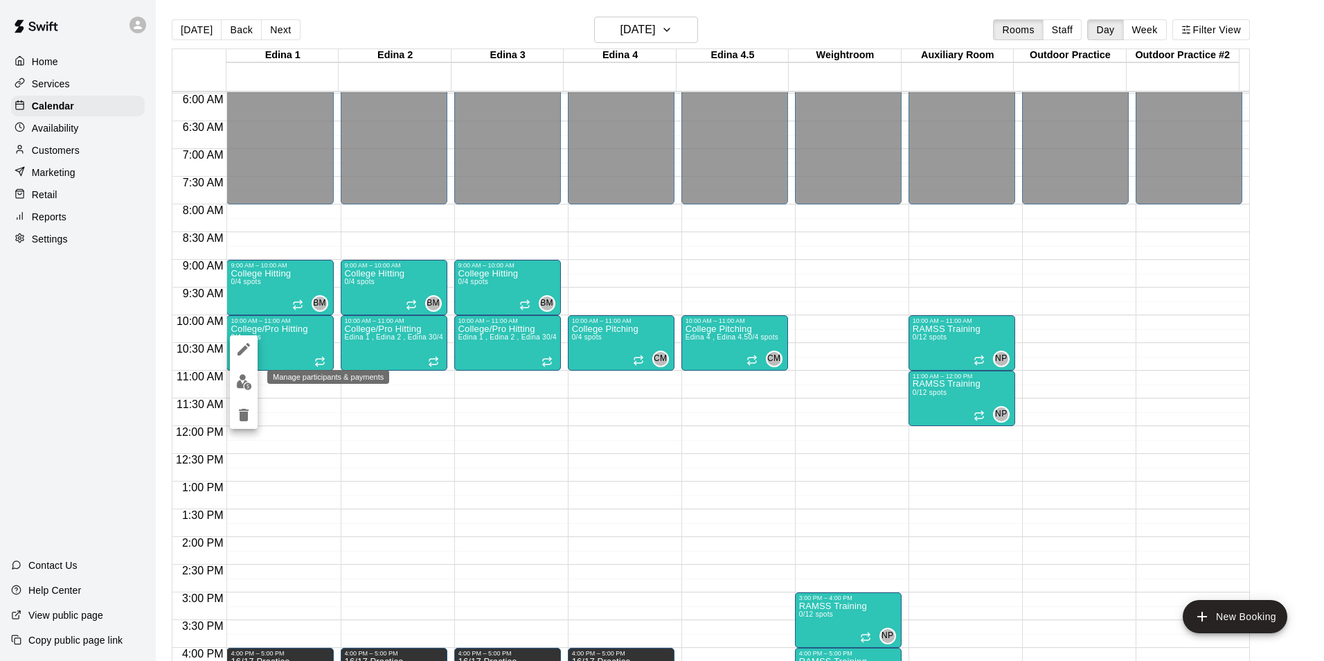
click at [241, 382] on img "edit" at bounding box center [244, 382] width 16 height 16
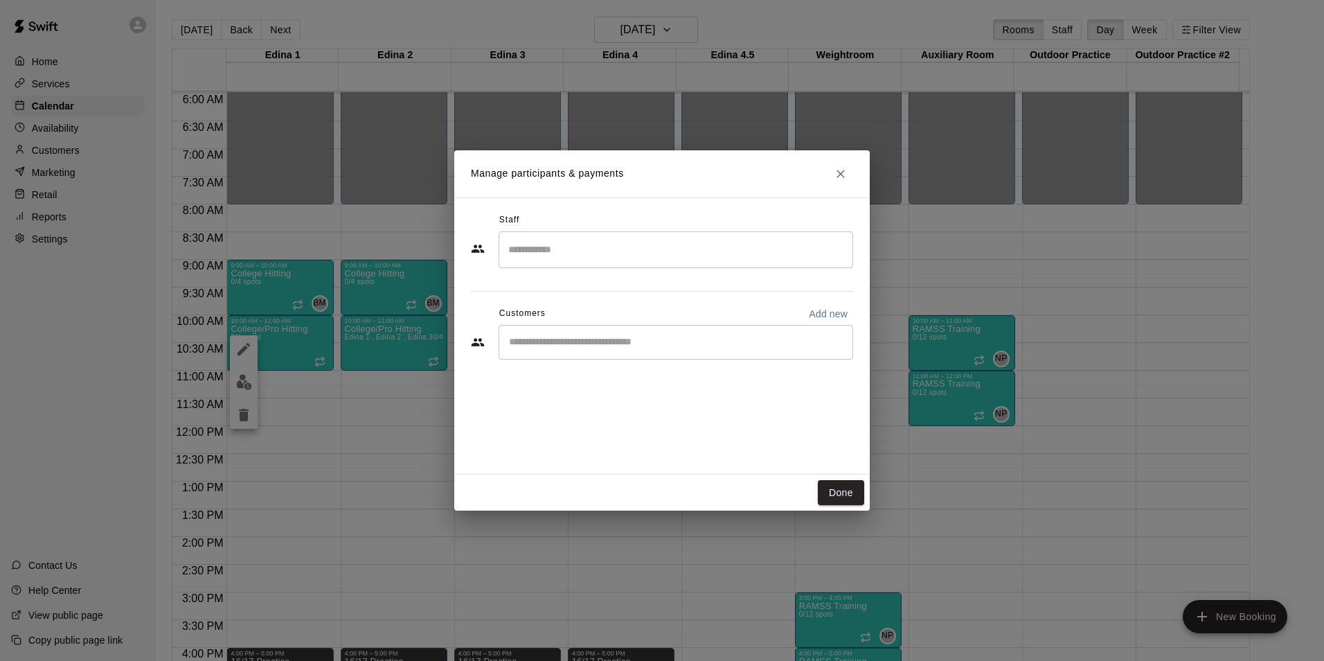
click at [541, 235] on div "​" at bounding box center [676, 249] width 355 height 37
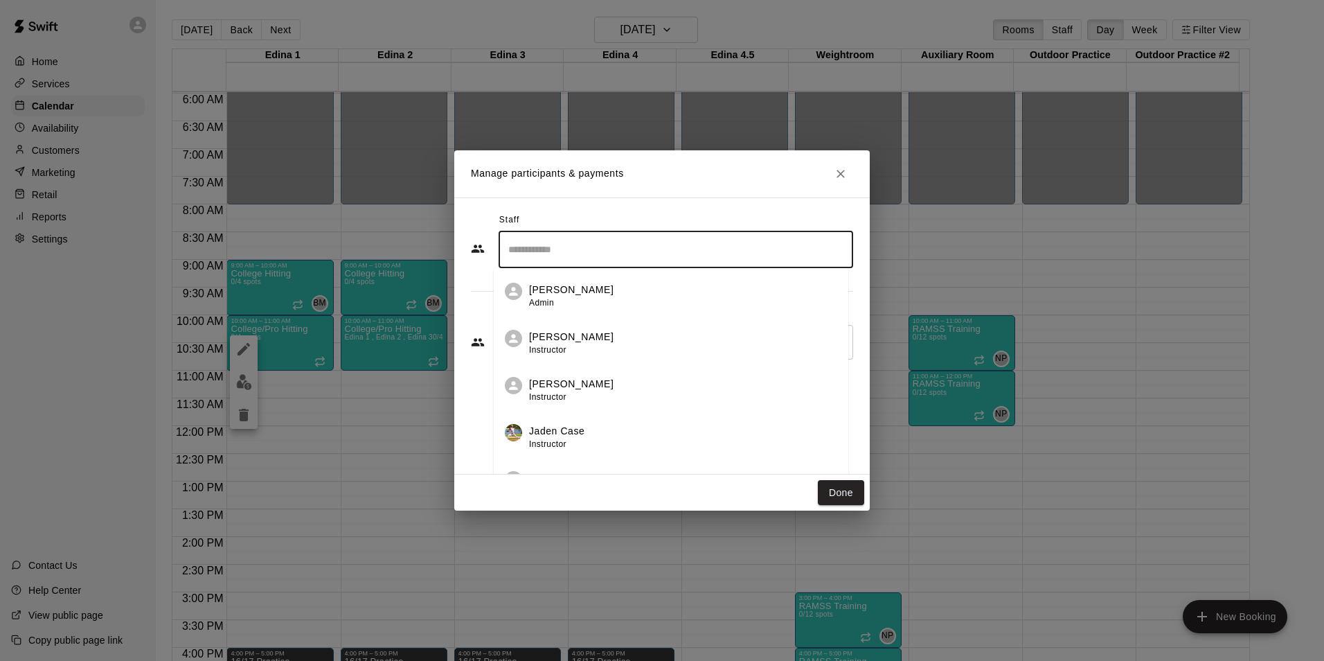
click at [542, 300] on span "Admin" at bounding box center [541, 303] width 25 height 10
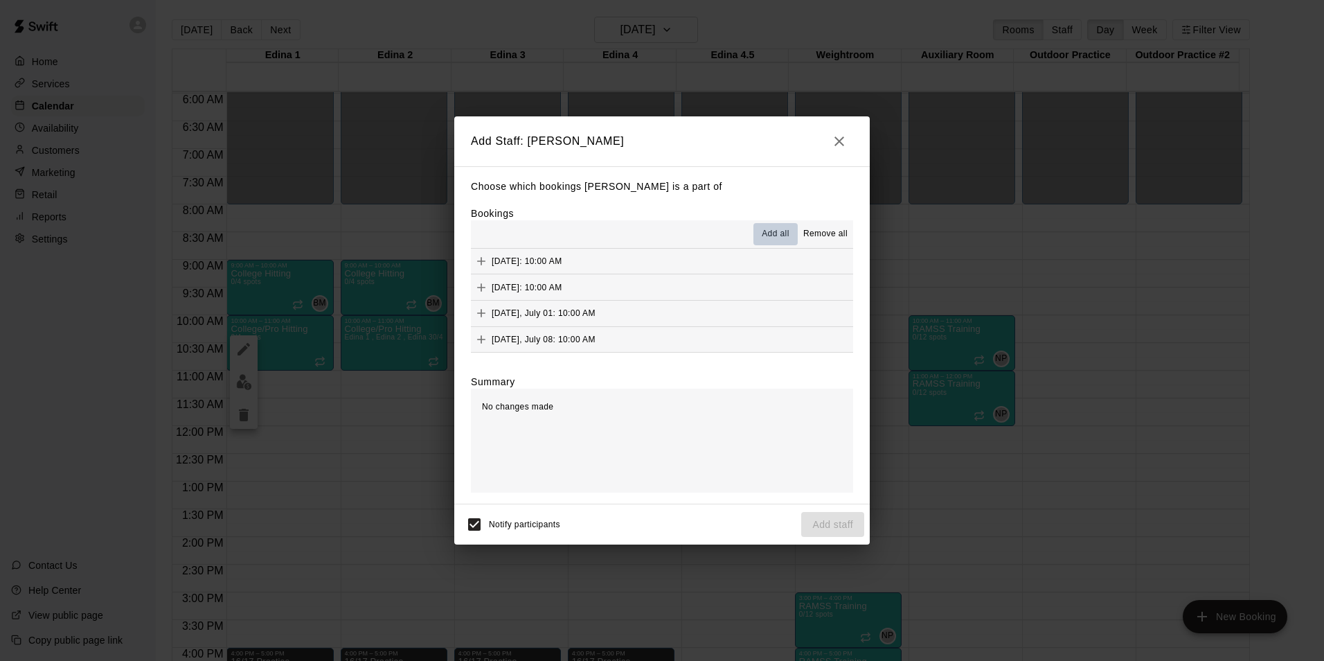
click at [774, 233] on span "Add all" at bounding box center [776, 234] width 28 height 14
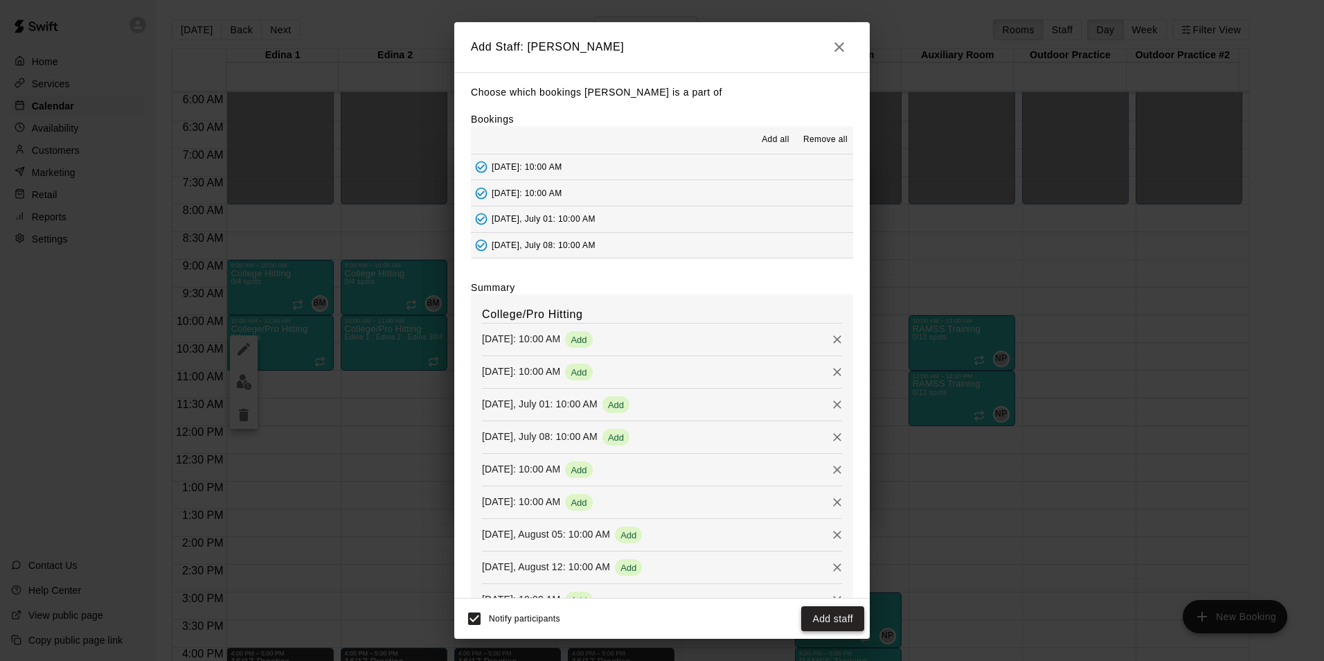
click at [821, 616] on button "Add staff" at bounding box center [832, 619] width 63 height 26
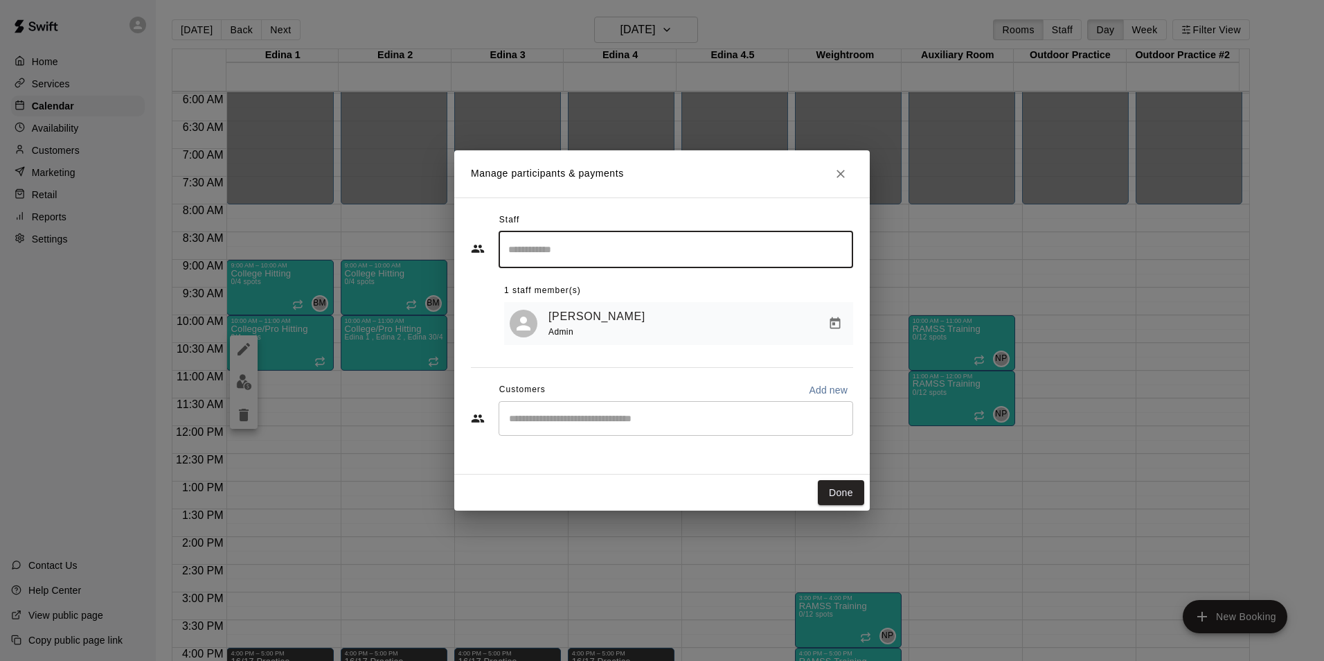
click at [627, 320] on div "[PERSON_NAME] Admin" at bounding box center [697, 323] width 299 height 33
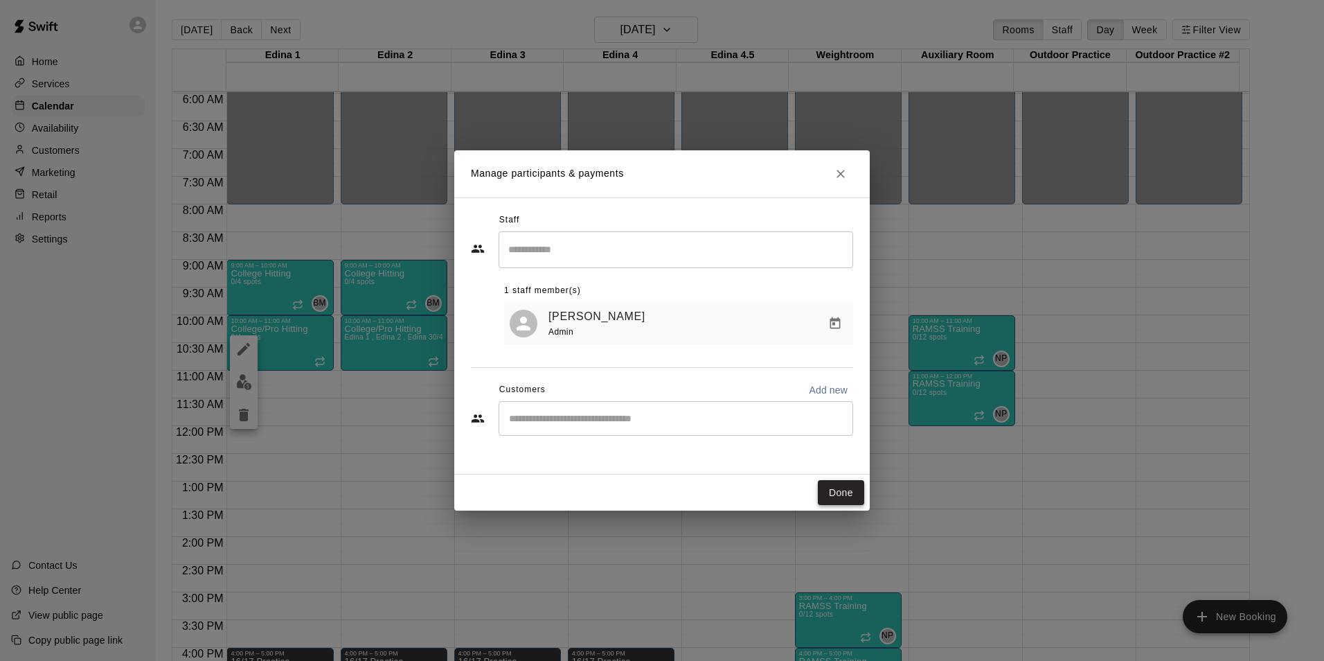
click at [841, 496] on button "Done" at bounding box center [841, 493] width 46 height 26
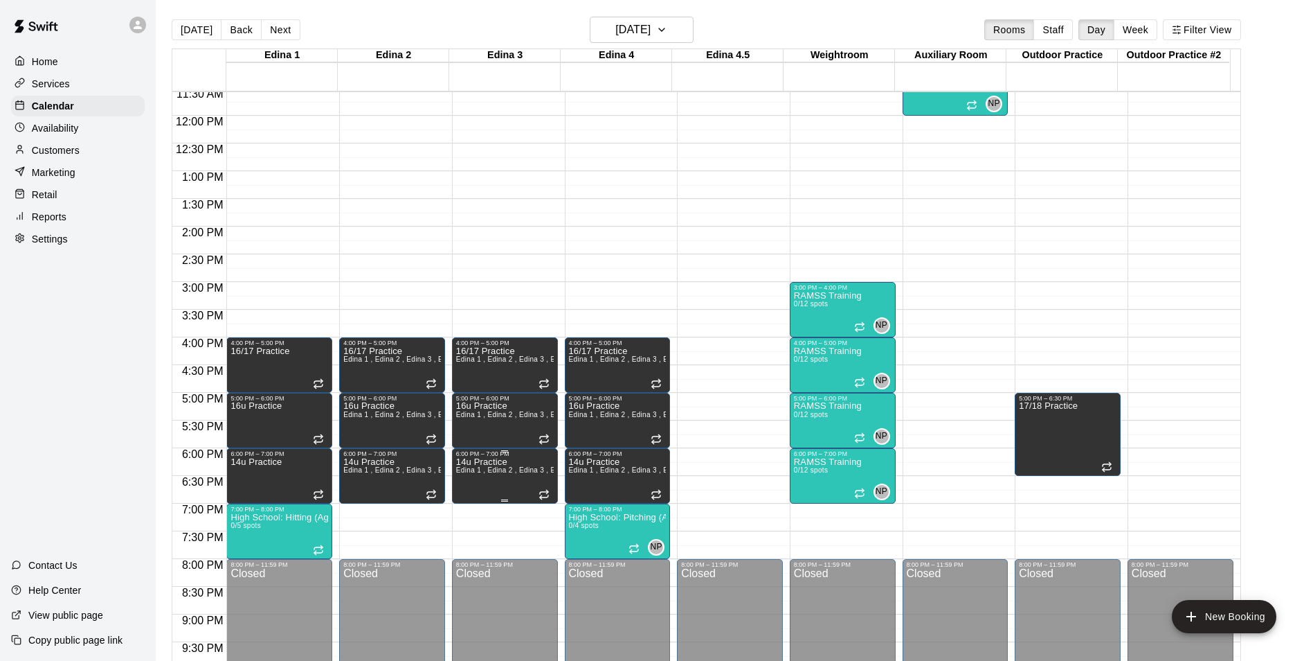
scroll to position [677, 0]
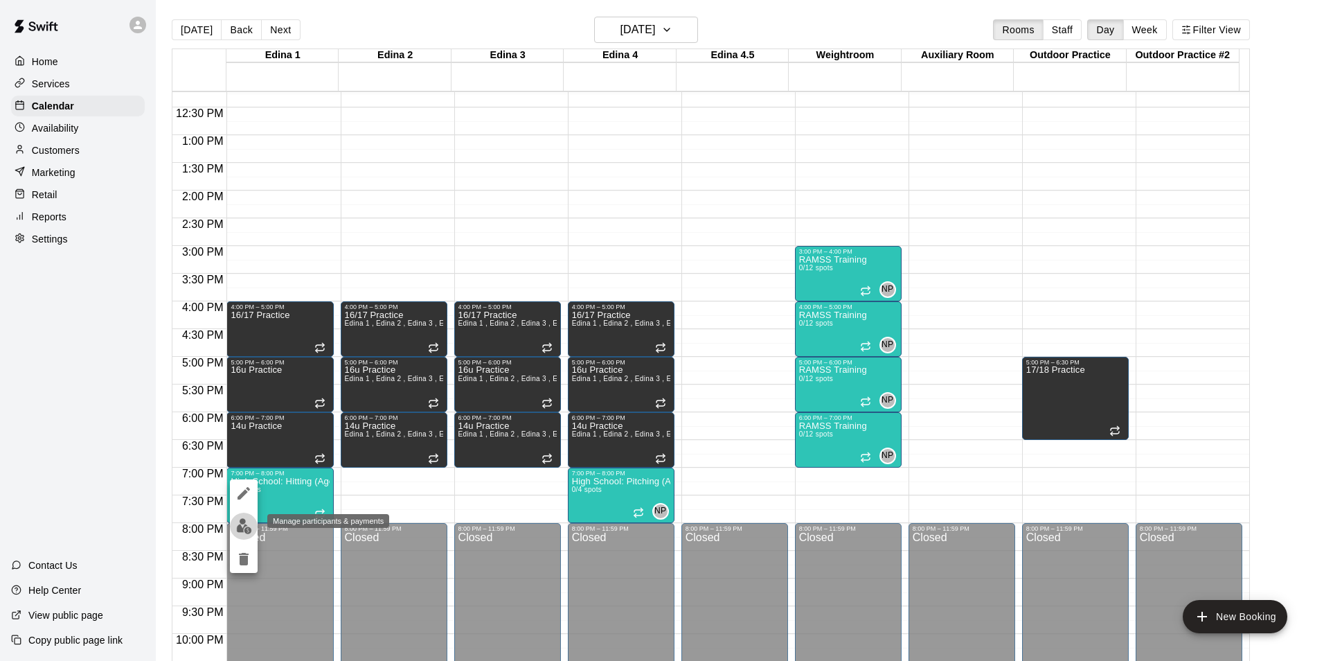
click at [252, 526] on button "edit" at bounding box center [244, 525] width 28 height 27
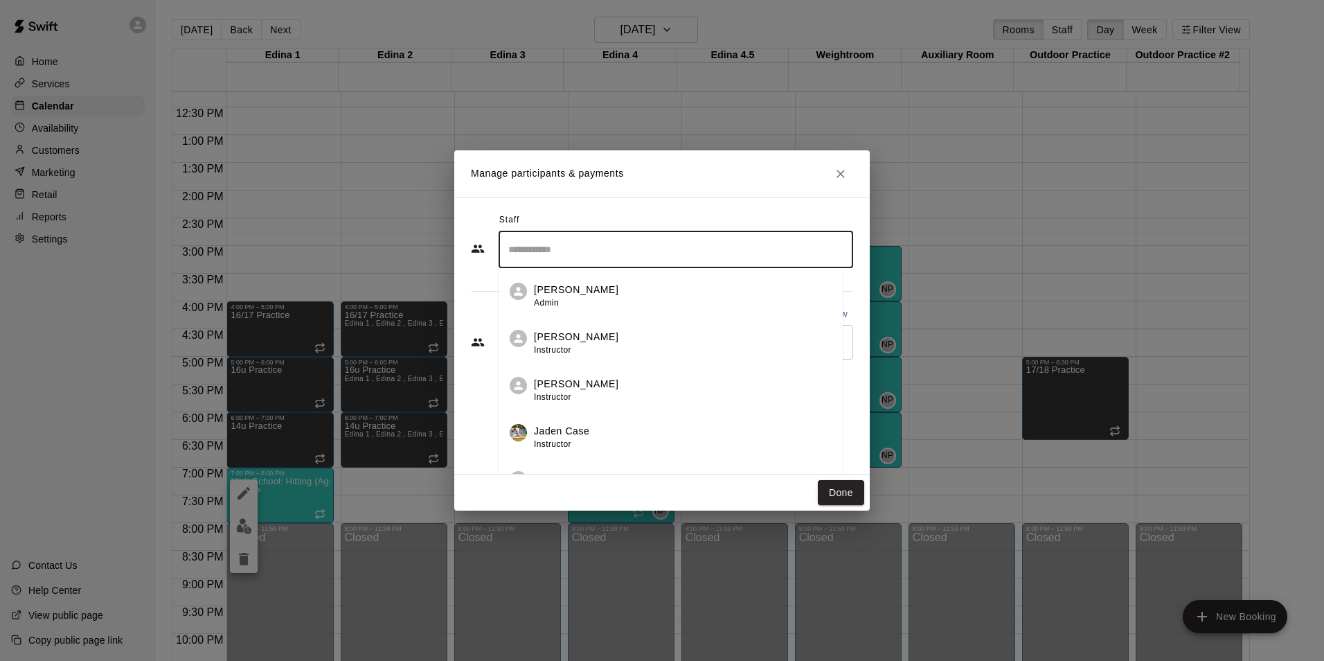
click at [544, 242] on input "Search staff" at bounding box center [676, 249] width 342 height 24
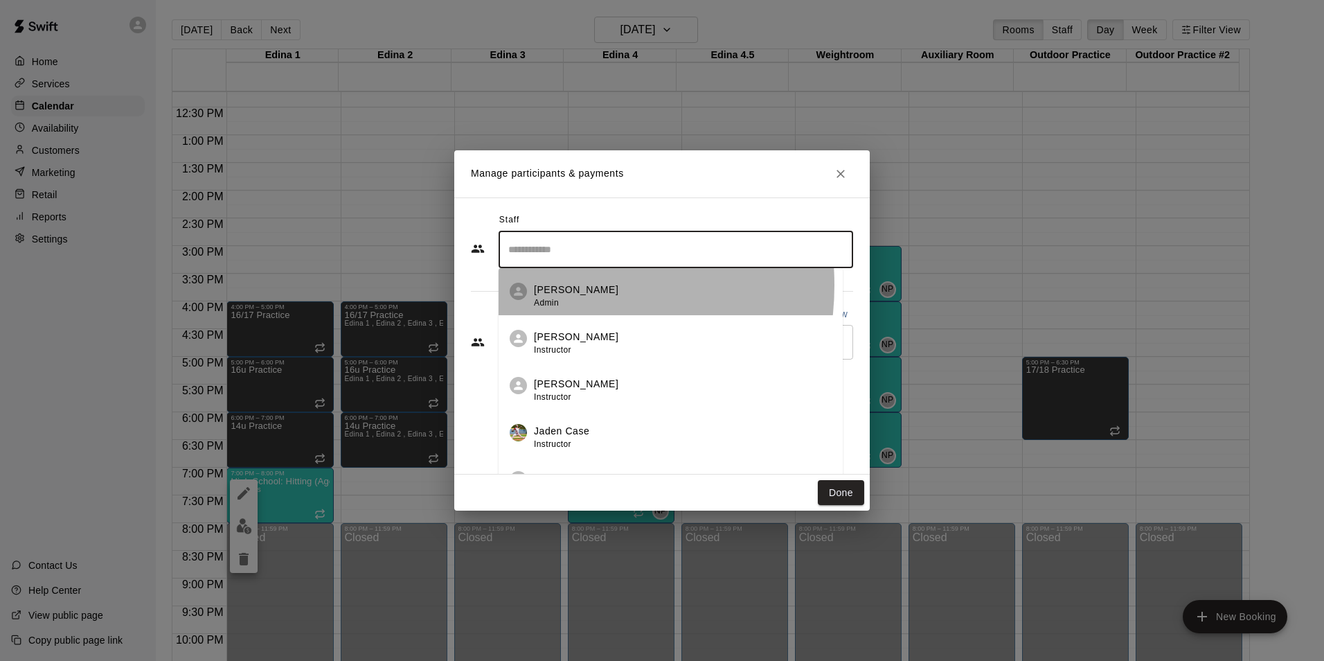
click at [553, 285] on p "[PERSON_NAME]" at bounding box center [576, 289] width 84 height 15
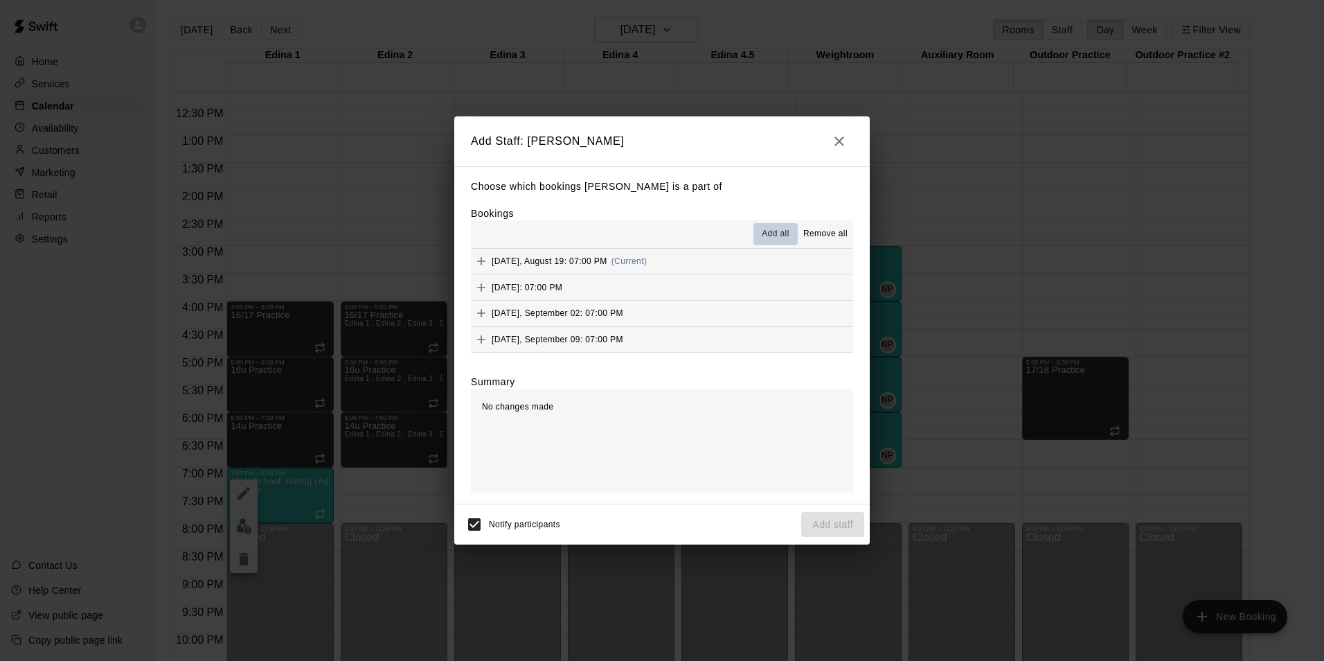
click at [780, 234] on span "Add all" at bounding box center [776, 234] width 28 height 14
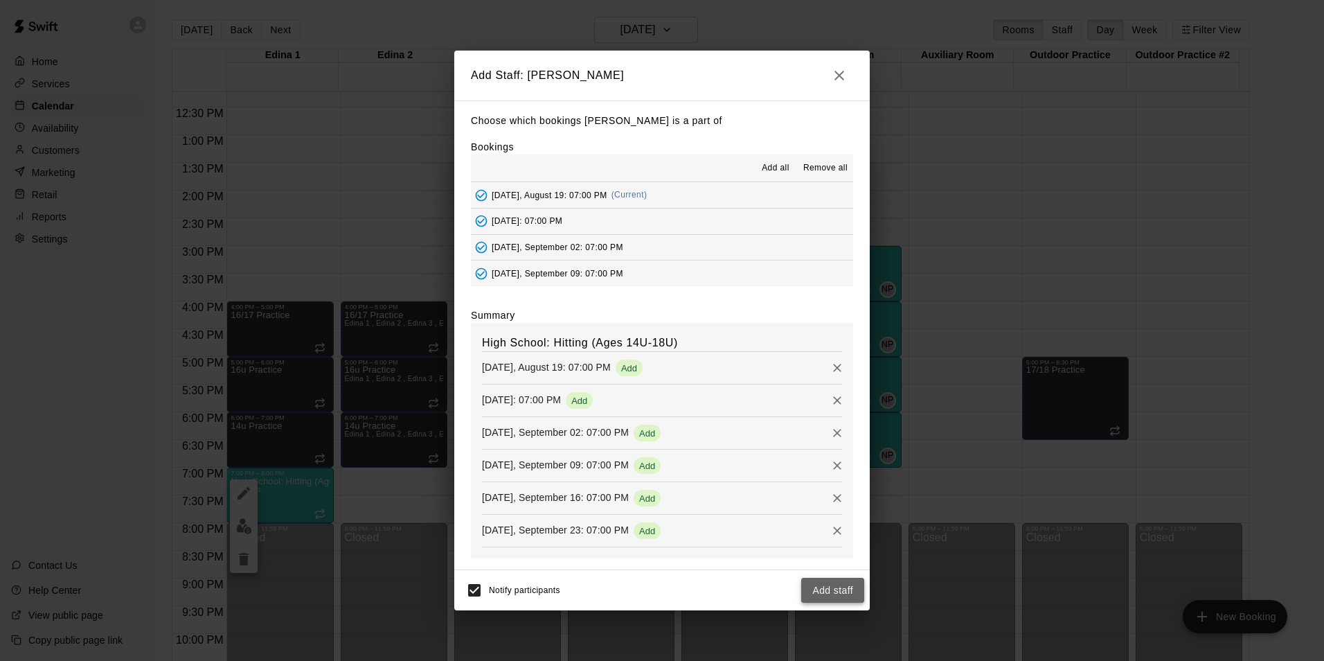
click at [818, 595] on button "Add staff" at bounding box center [832, 590] width 63 height 26
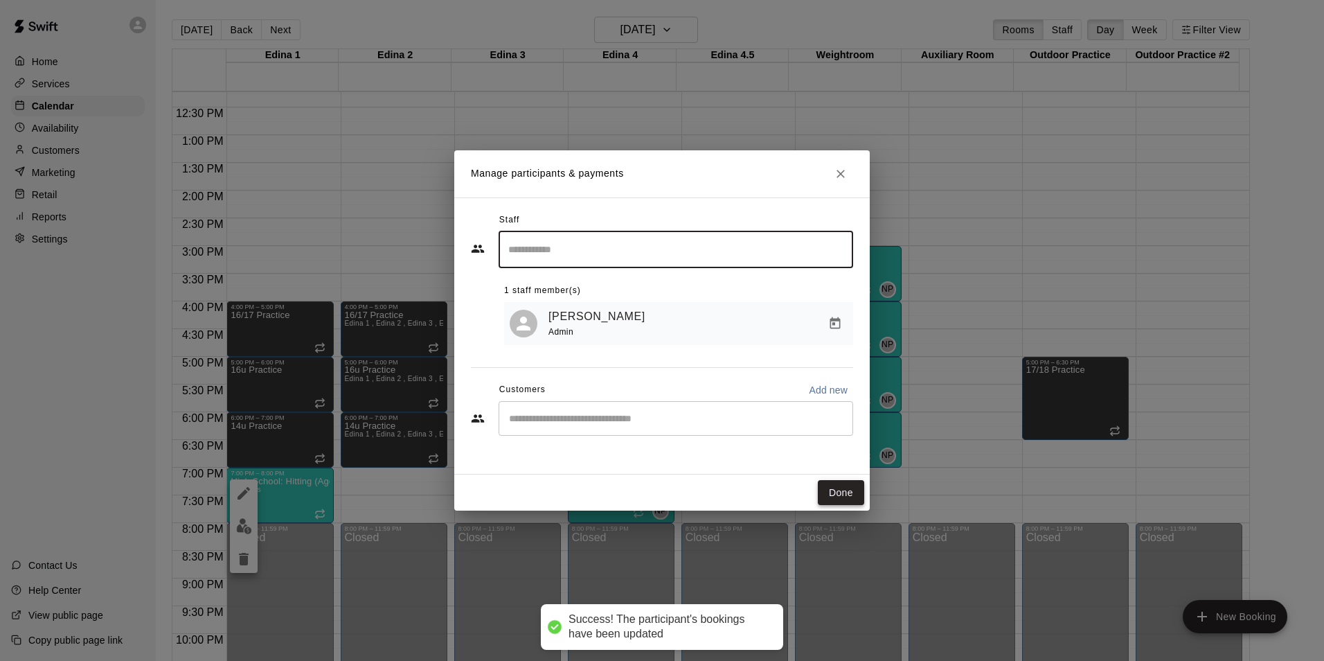
click at [854, 488] on button "Done" at bounding box center [841, 493] width 46 height 26
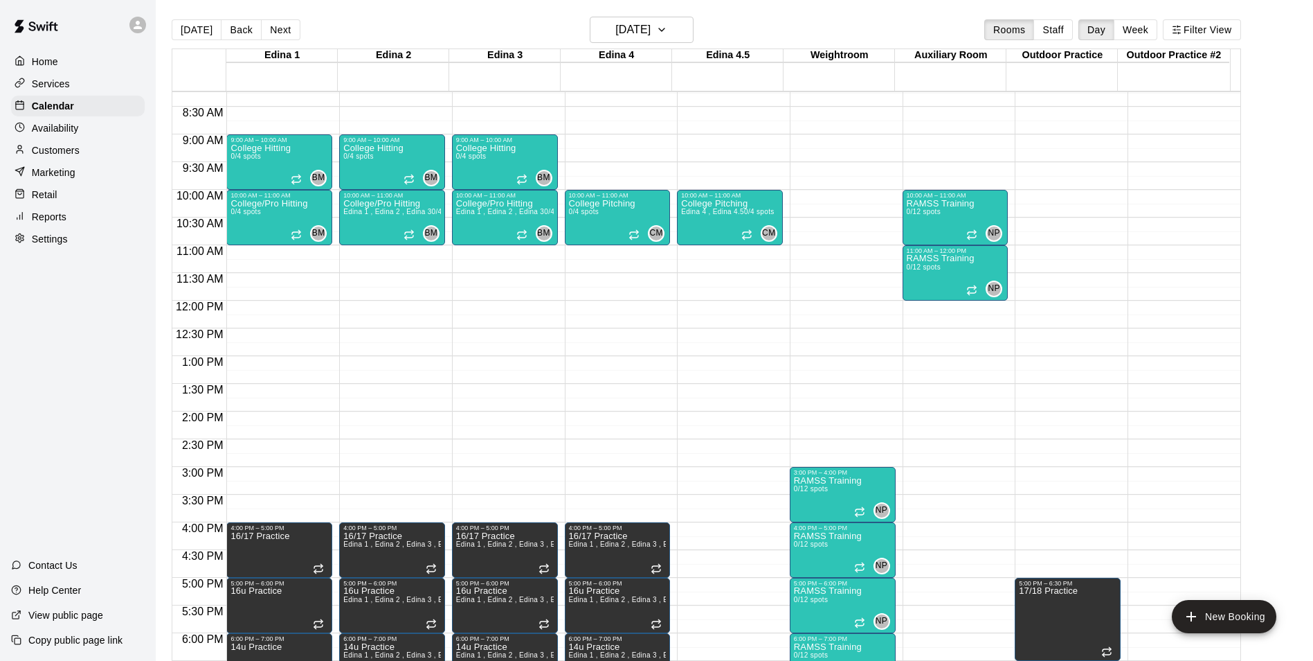
scroll to position [262, 0]
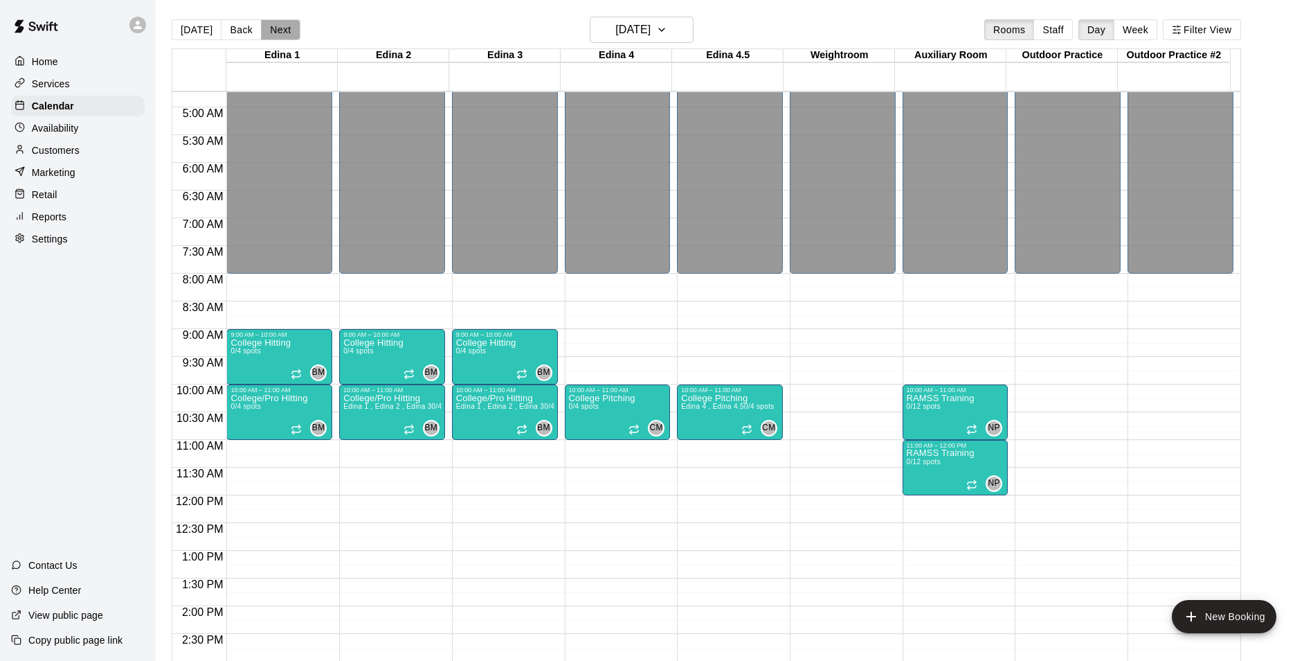
click at [275, 31] on button "Next" at bounding box center [280, 29] width 39 height 21
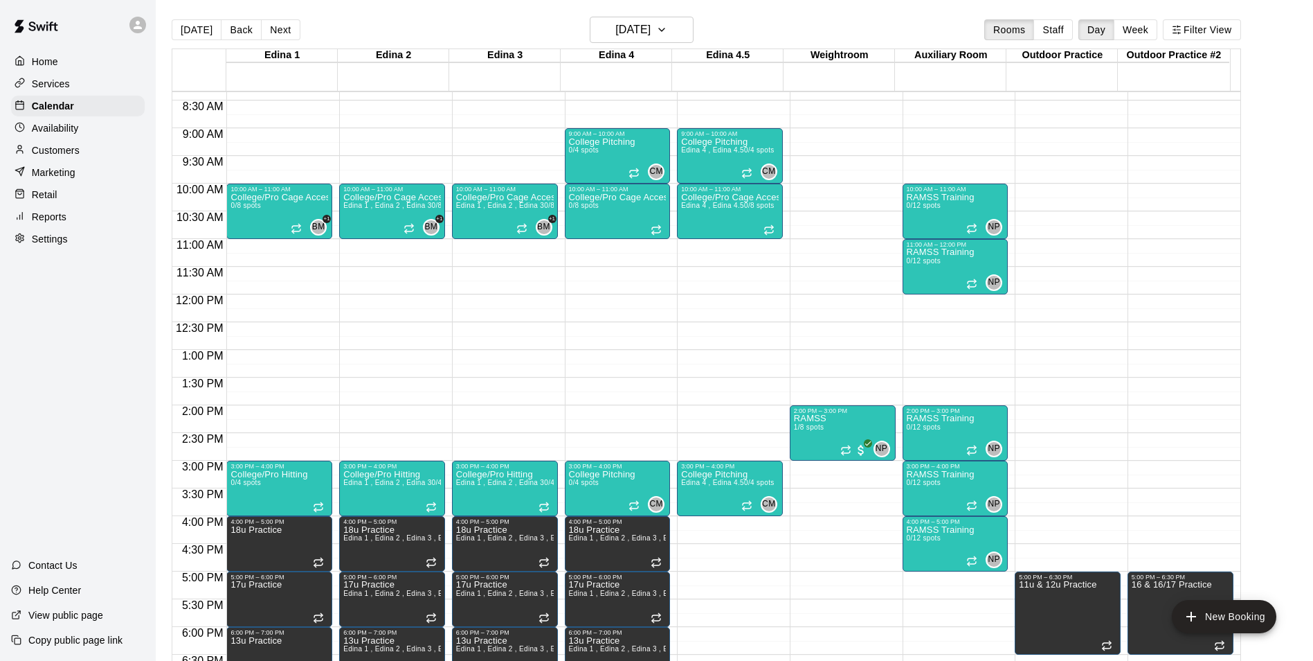
scroll to position [469, 0]
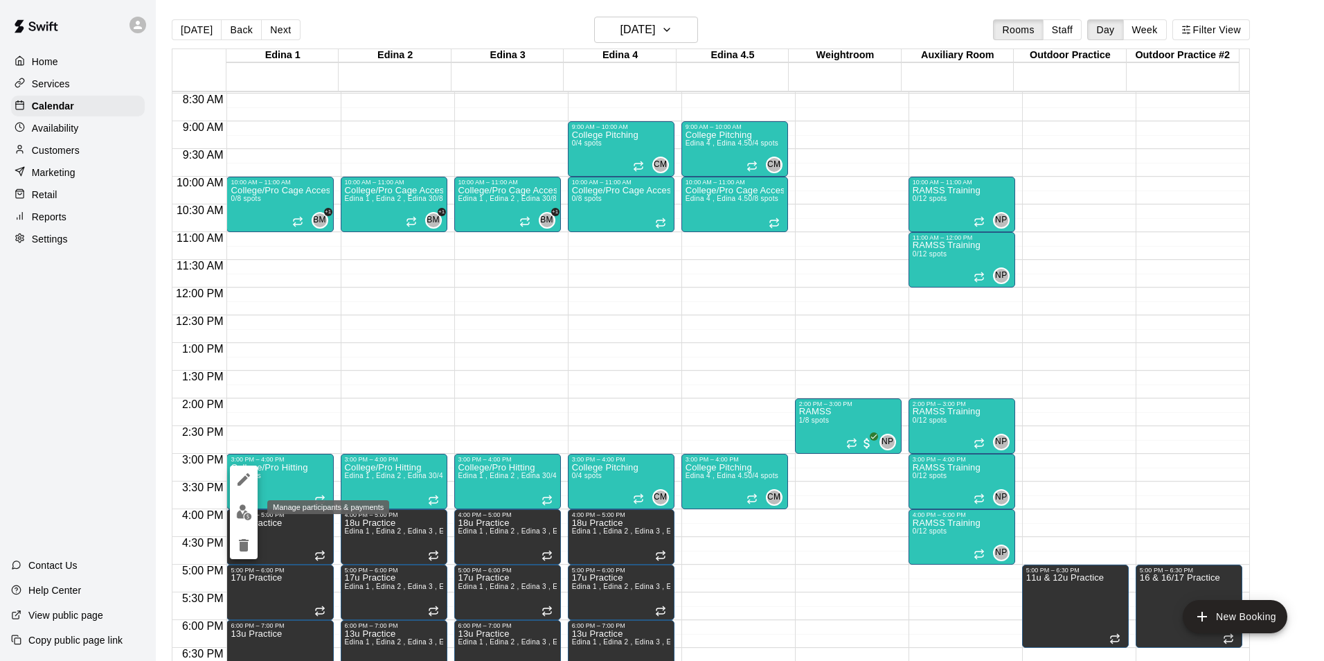
click at [240, 514] on img "edit" at bounding box center [244, 512] width 16 height 16
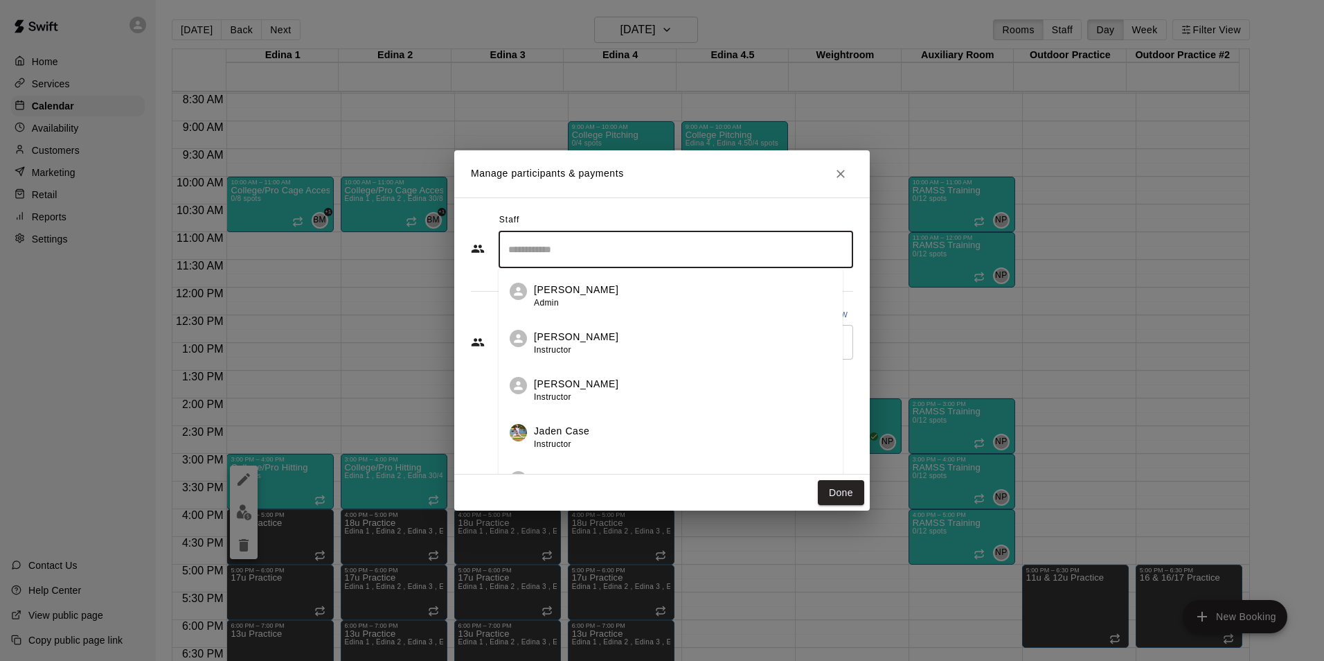
click at [530, 253] on input "Search staff" at bounding box center [676, 249] width 342 height 24
click at [541, 289] on p "[PERSON_NAME]" at bounding box center [576, 289] width 84 height 15
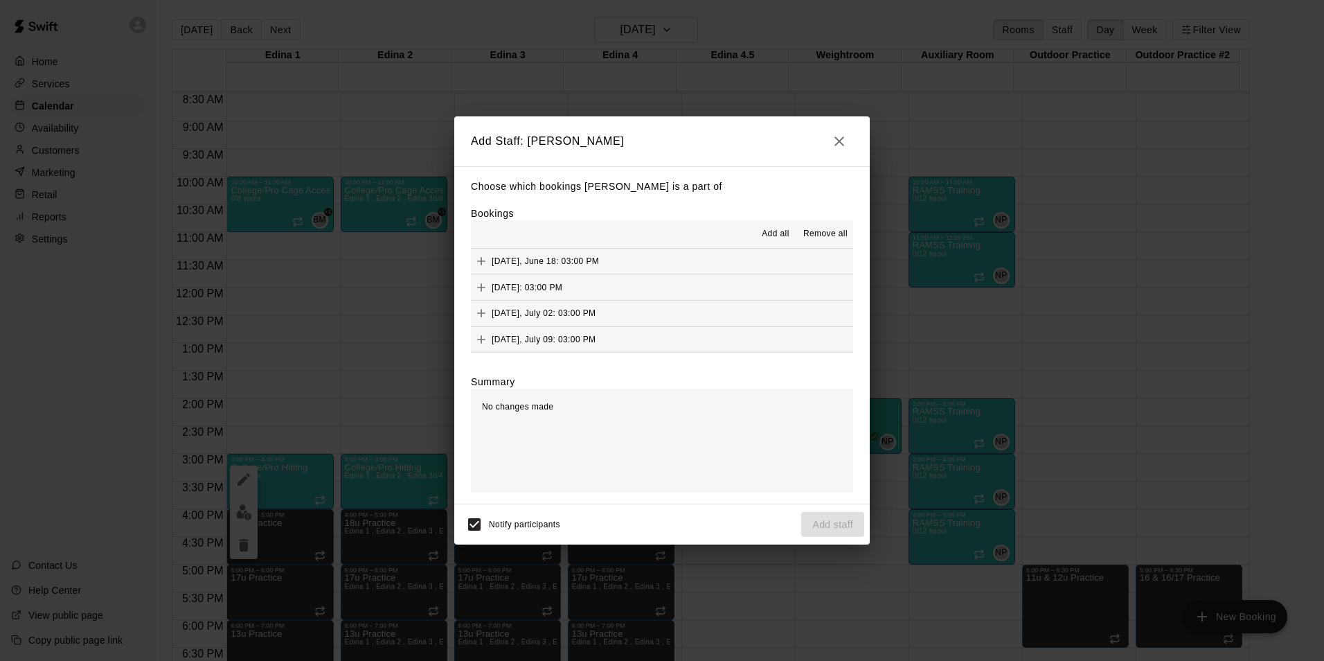
click at [779, 230] on span "Add all" at bounding box center [776, 234] width 28 height 14
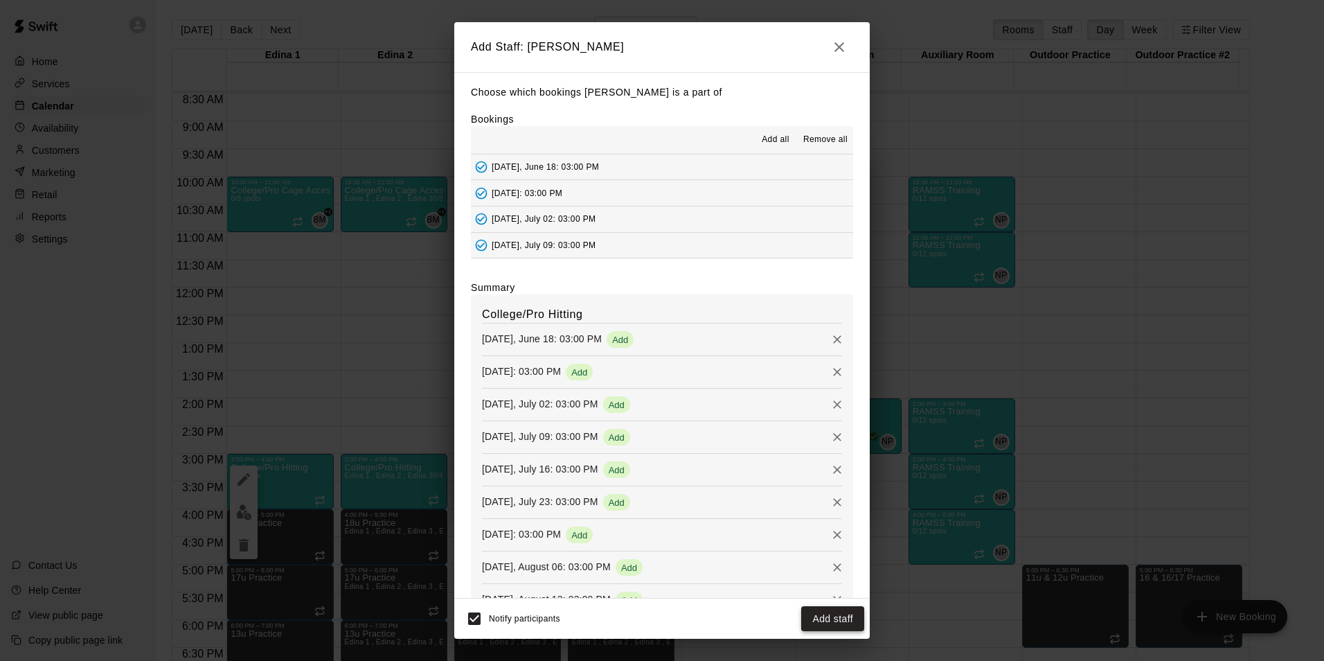
click at [841, 625] on button "Add staff" at bounding box center [832, 619] width 63 height 26
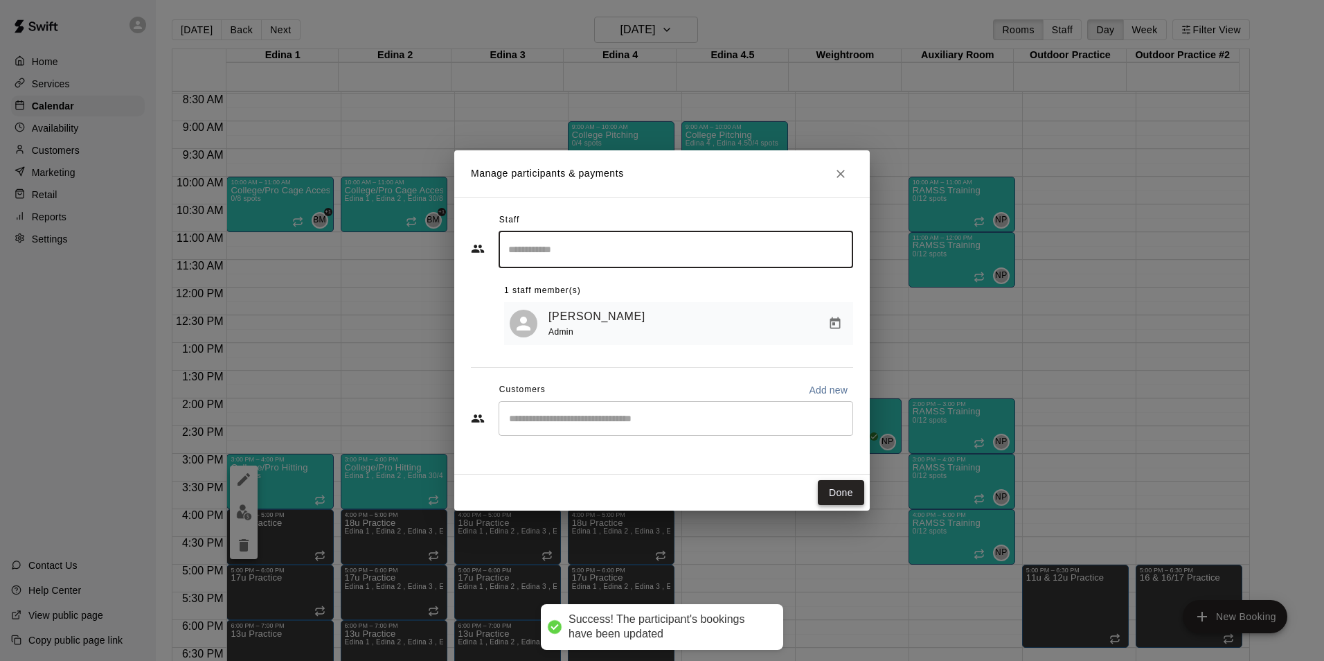
click at [833, 488] on button "Done" at bounding box center [841, 493] width 46 height 26
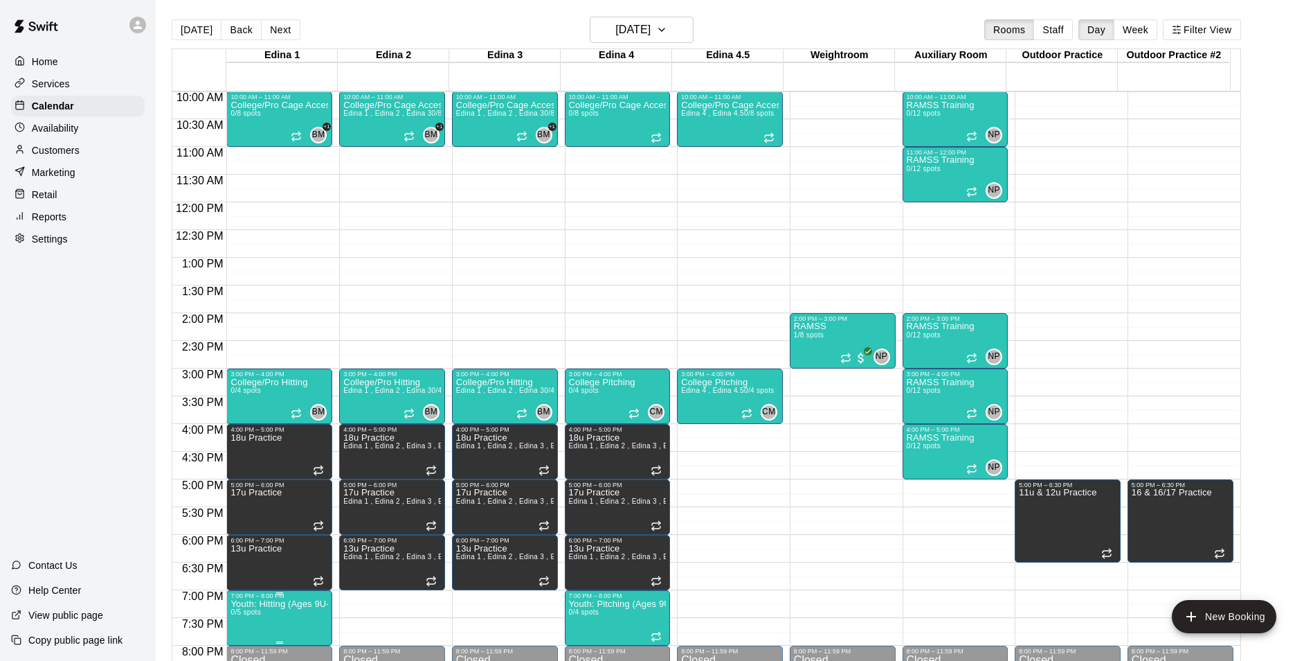
scroll to position [746, 0]
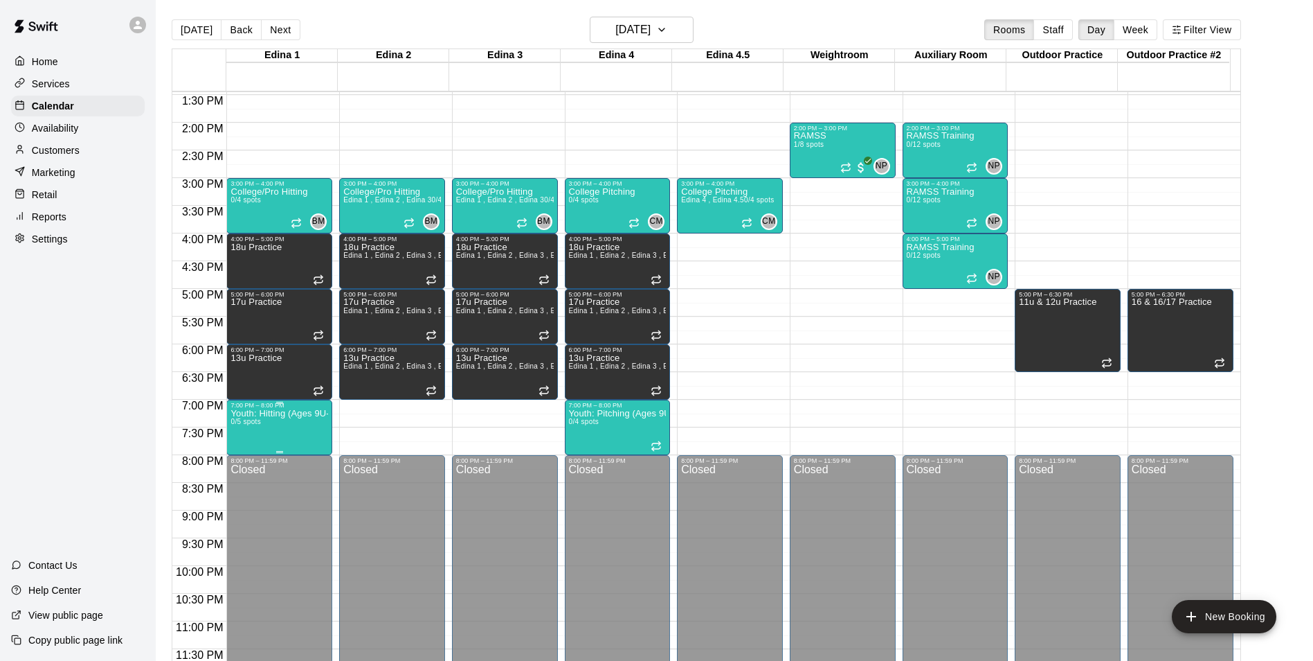
click at [302, 413] on p "Youth: Hitting (Ages 9U-13U)" at bounding box center [280, 413] width 98 height 0
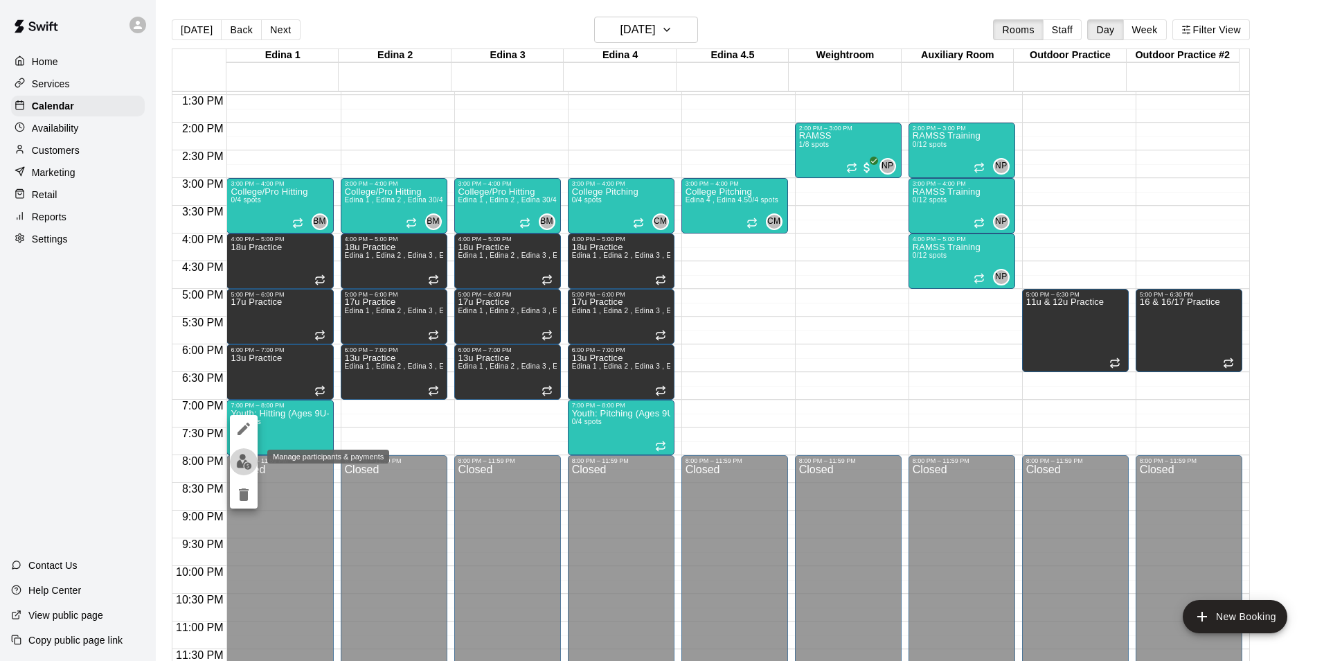
click at [244, 456] on img "edit" at bounding box center [244, 462] width 16 height 16
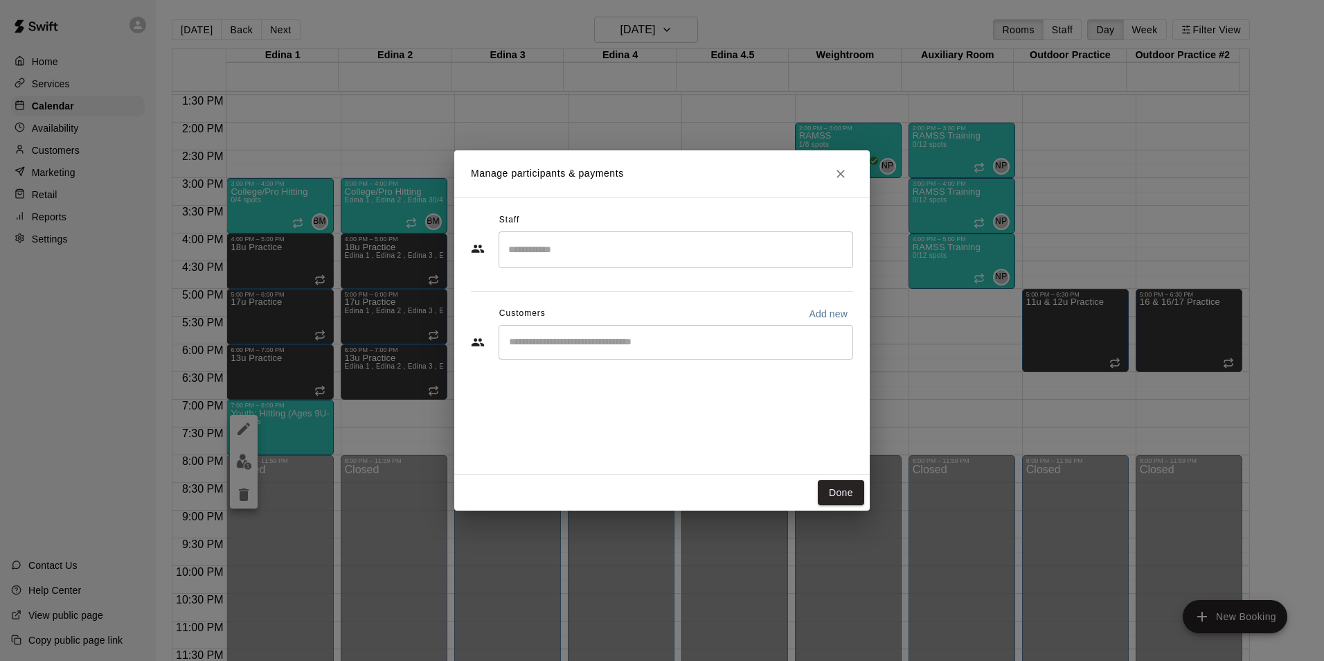
click at [528, 249] on input "Search staff" at bounding box center [676, 249] width 342 height 24
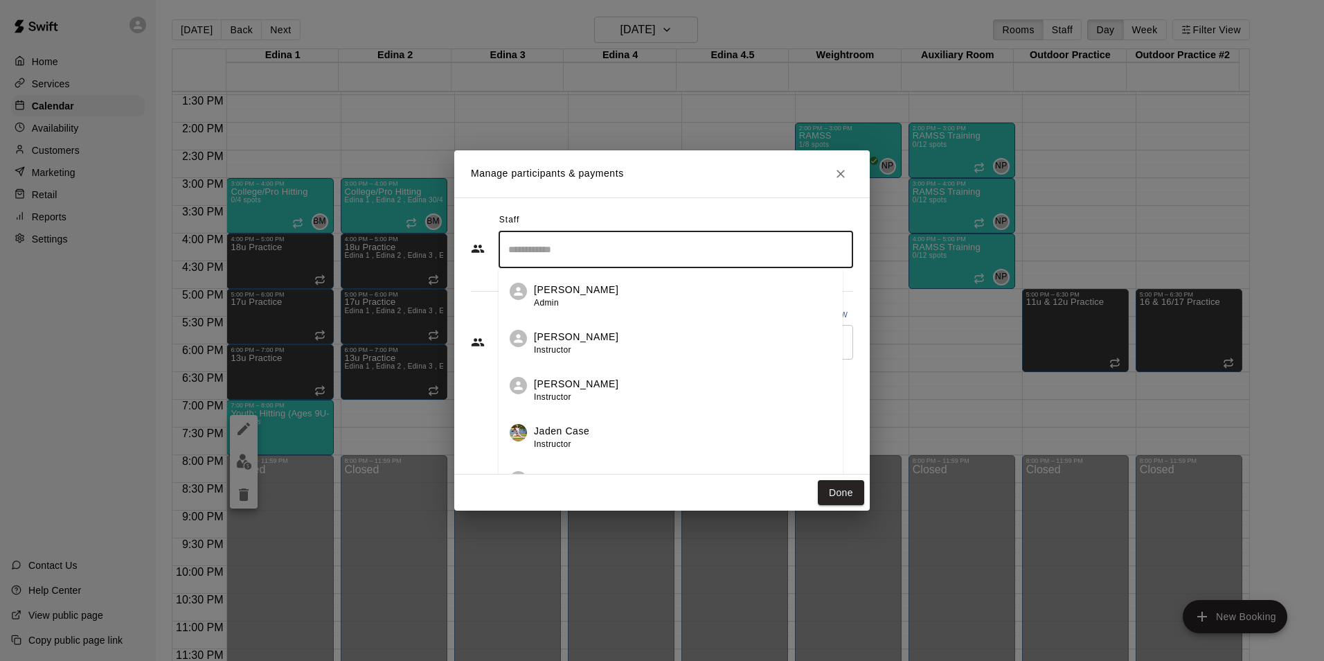
click at [560, 298] on div "[PERSON_NAME] Admin" at bounding box center [576, 295] width 84 height 27
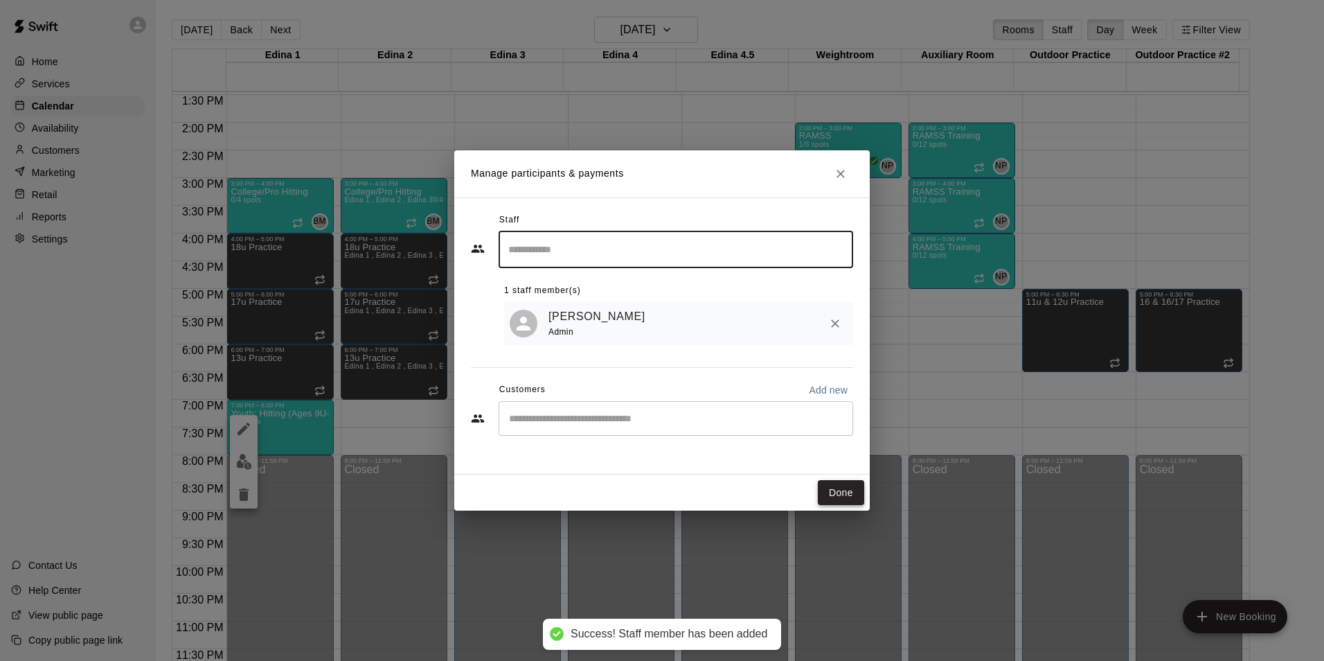
click at [848, 503] on button "Done" at bounding box center [841, 493] width 46 height 26
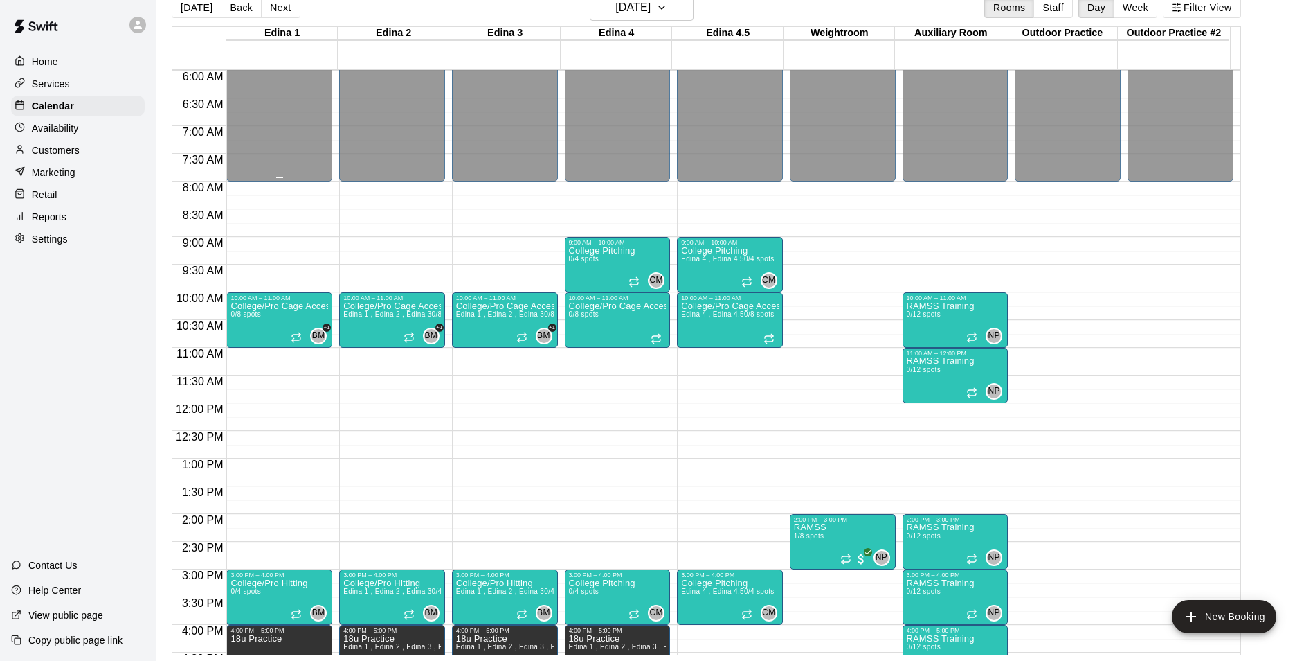
scroll to position [331, 0]
click at [267, 16] on button "Next" at bounding box center [280, 7] width 39 height 21
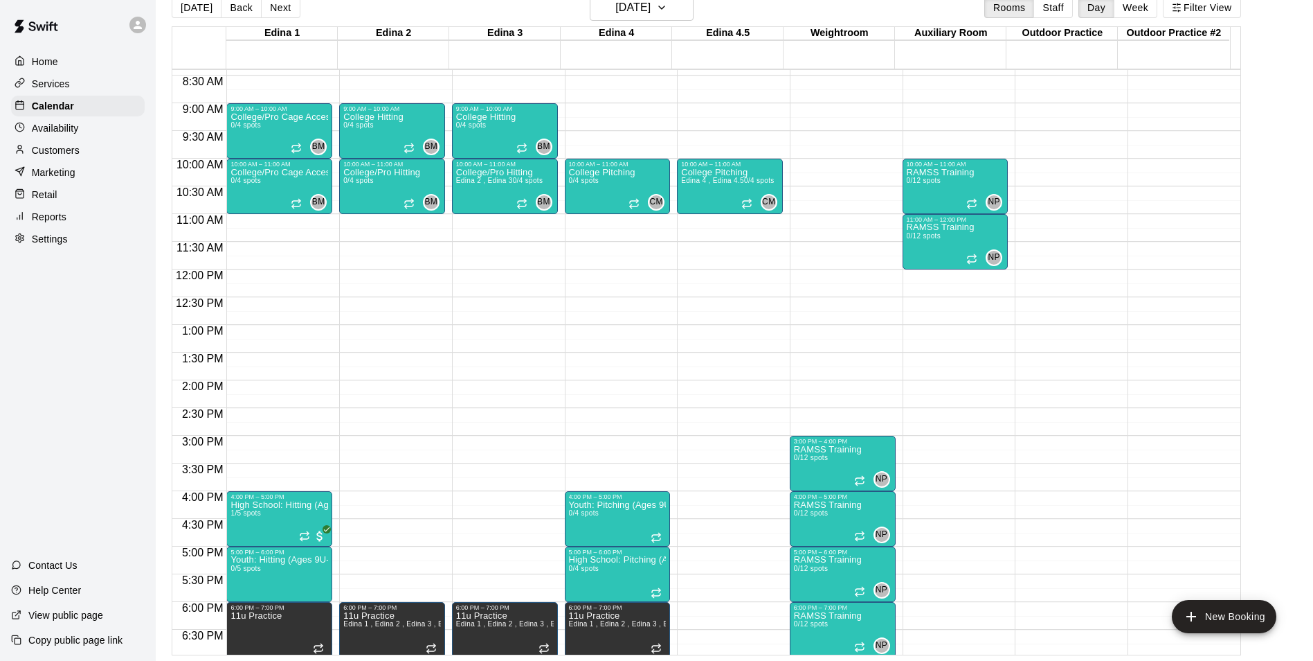
scroll to position [469, 0]
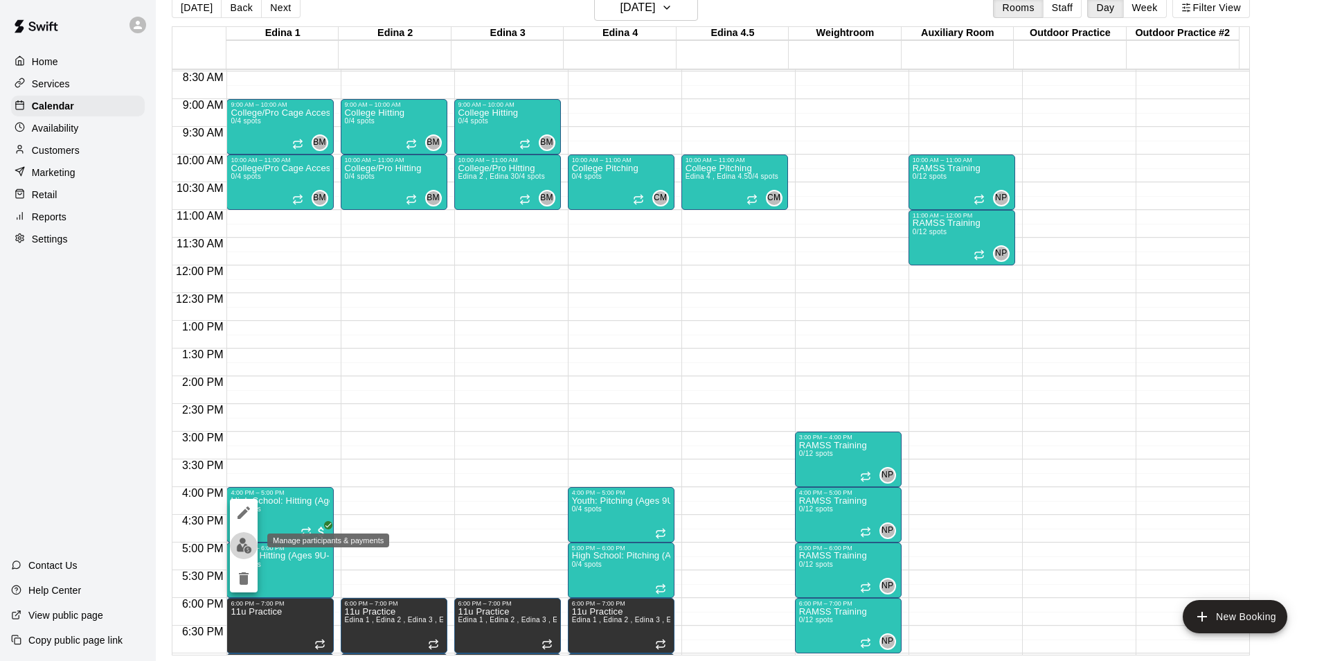
click at [240, 541] on img "edit" at bounding box center [244, 545] width 16 height 16
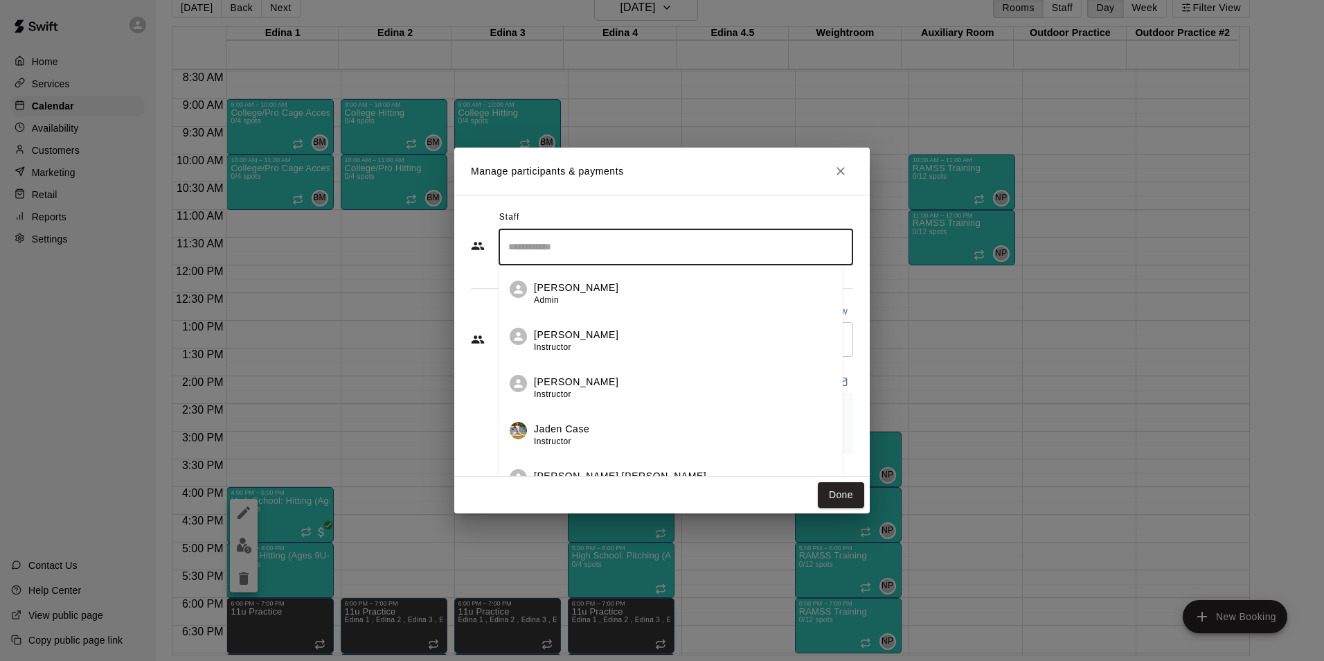
click at [540, 244] on input "Search staff" at bounding box center [676, 247] width 342 height 24
click at [548, 297] on span "Admin" at bounding box center [546, 300] width 25 height 10
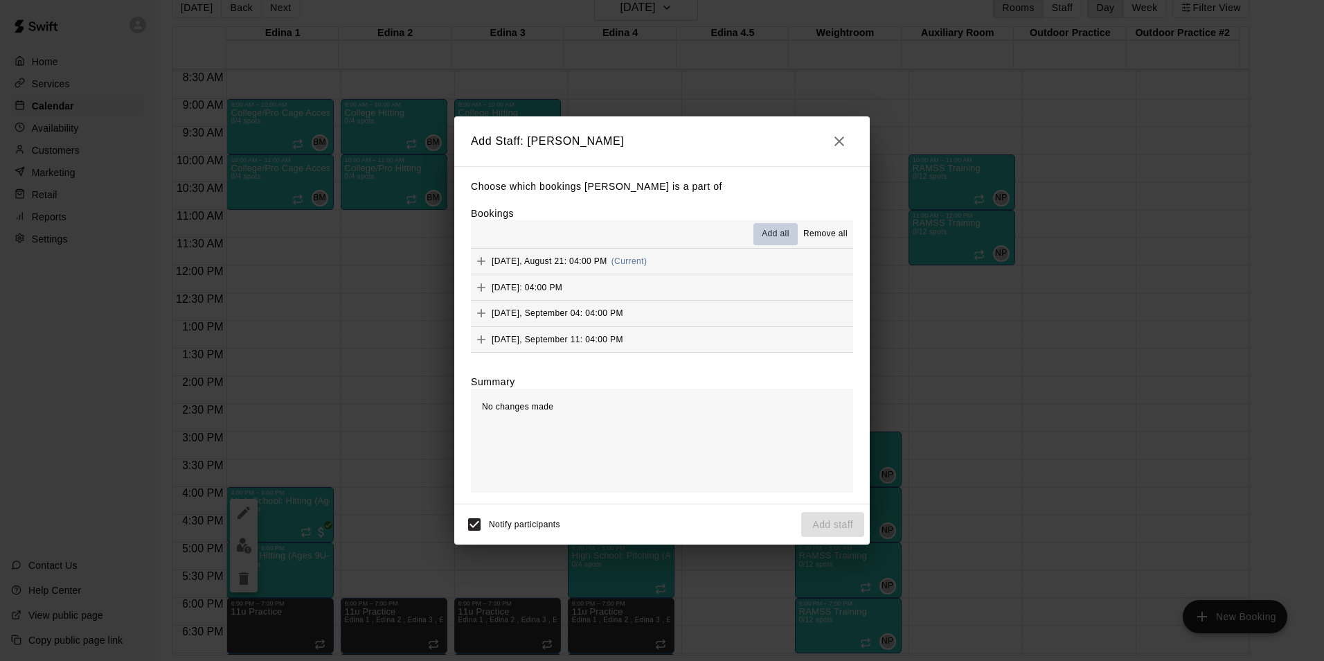
click at [773, 232] on span "Add all" at bounding box center [776, 234] width 28 height 14
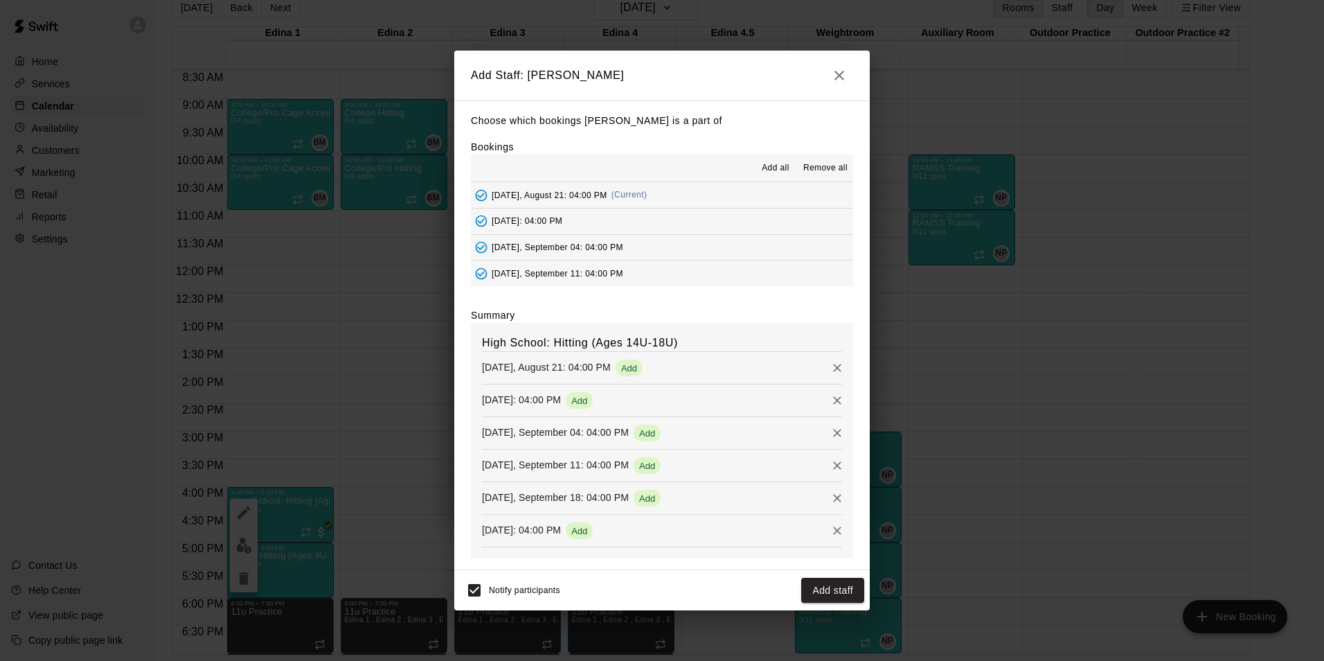
click at [835, 612] on div "Add Staff: [PERSON_NAME] which bookings [PERSON_NAME] is a part of Bookings Add…" at bounding box center [662, 330] width 1324 height 661
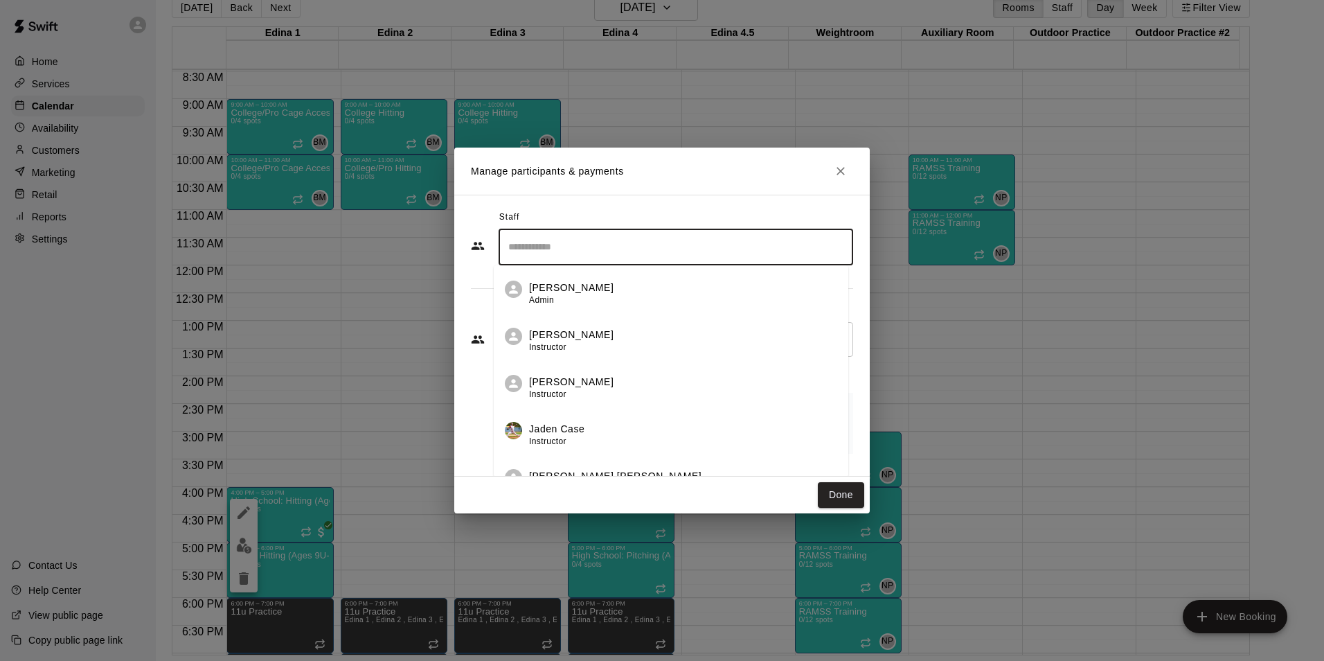
click at [555, 242] on input "Search staff" at bounding box center [676, 247] width 342 height 24
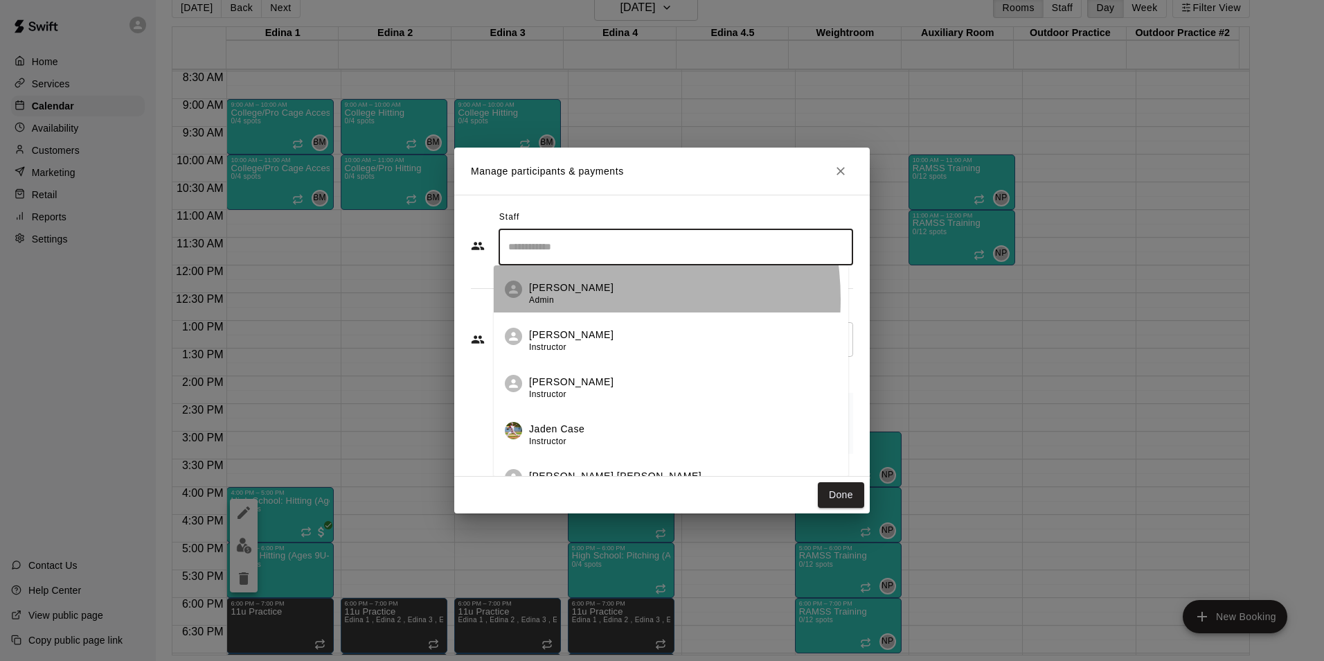
click at [556, 302] on div "[PERSON_NAME] Admin" at bounding box center [571, 293] width 84 height 27
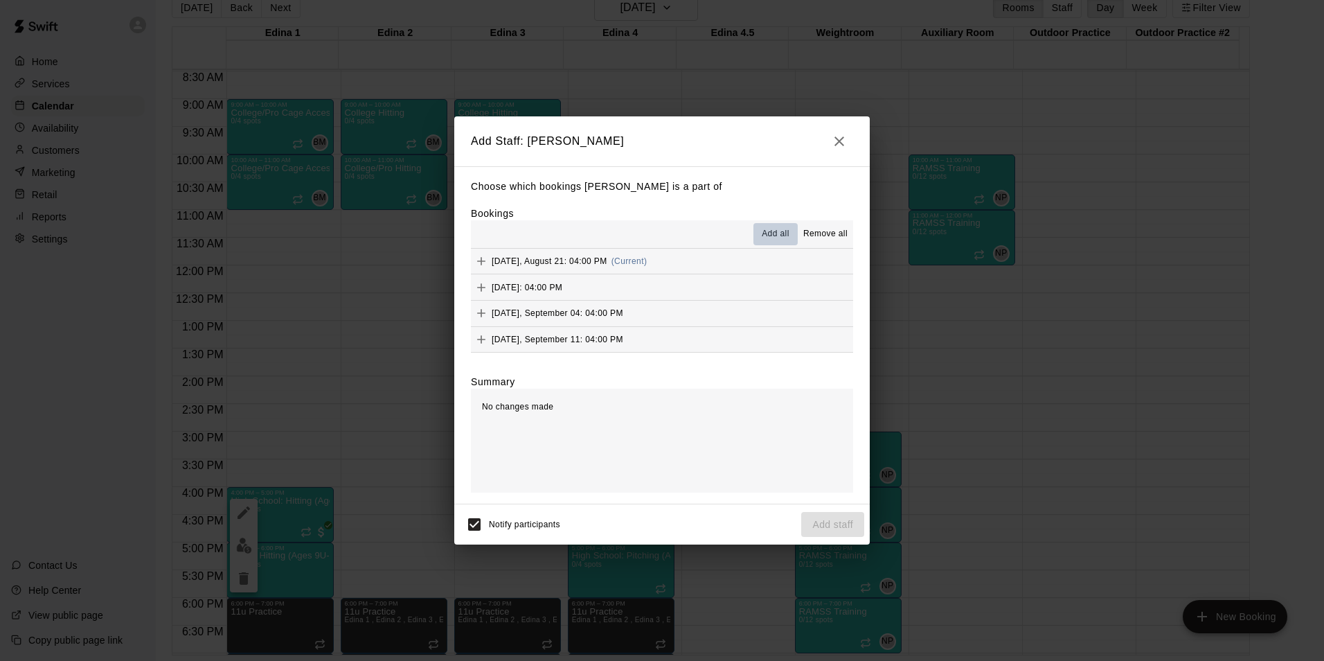
click at [768, 227] on button "Add all" at bounding box center [775, 234] width 44 height 22
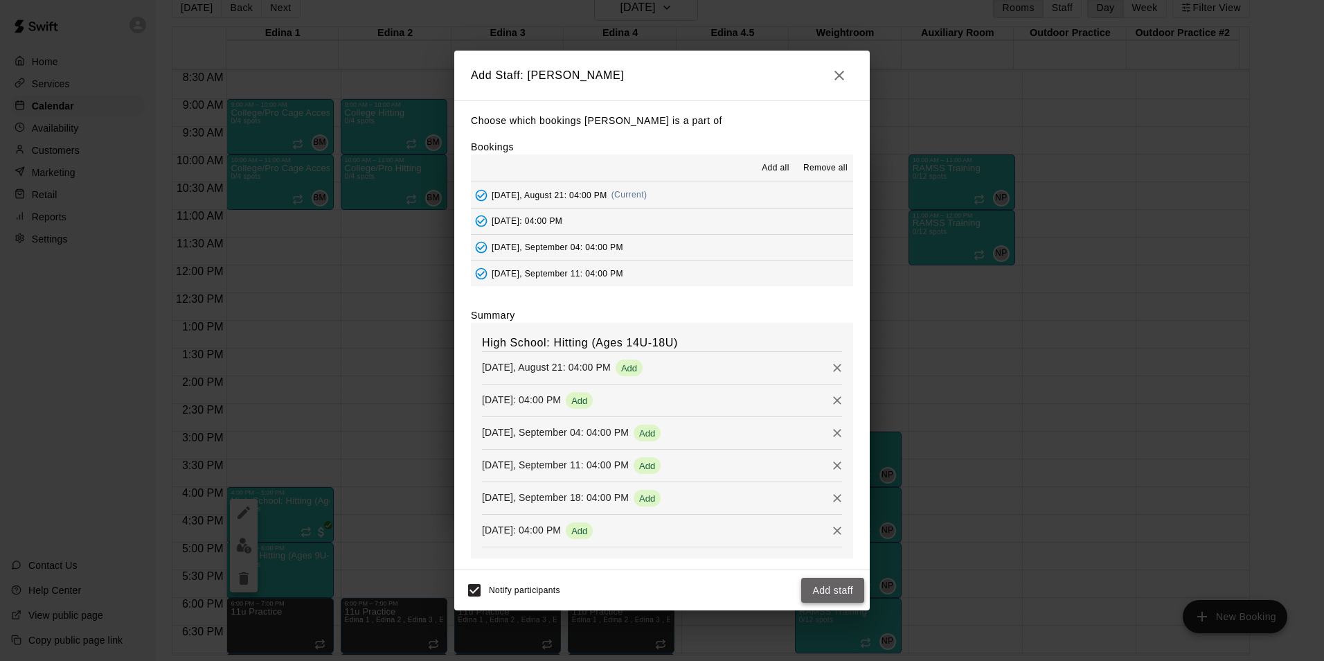
click at [838, 586] on button "Add staff" at bounding box center [832, 590] width 63 height 26
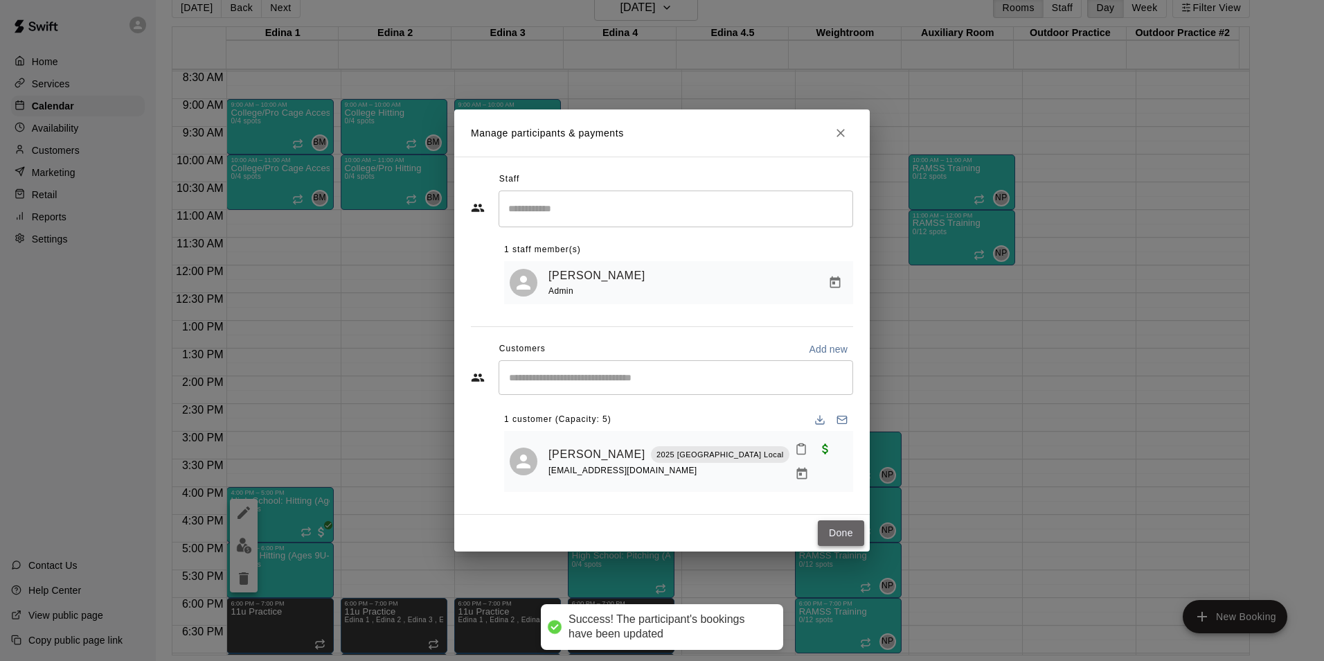
click at [829, 530] on button "Done" at bounding box center [841, 533] width 46 height 26
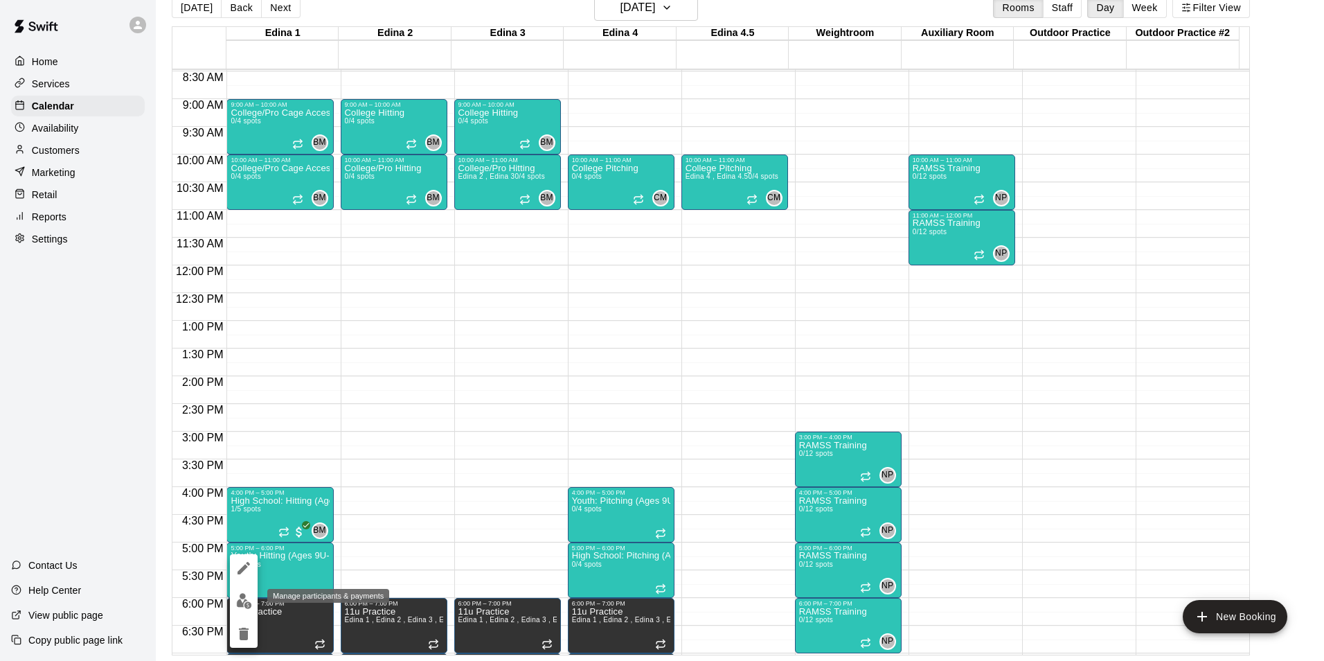
click at [237, 604] on img "edit" at bounding box center [244, 601] width 16 height 16
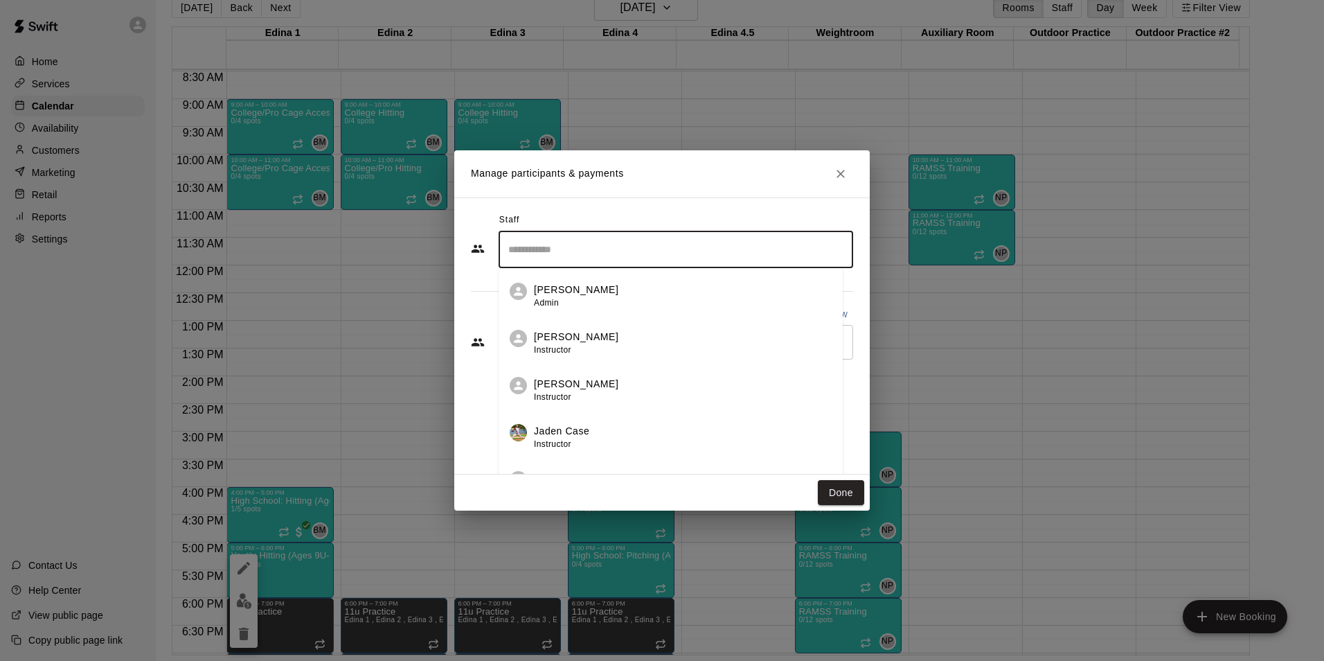
click at [541, 250] on input "Search staff" at bounding box center [676, 249] width 342 height 24
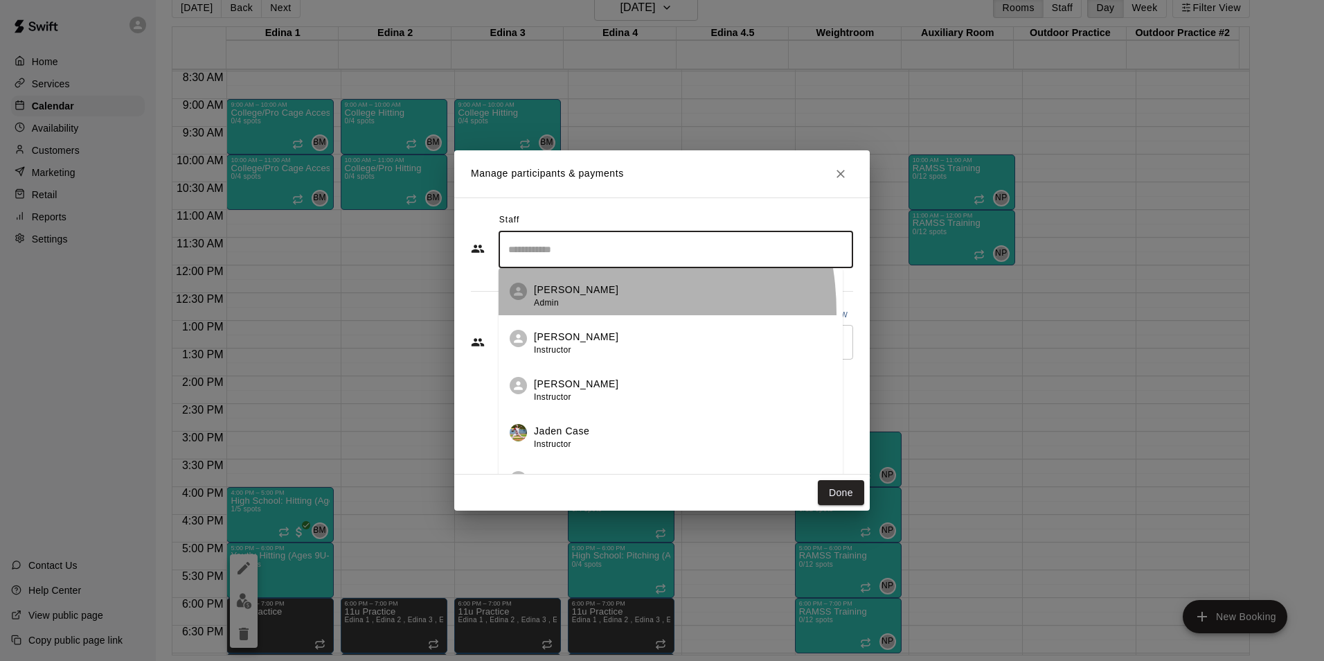
click at [548, 312] on li "[PERSON_NAME] Admin" at bounding box center [671, 291] width 344 height 47
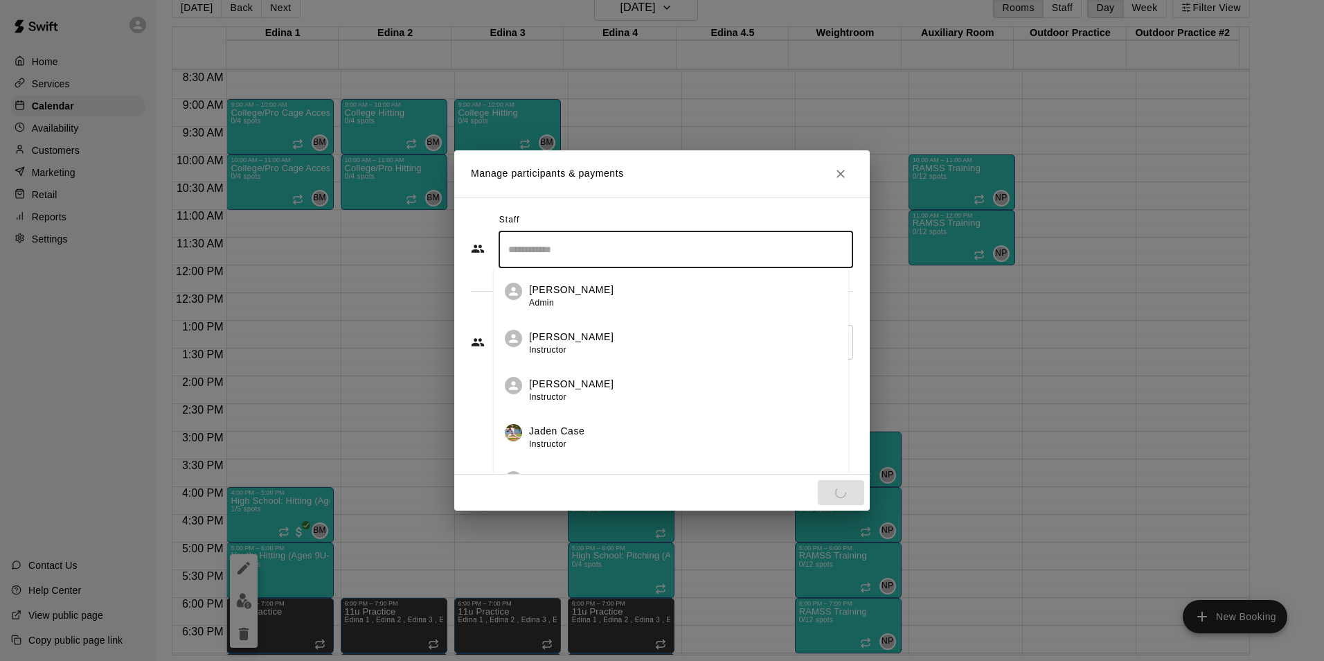
click at [555, 242] on input "Search staff" at bounding box center [676, 249] width 342 height 24
click at [547, 292] on p "[PERSON_NAME]" at bounding box center [571, 289] width 84 height 15
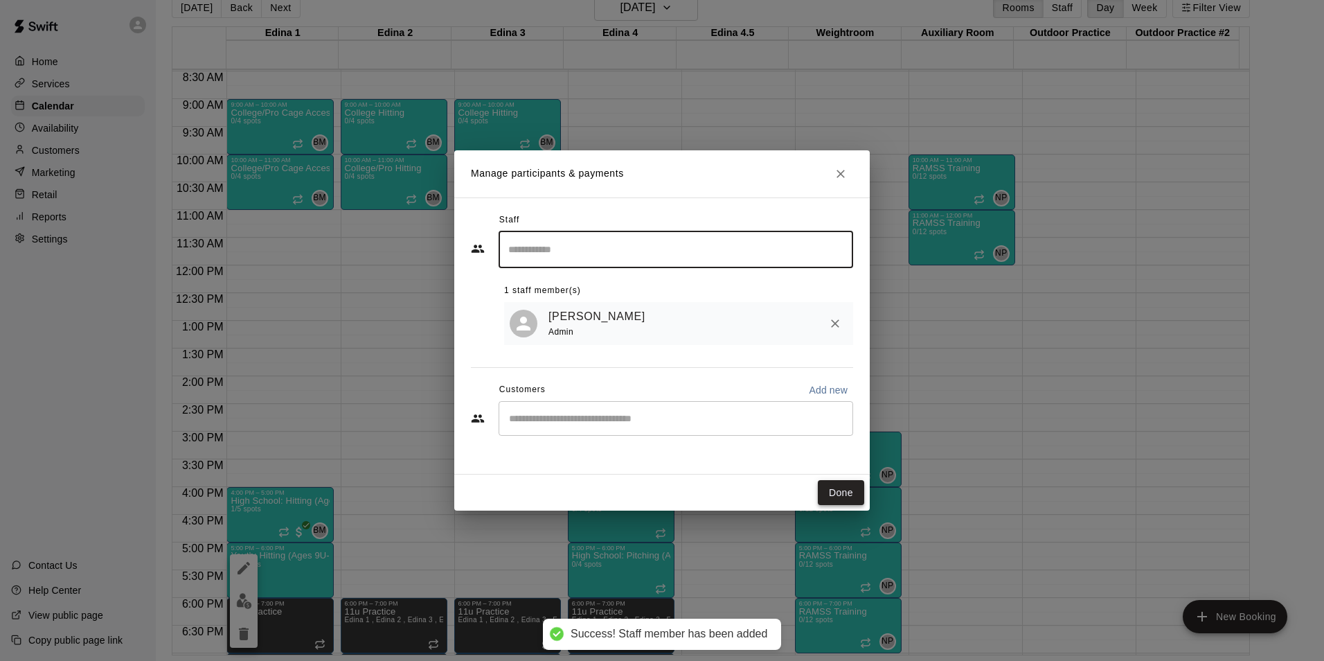
click at [829, 483] on button "Done" at bounding box center [841, 493] width 46 height 26
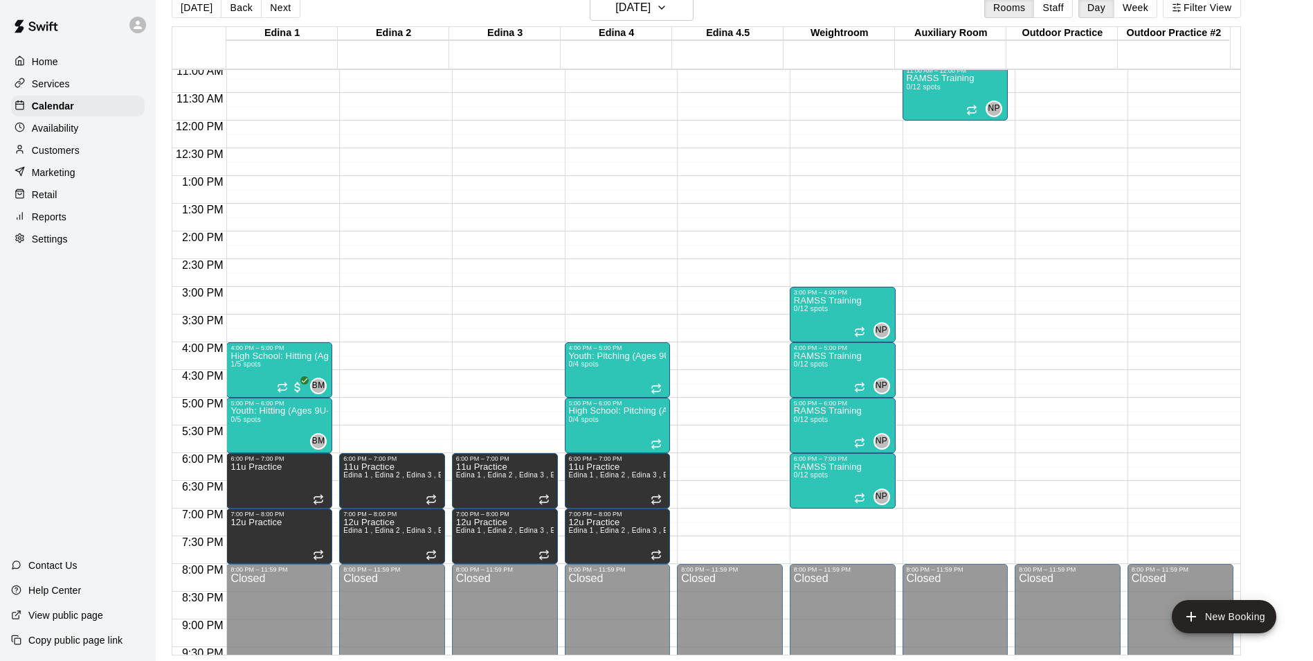
scroll to position [608, 0]
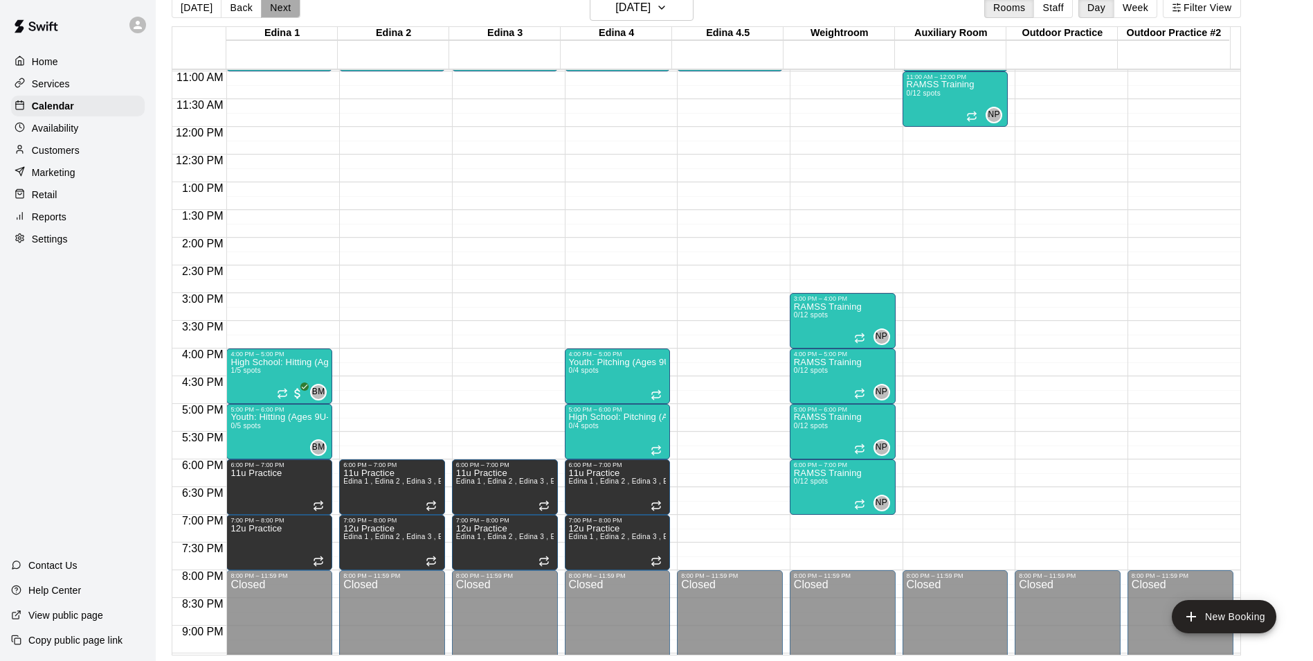
click at [269, 10] on button "Next" at bounding box center [280, 7] width 39 height 21
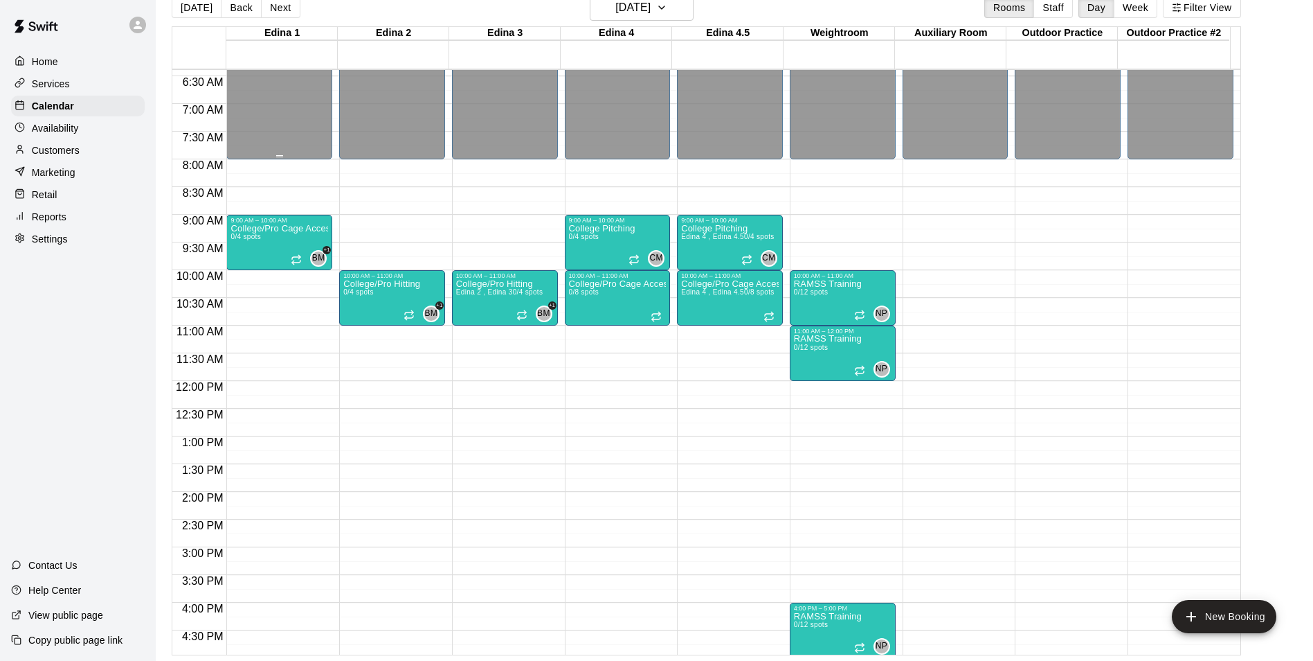
scroll to position [331, 0]
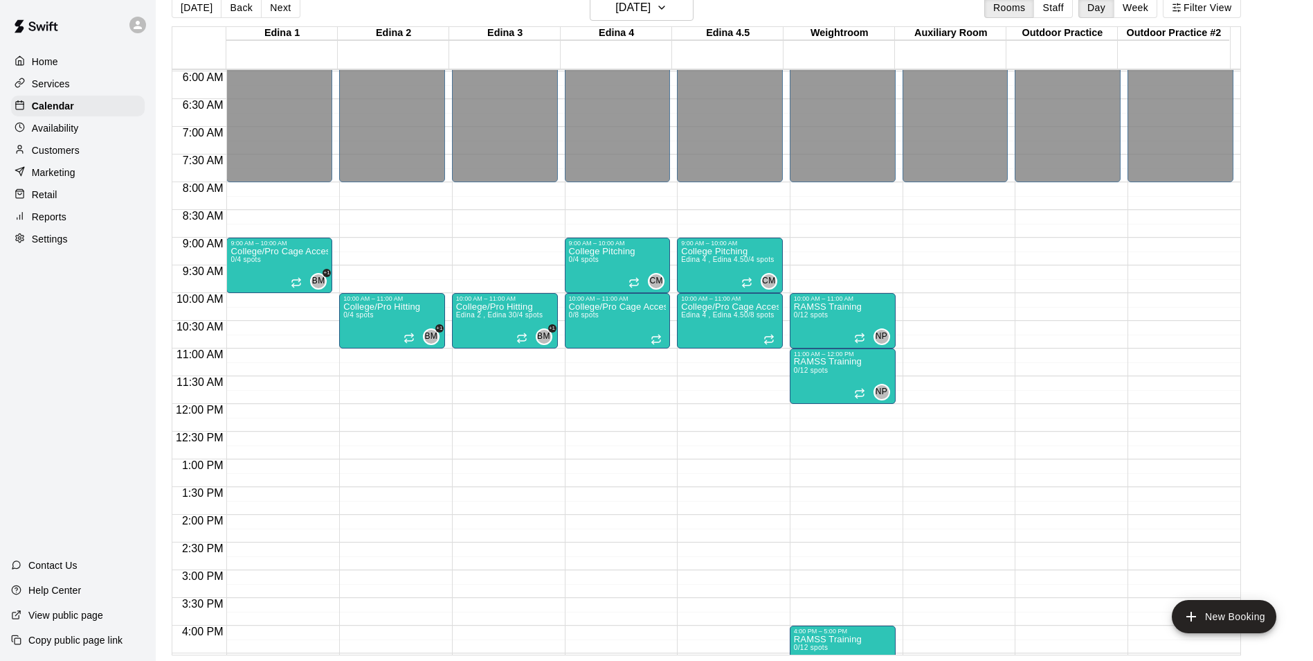
click at [269, 0] on html "Home Services Calendar Availability Customers Marketing Retail Reports Settings…" at bounding box center [656, 319] width 1313 height 683
click at [271, 8] on button "Next" at bounding box center [280, 7] width 39 height 21
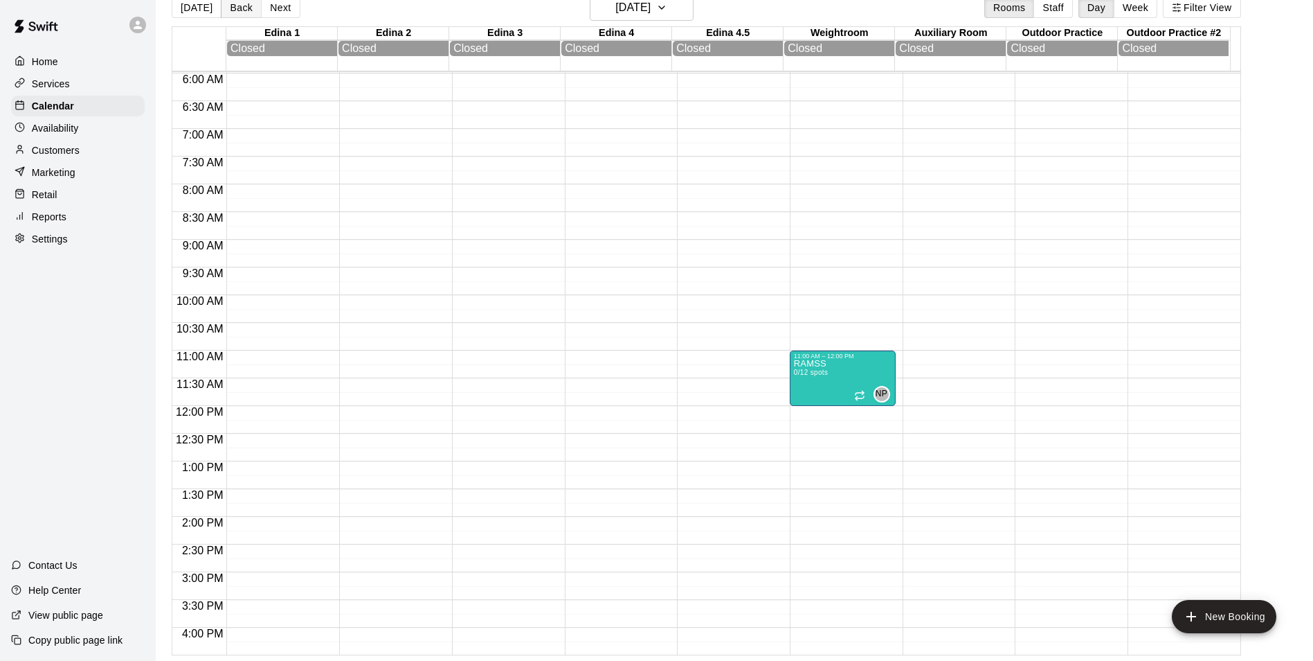
click at [233, 14] on button "Back" at bounding box center [241, 7] width 41 height 21
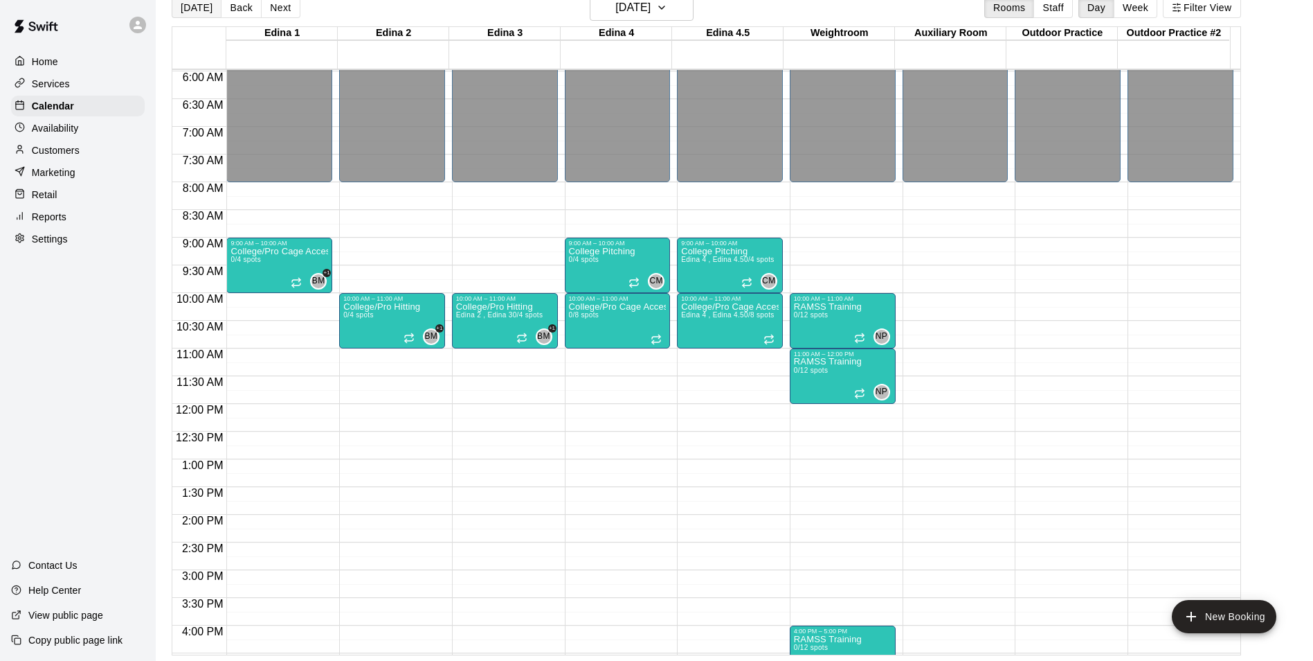
click at [192, 10] on button "[DATE]" at bounding box center [197, 7] width 50 height 21
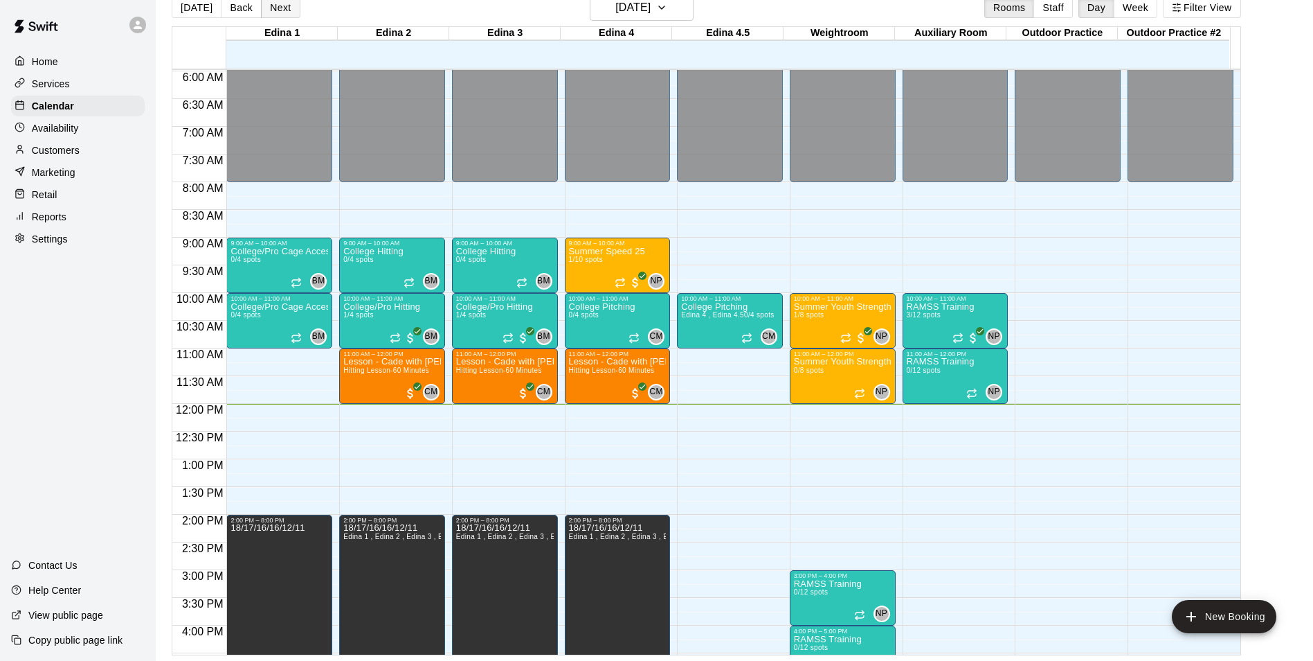
click at [284, 3] on button "Next" at bounding box center [280, 7] width 39 height 21
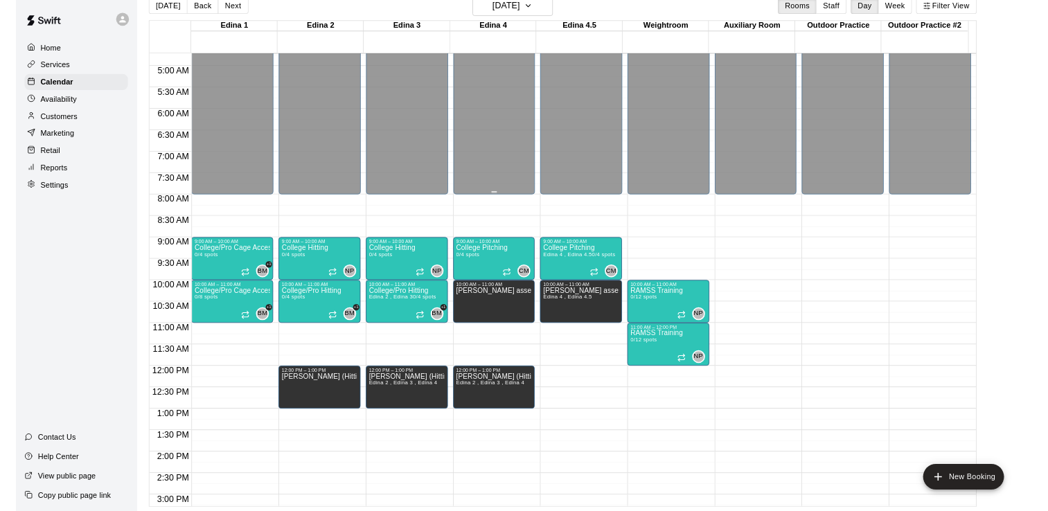
scroll to position [262, 0]
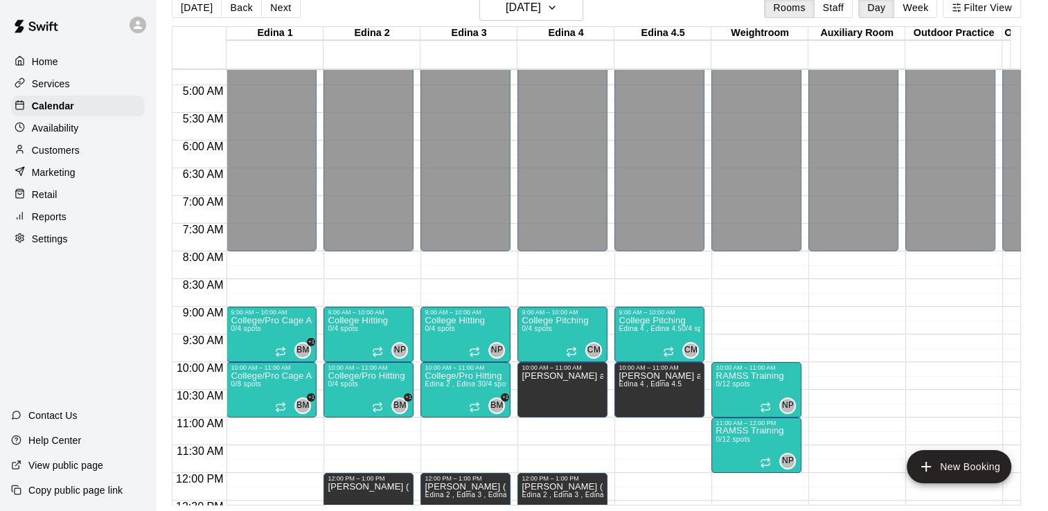
click at [6, 499] on div "Copy public page link" at bounding box center [78, 490] width 156 height 25
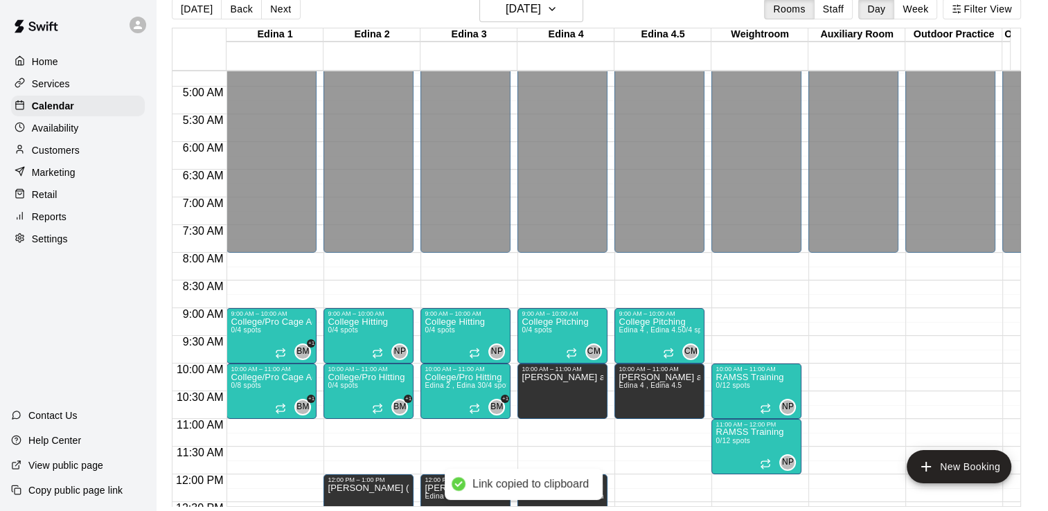
scroll to position [22, 0]
